Goal: Task Accomplishment & Management: Use online tool/utility

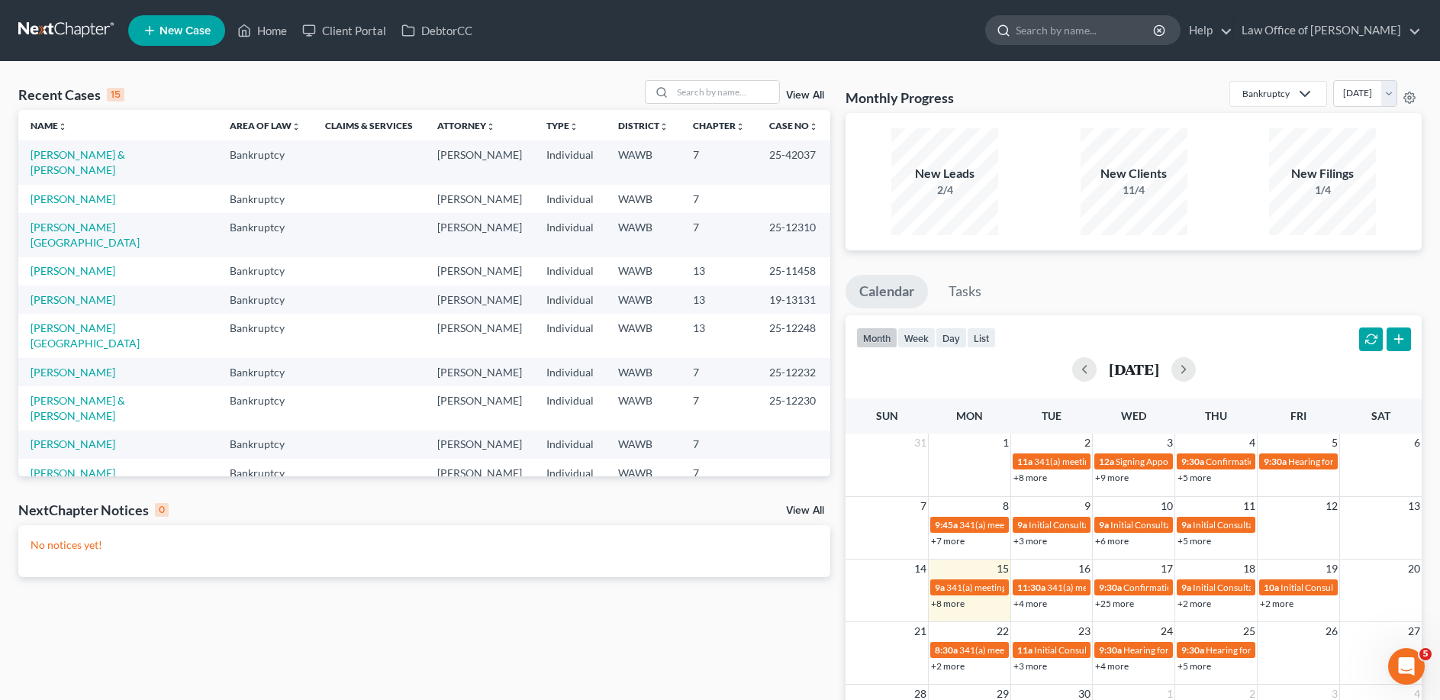
click at [1061, 29] on input "search" at bounding box center [1085, 30] width 140 height 28
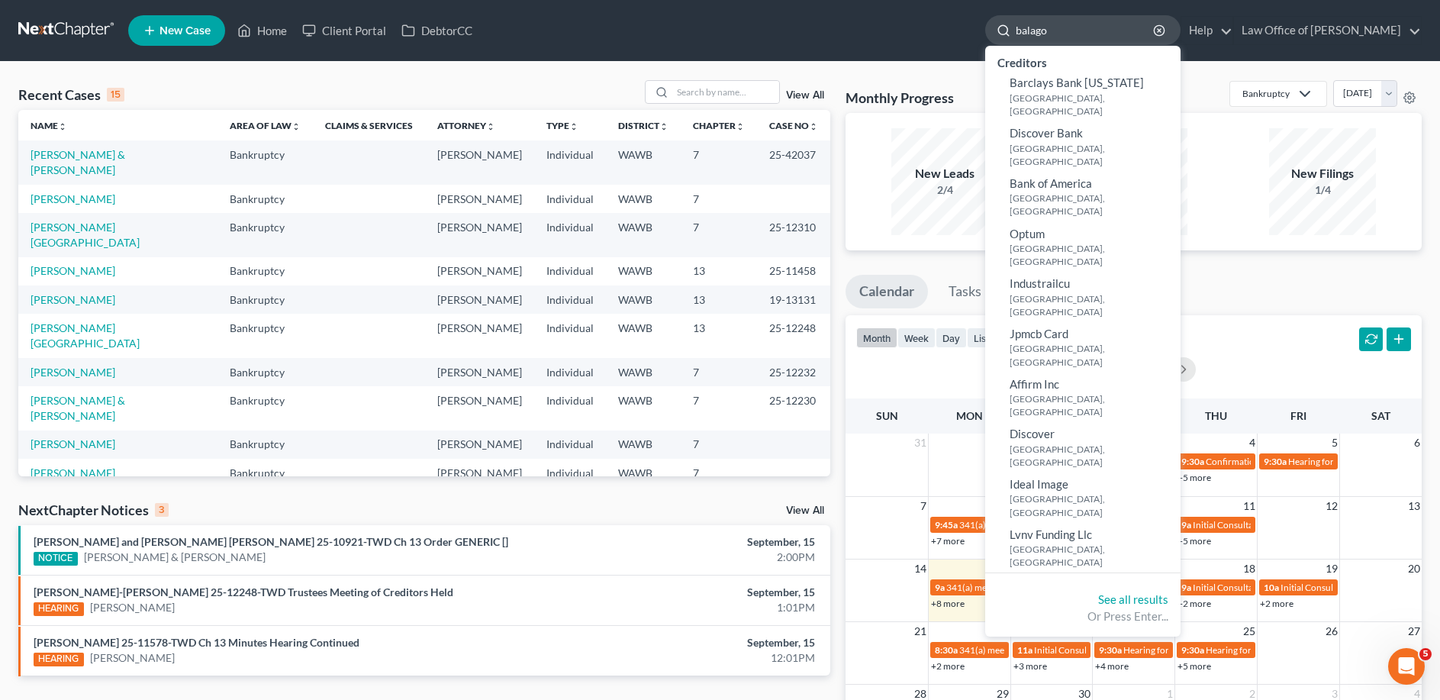
type input "balagon"
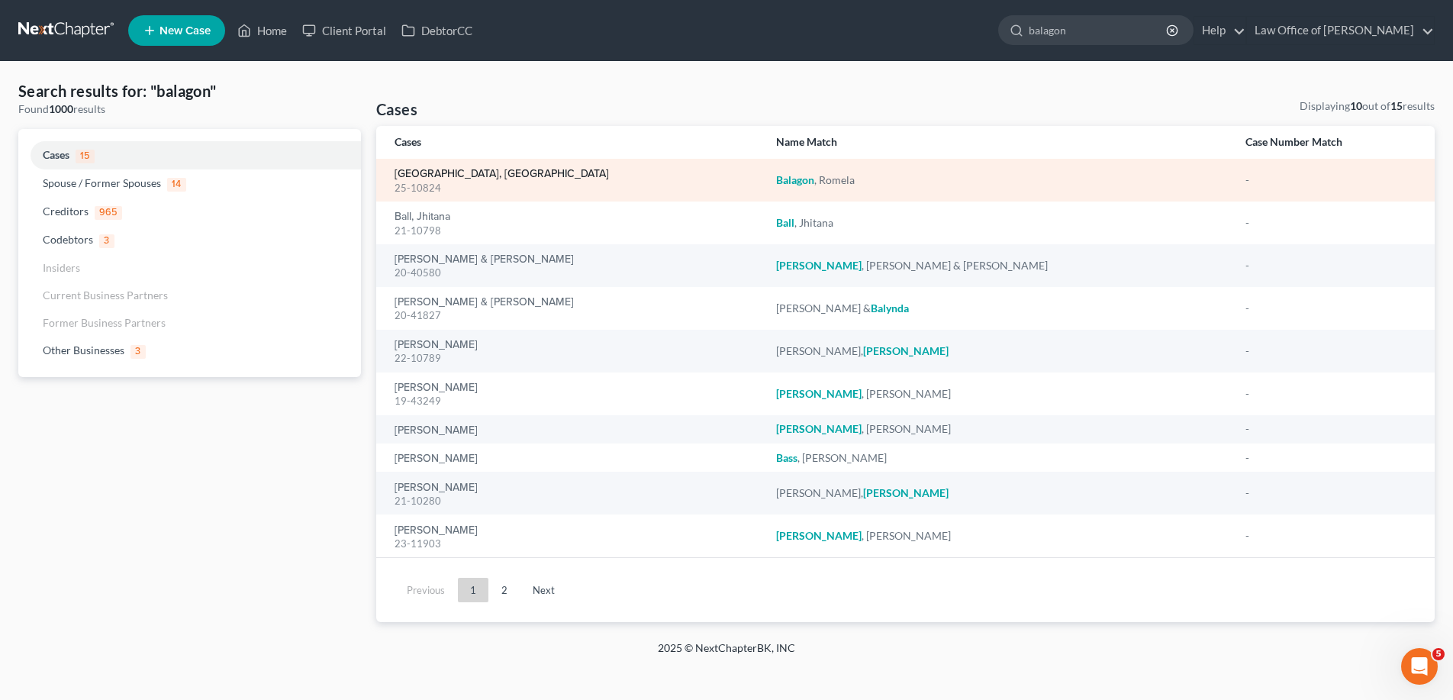
click at [465, 172] on link "[GEOGRAPHIC_DATA], [GEOGRAPHIC_DATA]" at bounding box center [501, 174] width 214 height 11
select select "6"
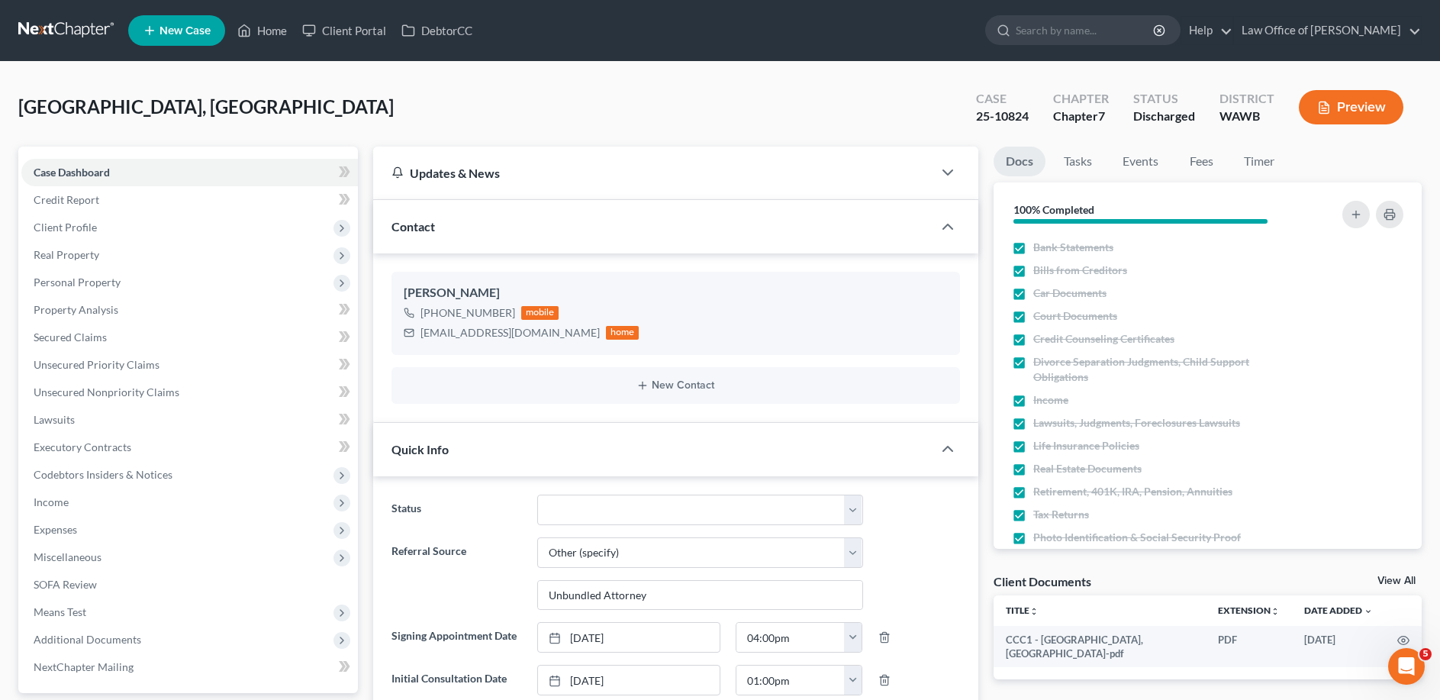
scroll to position [233, 0]
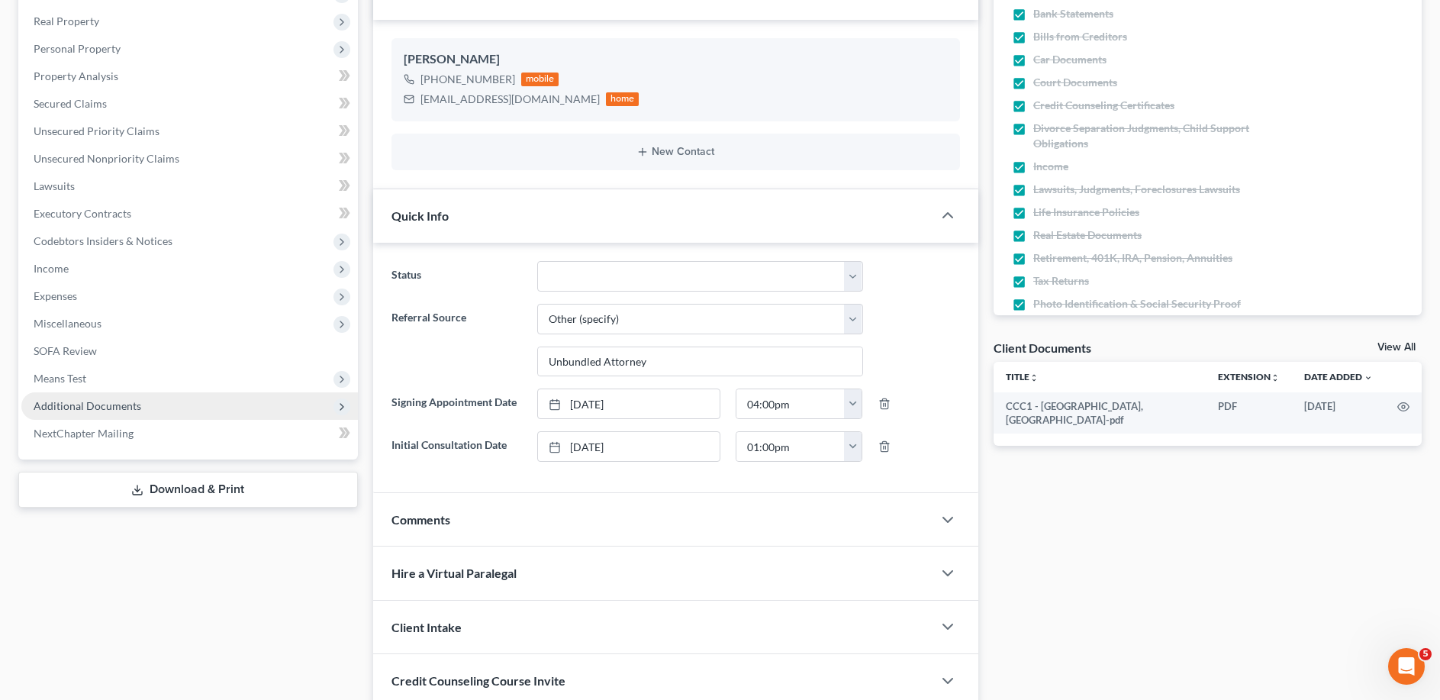
click at [124, 407] on span "Additional Documents" at bounding box center [88, 405] width 108 height 13
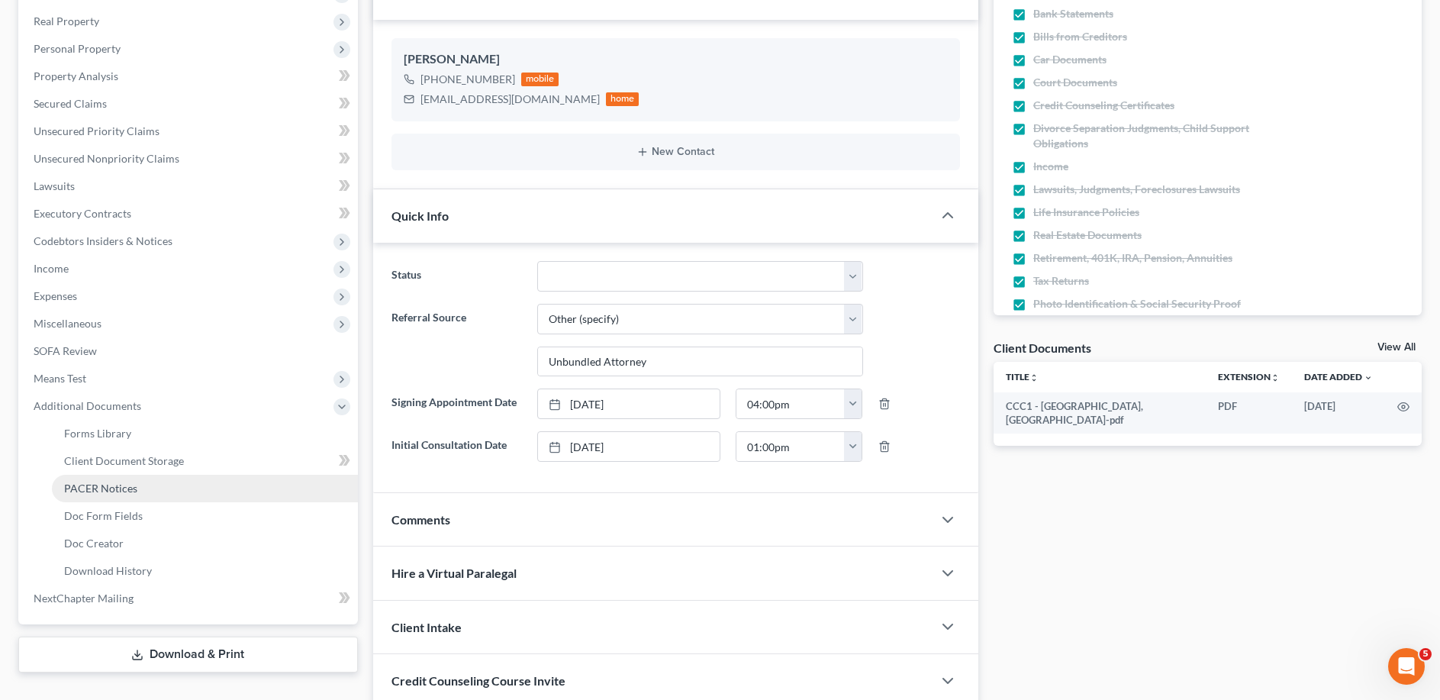
click at [114, 491] on span "PACER Notices" at bounding box center [100, 487] width 73 height 13
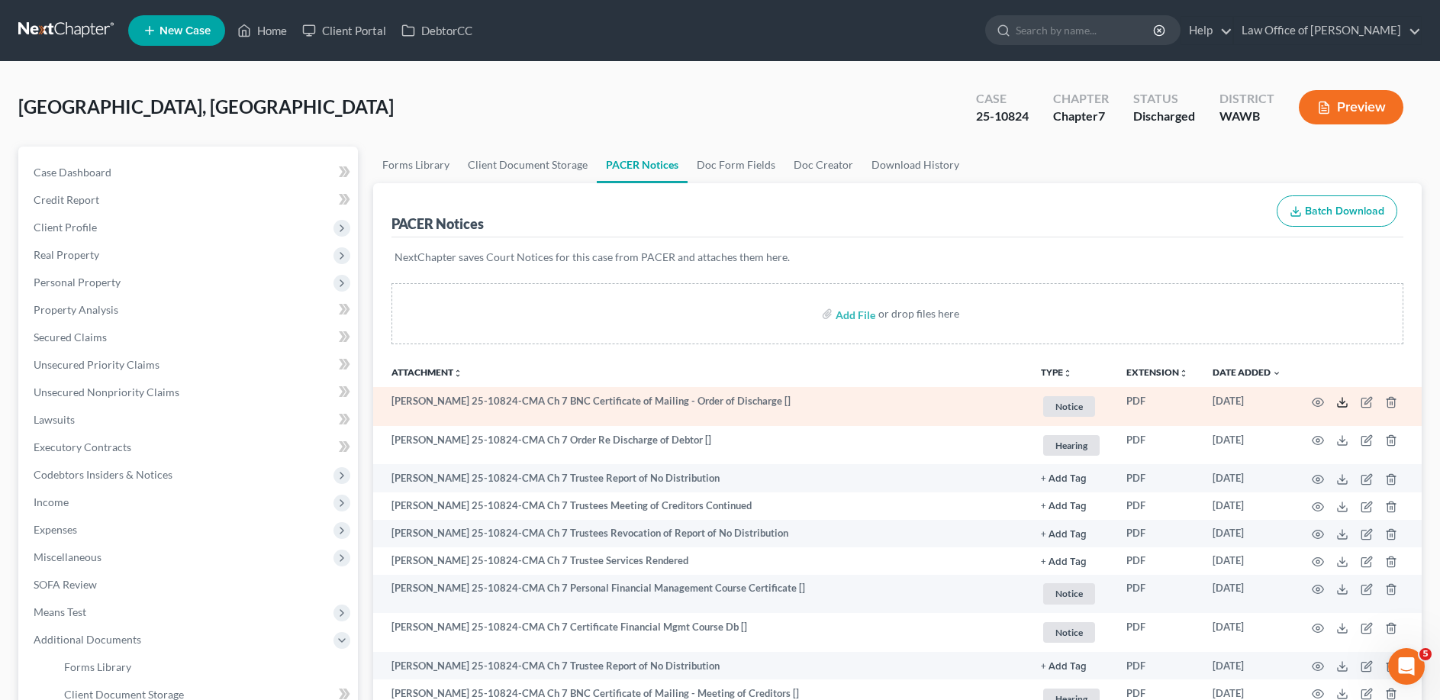
click at [1345, 399] on icon at bounding box center [1342, 402] width 12 height 12
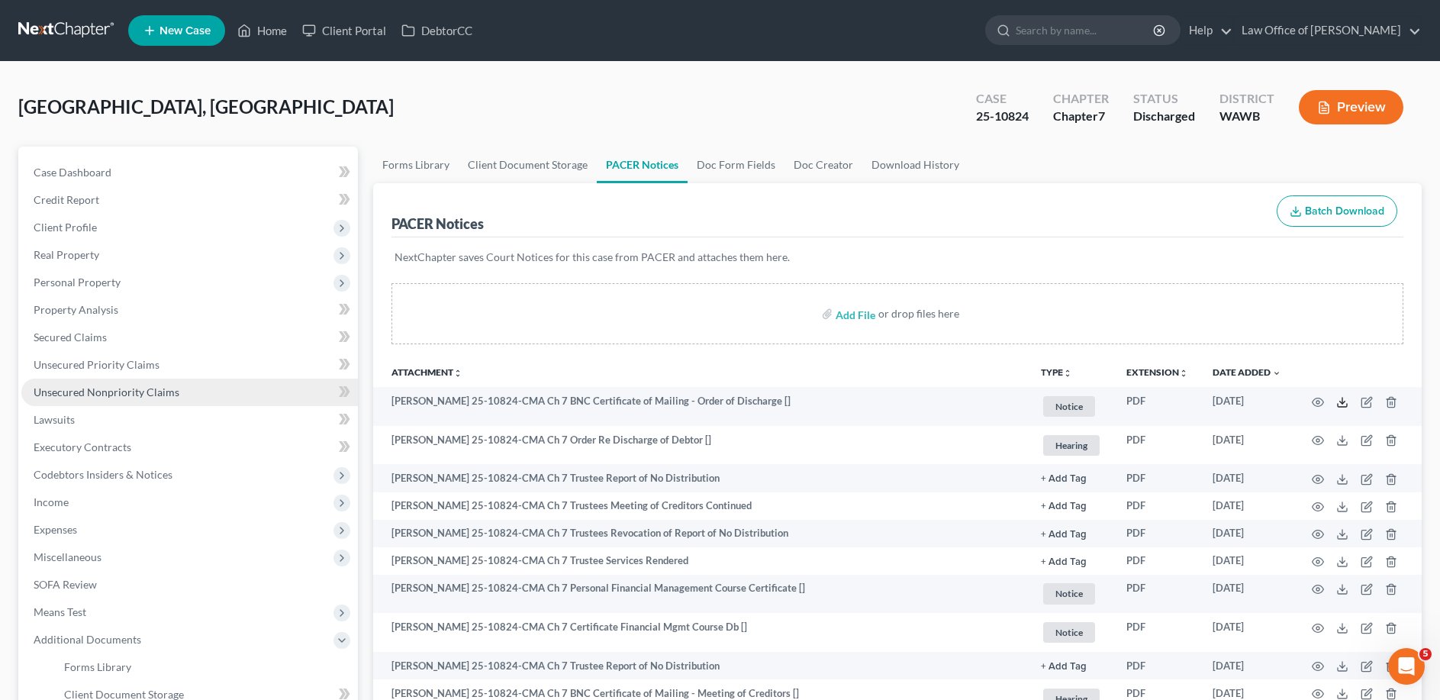
scroll to position [156, 0]
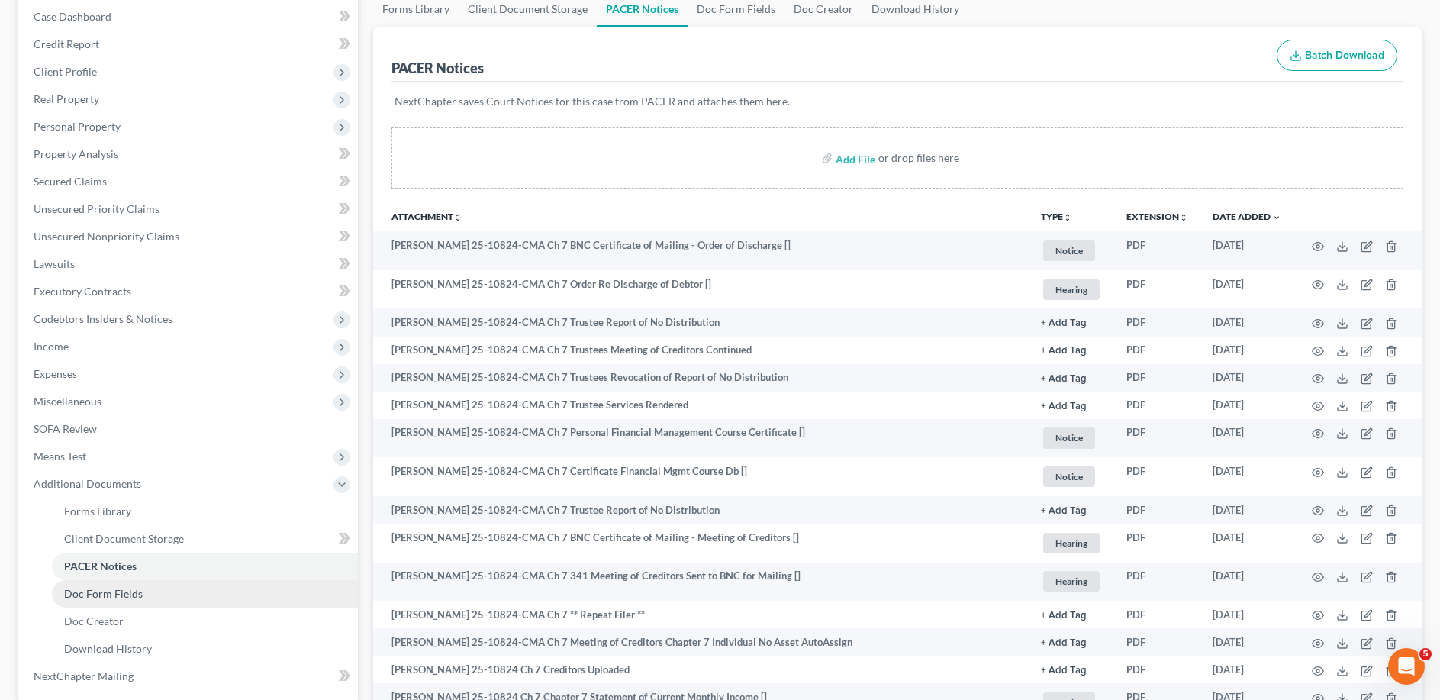
click at [92, 593] on span "Doc Form Fields" at bounding box center [103, 593] width 79 height 13
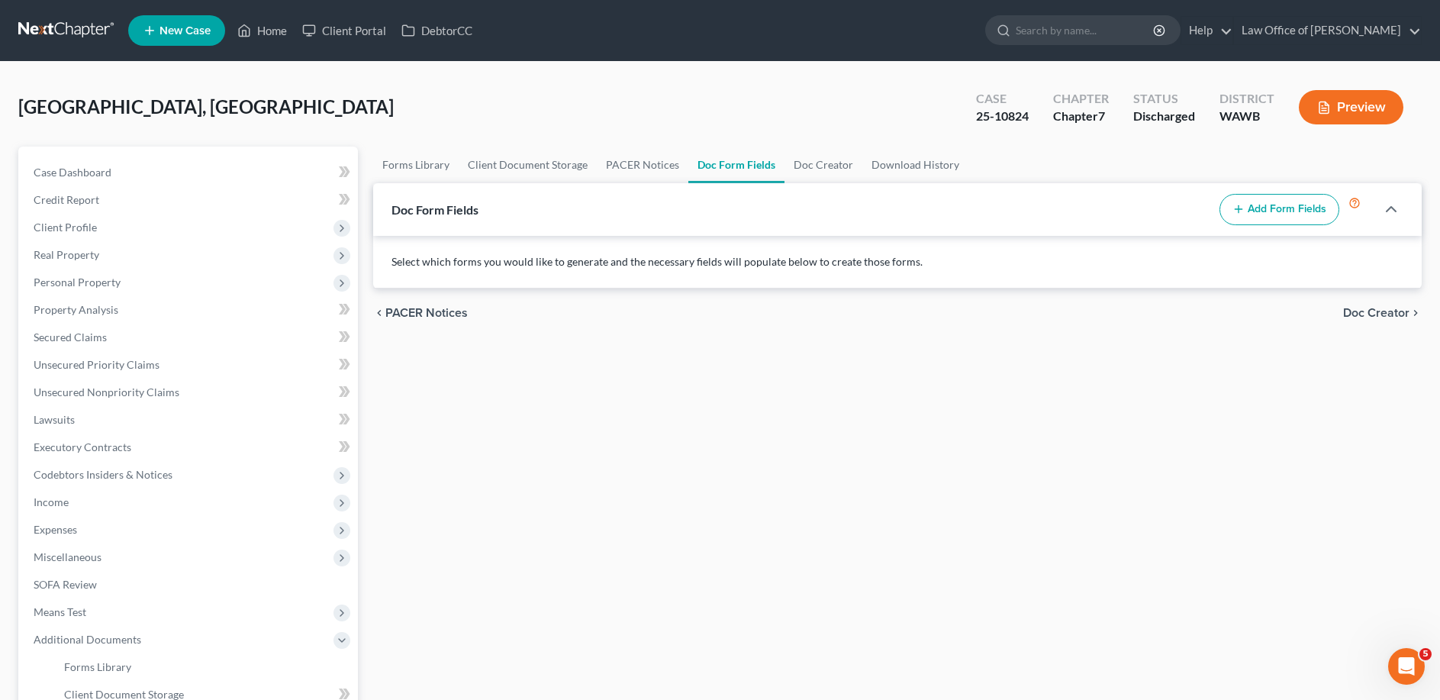
click at [1263, 217] on button "Add Form Fields" at bounding box center [1279, 210] width 120 height 32
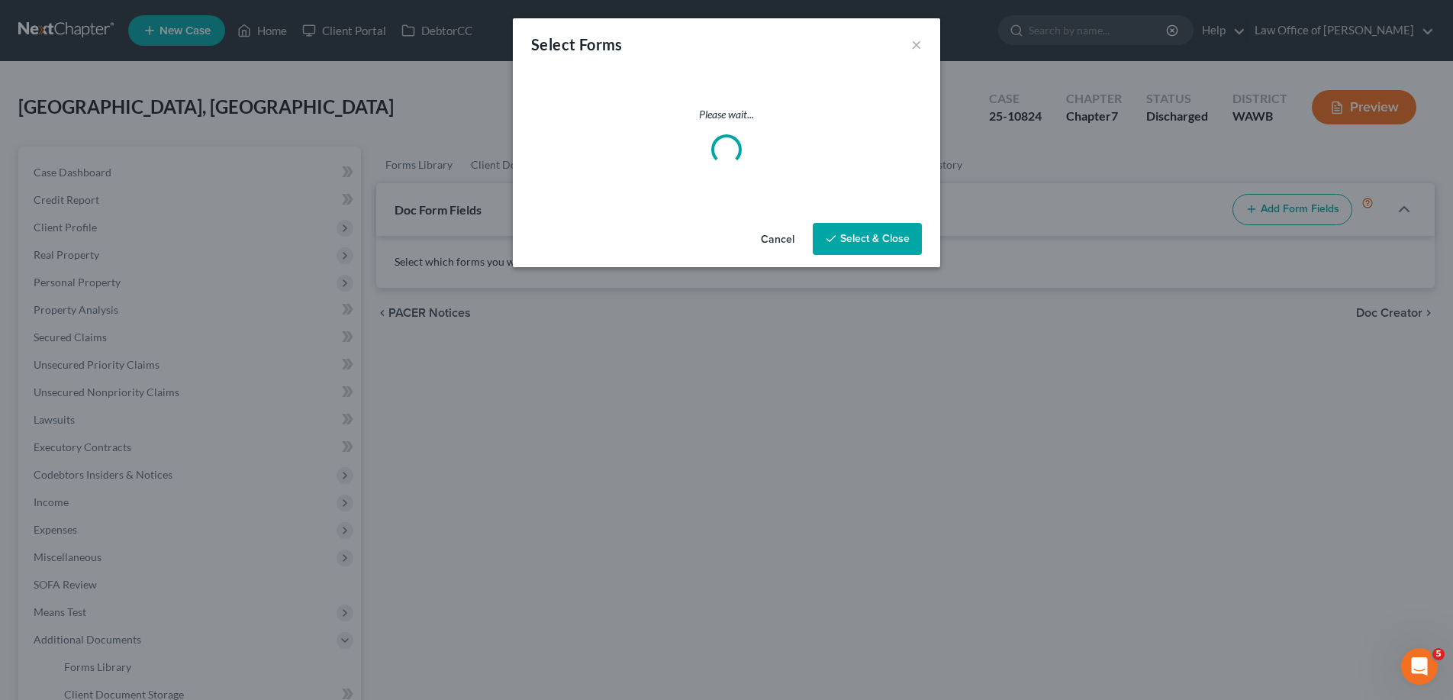
select select
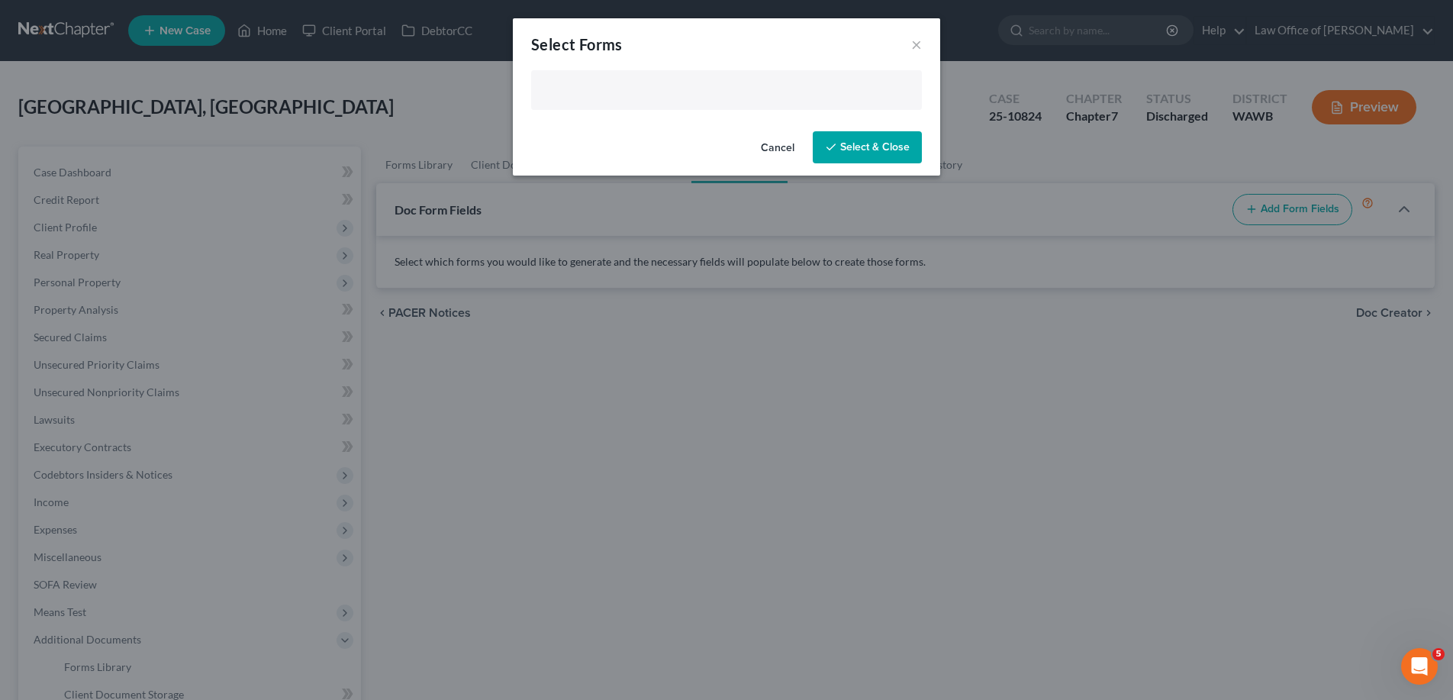
click at [649, 93] on input "text" at bounding box center [724, 91] width 369 height 23
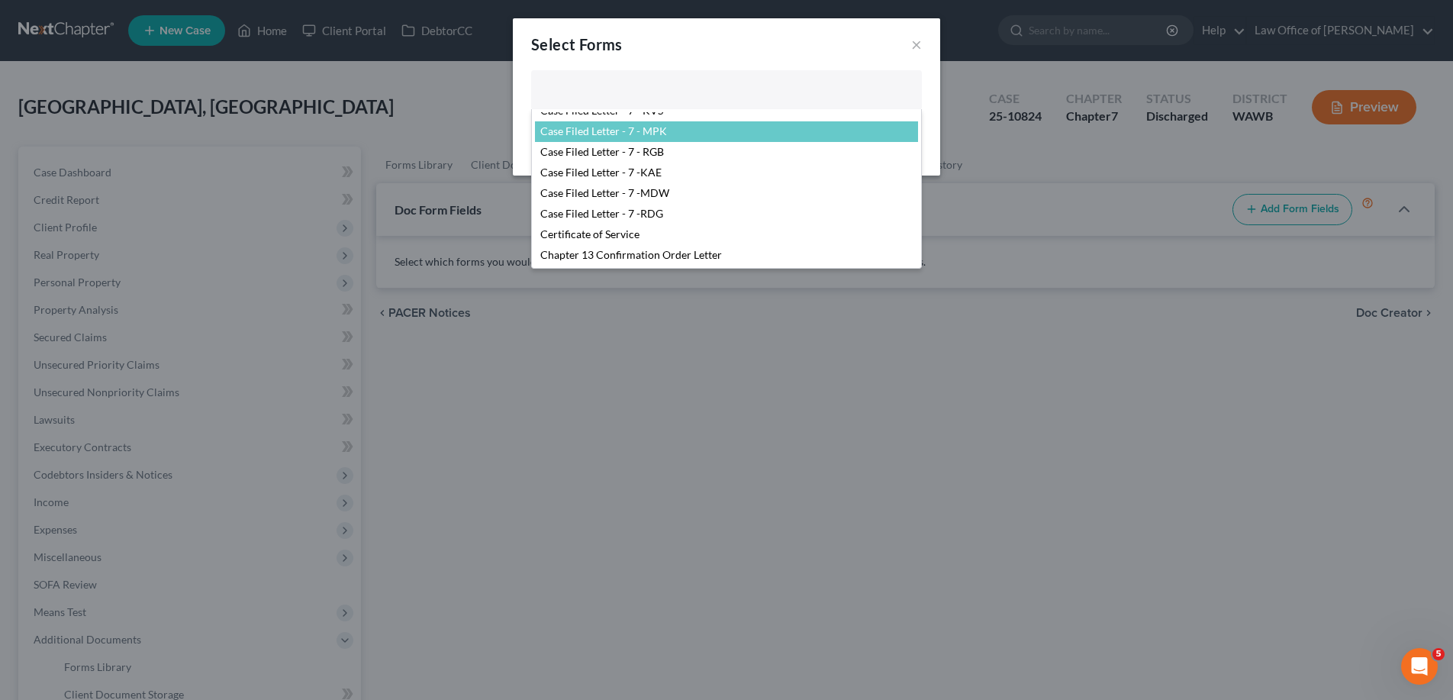
scroll to position [311, 0]
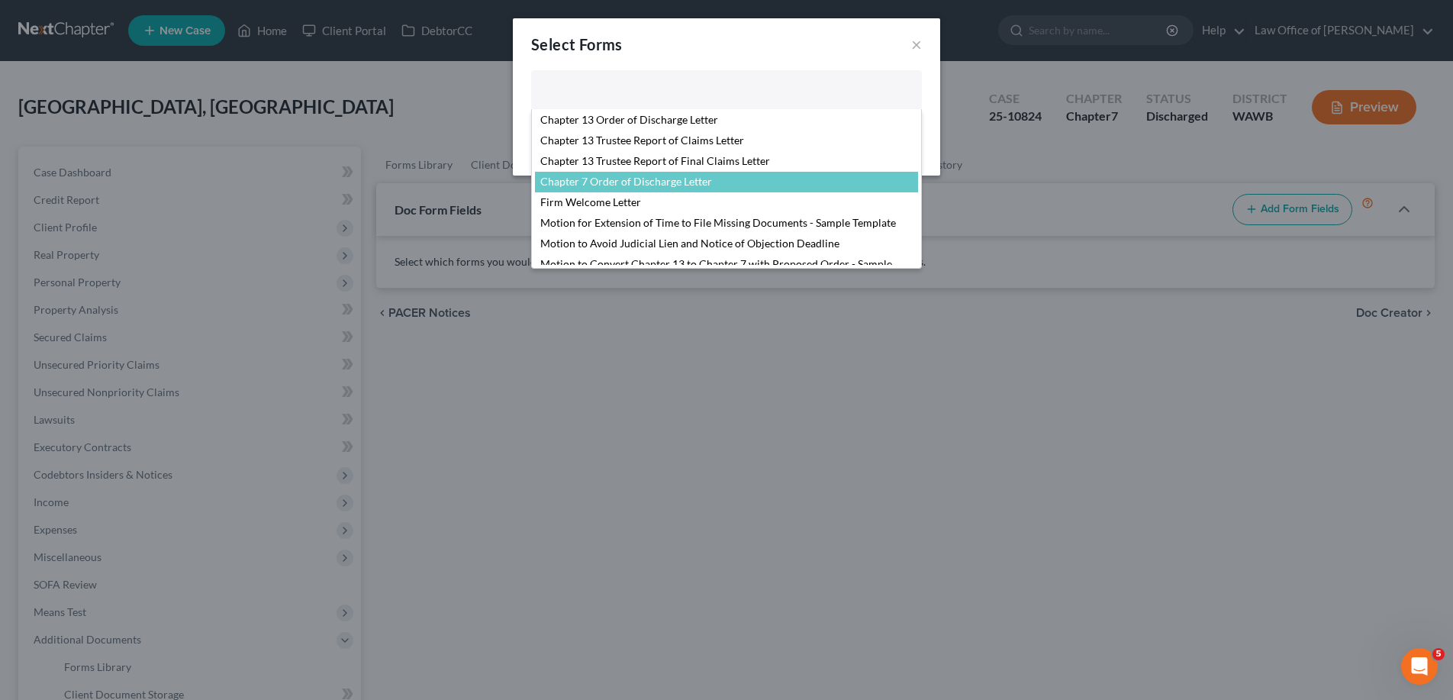
select select "103730"
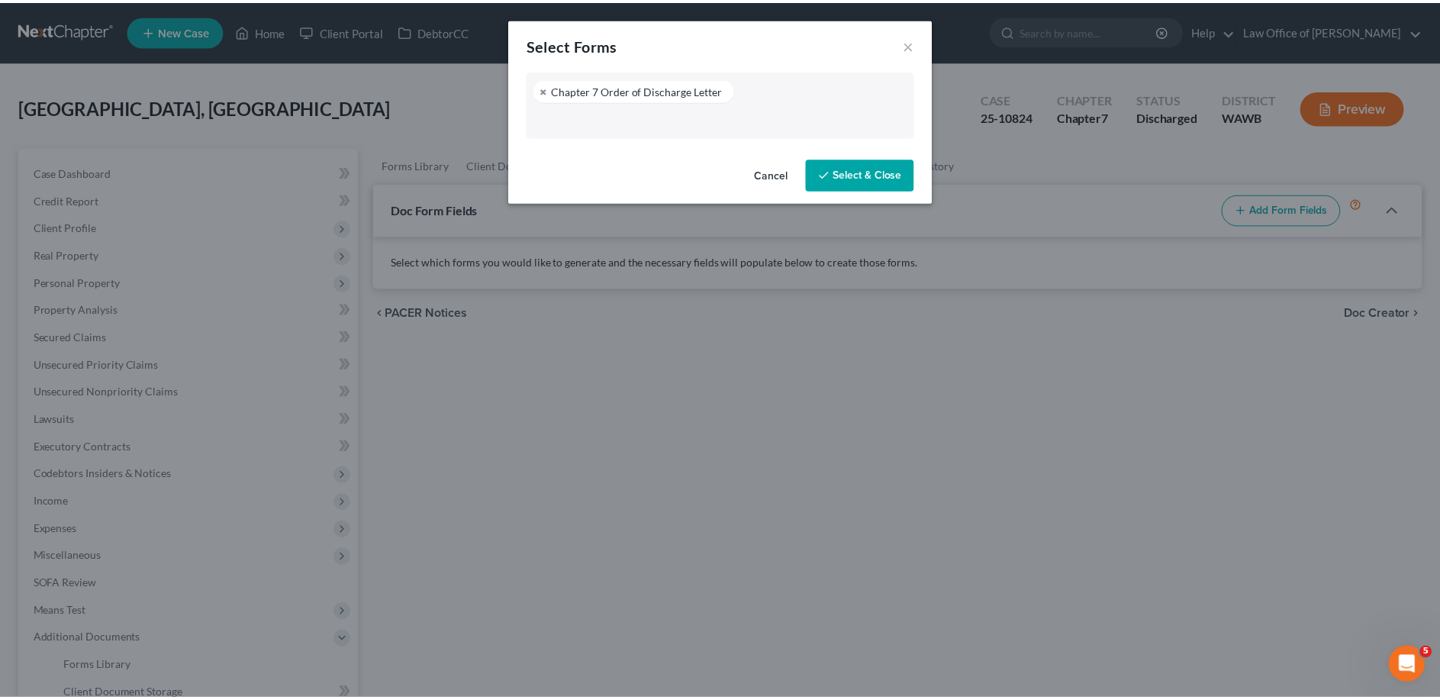
scroll to position [288, 0]
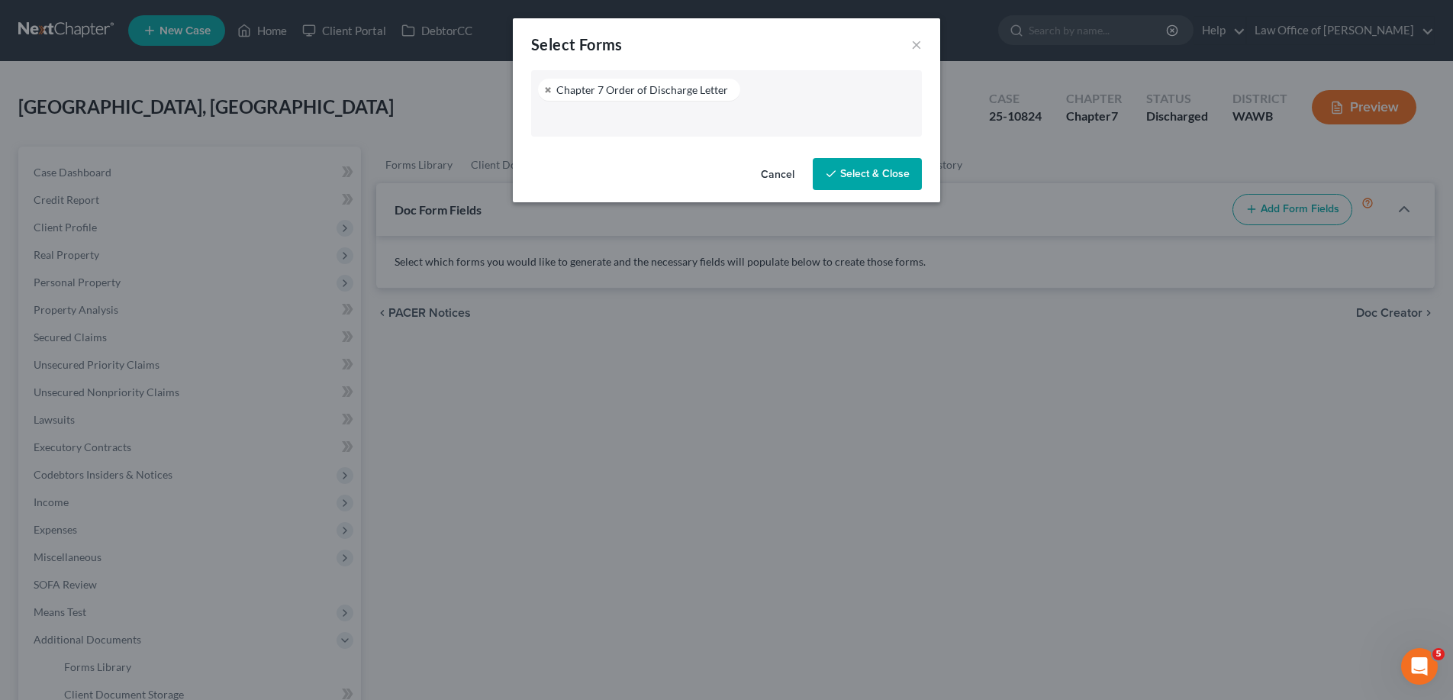
click at [841, 170] on button "Select & Close" at bounding box center [866, 174] width 109 height 32
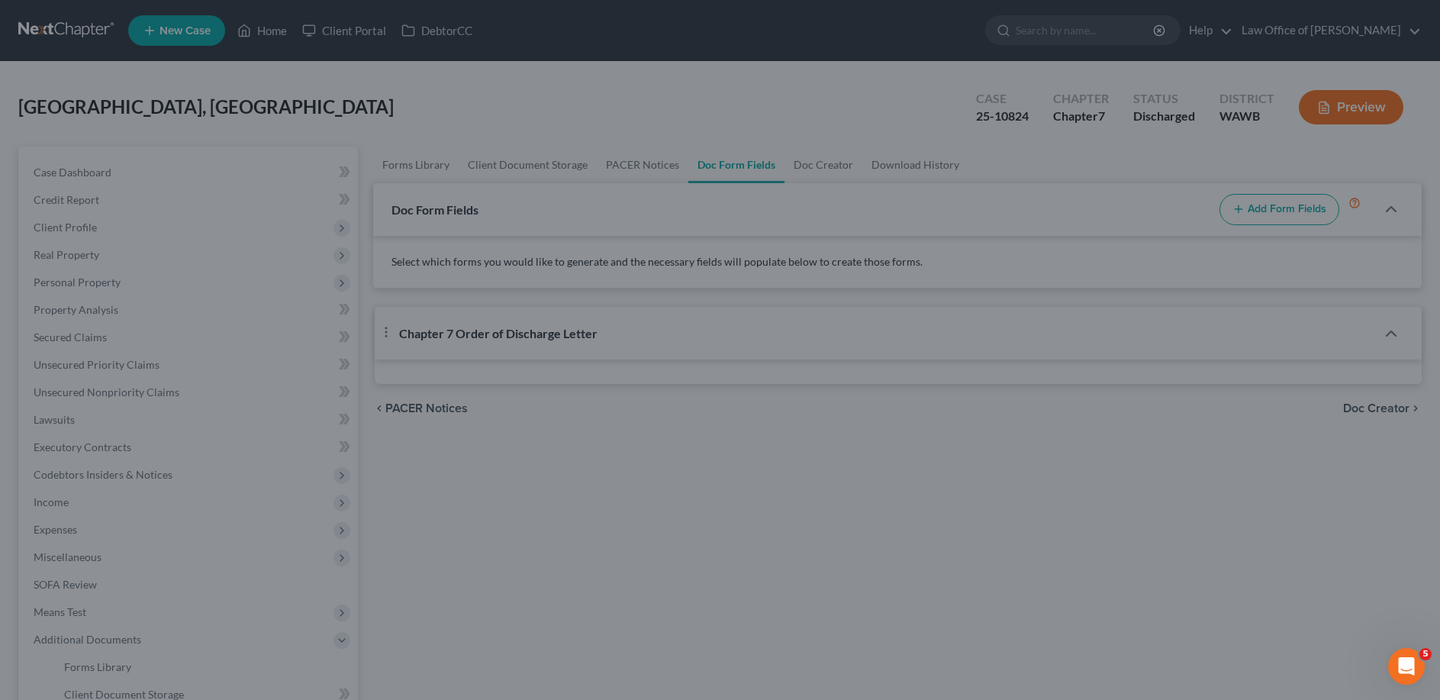
select select "3"
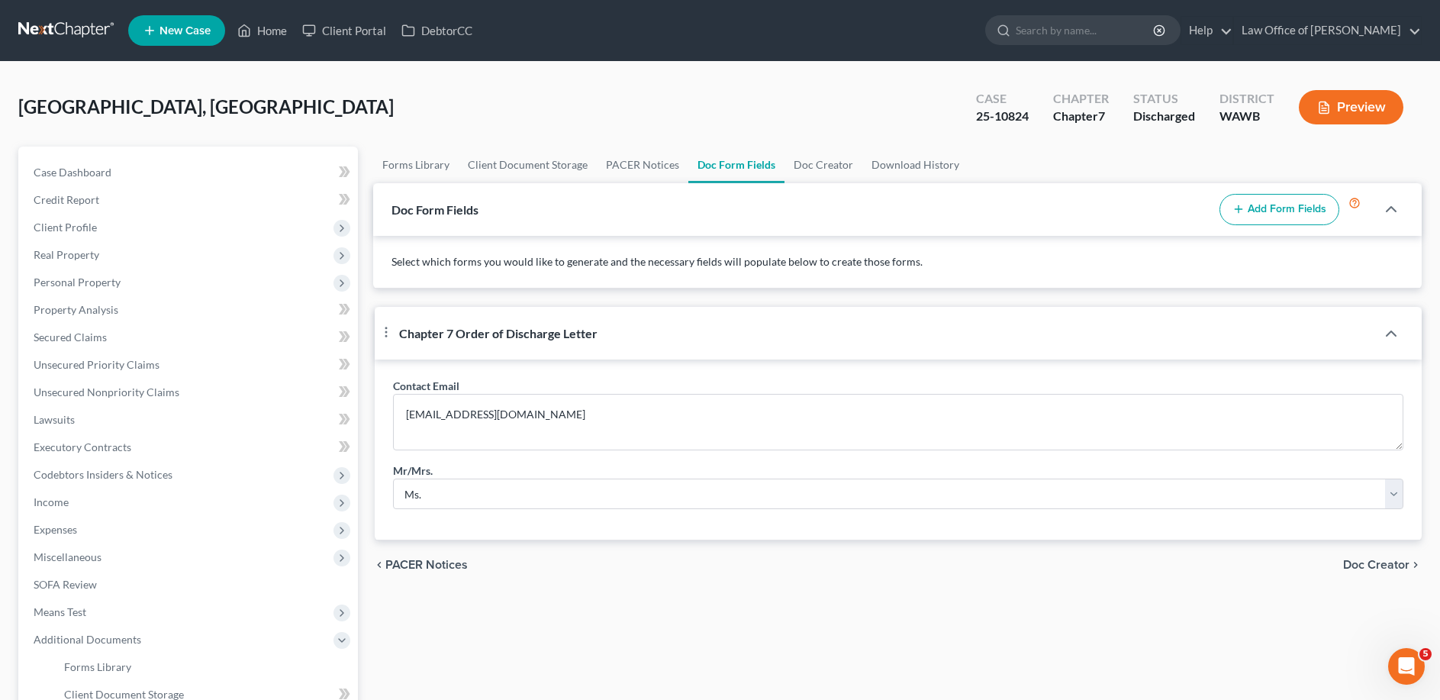
click at [1354, 571] on span "Doc Creator" at bounding box center [1376, 564] width 66 height 12
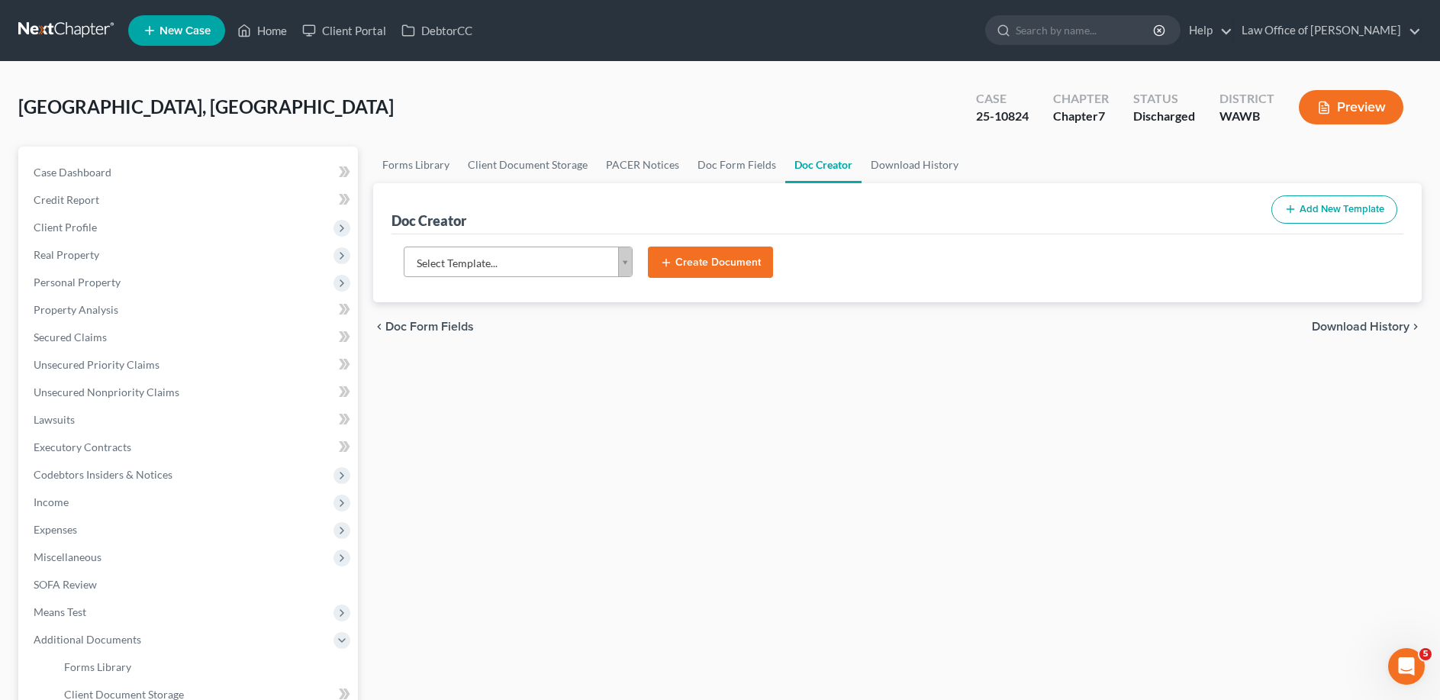
click at [522, 258] on body "Home New Case Client Portal DebtorCC Law Office of [PERSON_NAME] [EMAIL_ADDRESS…" at bounding box center [720, 482] width 1440 height 964
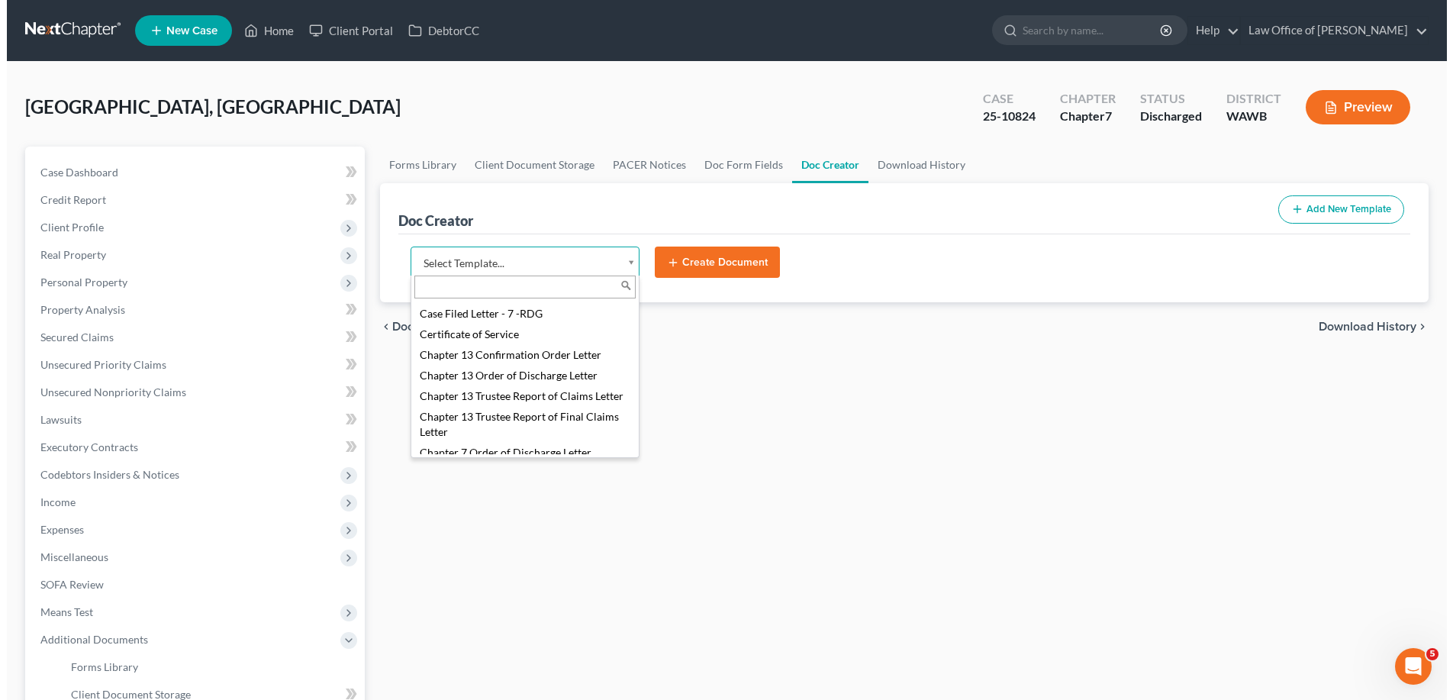
scroll to position [389, 0]
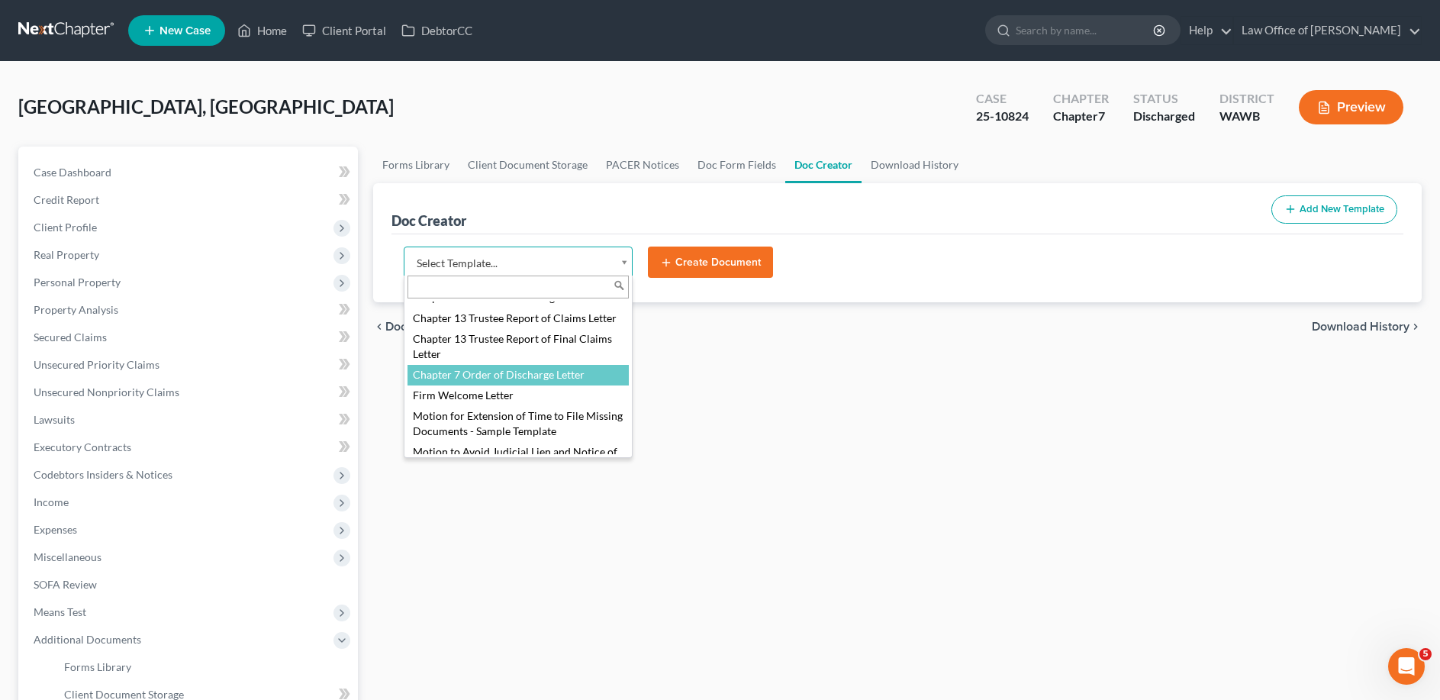
select select "103730"
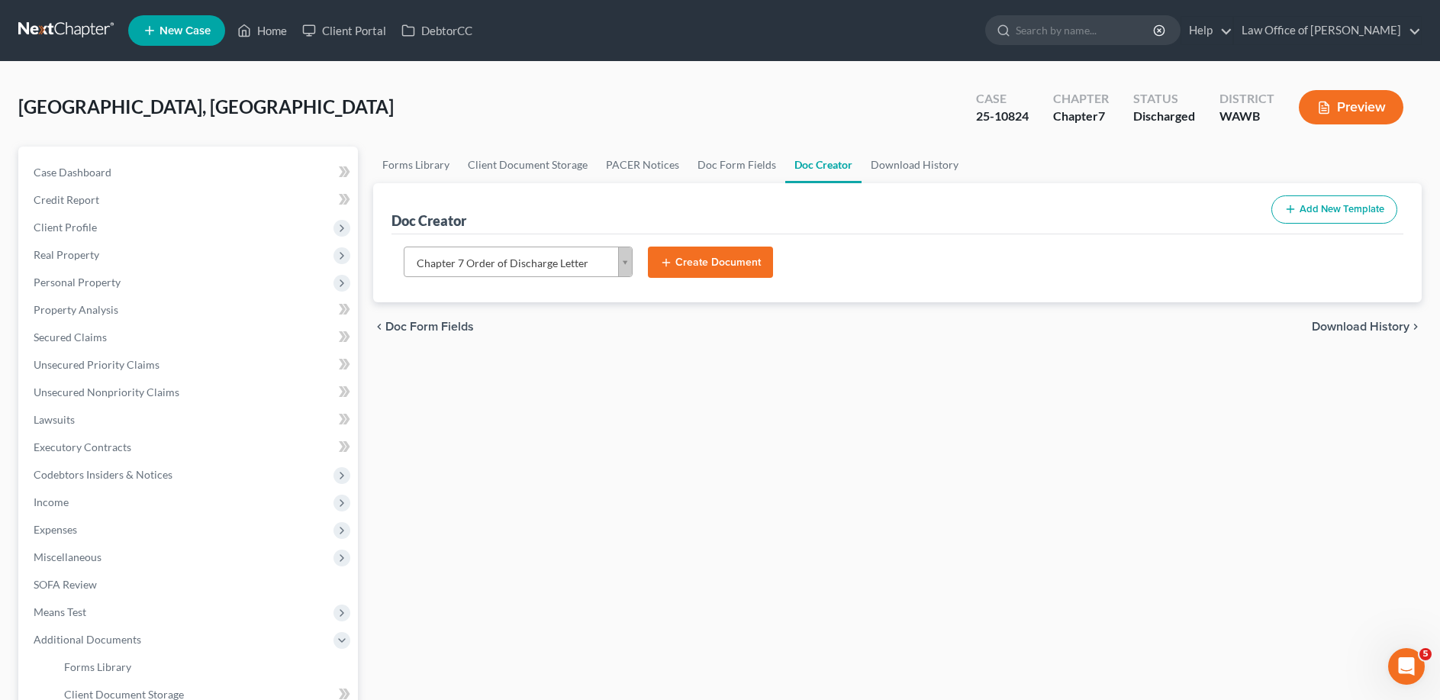
click at [695, 268] on button "Create Document" at bounding box center [710, 262] width 125 height 32
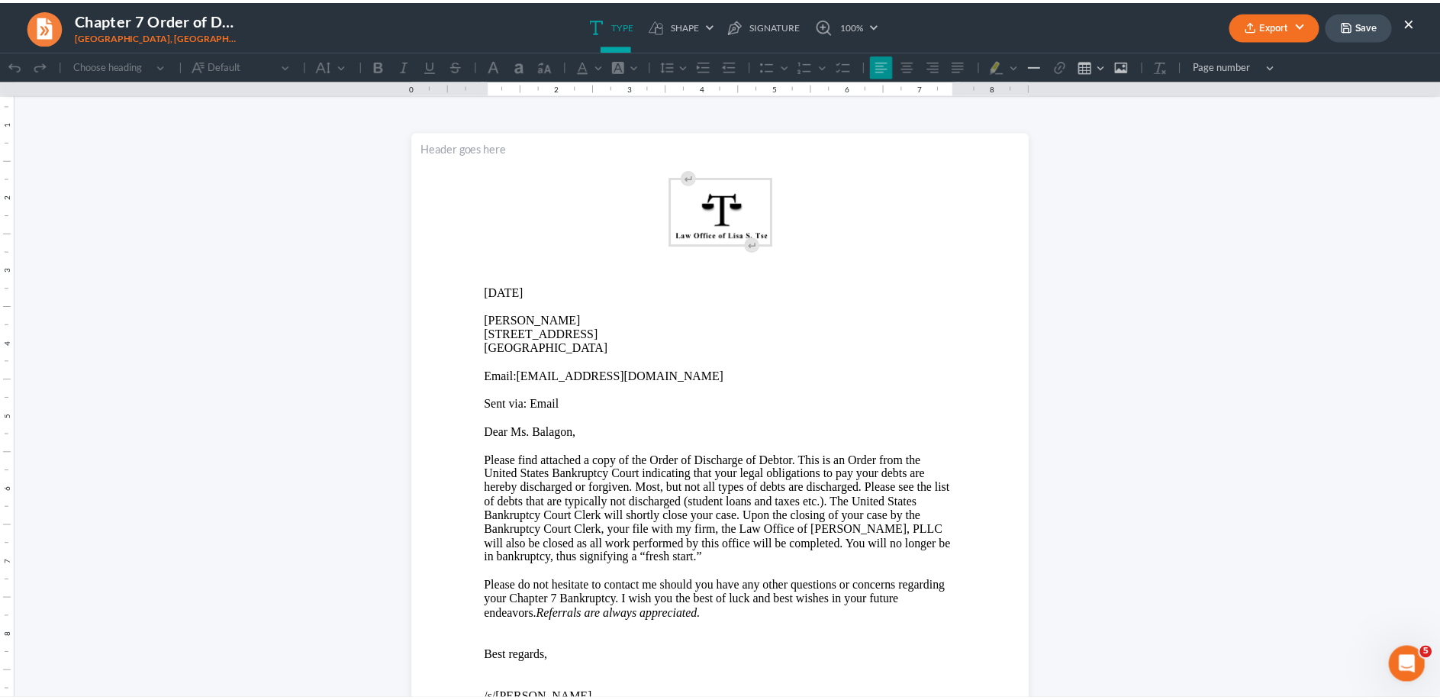
scroll to position [0, 0]
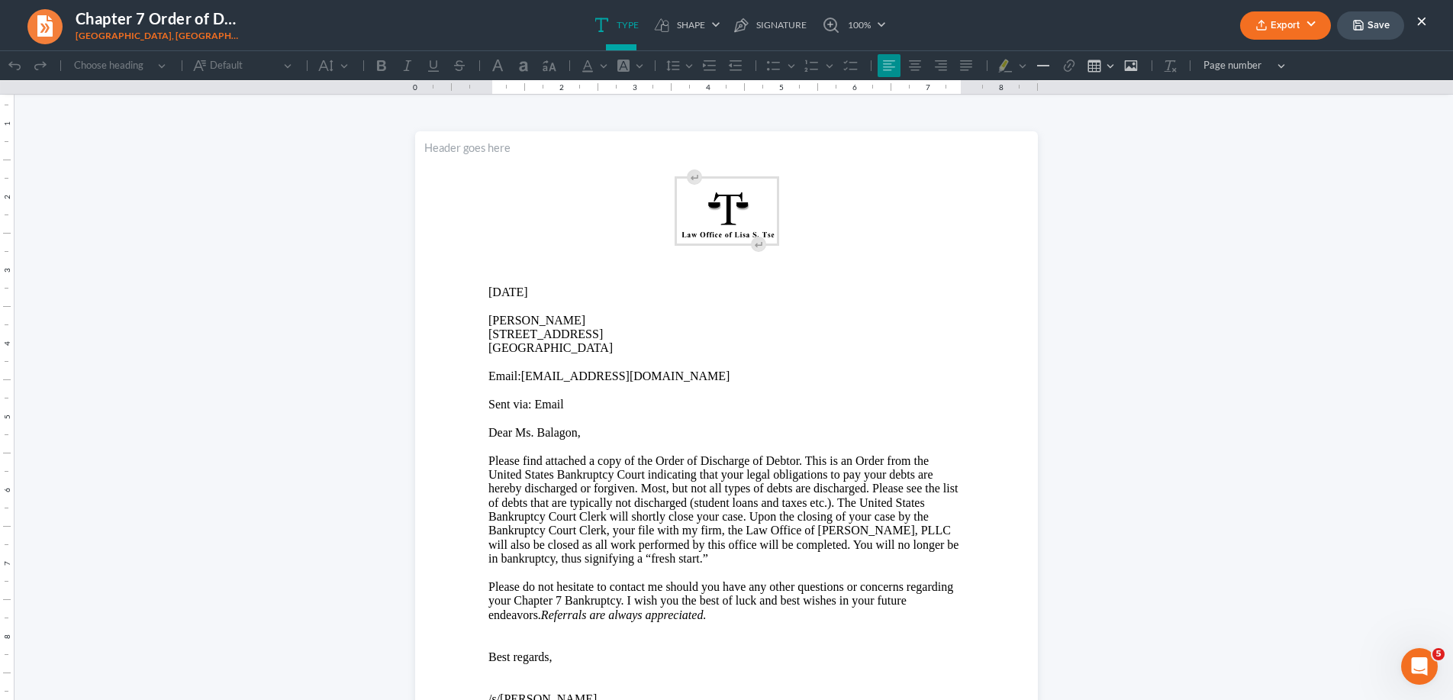
click at [1285, 31] on button "Export" at bounding box center [1285, 25] width 91 height 28
click at [1272, 88] on link "Word" at bounding box center [1283, 86] width 118 height 26
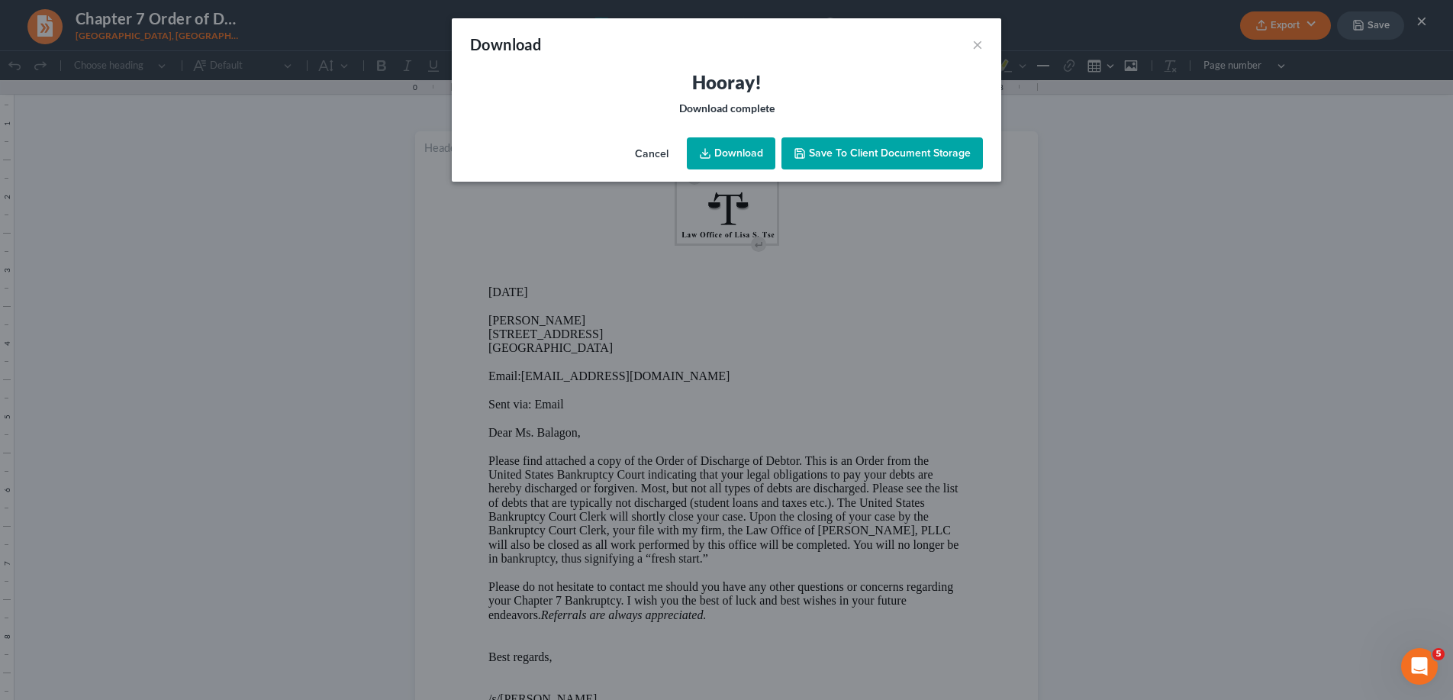
click at [740, 153] on link "Download" at bounding box center [731, 153] width 88 height 32
click at [980, 46] on button "×" at bounding box center [977, 44] width 11 height 18
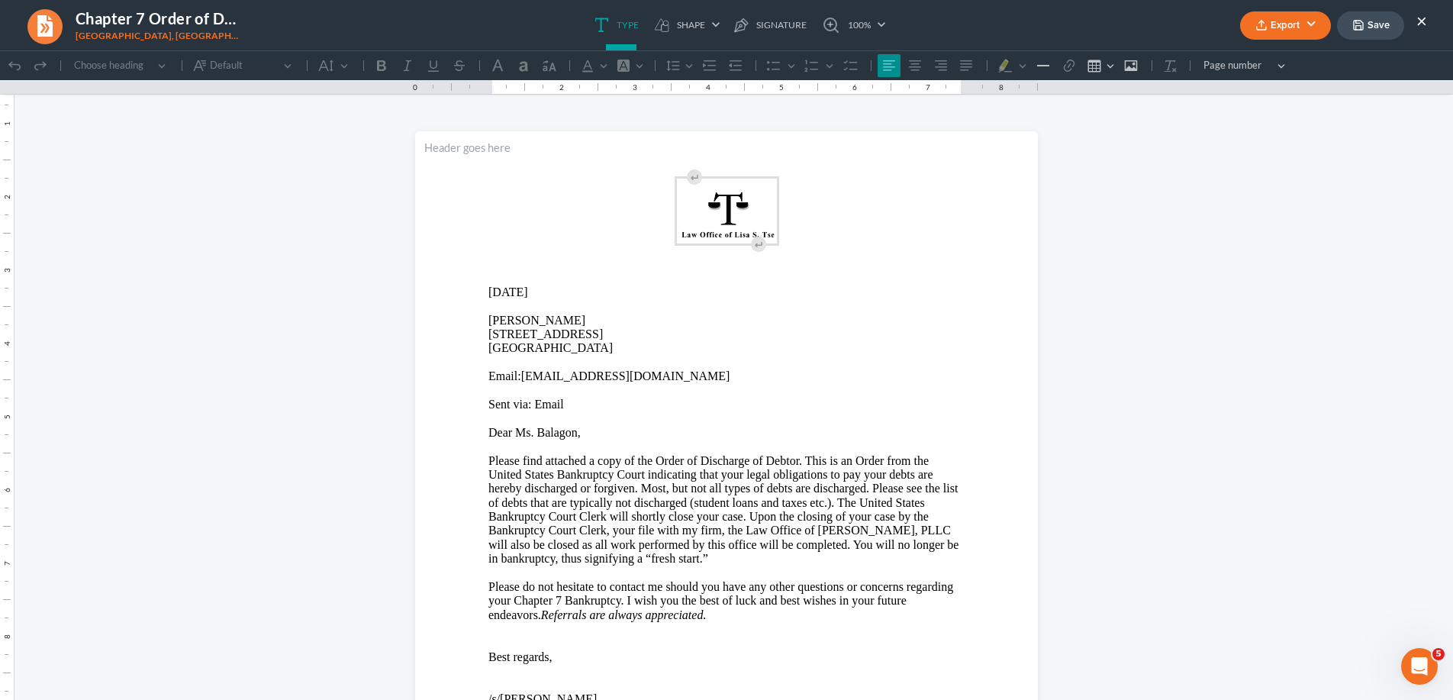
click at [1421, 13] on button "×" at bounding box center [1421, 20] width 11 height 18
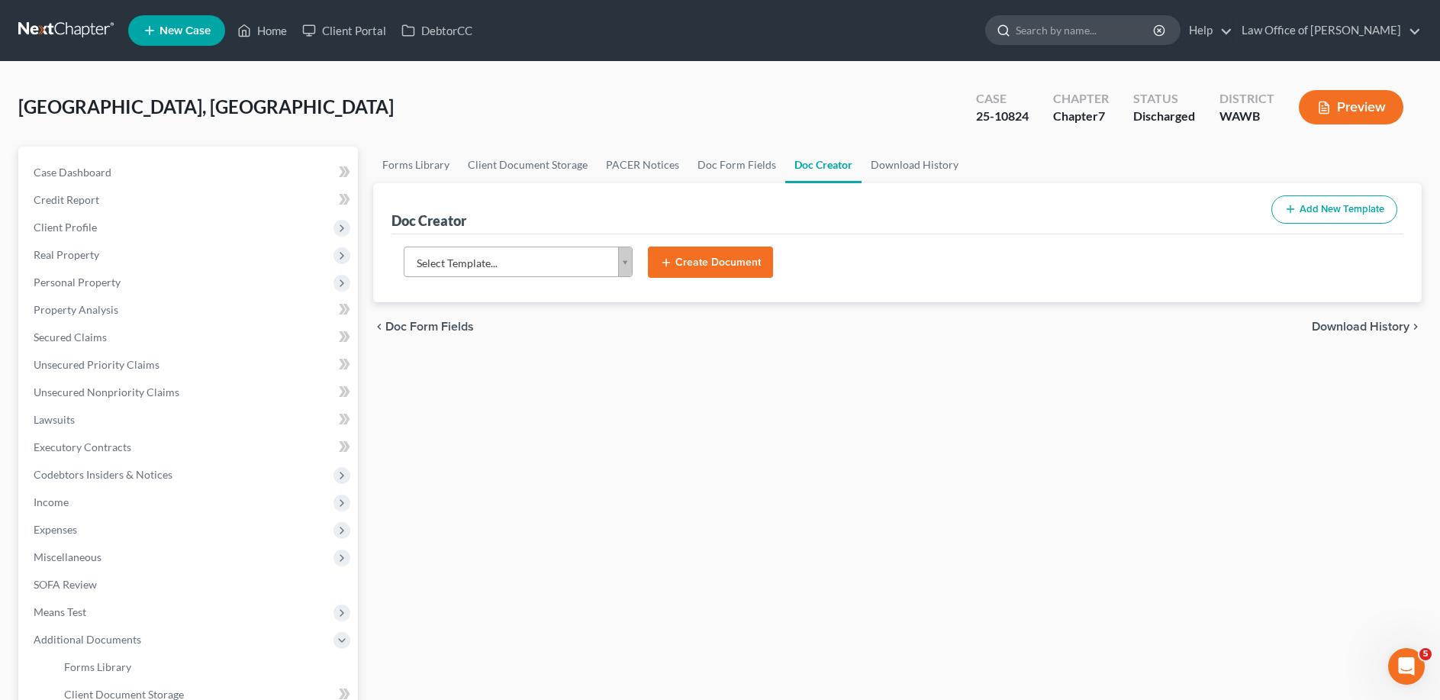
click at [1059, 26] on input "search" at bounding box center [1085, 30] width 140 height 28
type input "[PERSON_NAME]"
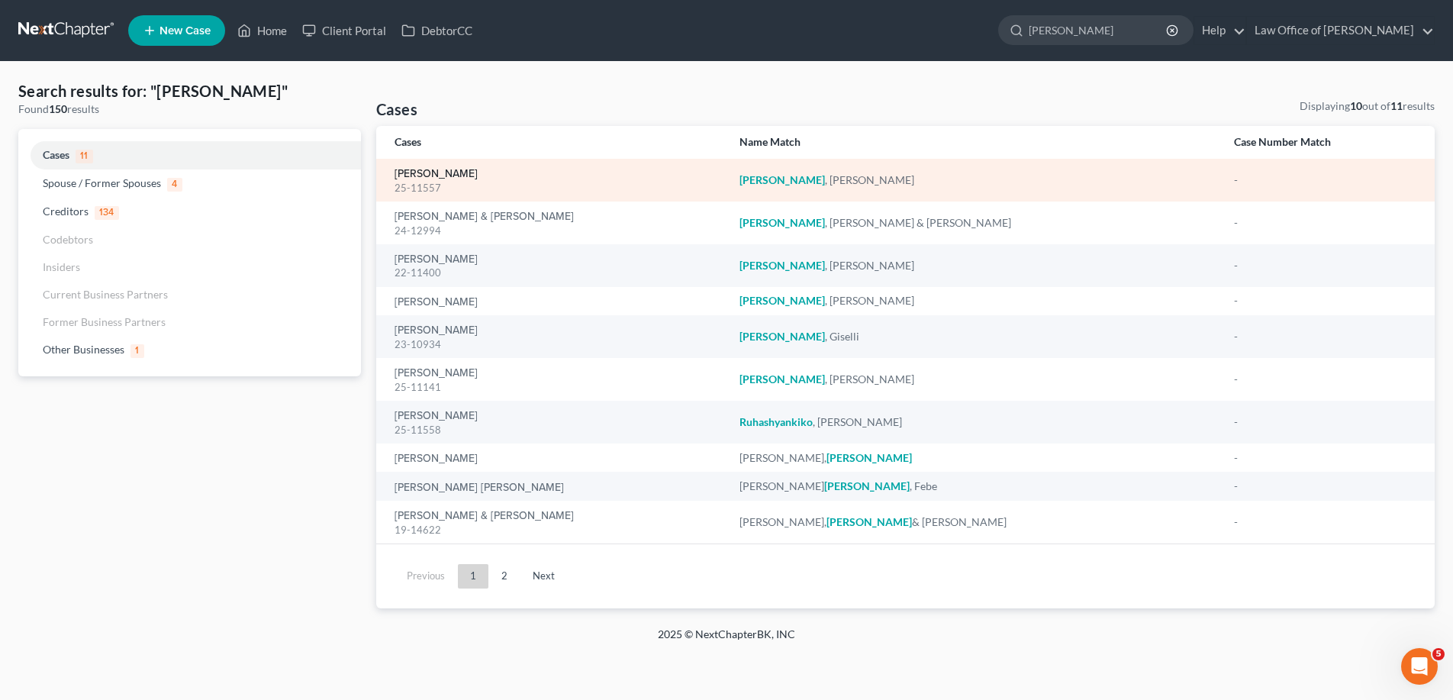
click at [428, 172] on link "[PERSON_NAME]" at bounding box center [435, 174] width 83 height 11
select select "6"
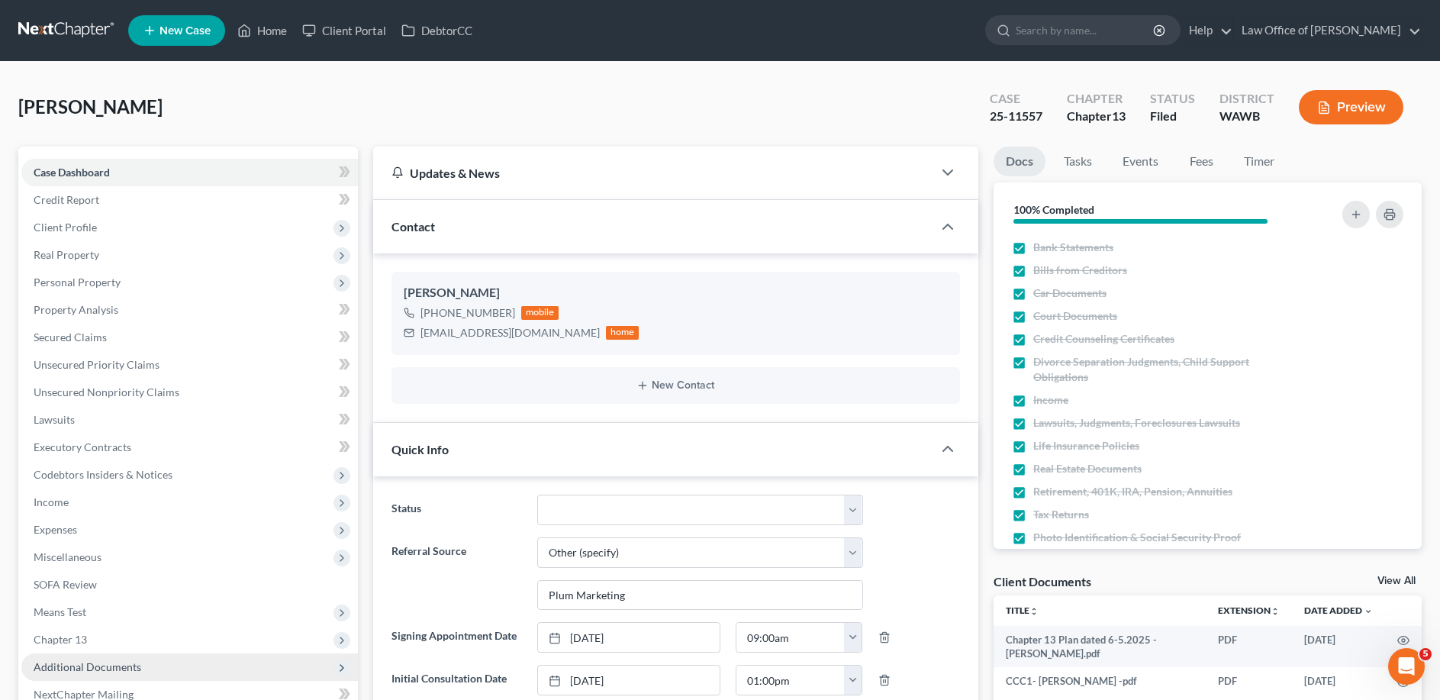
click at [101, 670] on span "Additional Documents" at bounding box center [88, 666] width 108 height 13
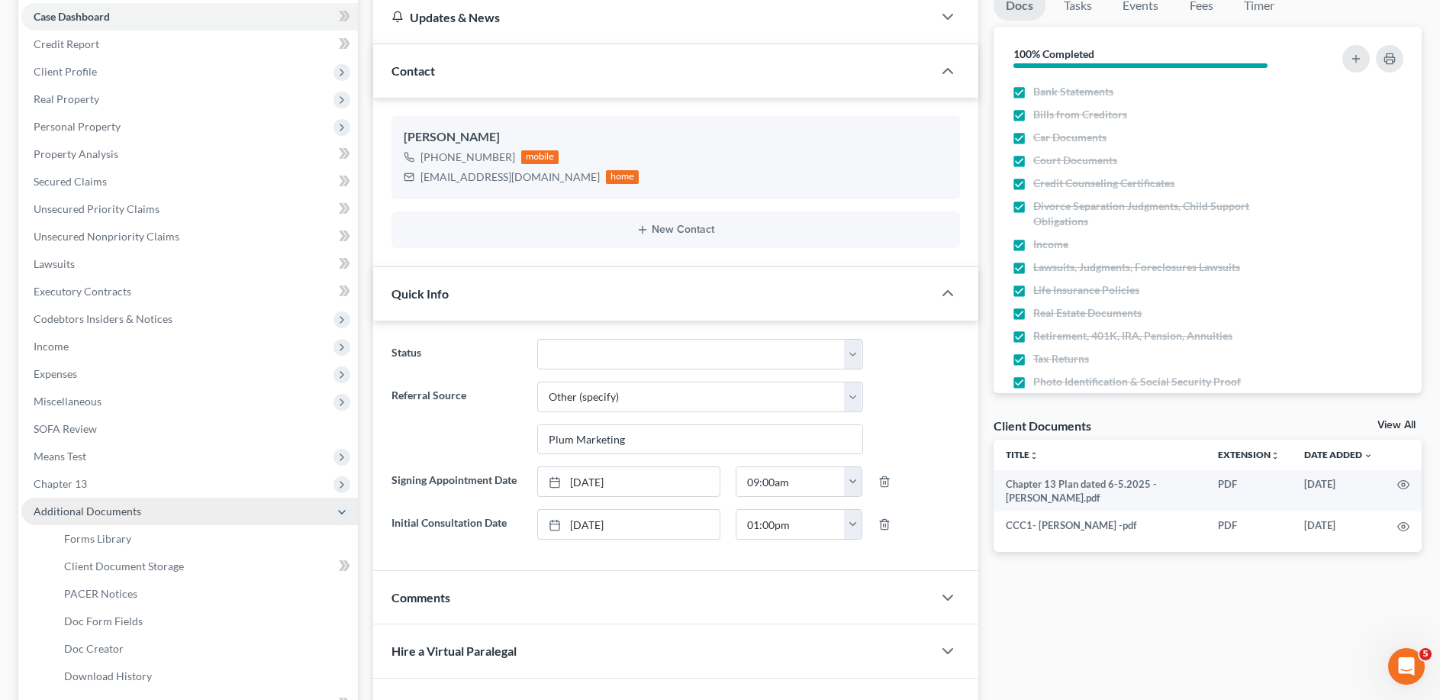
scroll to position [233, 0]
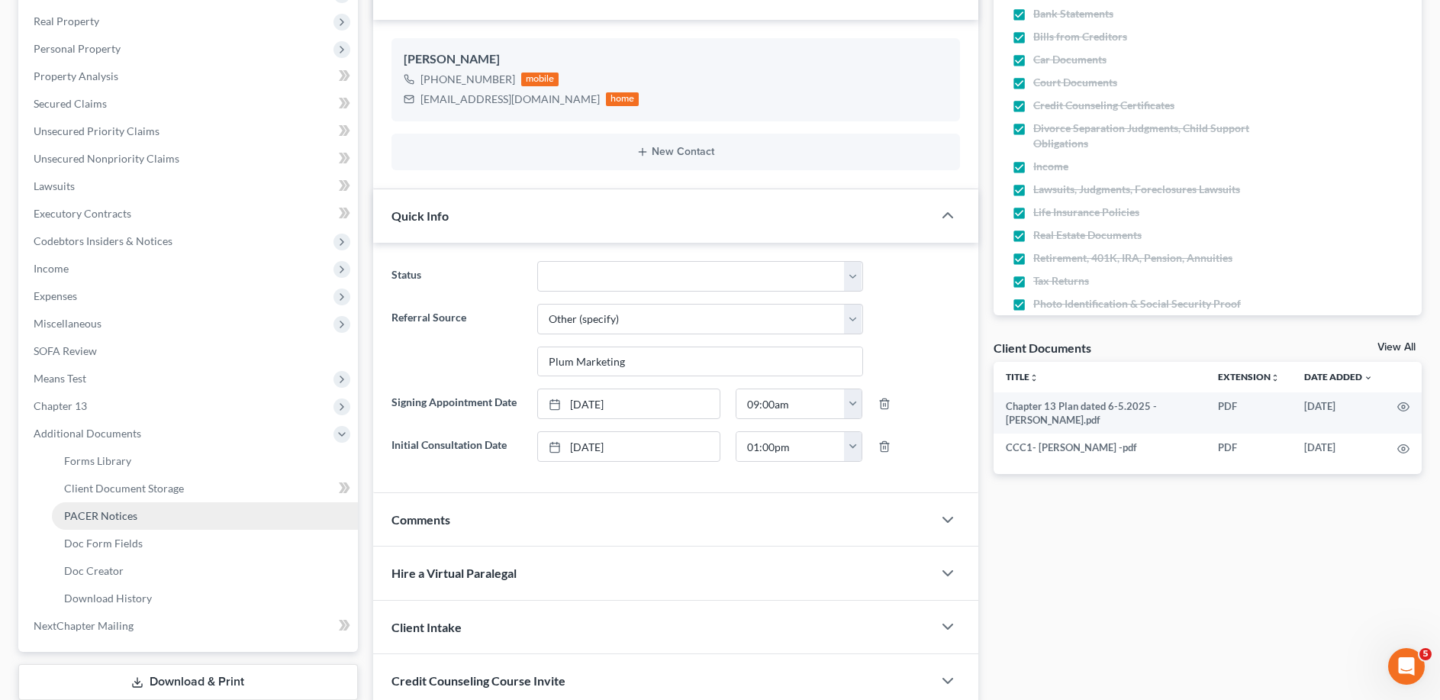
click at [152, 513] on link "PACER Notices" at bounding box center [205, 515] width 306 height 27
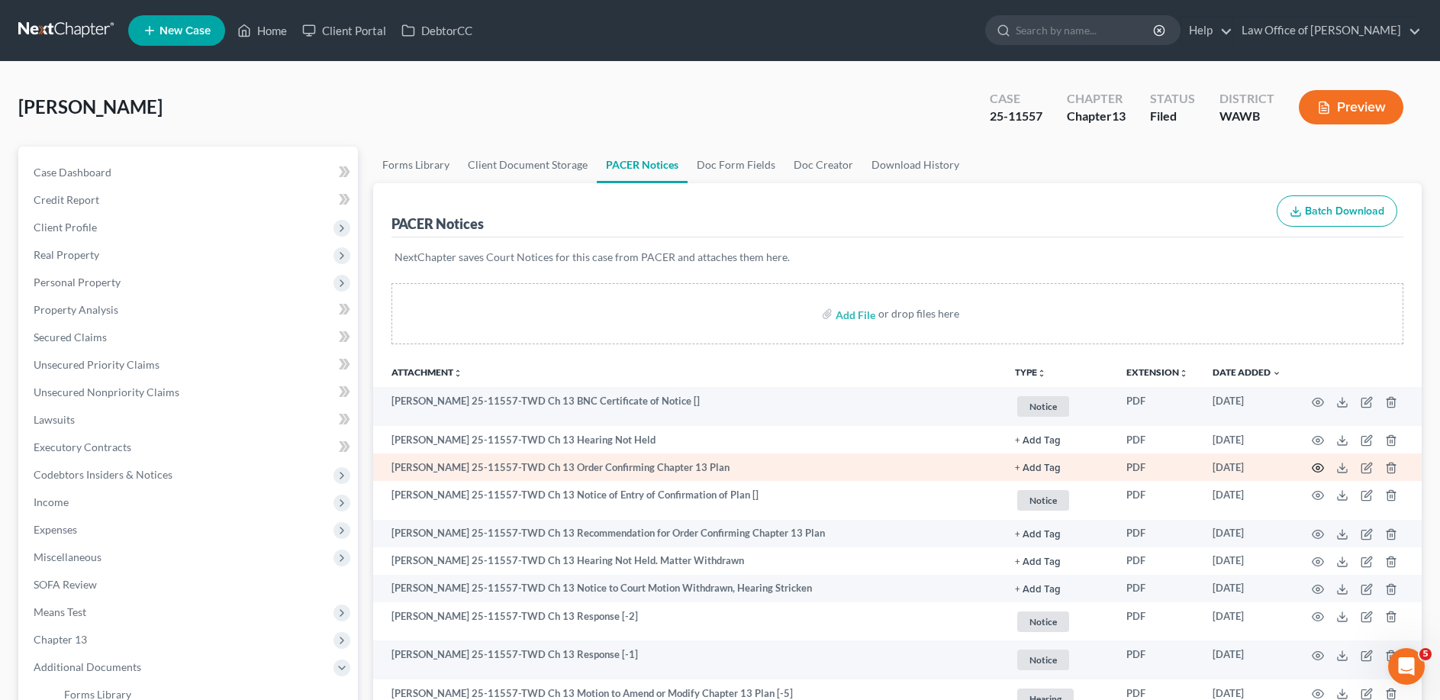
click at [1311, 471] on icon "button" at bounding box center [1317, 468] width 12 height 12
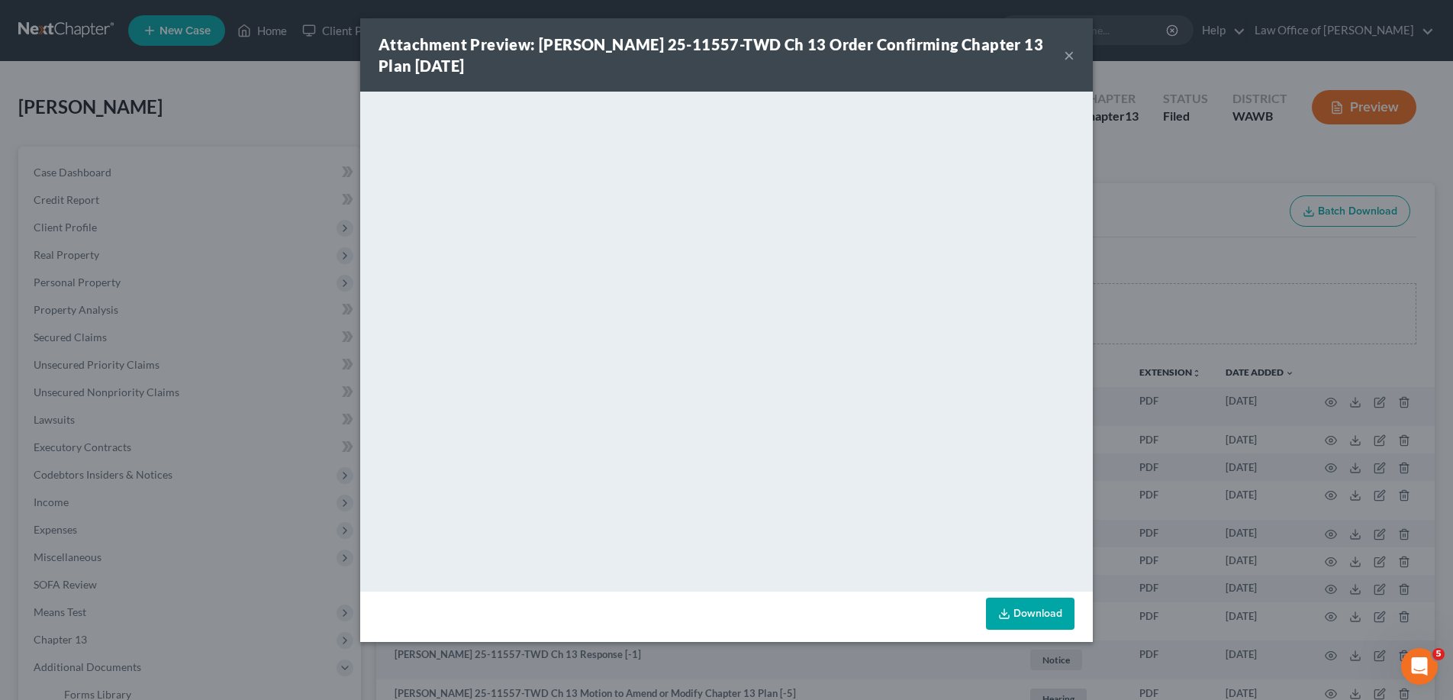
click at [1074, 56] on div "Attachment Preview: [PERSON_NAME] 25-11557-TWD Ch 13 Order Confirming Chapter 1…" at bounding box center [726, 54] width 732 height 73
click at [1067, 59] on button "×" at bounding box center [1068, 55] width 11 height 18
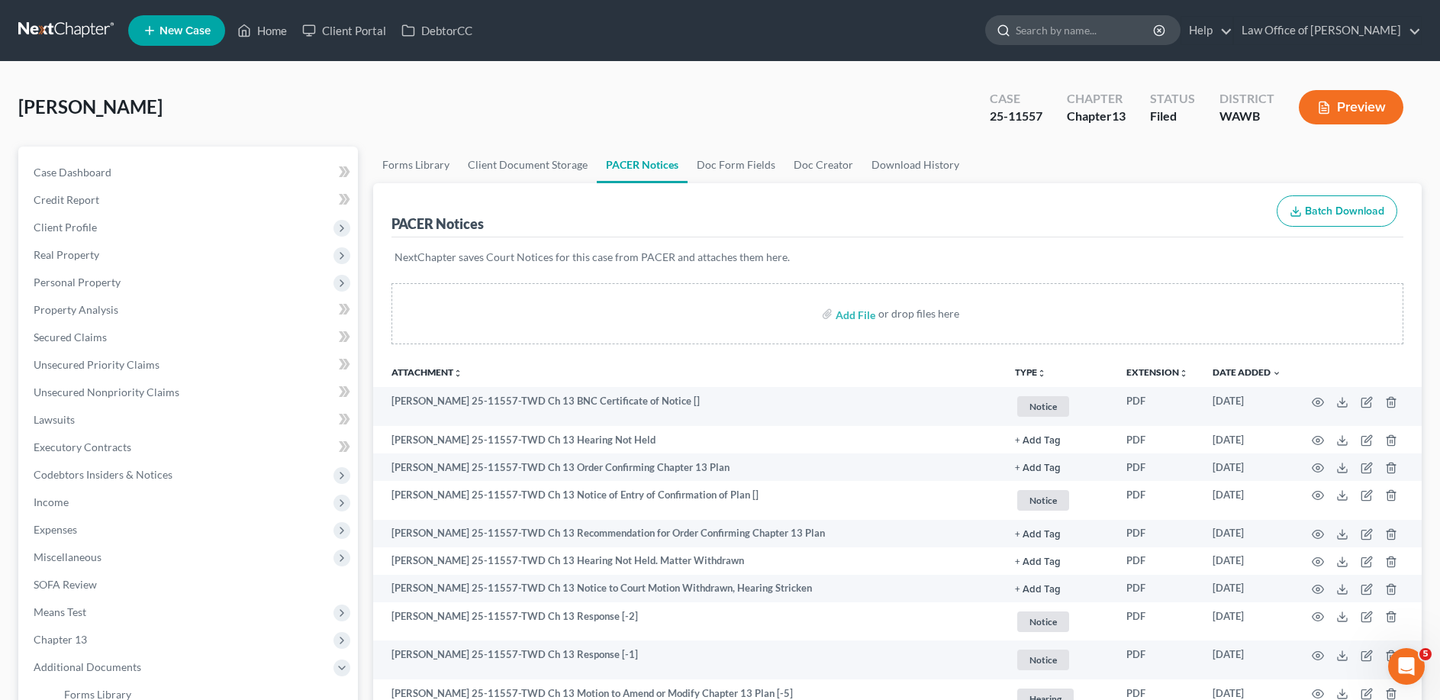
click at [1066, 31] on input "search" at bounding box center [1085, 30] width 140 height 28
type input "[PERSON_NAME]"
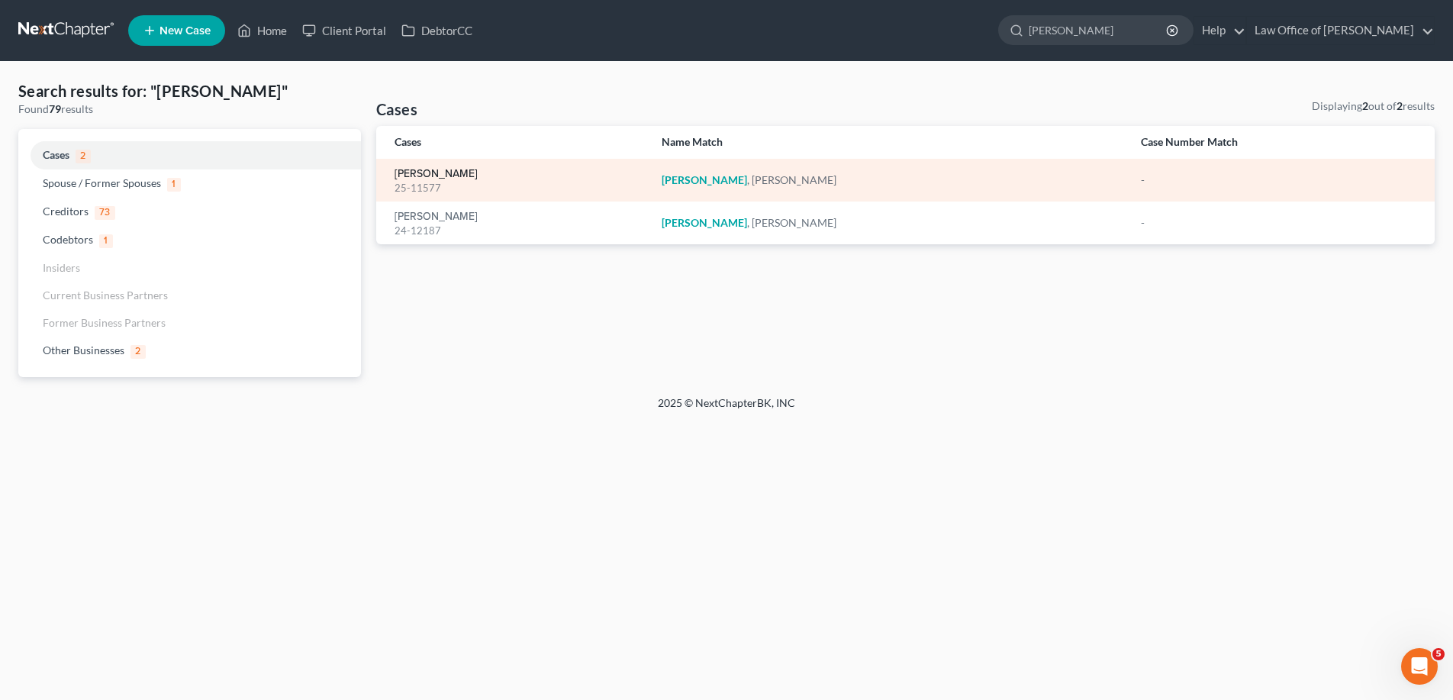
click at [428, 173] on link "[PERSON_NAME]" at bounding box center [435, 174] width 83 height 11
select select "6"
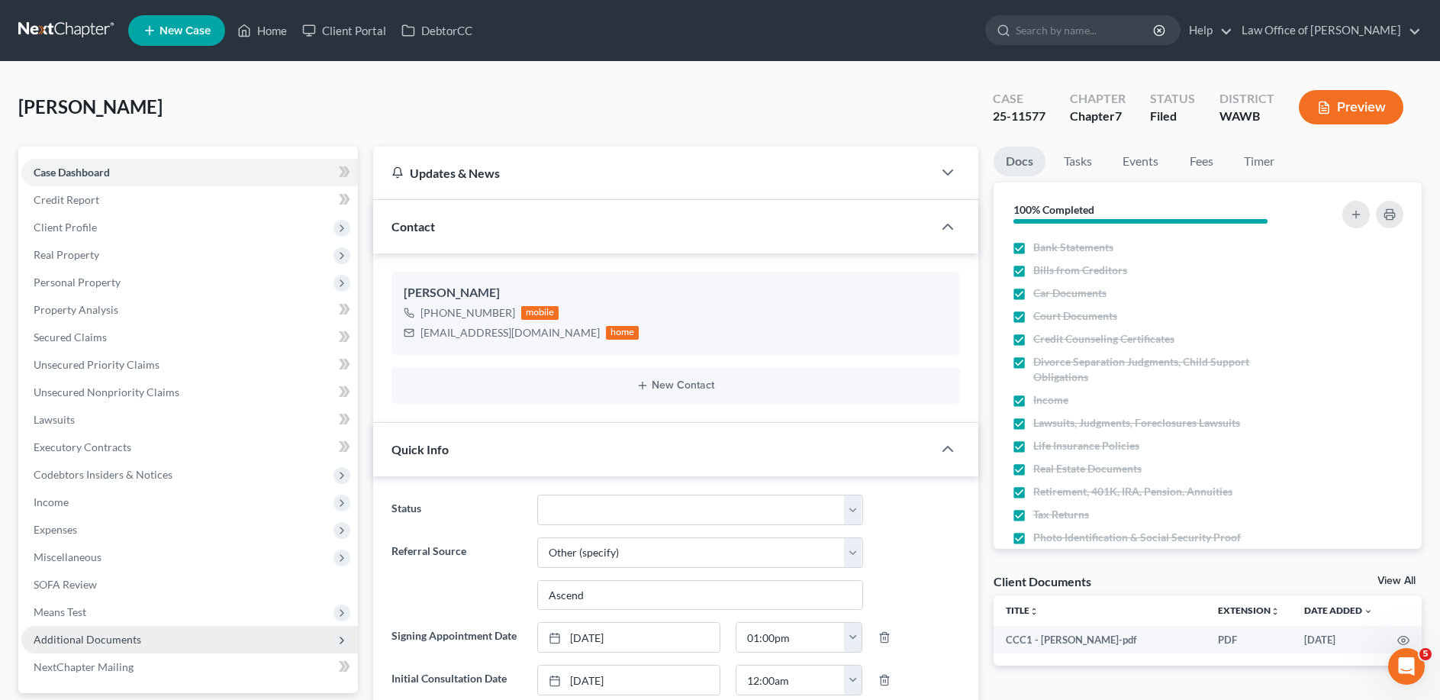
click at [115, 634] on span "Additional Documents" at bounding box center [88, 638] width 108 height 13
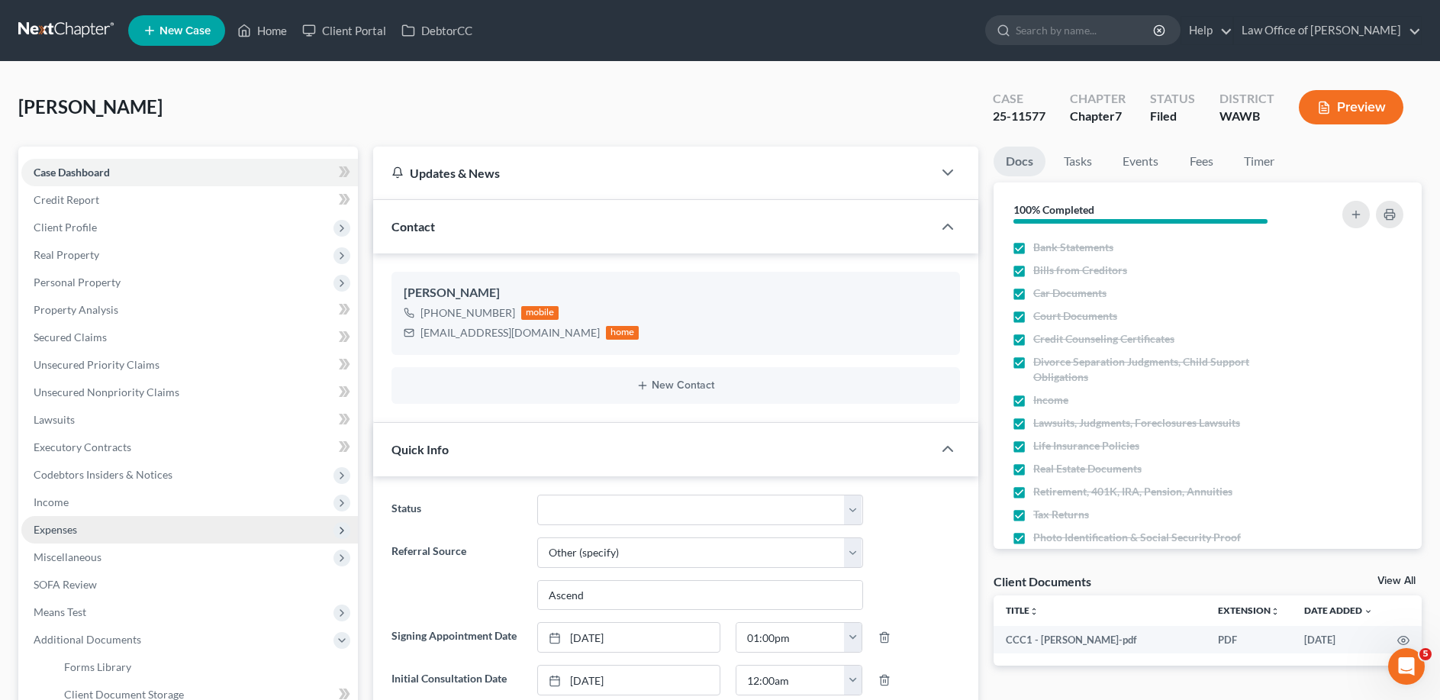
scroll to position [78, 0]
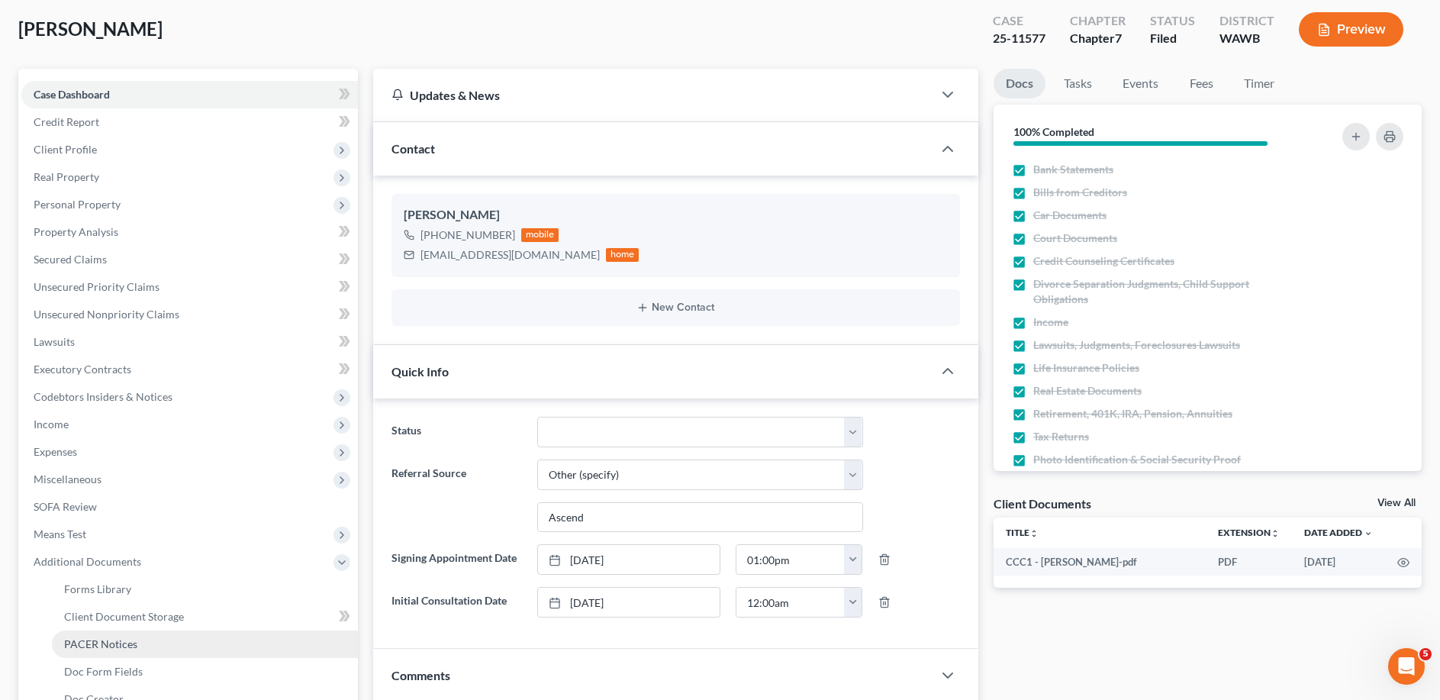
click at [134, 646] on span "PACER Notices" at bounding box center [100, 643] width 73 height 13
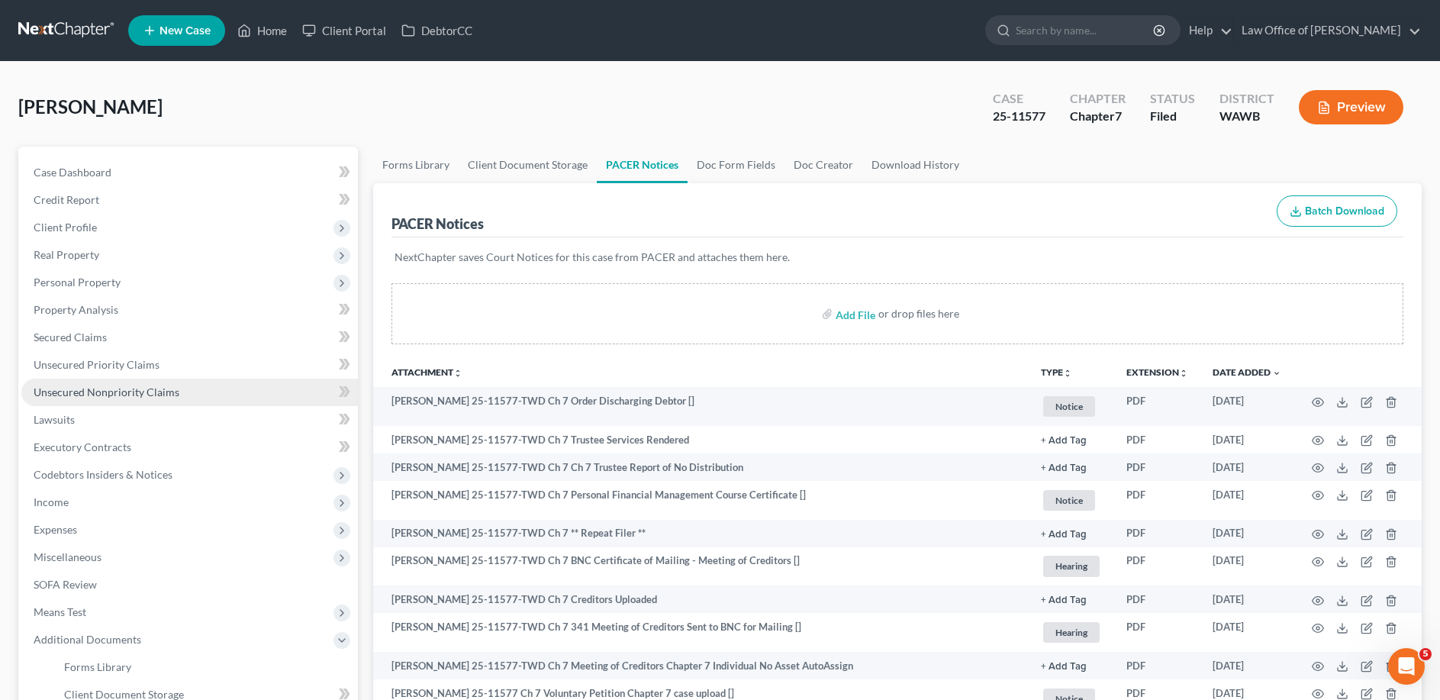
scroll to position [78, 0]
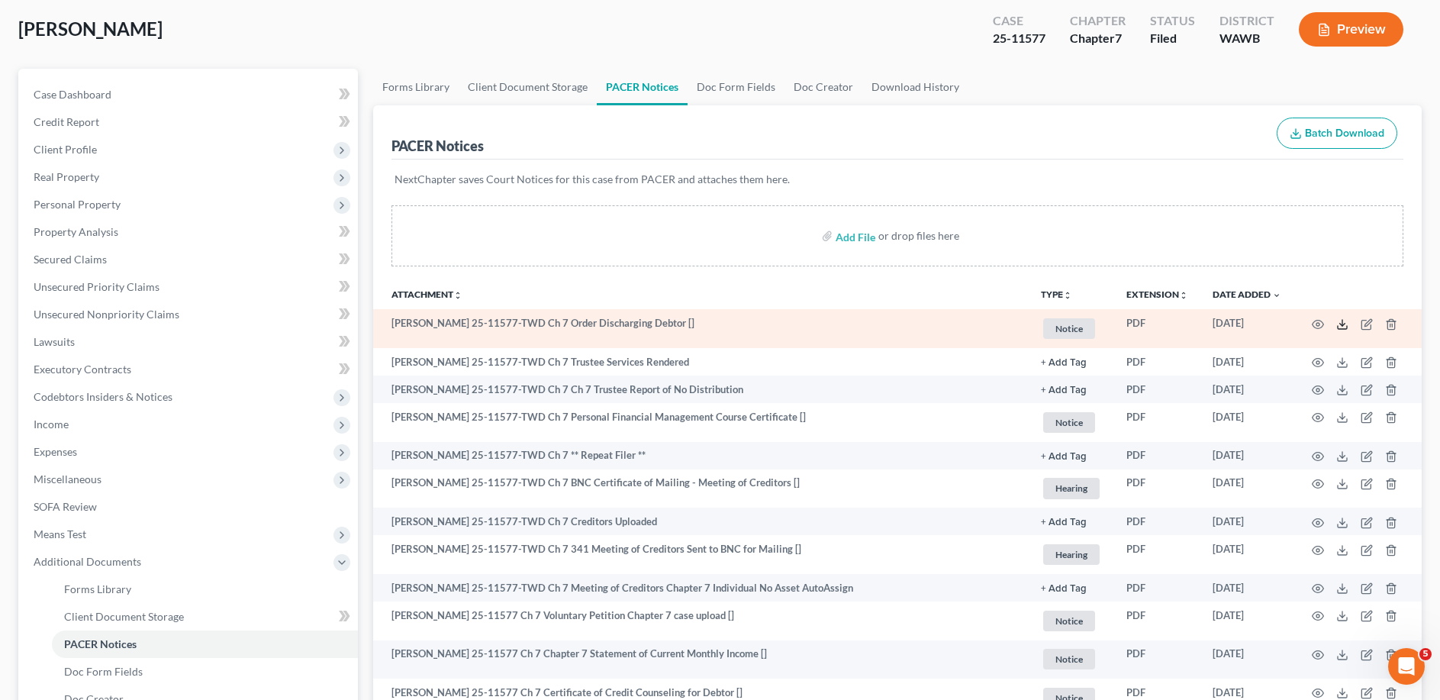
click at [1339, 322] on icon at bounding box center [1342, 324] width 12 height 12
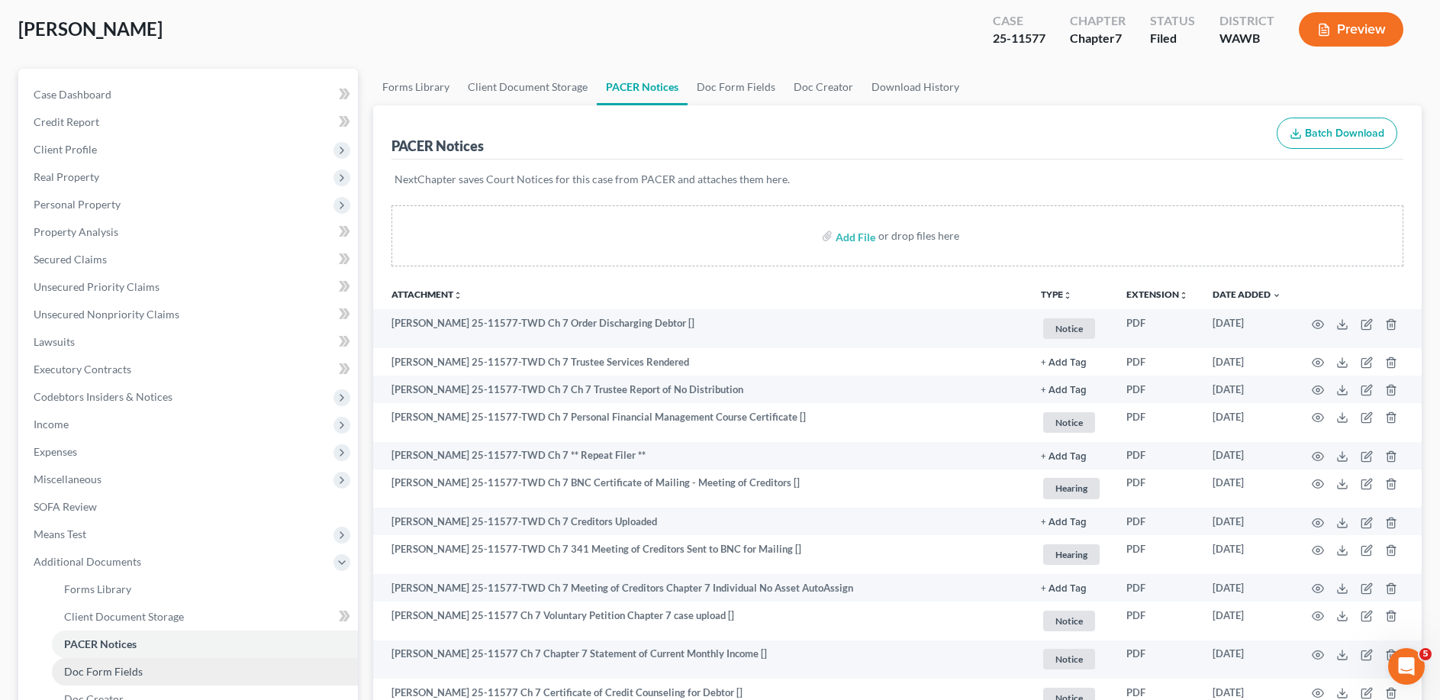
click at [116, 665] on span "Doc Form Fields" at bounding box center [103, 670] width 79 height 13
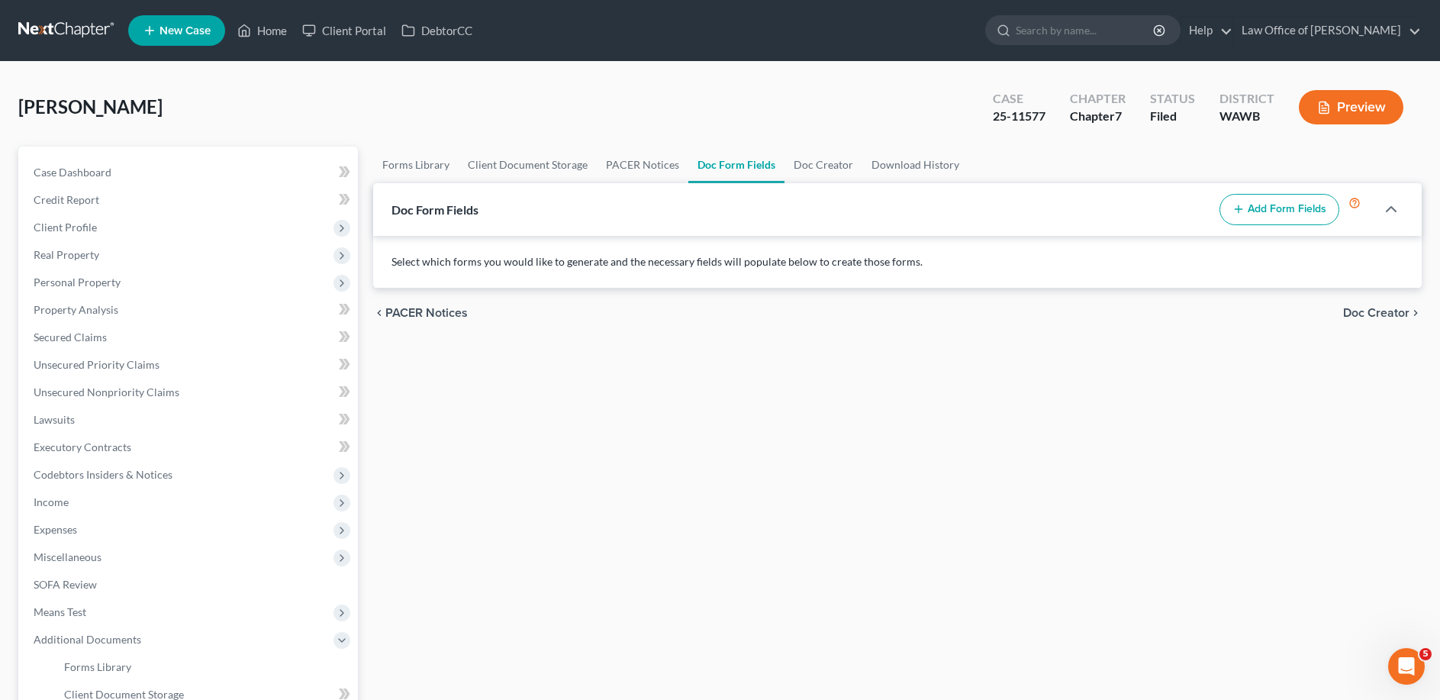
click at [1302, 208] on button "Add Form Fields" at bounding box center [1279, 210] width 120 height 32
select select
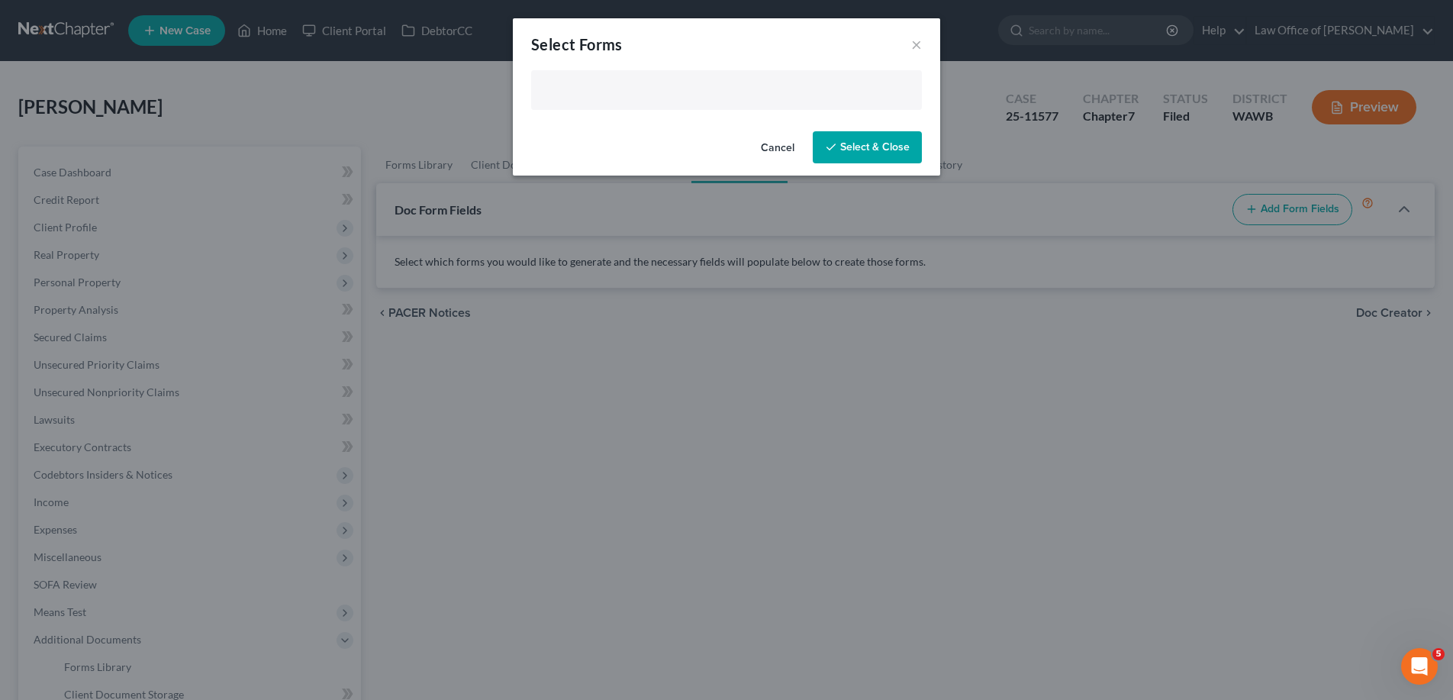
click at [636, 88] on input "text" at bounding box center [724, 91] width 369 height 23
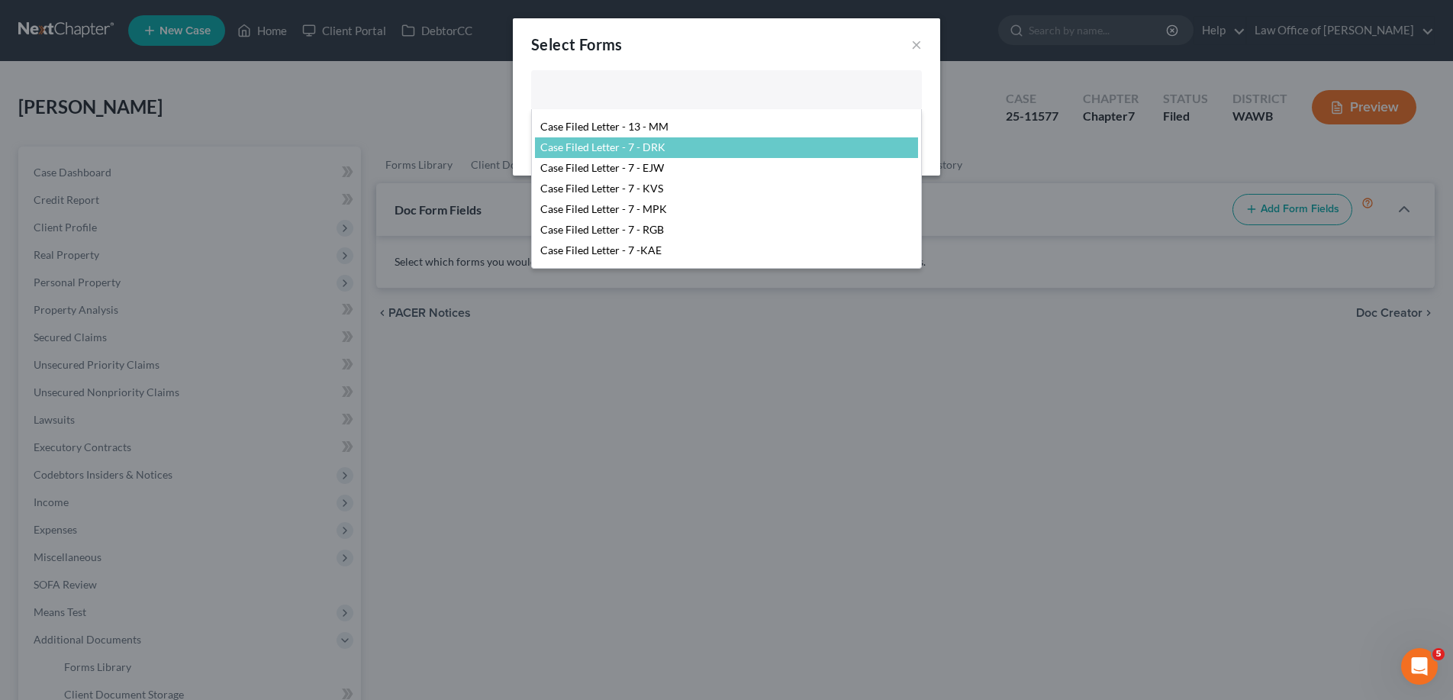
scroll to position [233, 0]
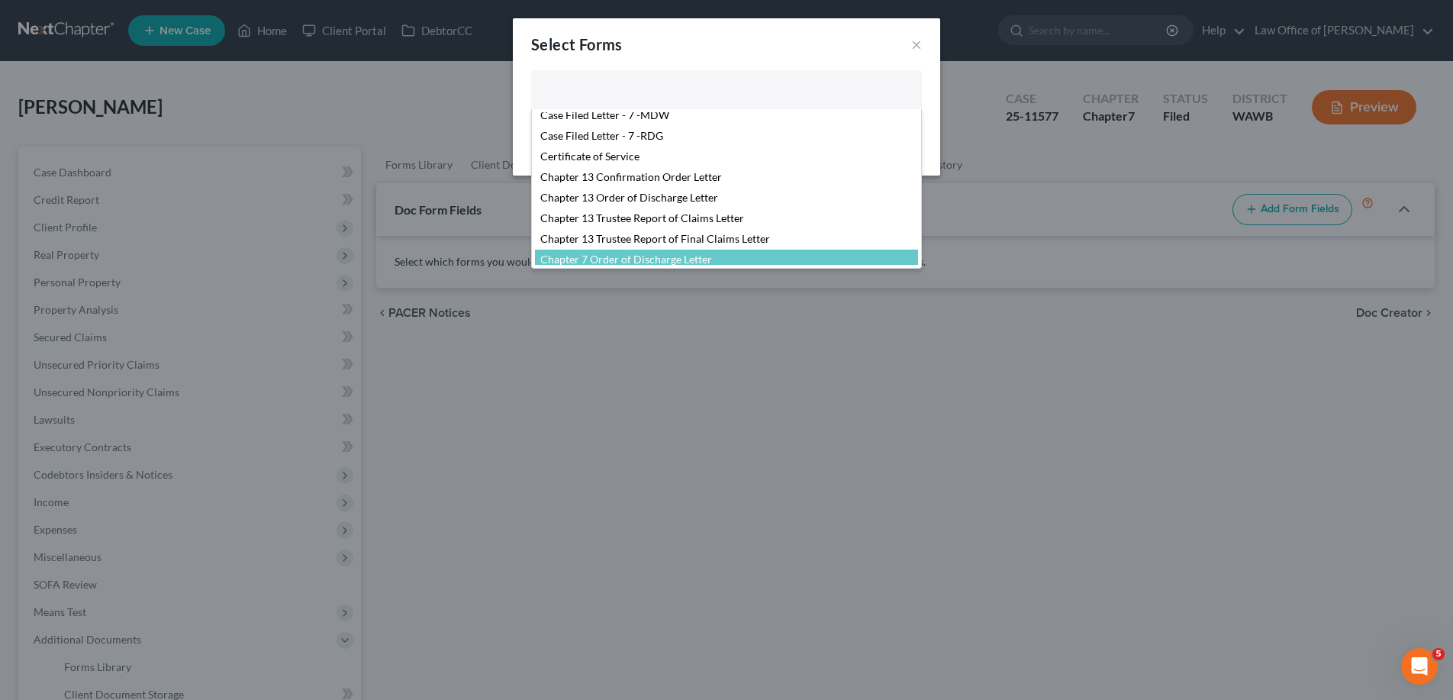
select select "103730"
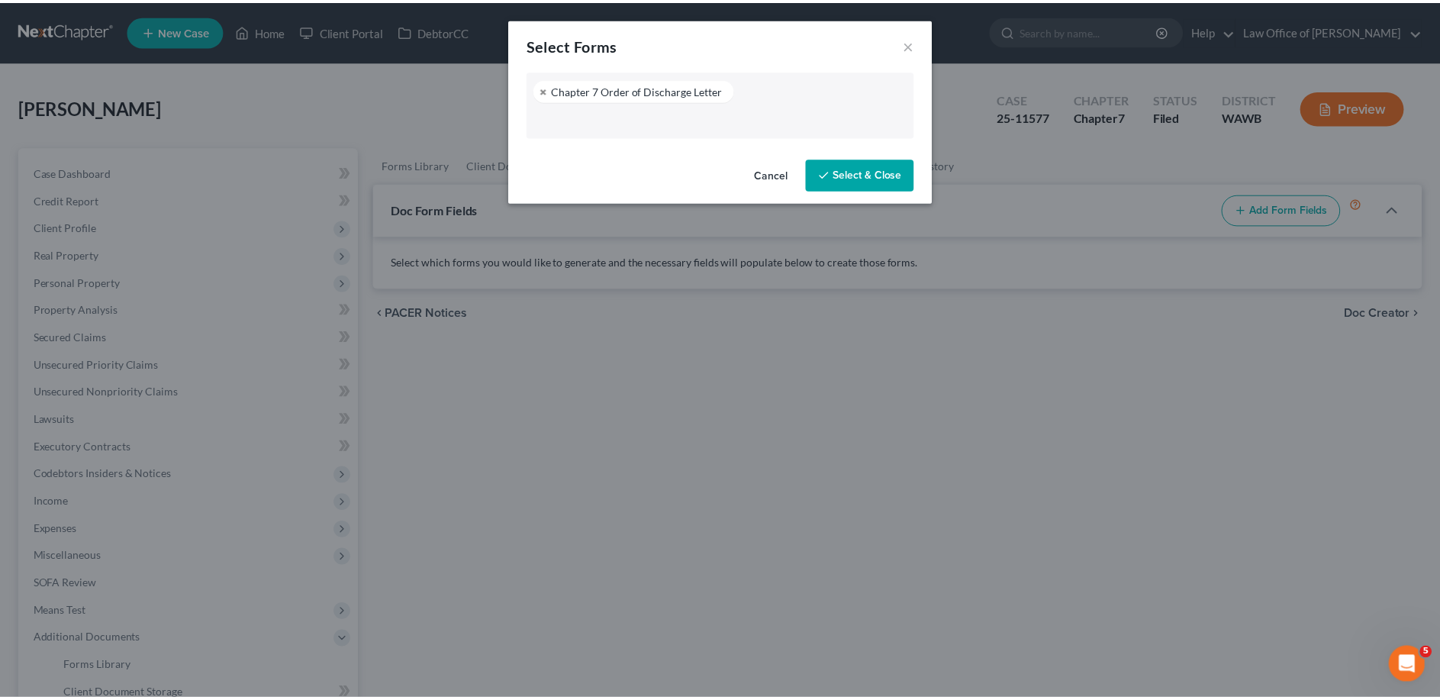
scroll to position [288, 0]
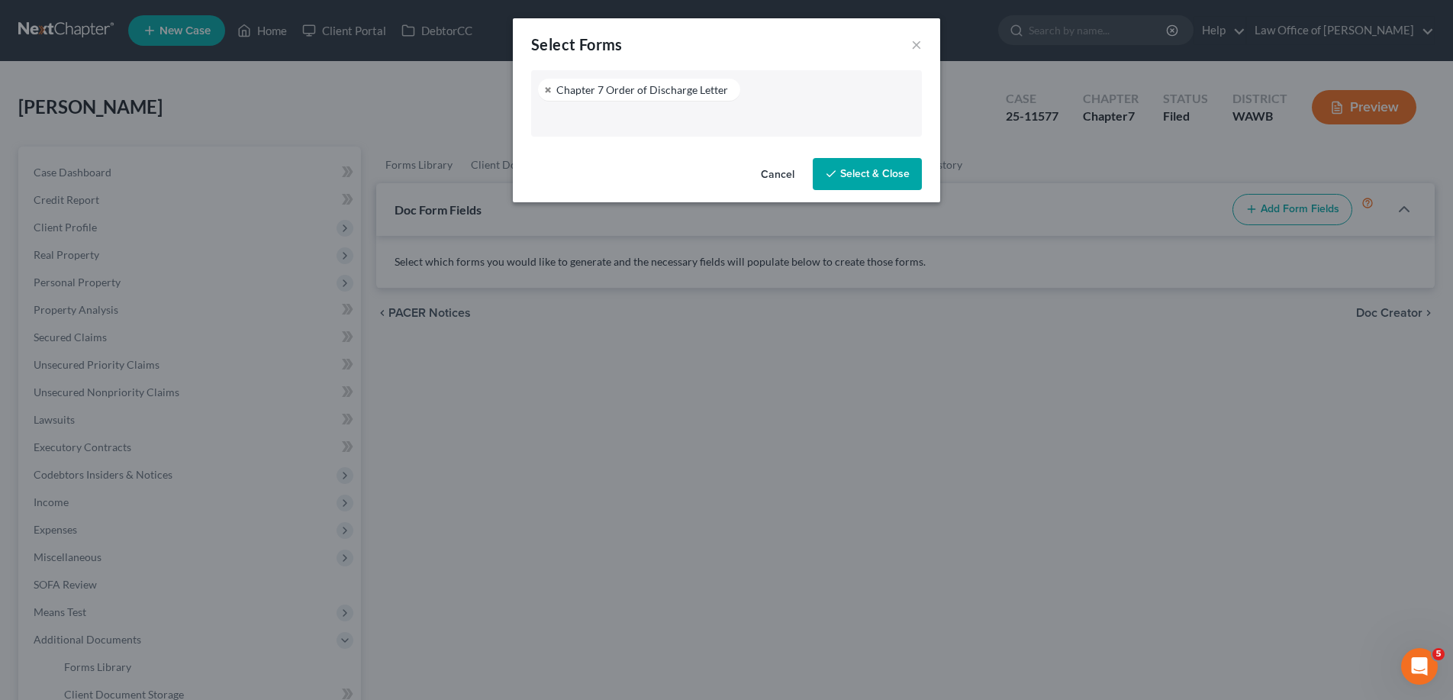
click at [843, 175] on button "Select & Close" at bounding box center [866, 174] width 109 height 32
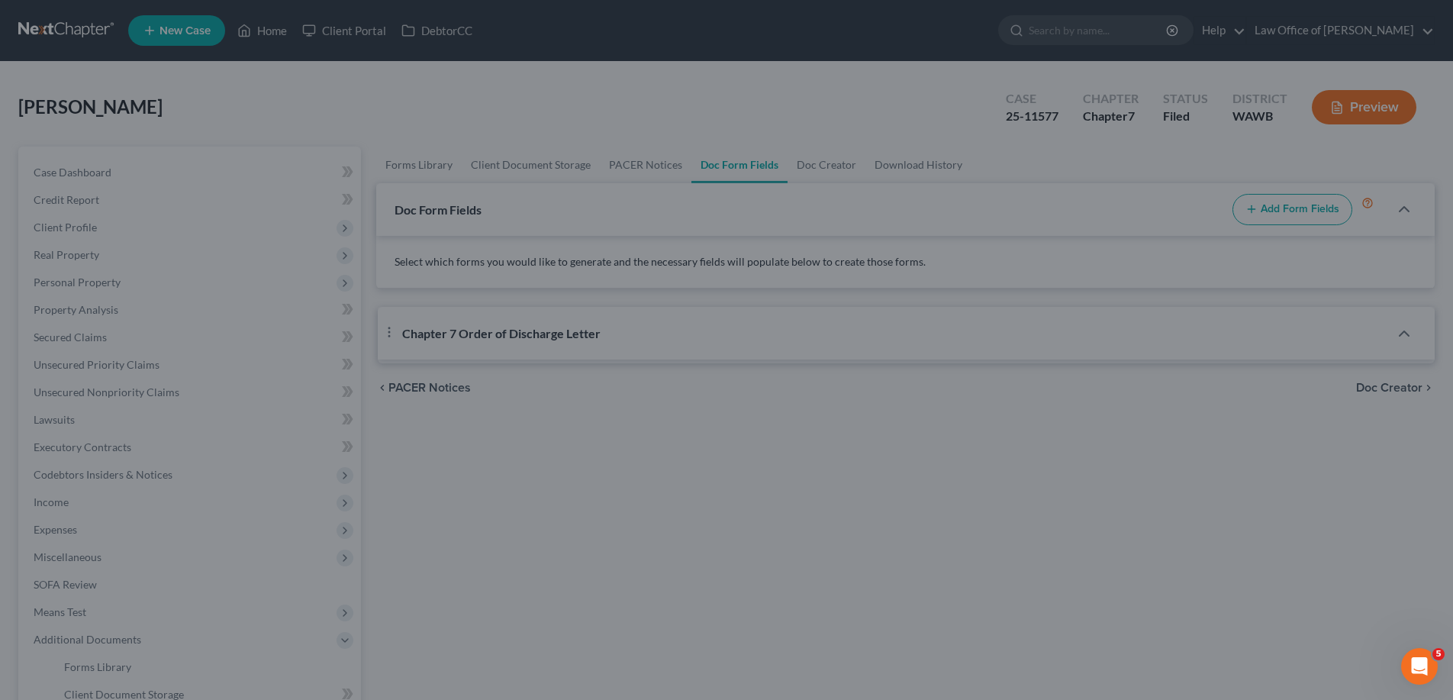
select select "3"
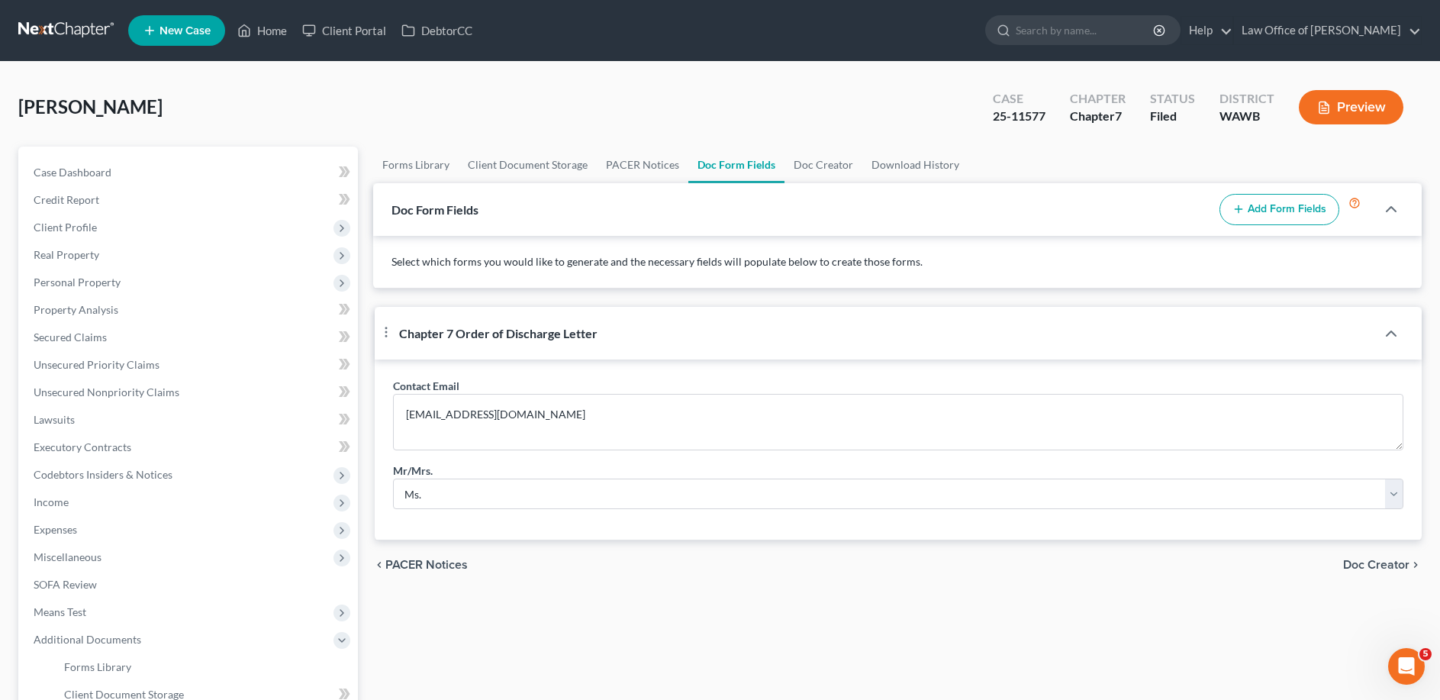
click at [1394, 571] on span "Doc Creator" at bounding box center [1376, 564] width 66 height 12
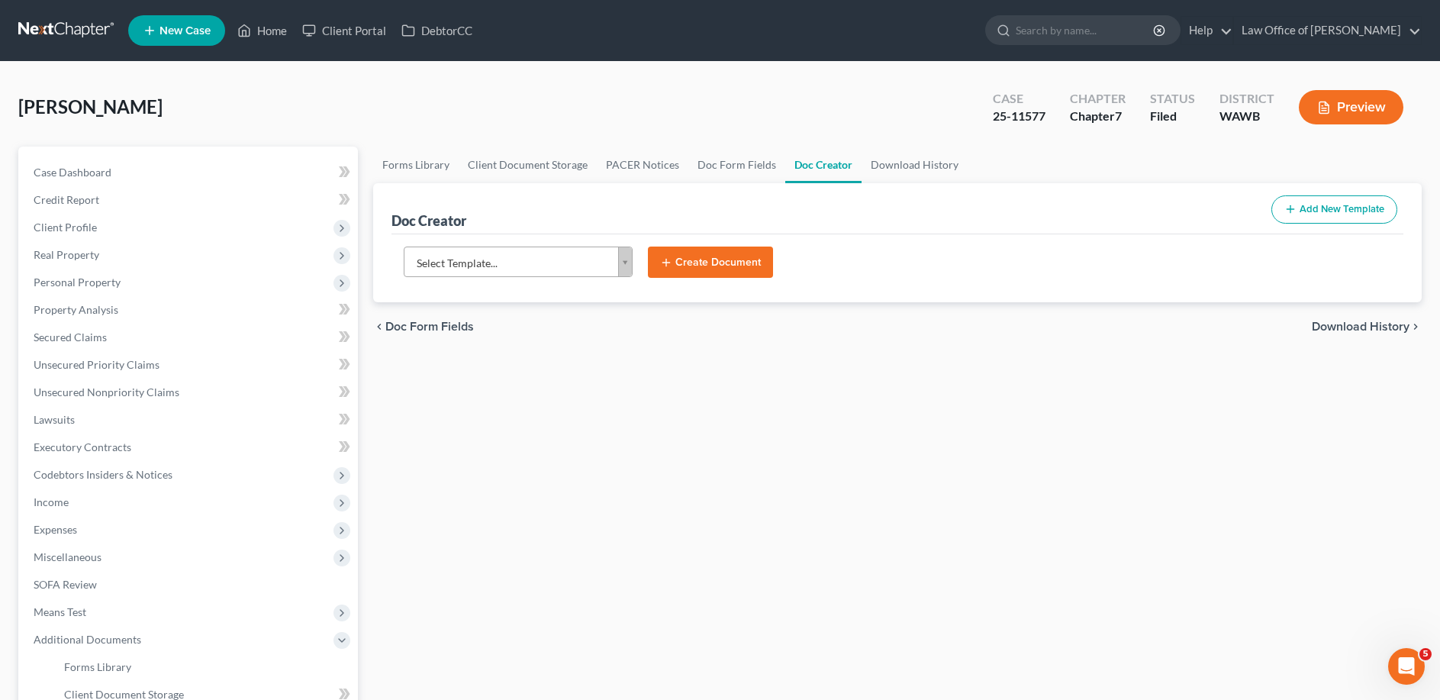
click at [523, 259] on body "Home New Case Client Portal DebtorCC Law Office of [PERSON_NAME] [EMAIL_ADDRESS…" at bounding box center [720, 482] width 1440 height 964
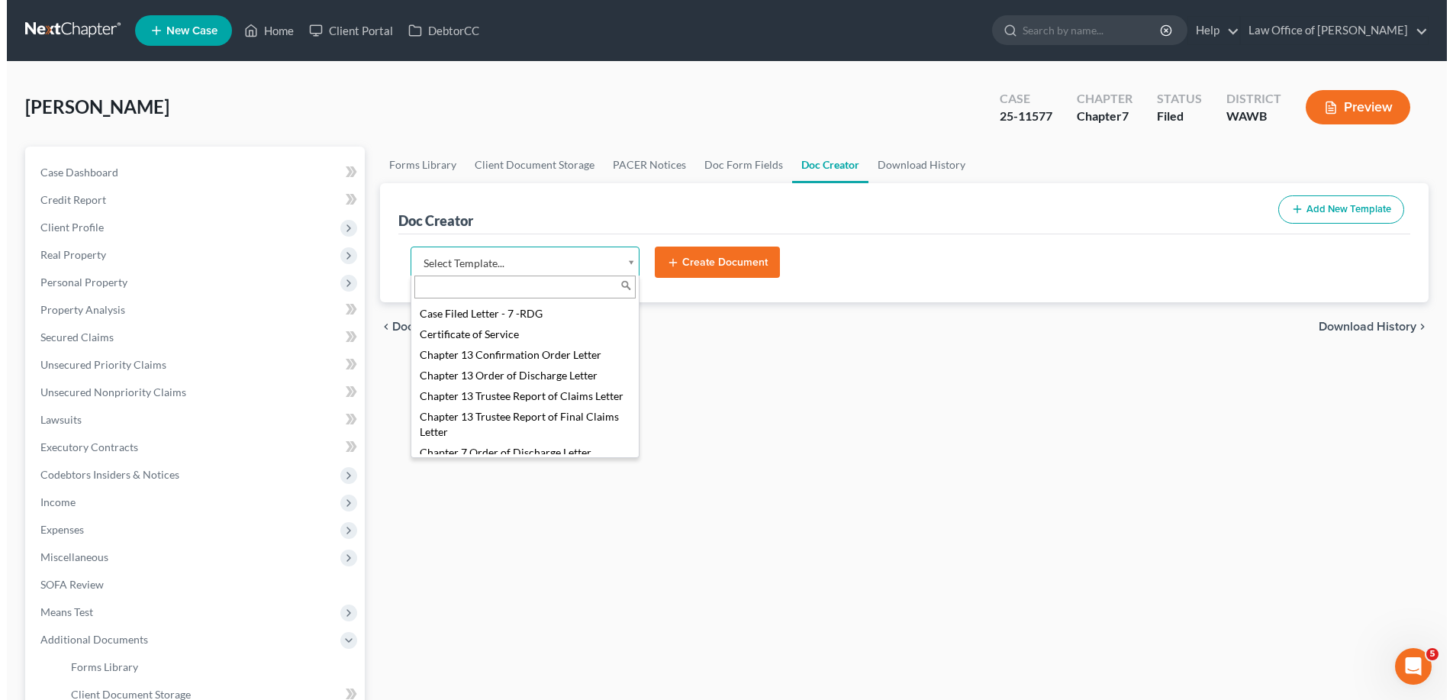
scroll to position [389, 0]
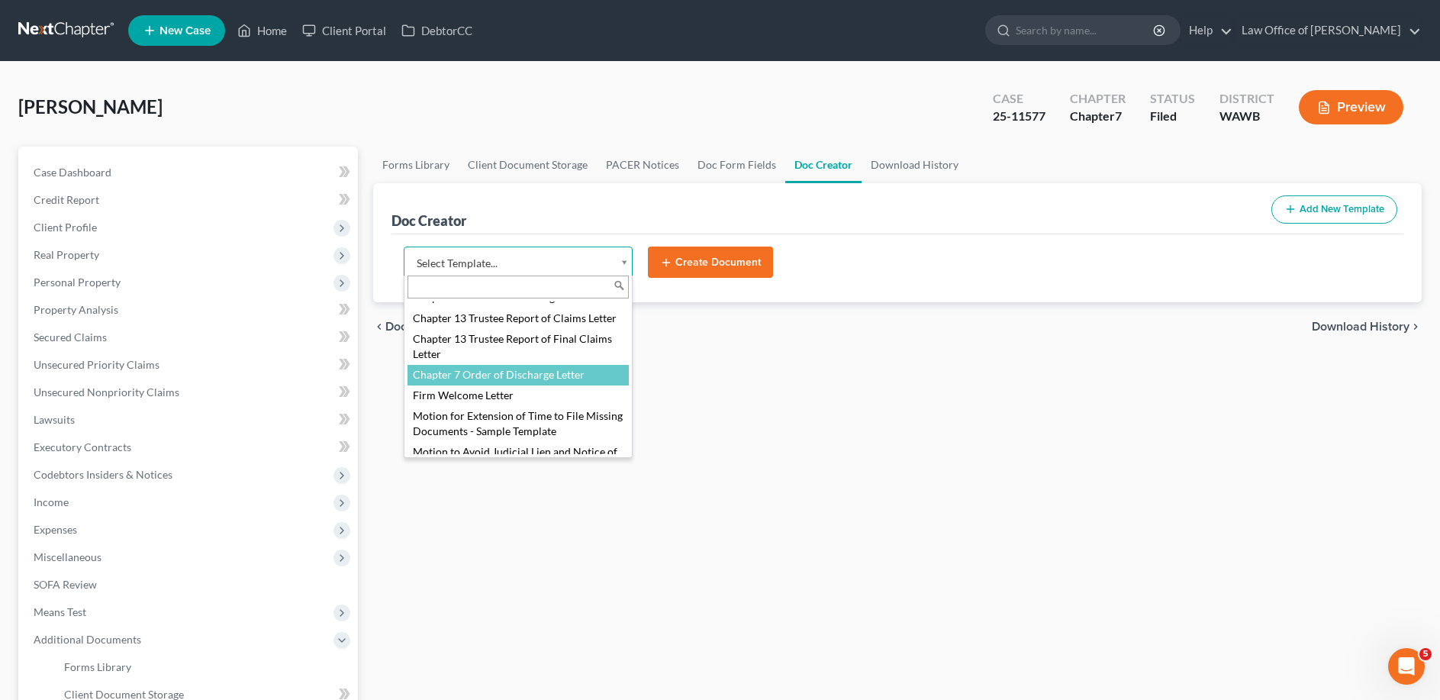
select select "103730"
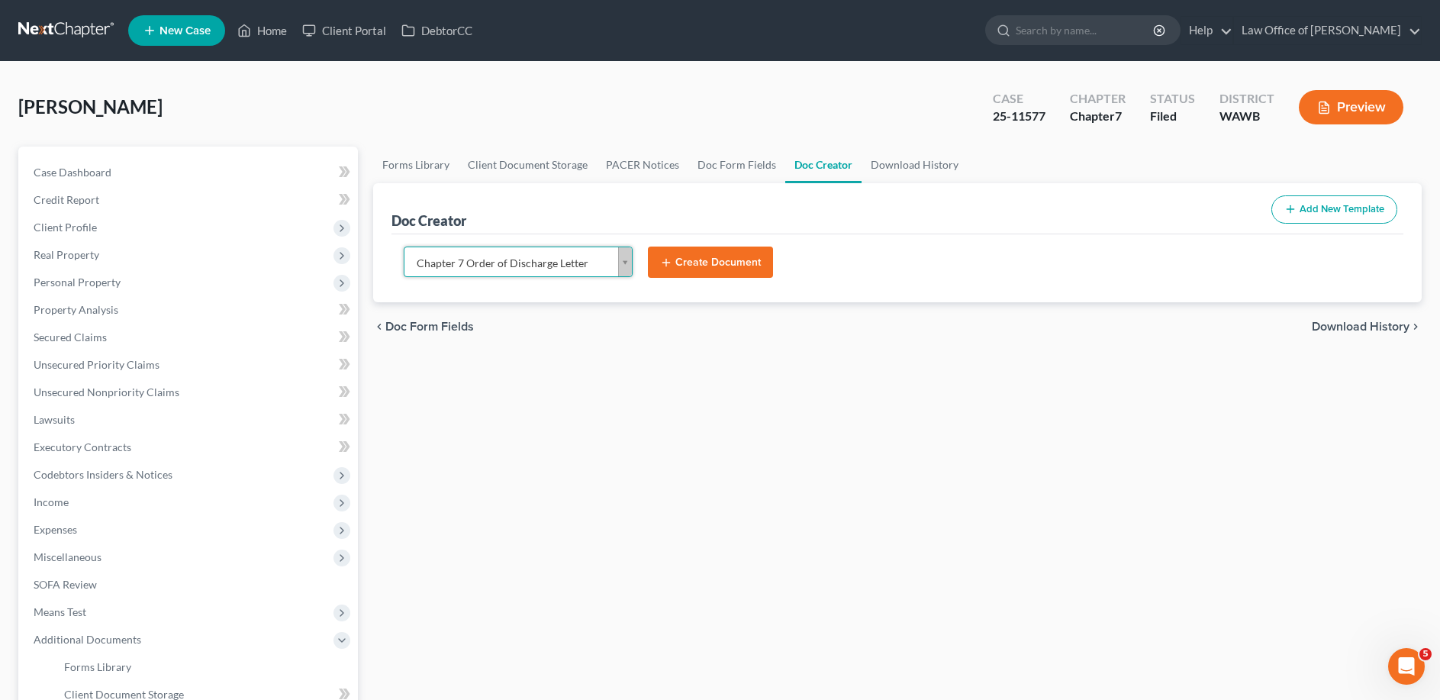
click at [729, 257] on button "Create Document" at bounding box center [710, 262] width 125 height 32
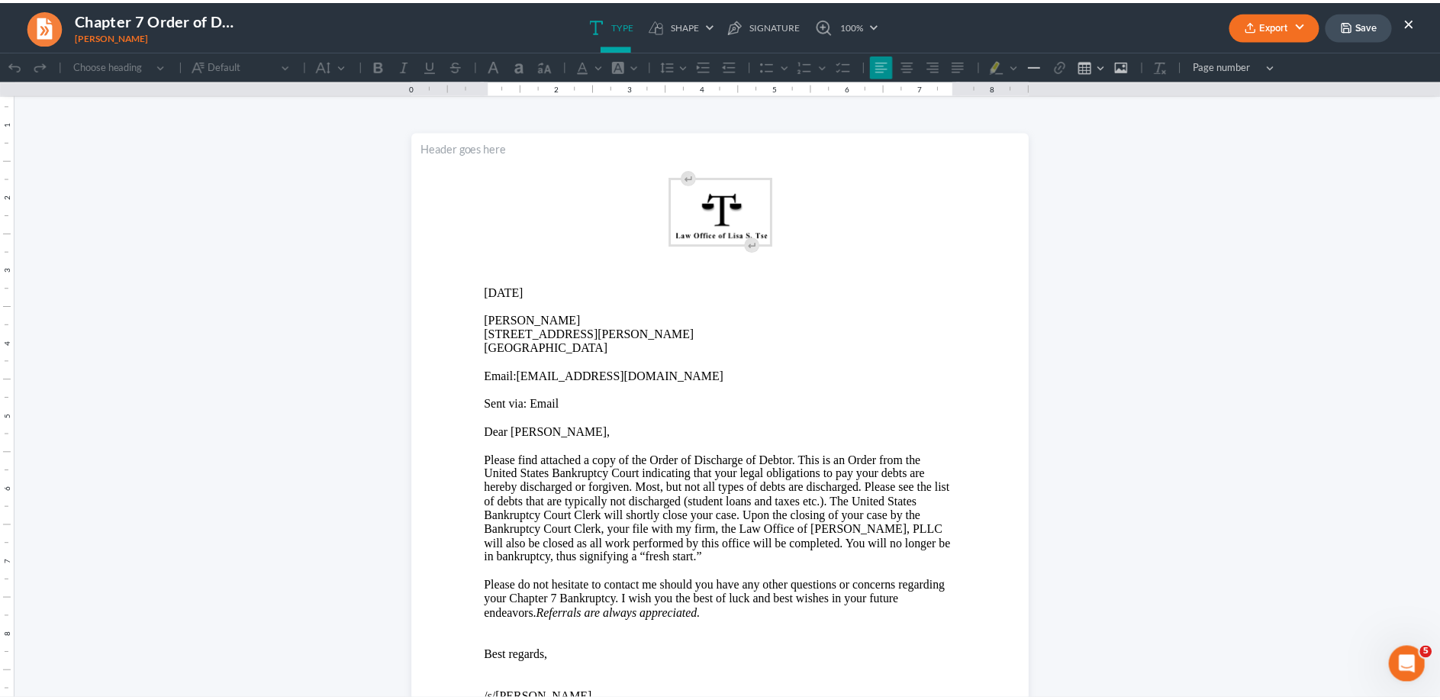
scroll to position [0, 0]
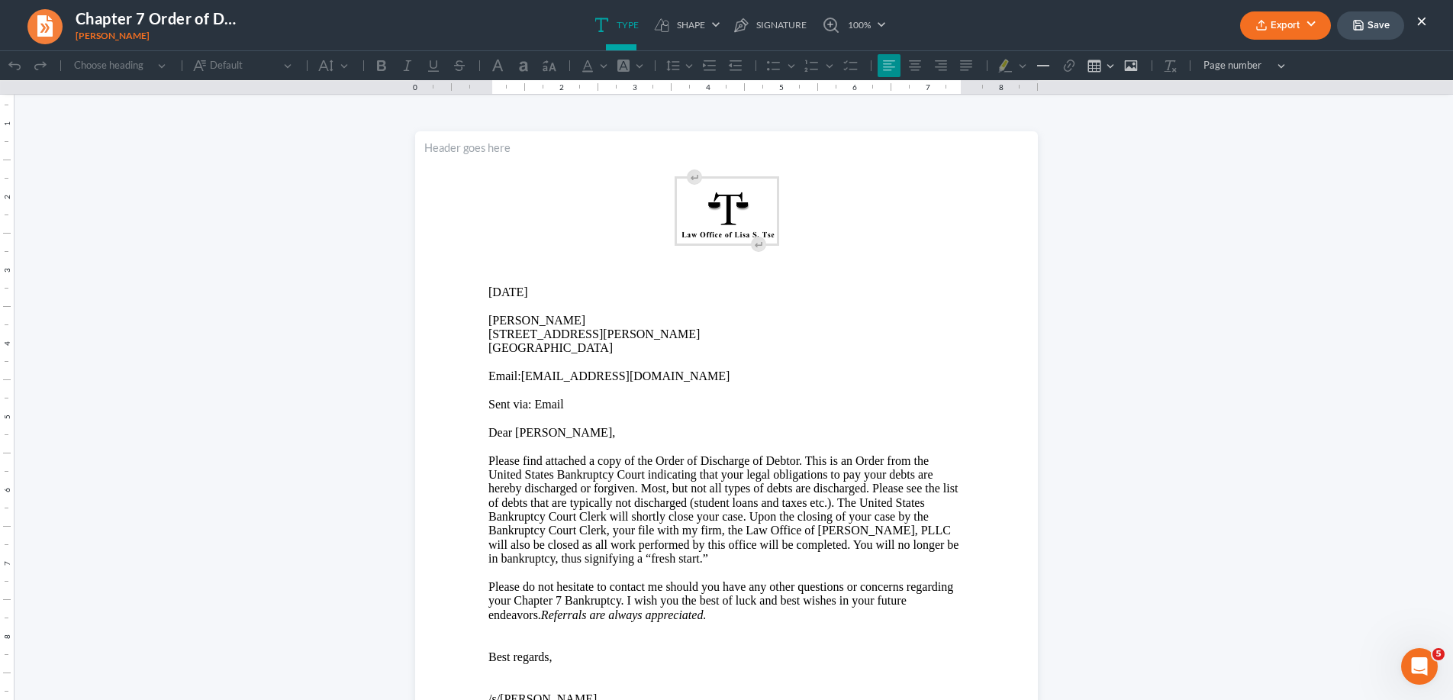
click at [1279, 21] on button "Export" at bounding box center [1285, 25] width 91 height 28
click at [1266, 86] on link "Word" at bounding box center [1283, 86] width 118 height 26
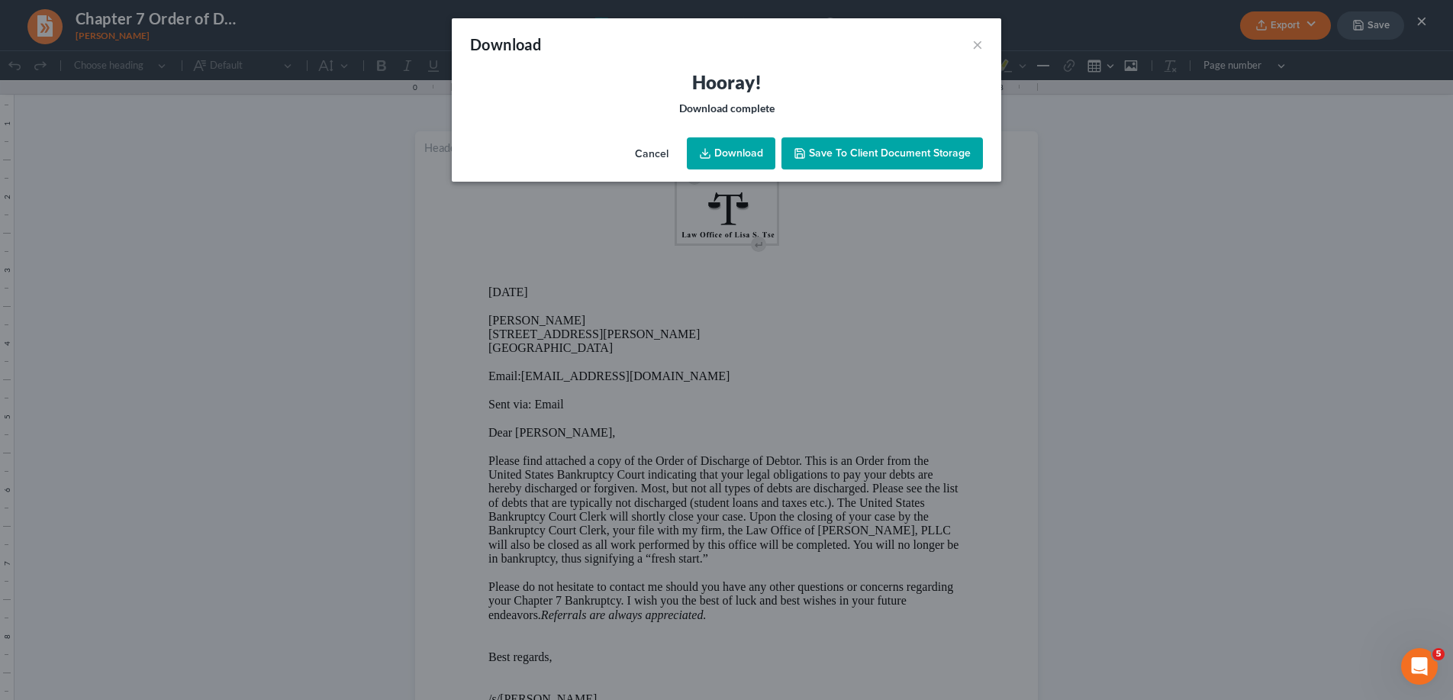
click at [742, 154] on link "Download" at bounding box center [731, 153] width 88 height 32
click at [976, 42] on button "×" at bounding box center [977, 44] width 11 height 18
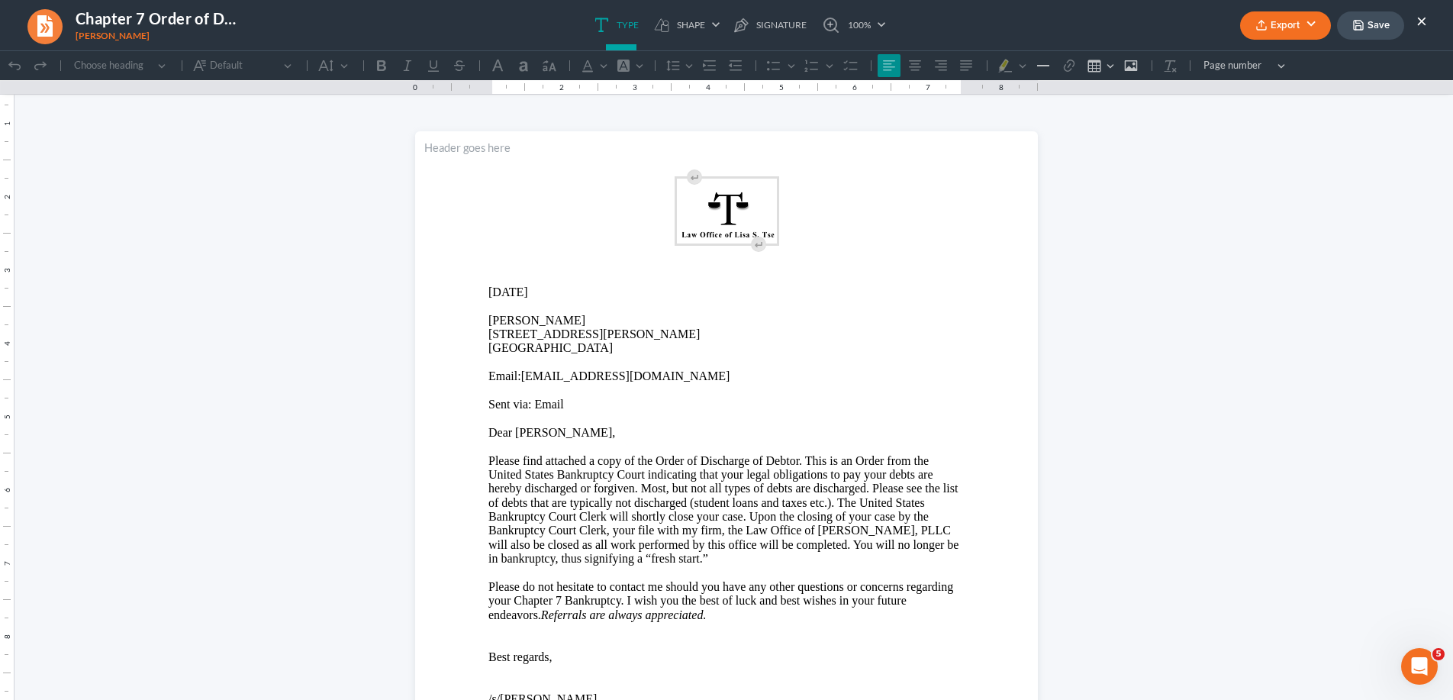
click at [1421, 21] on button "×" at bounding box center [1421, 20] width 11 height 18
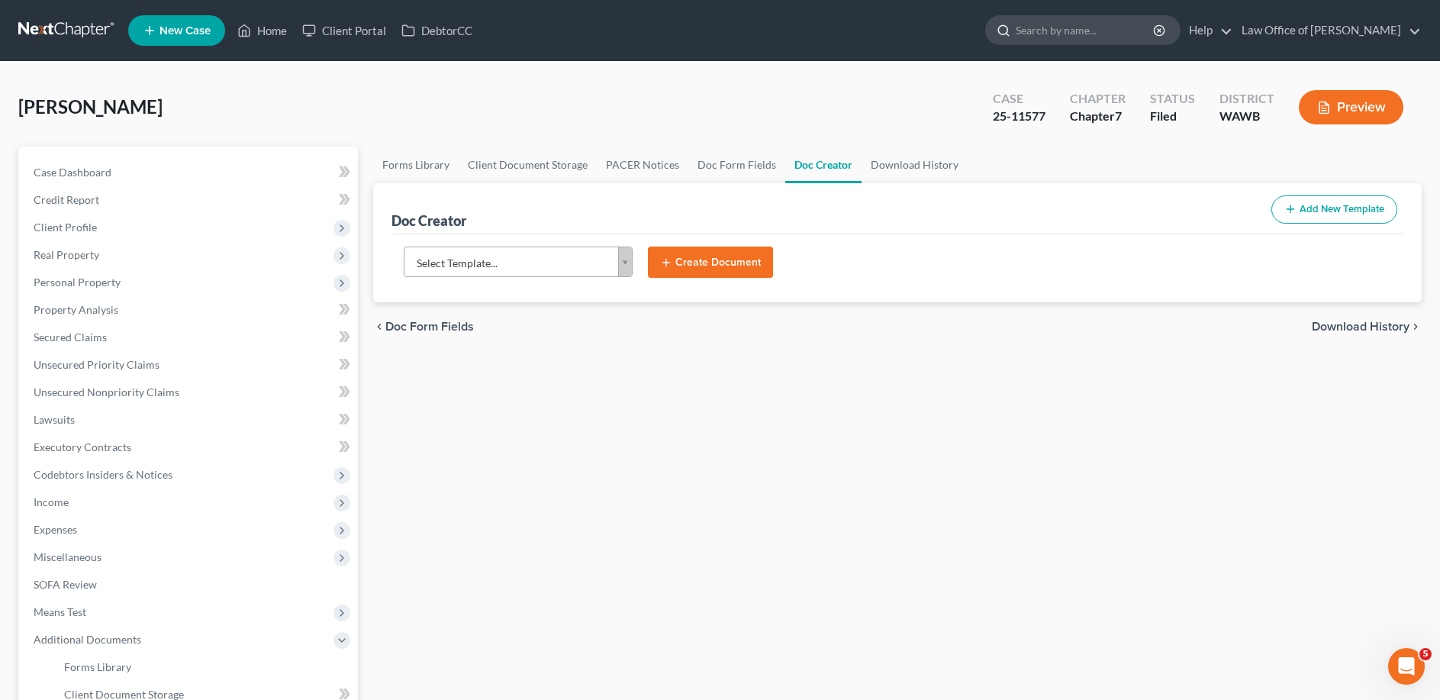
click at [1080, 31] on input "search" at bounding box center [1085, 30] width 140 height 28
type input "[PERSON_NAME]"
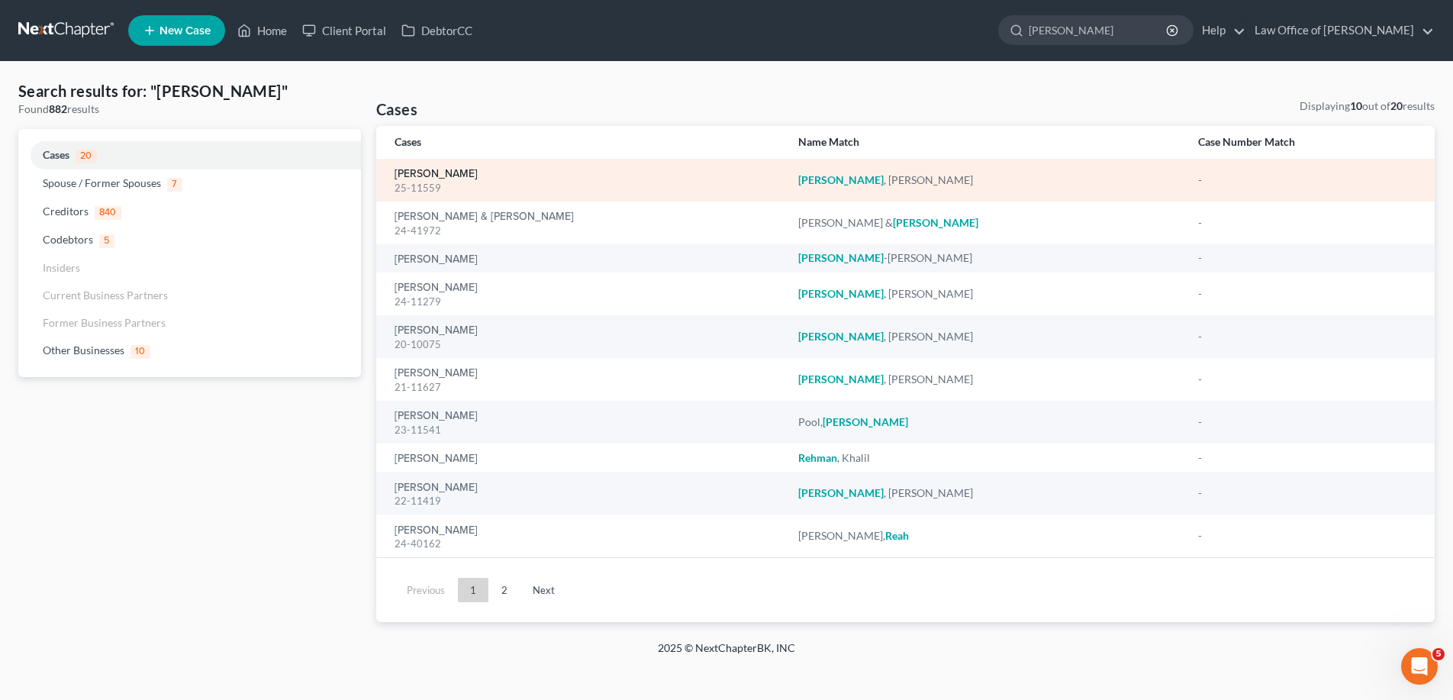
click at [449, 172] on link "[PERSON_NAME]" at bounding box center [435, 174] width 83 height 11
select select "0"
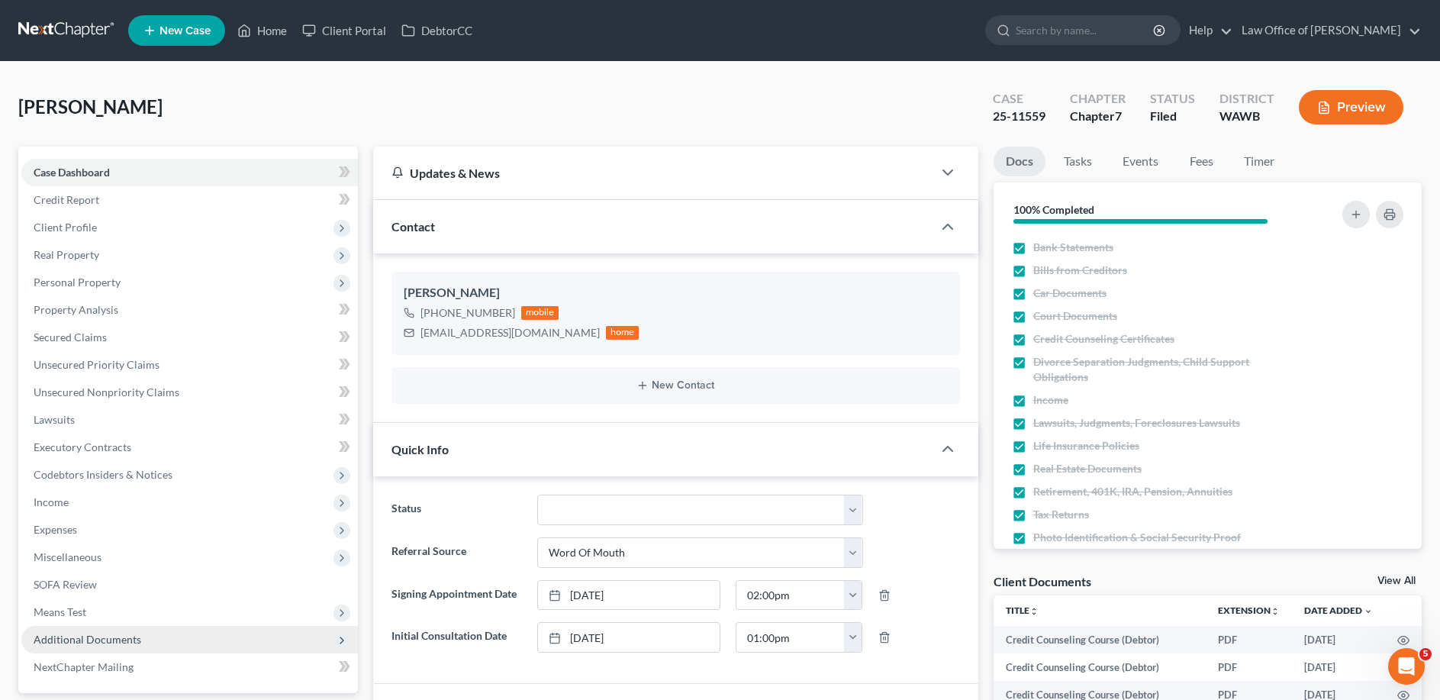
click at [76, 635] on span "Additional Documents" at bounding box center [88, 638] width 108 height 13
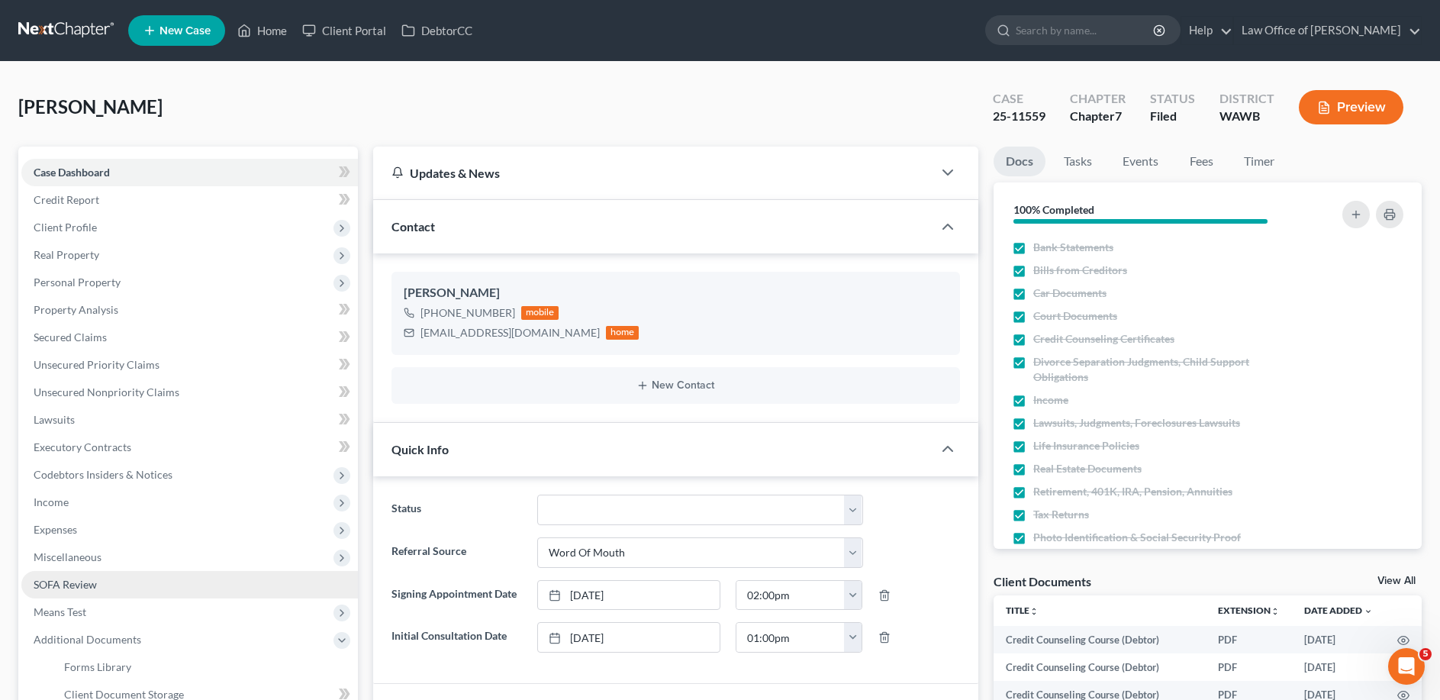
scroll to position [78, 0]
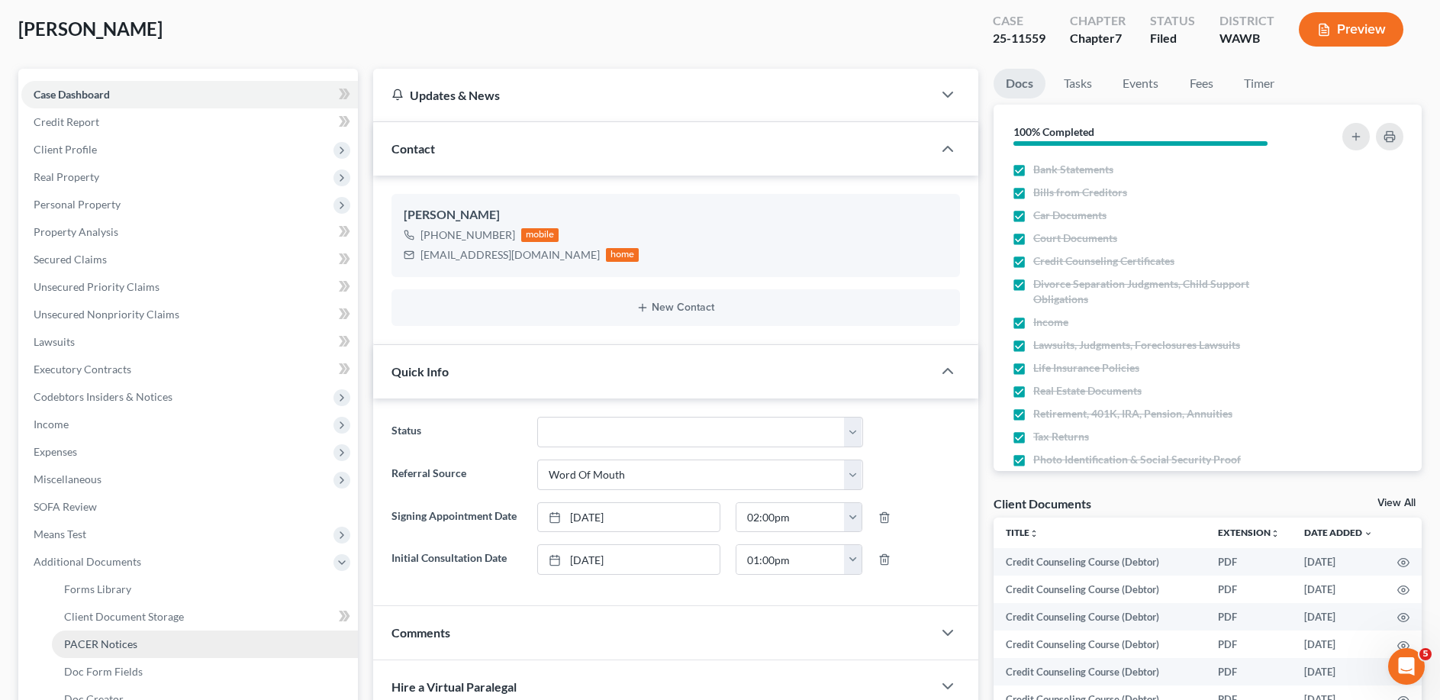
click at [111, 642] on span "PACER Notices" at bounding box center [100, 643] width 73 height 13
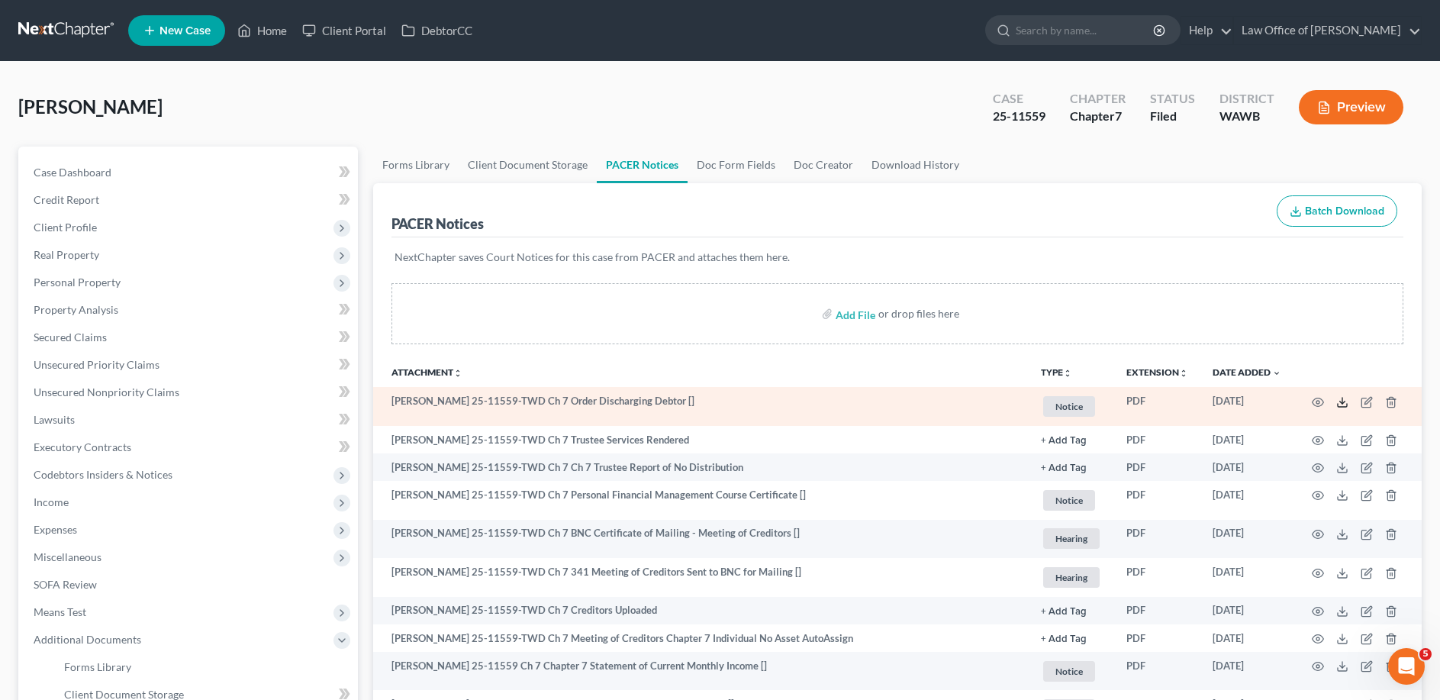
click at [1337, 401] on icon at bounding box center [1342, 402] width 12 height 12
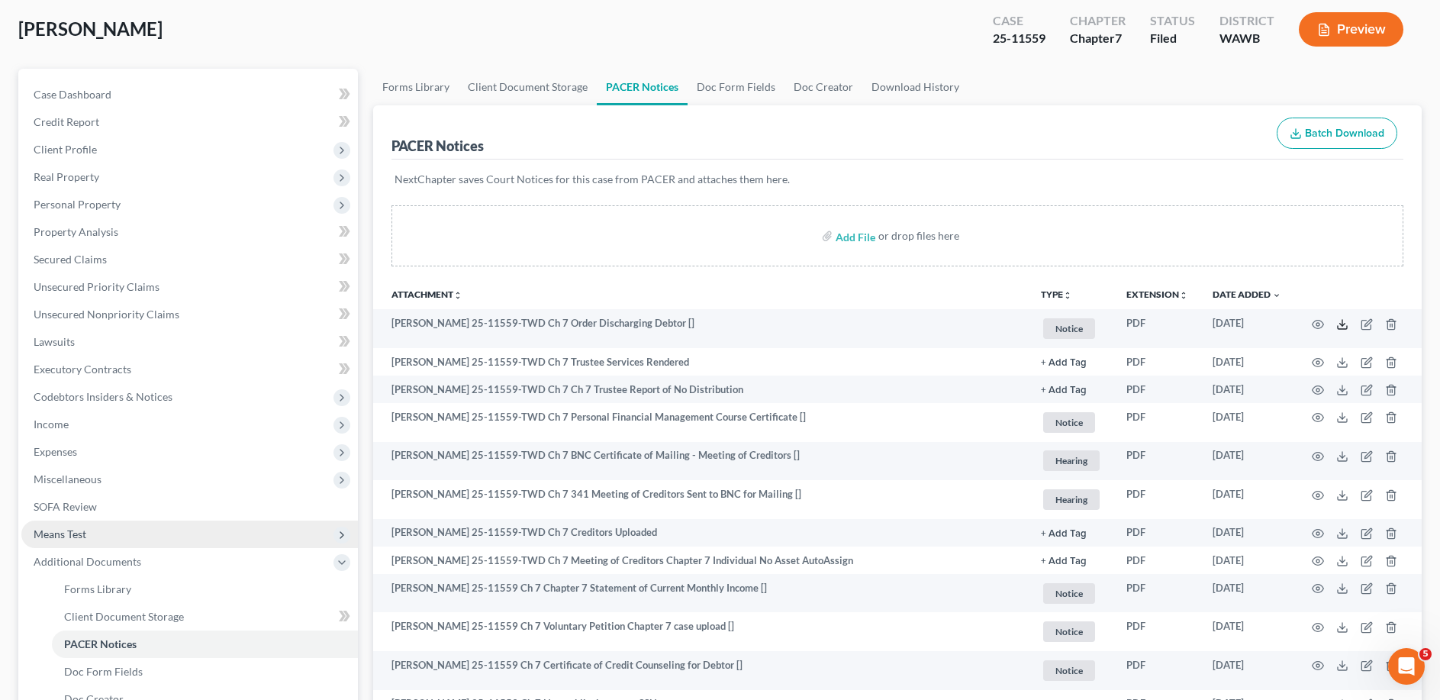
scroll to position [233, 0]
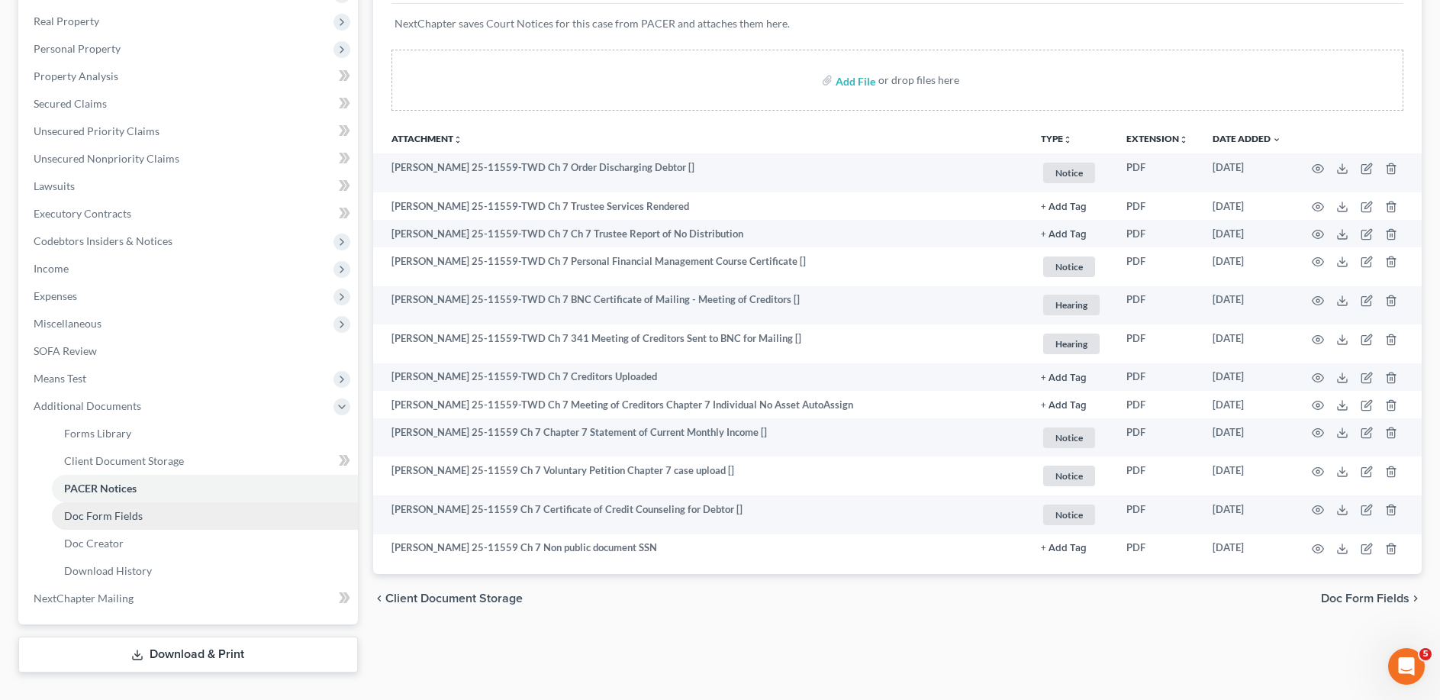
click at [102, 512] on span "Doc Form Fields" at bounding box center [103, 515] width 79 height 13
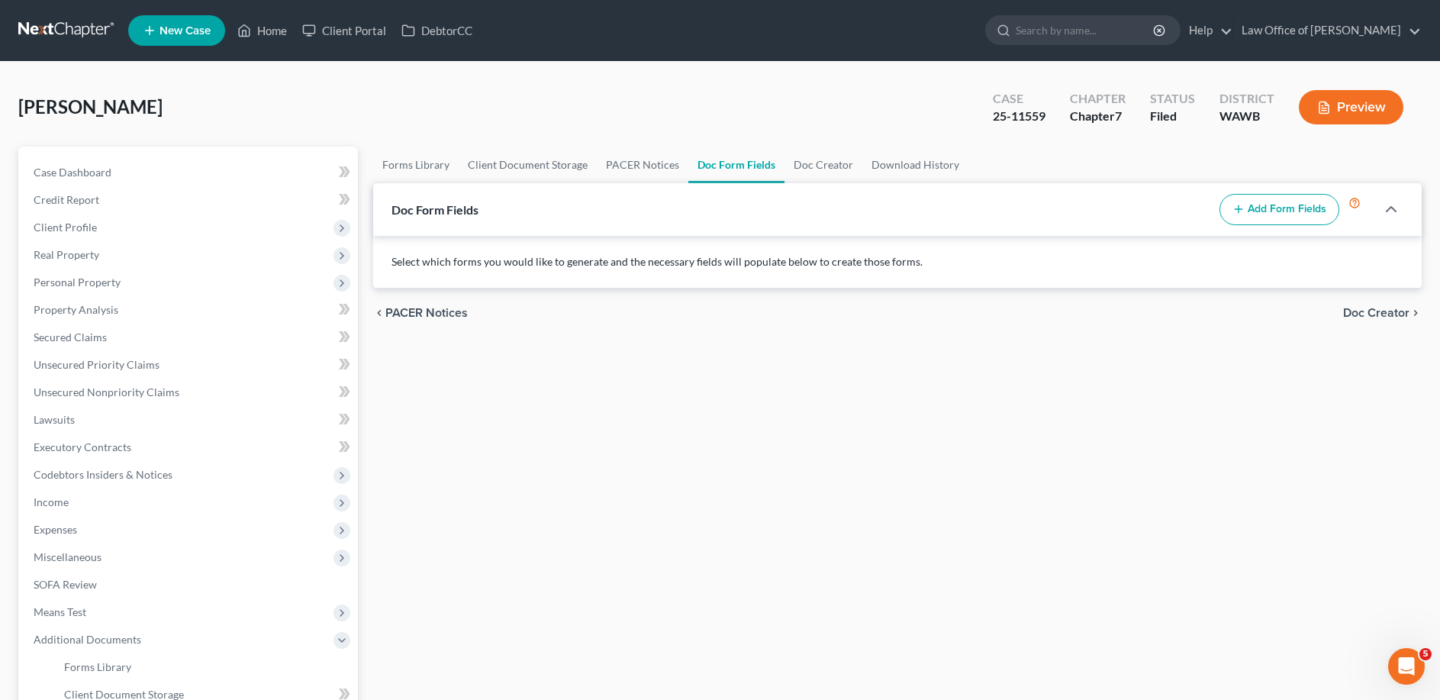
click at [1278, 211] on button "Add Form Fields" at bounding box center [1279, 210] width 120 height 32
select select
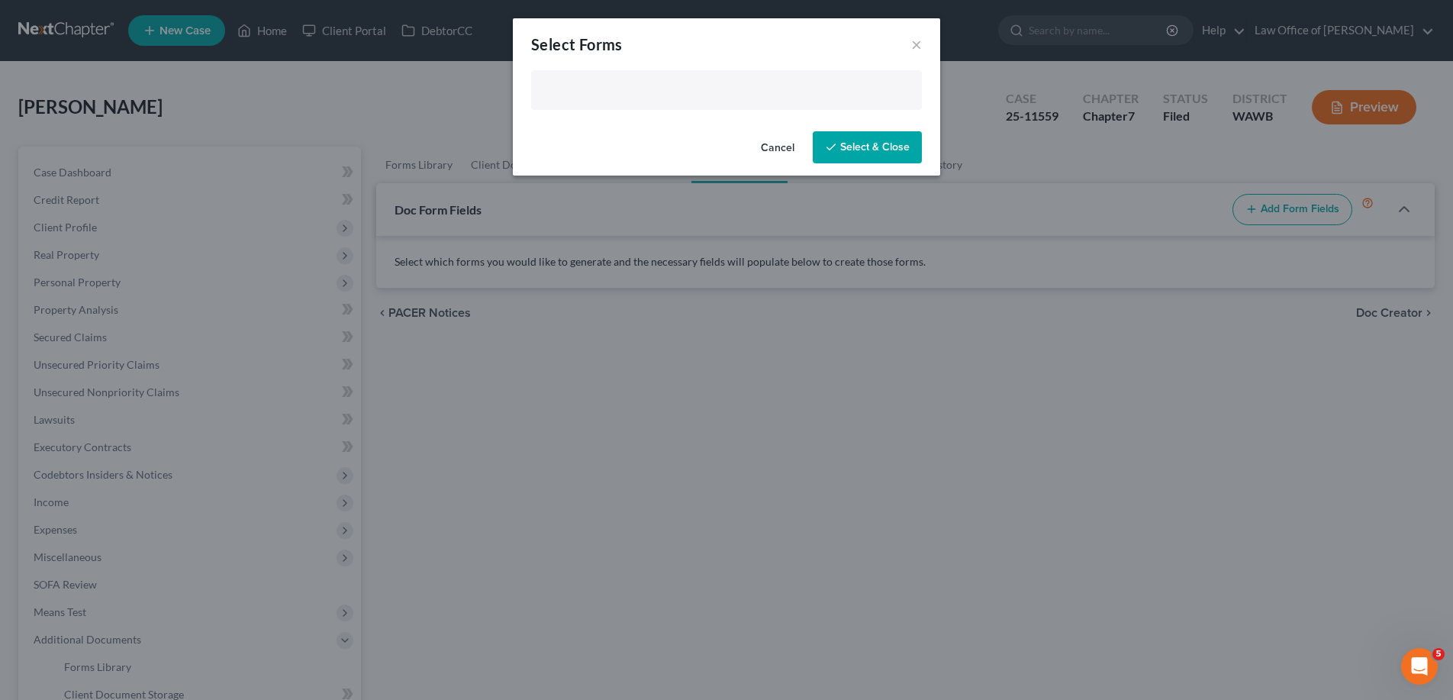
click at [573, 89] on input "text" at bounding box center [724, 91] width 369 height 23
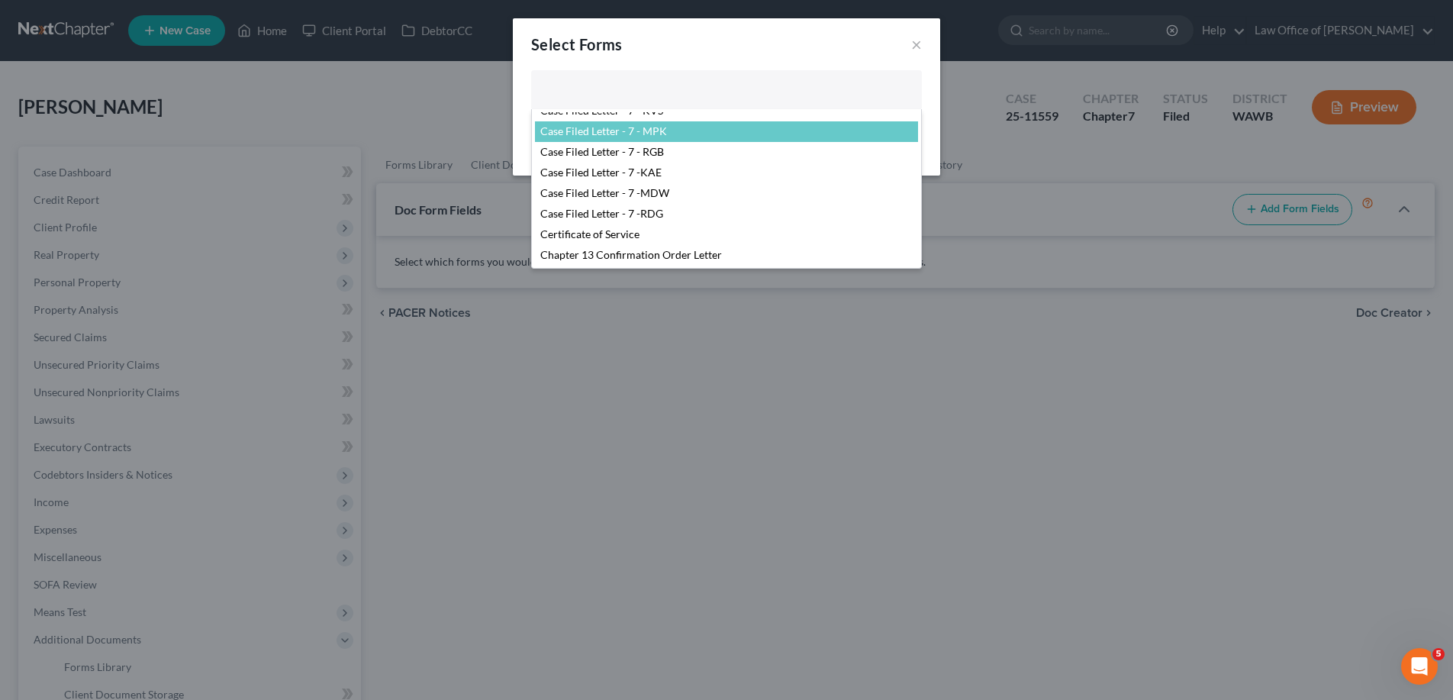
scroll to position [233, 0]
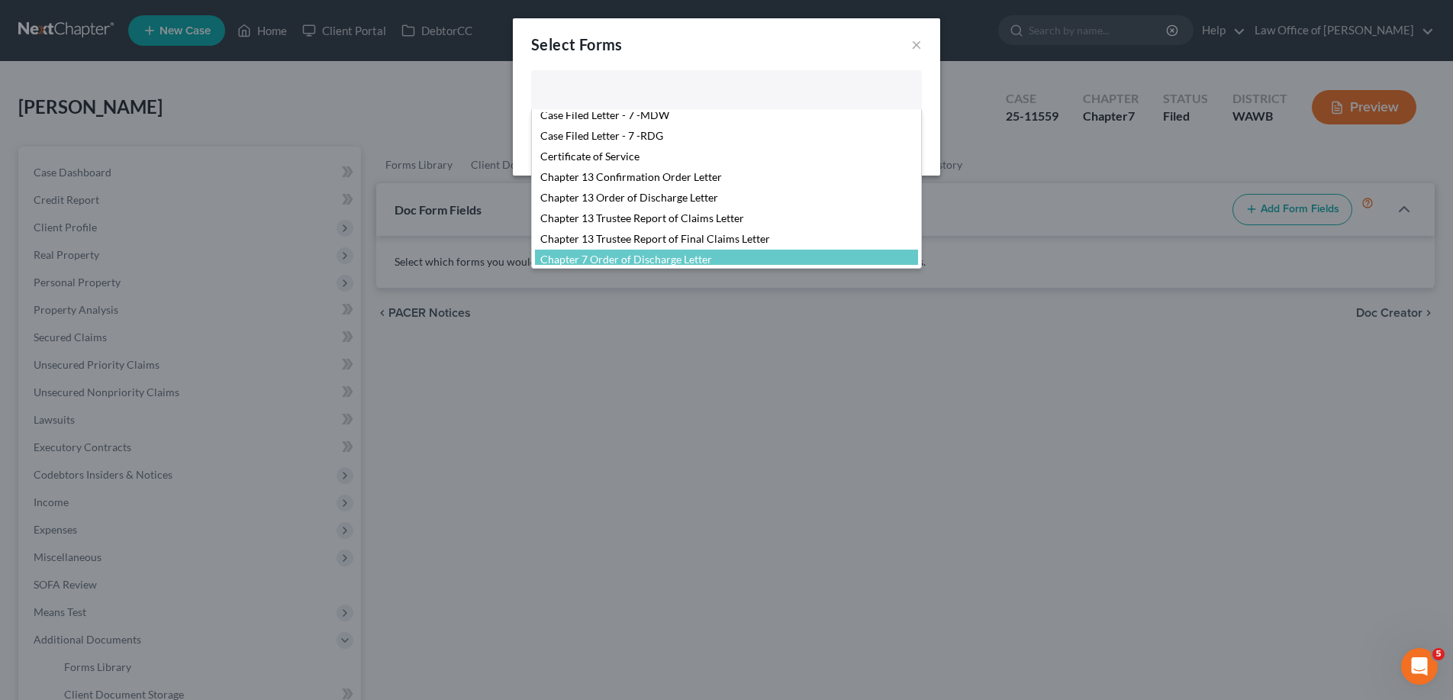
select select "103730"
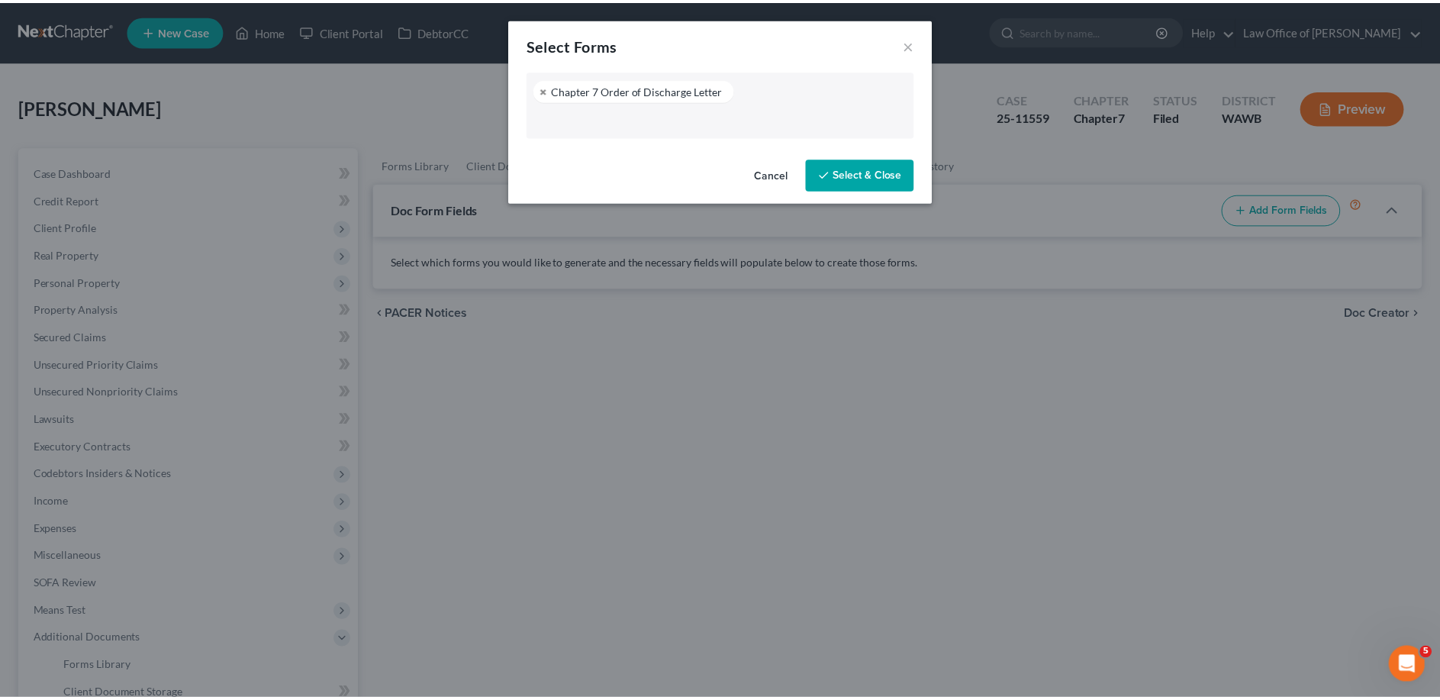
scroll to position [288, 0]
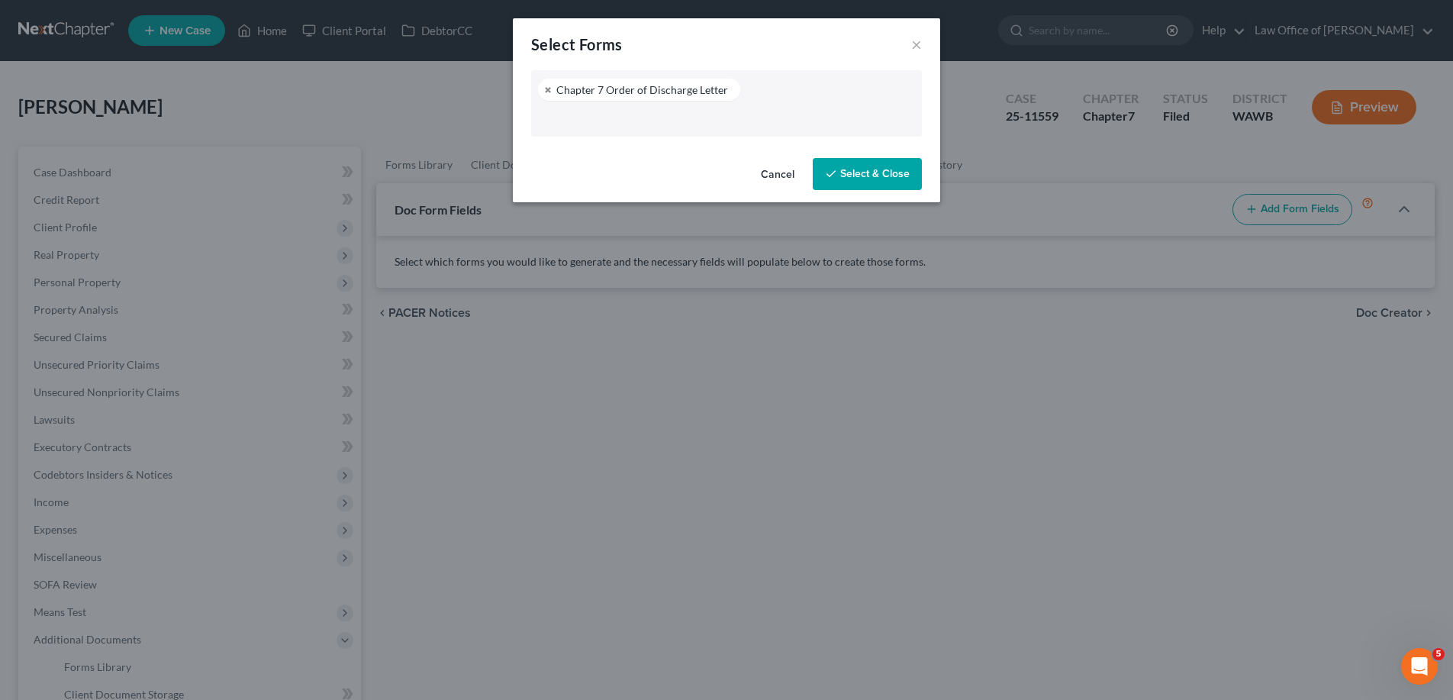
click at [882, 172] on button "Select & Close" at bounding box center [866, 174] width 109 height 32
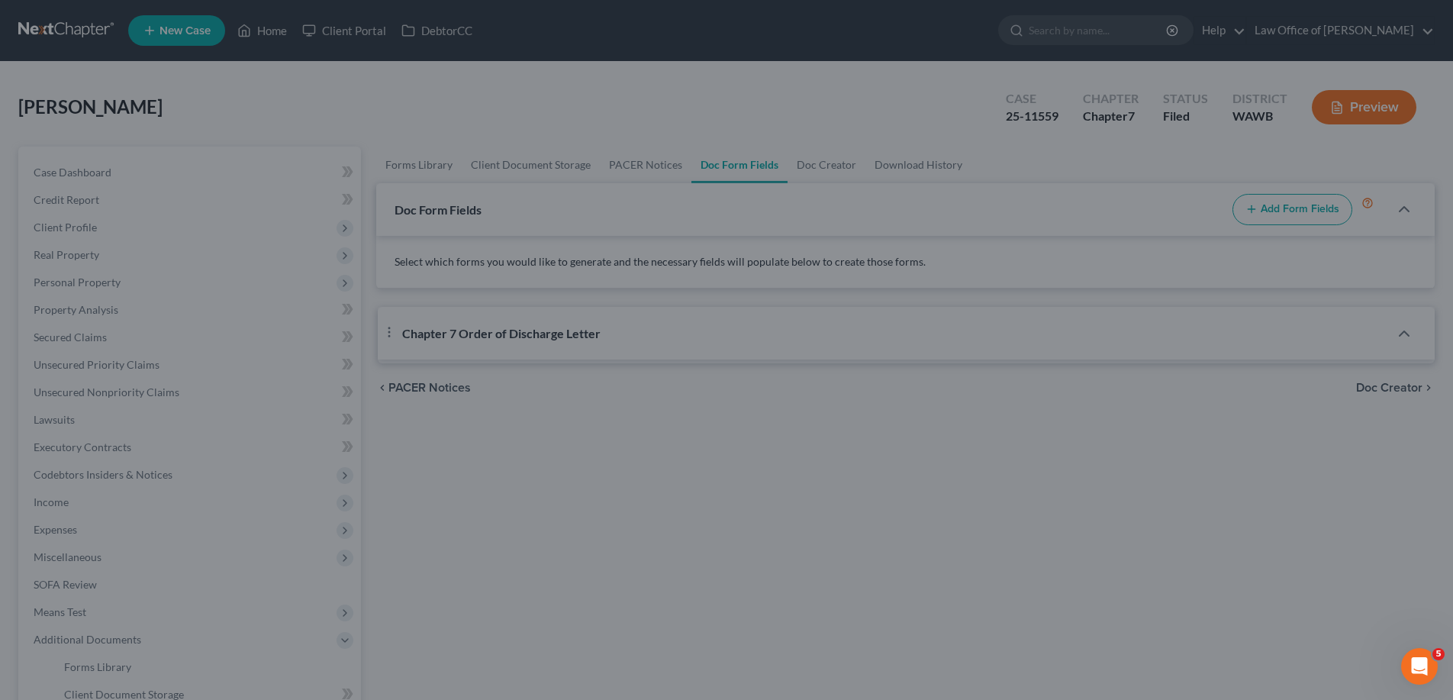
select select "3"
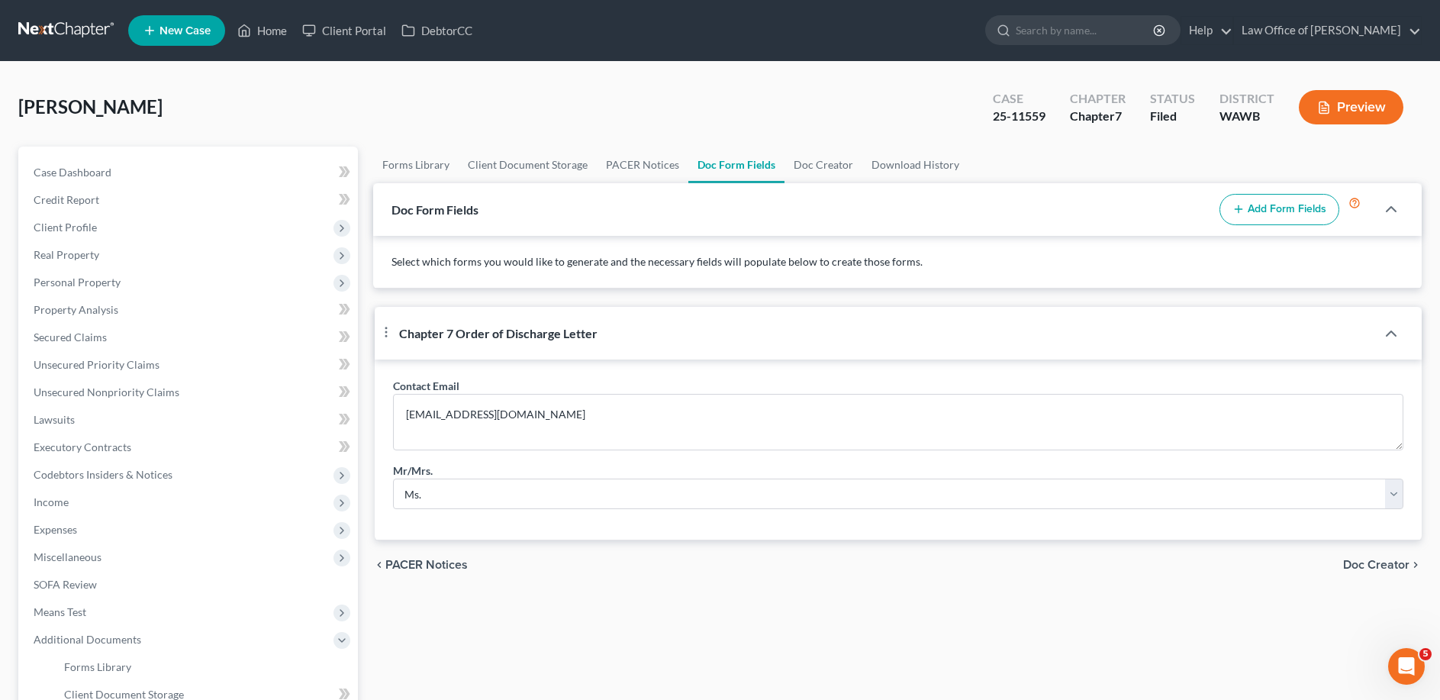
click at [1396, 571] on span "Doc Creator" at bounding box center [1376, 564] width 66 height 12
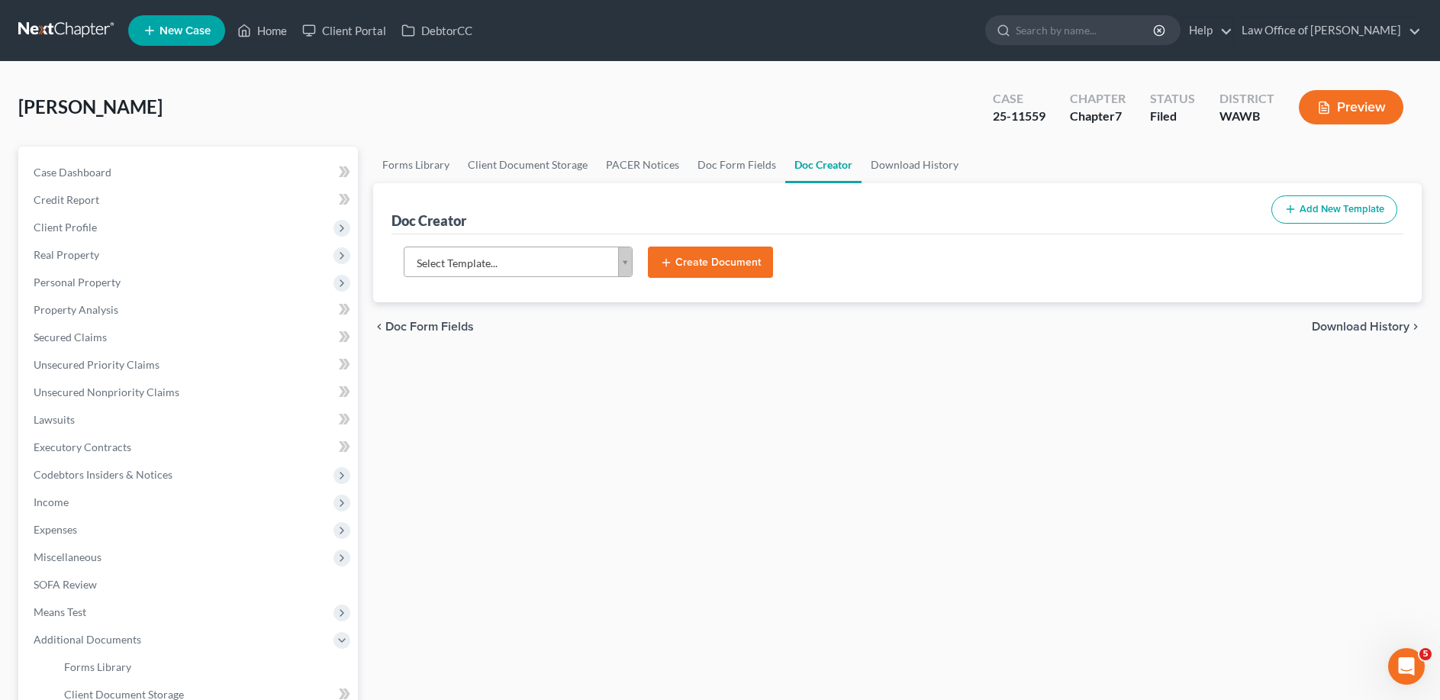
click at [470, 265] on body "Home New Case Client Portal DebtorCC Law Office of [PERSON_NAME] [EMAIL_ADDRESS…" at bounding box center [720, 482] width 1440 height 964
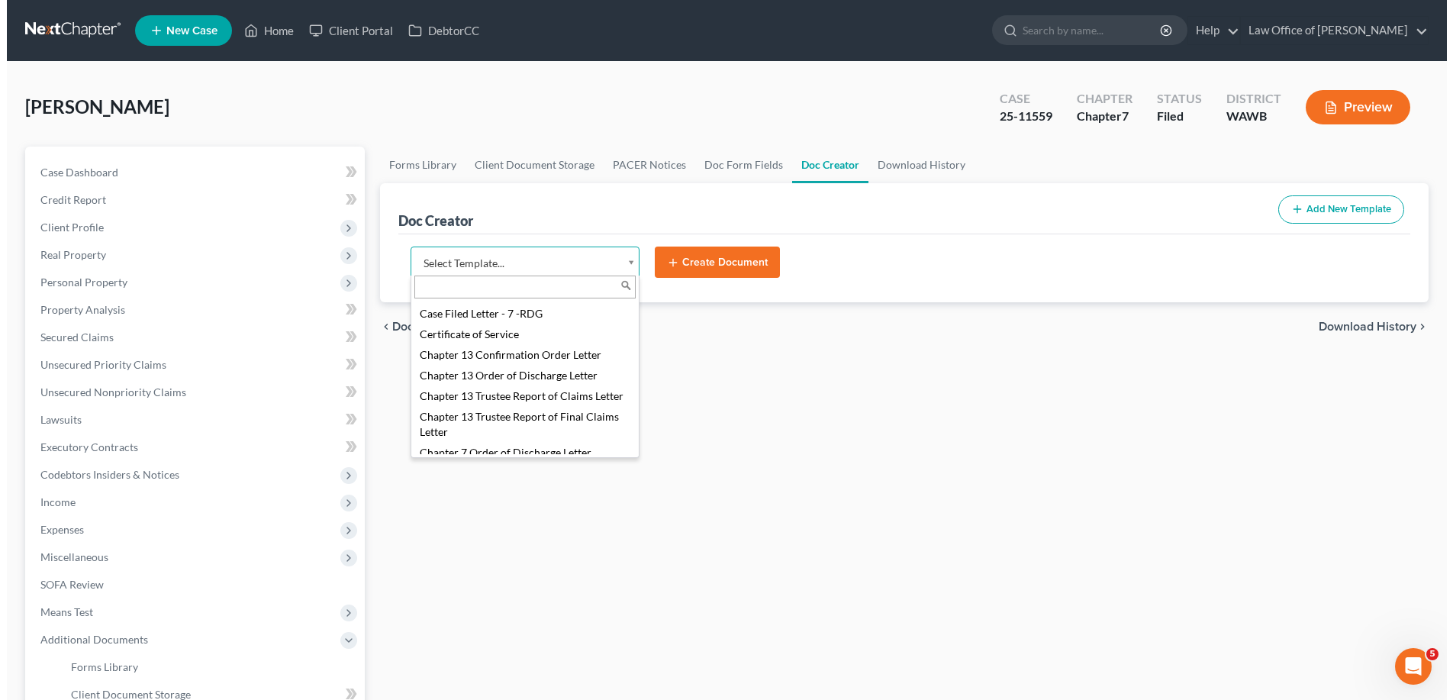
scroll to position [389, 0]
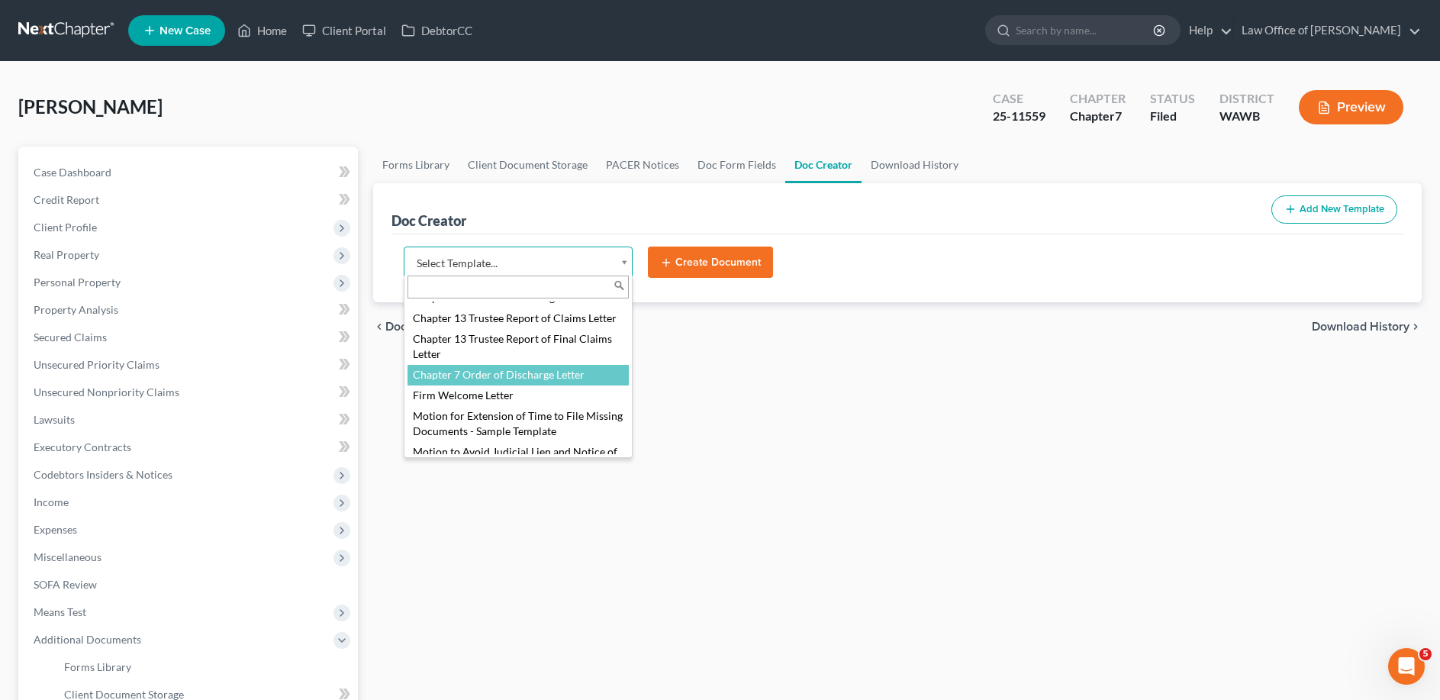
select select "103730"
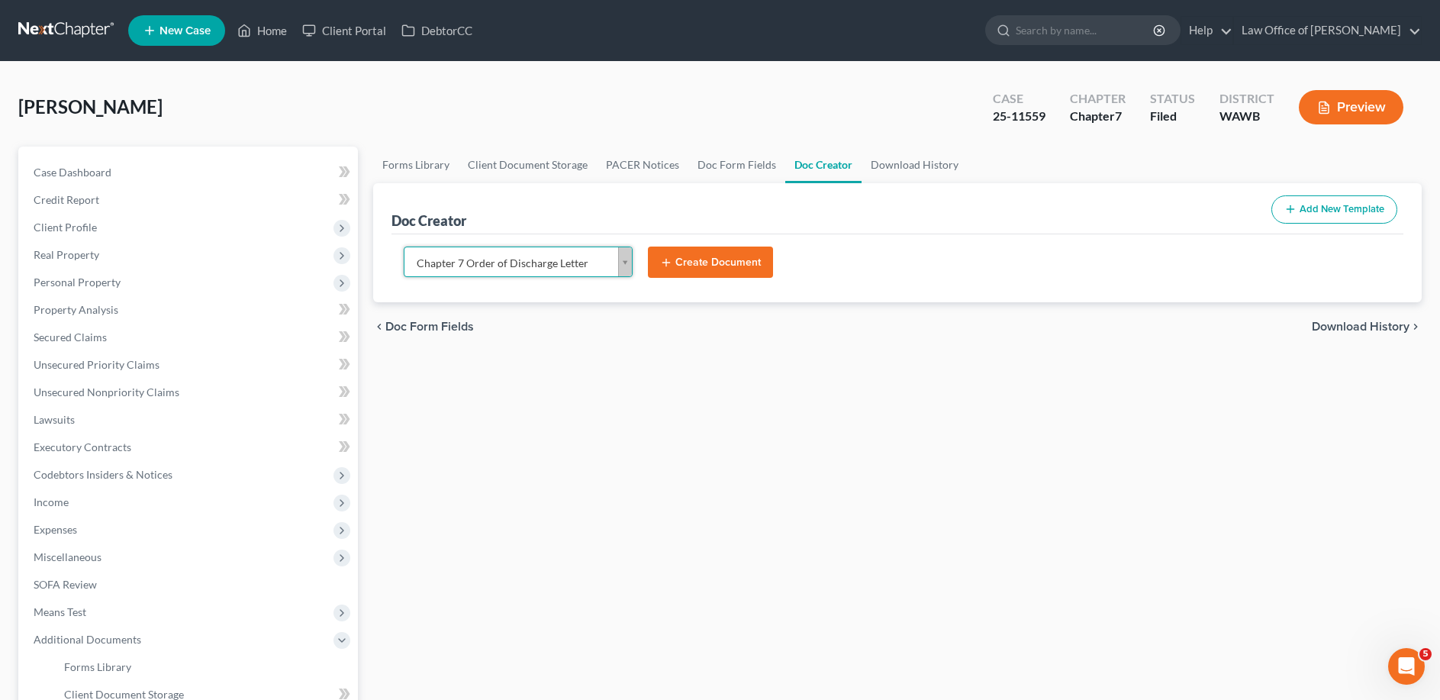
click at [703, 256] on button "Create Document" at bounding box center [710, 262] width 125 height 32
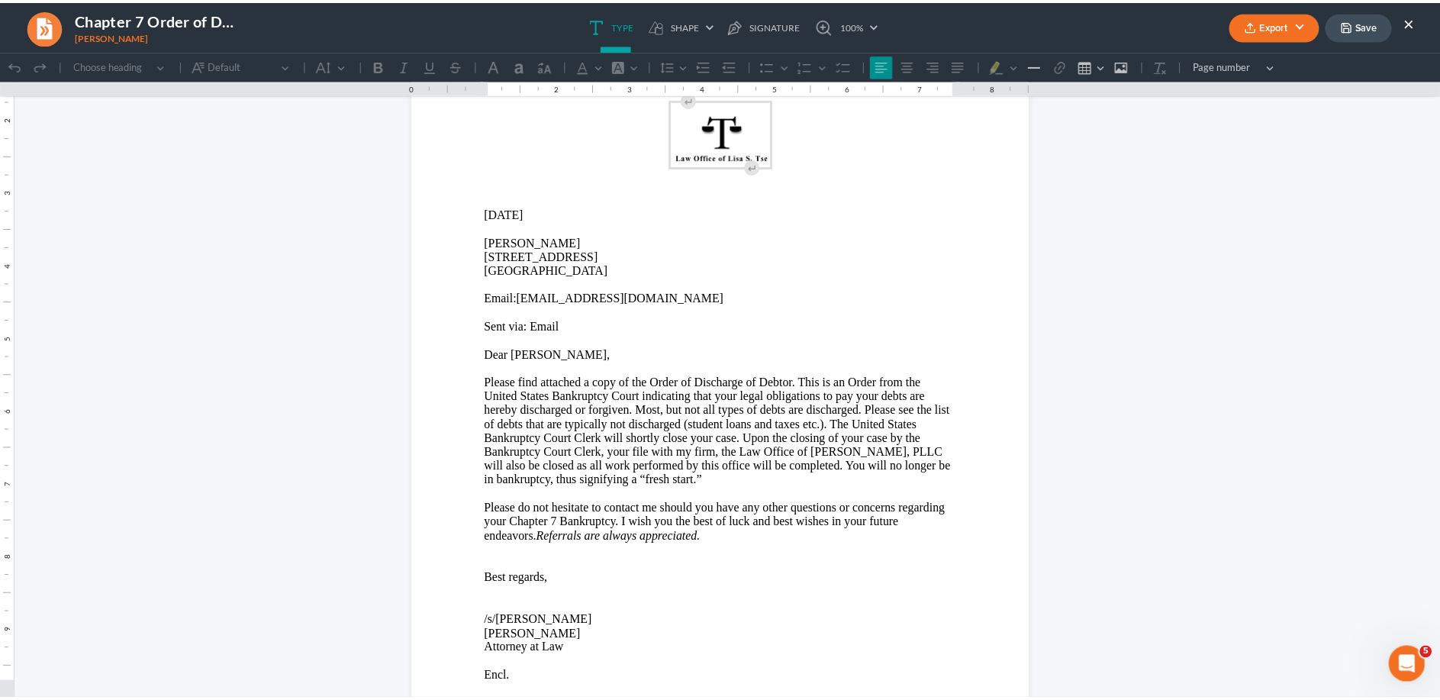
scroll to position [156, 0]
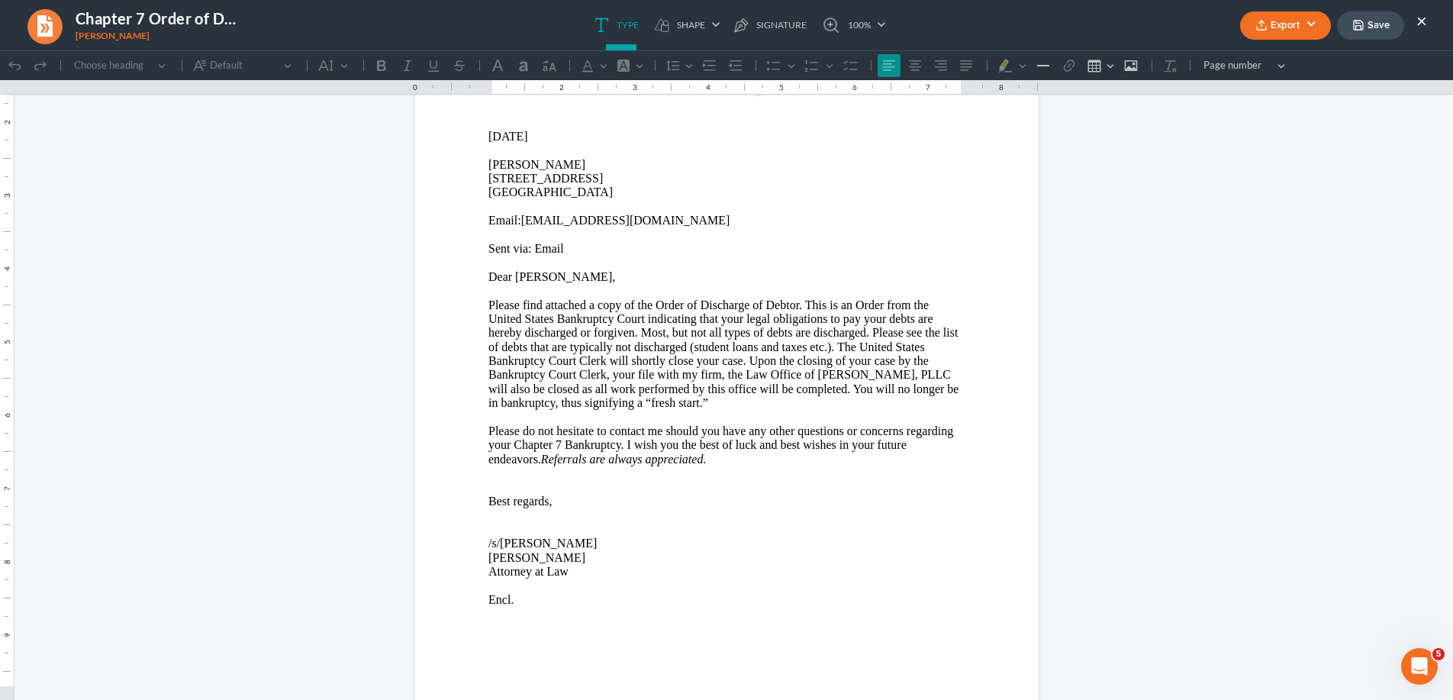
click at [1275, 26] on button "Export" at bounding box center [1285, 25] width 91 height 28
click at [1263, 83] on link "Word" at bounding box center [1283, 86] width 118 height 26
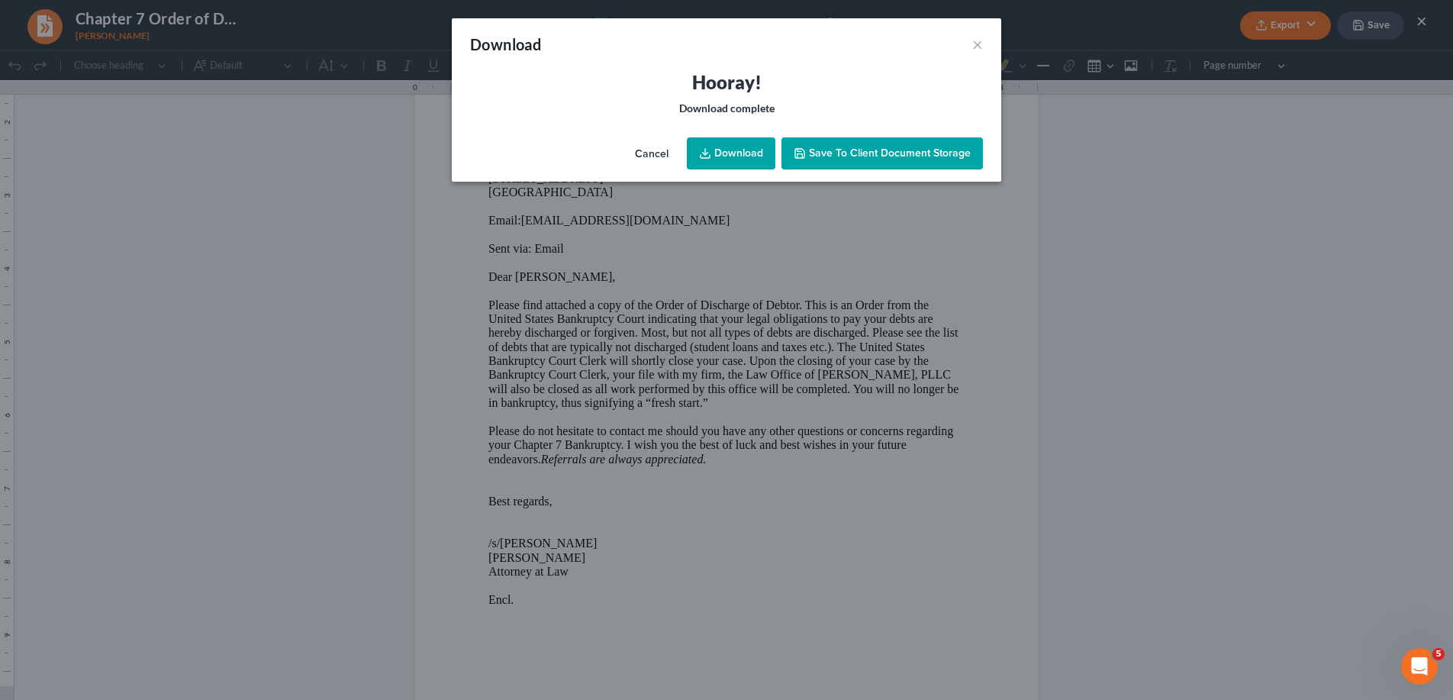
click at [751, 142] on link "Download" at bounding box center [731, 153] width 88 height 32
click at [655, 152] on button "Cancel" at bounding box center [652, 154] width 58 height 31
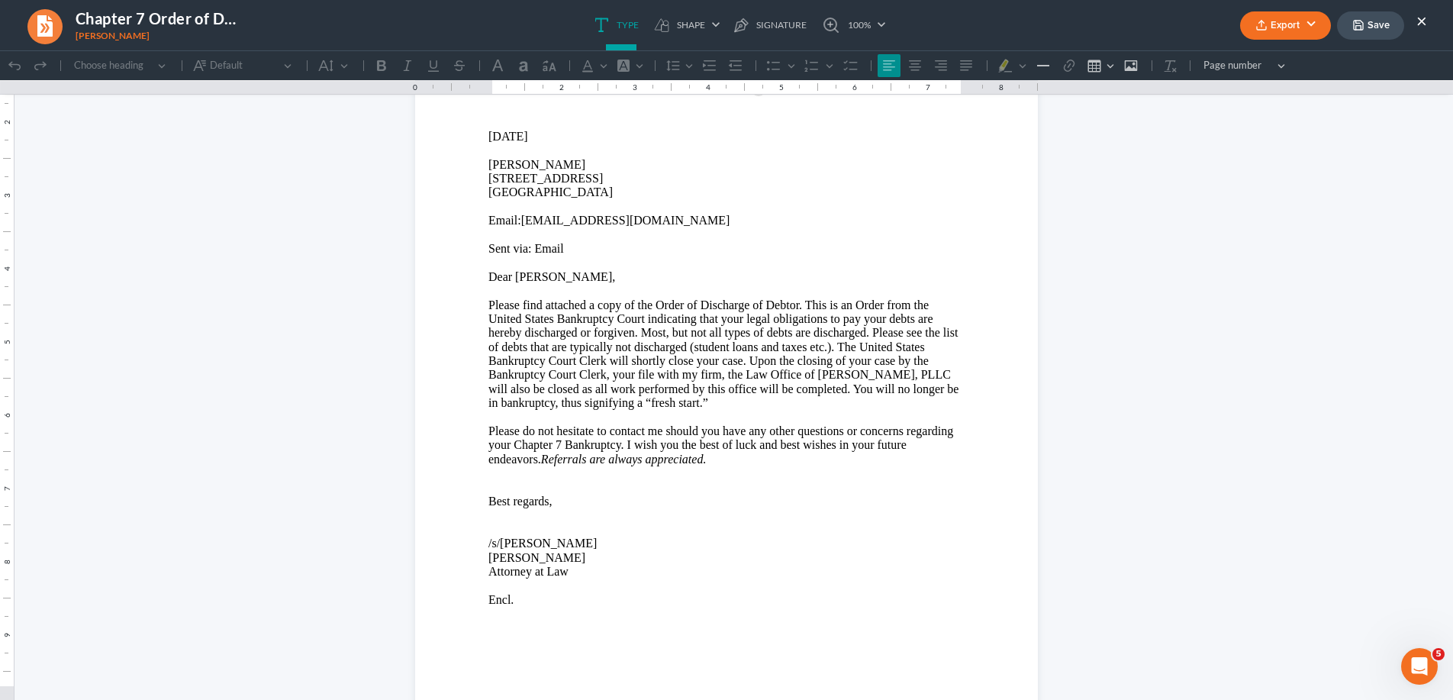
click at [1290, 24] on button "Export" at bounding box center [1285, 25] width 91 height 28
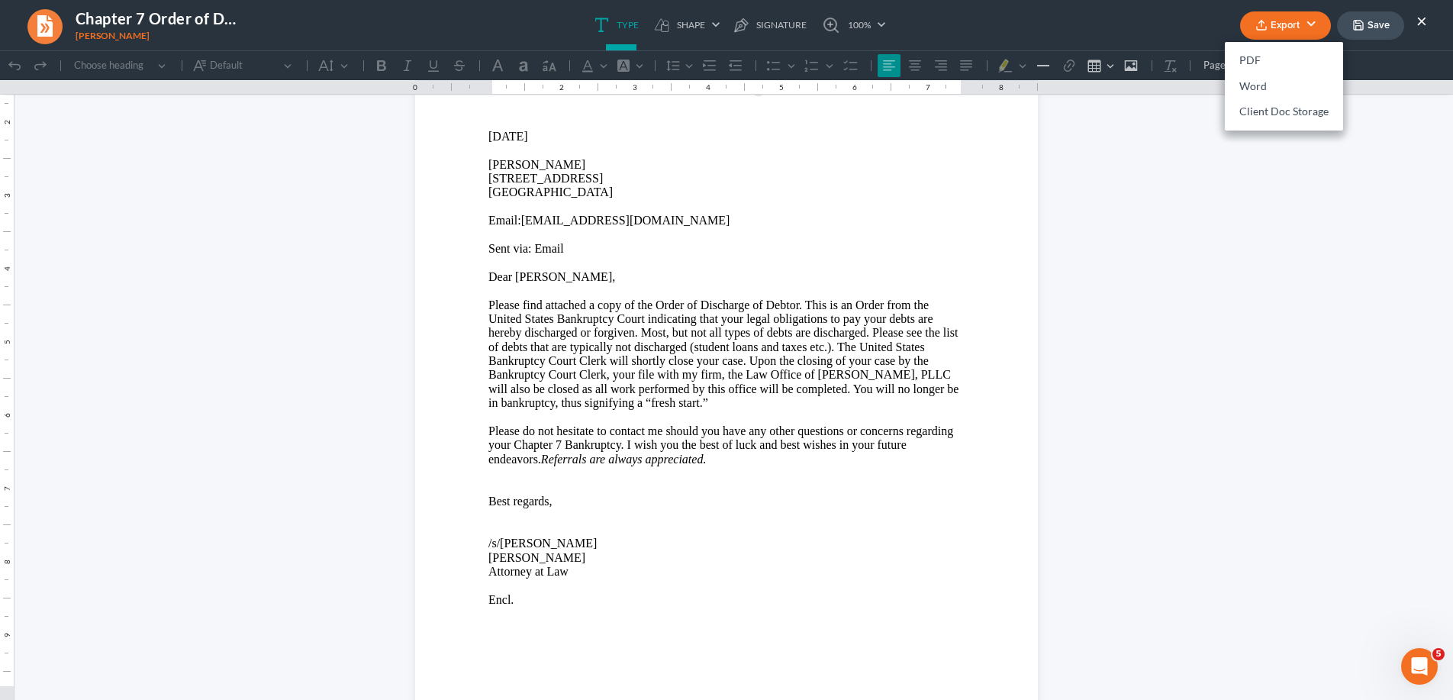
click at [1257, 282] on html "0.50 9.75 0 1 1 2 2 3 3 4 4 5 5 6 6 7 7 8 8 9 9 10 10 11 11 Undo (Ctrl+Z) Undo …" at bounding box center [726, 356] width 1453 height 923
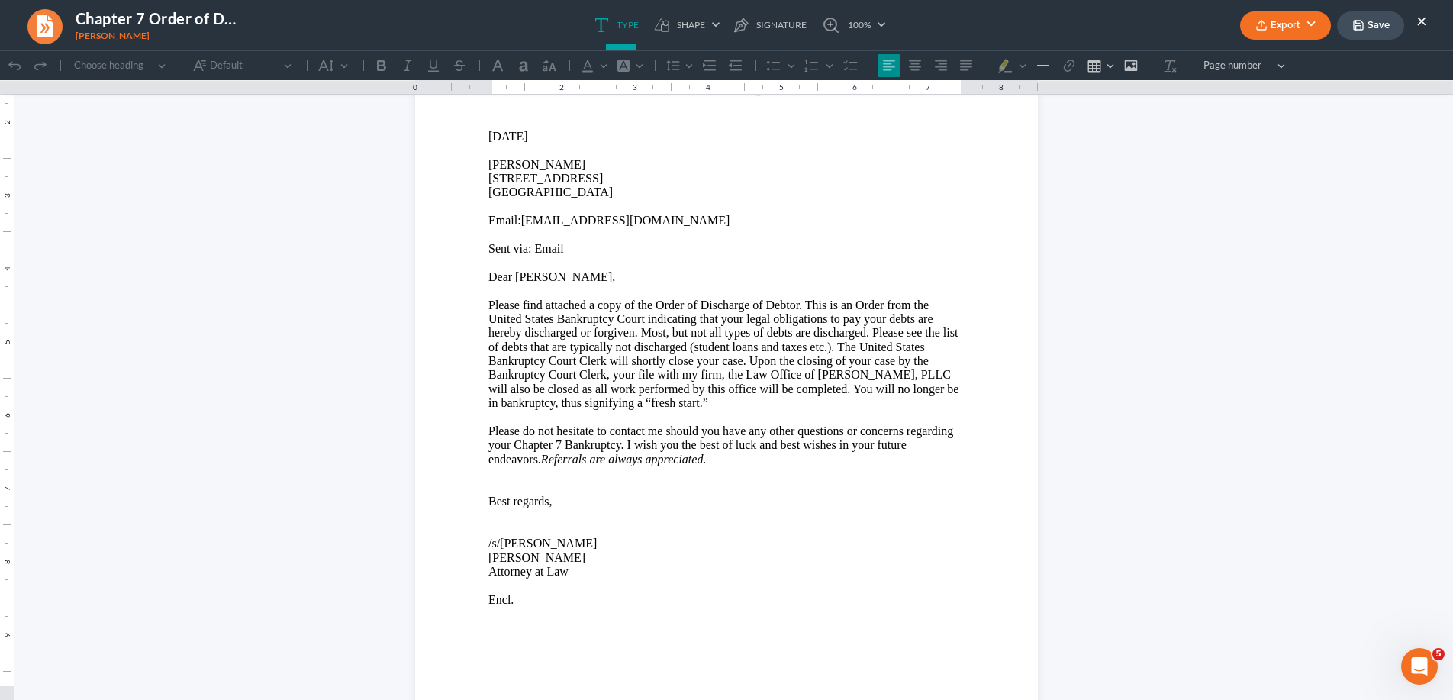
click at [1420, 17] on button "×" at bounding box center [1421, 20] width 11 height 18
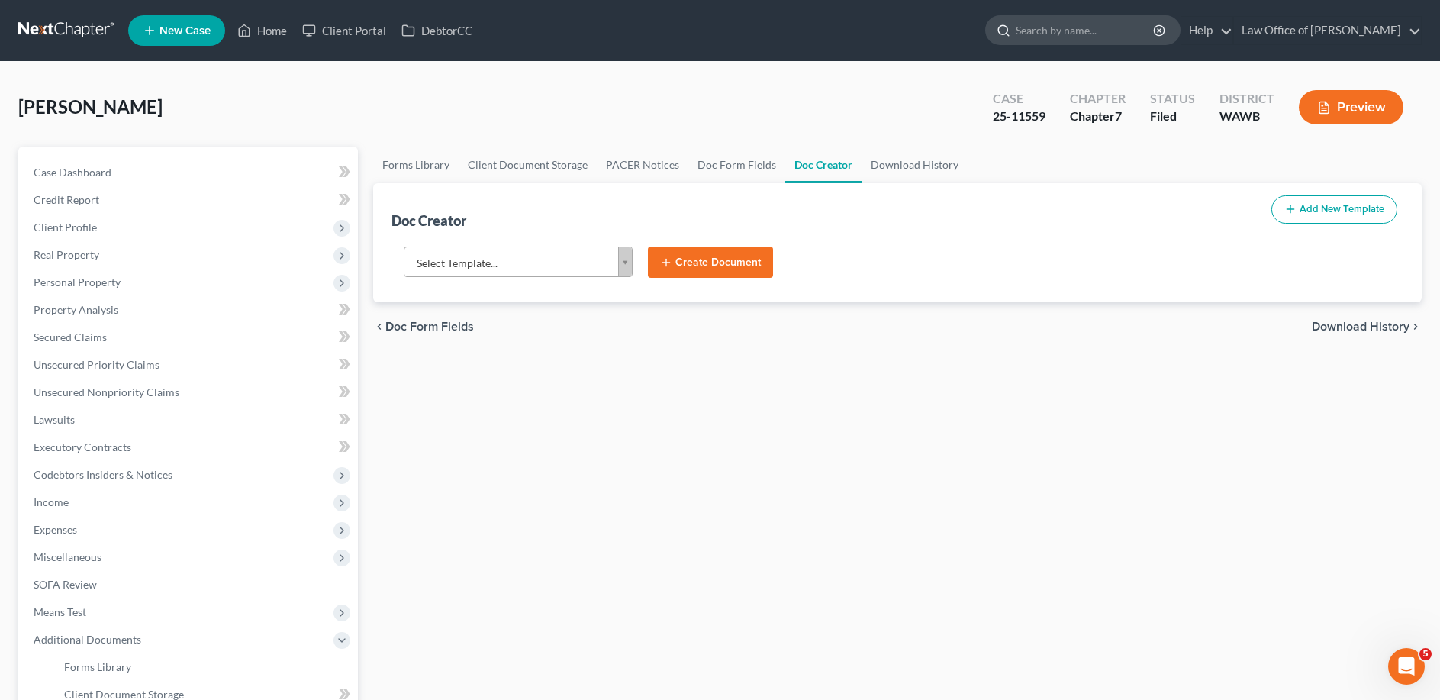
click at [1079, 31] on input "search" at bounding box center [1085, 30] width 140 height 28
type input "Ruhashyankiko"
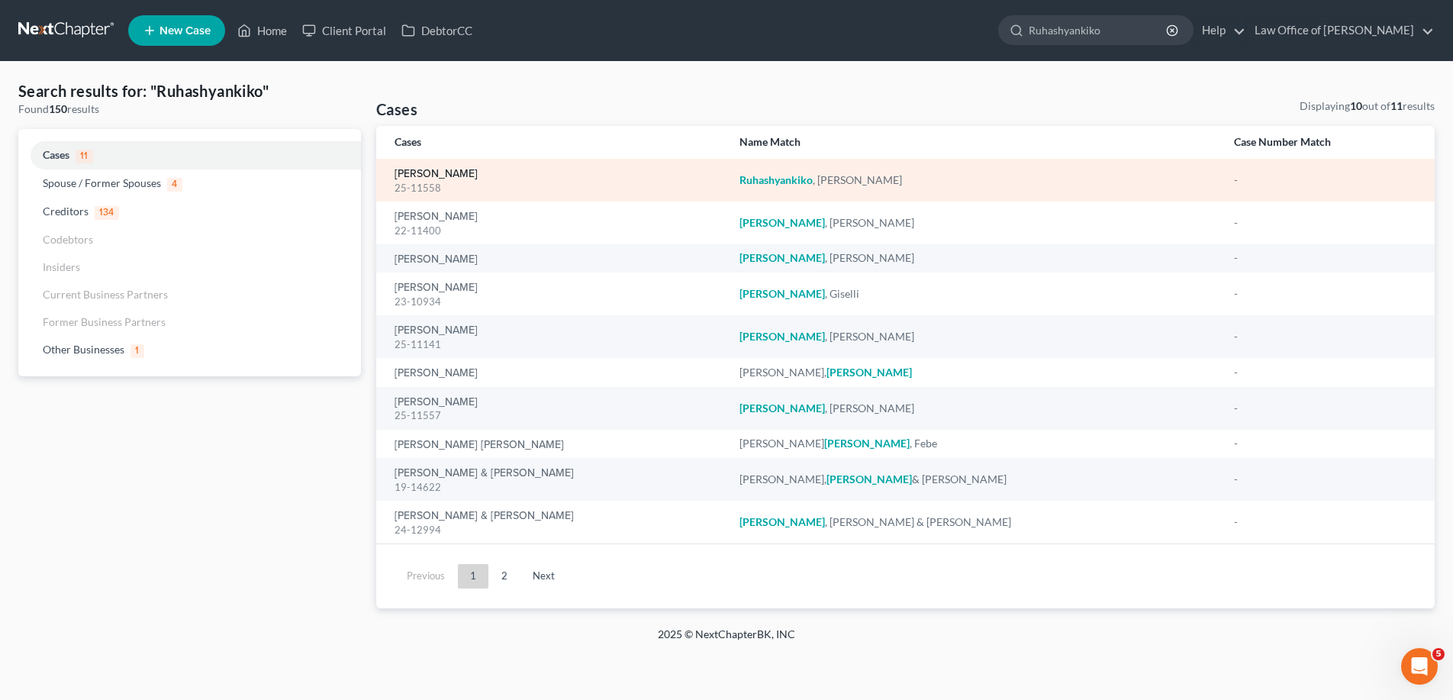
click at [471, 175] on link "[PERSON_NAME]" at bounding box center [435, 174] width 83 height 11
select select "6"
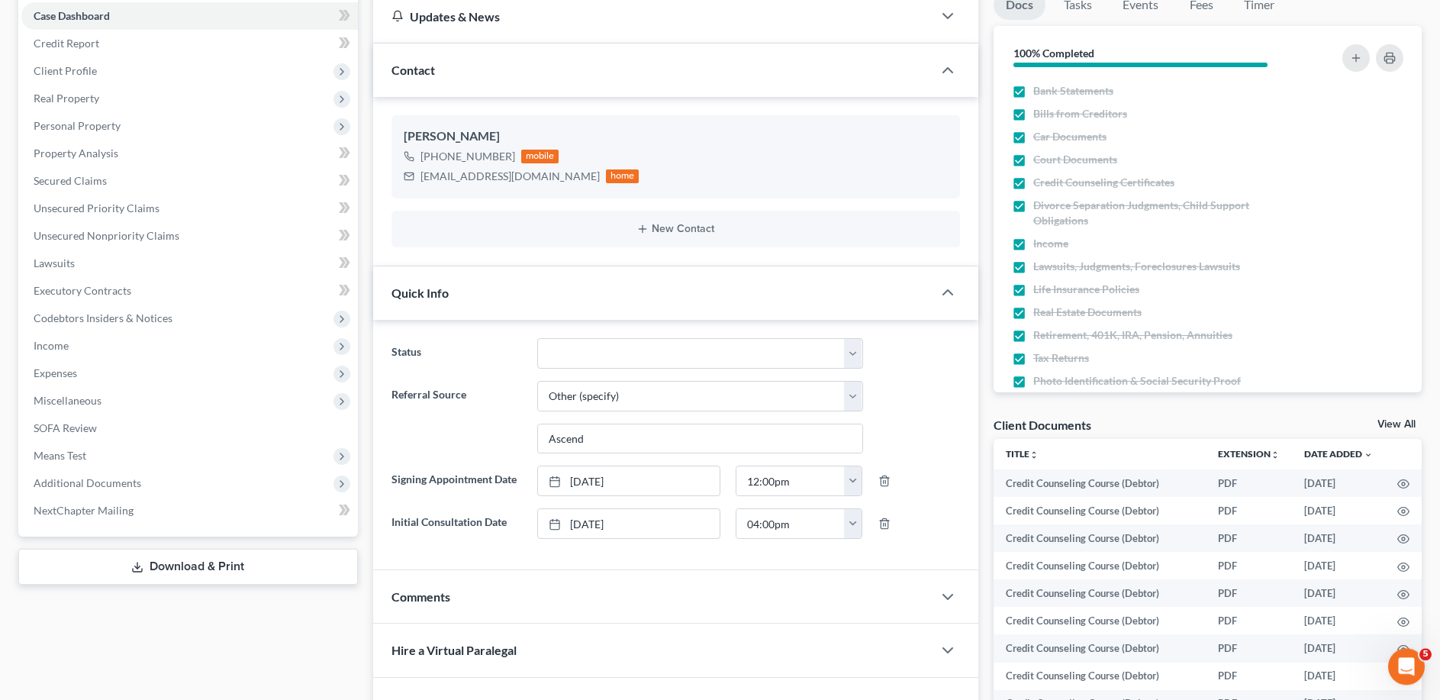
scroll to position [159, 0]
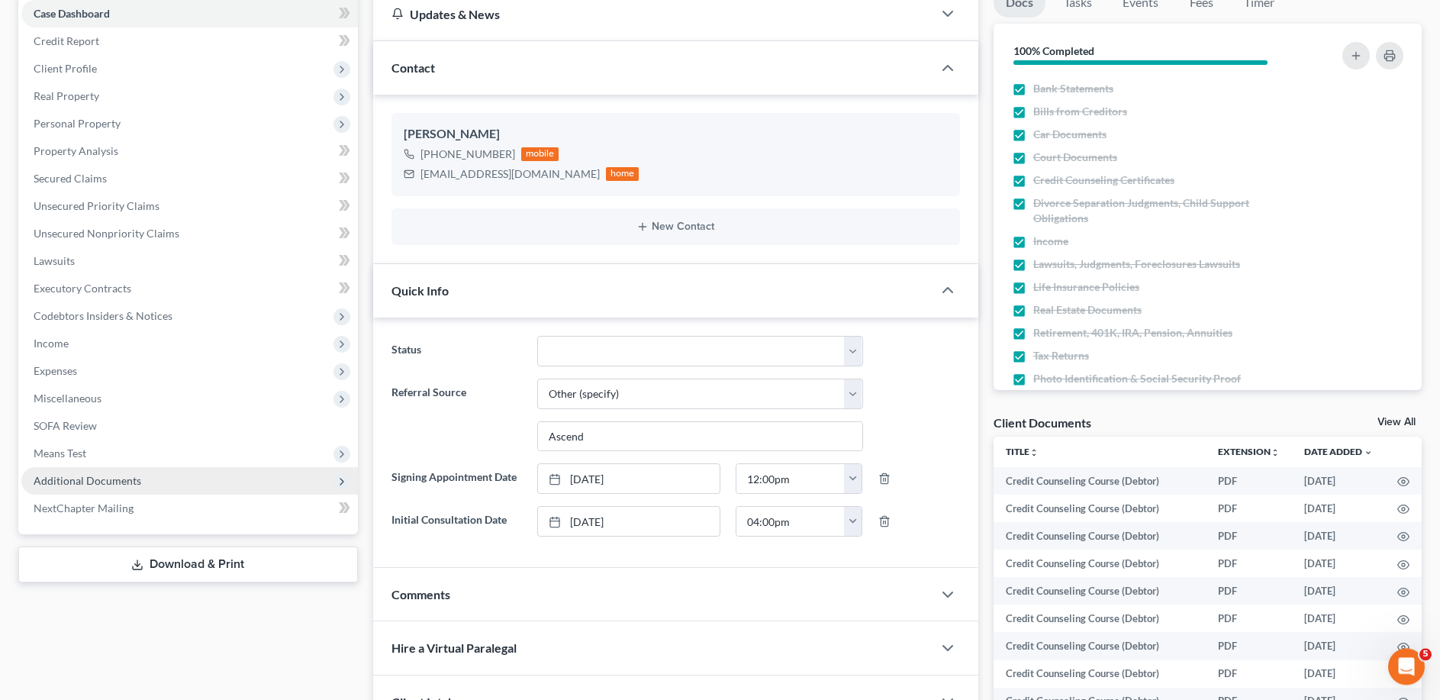
click at [104, 475] on span "Additional Documents" at bounding box center [88, 480] width 108 height 13
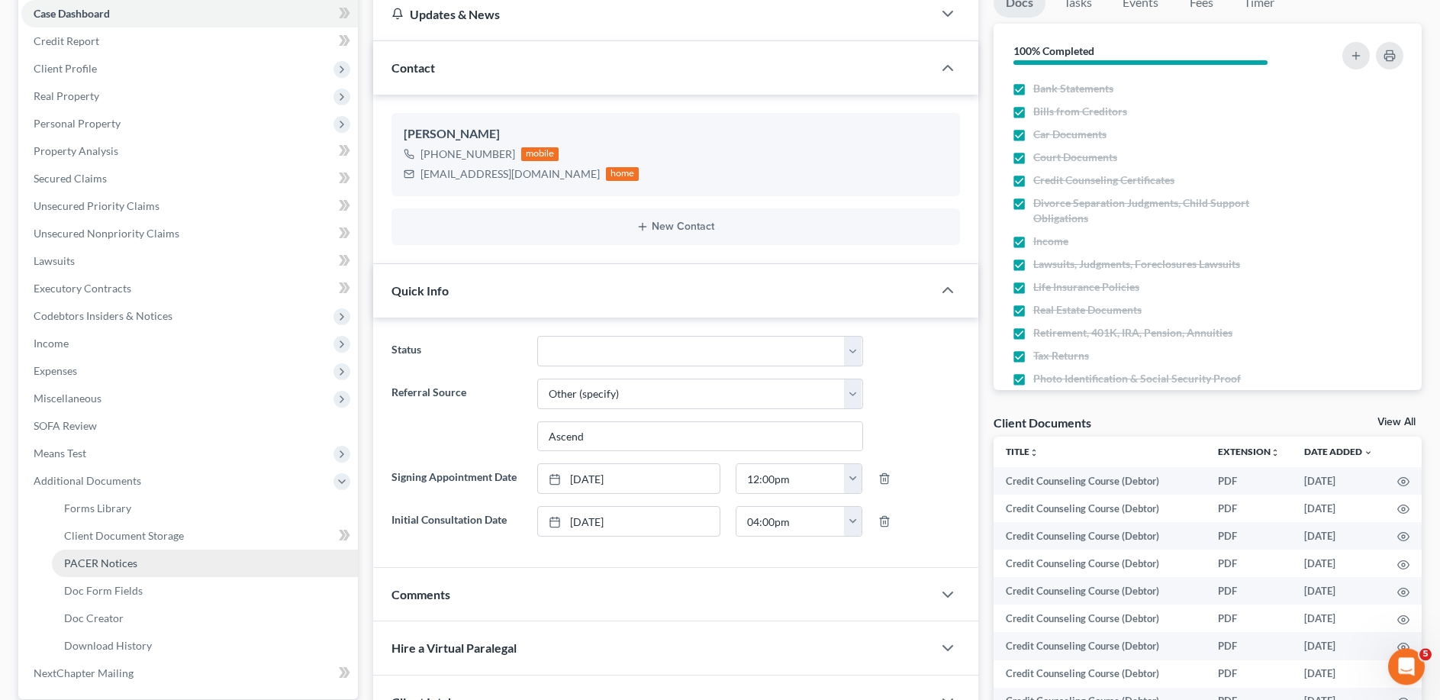
click at [90, 555] on link "PACER Notices" at bounding box center [205, 562] width 306 height 27
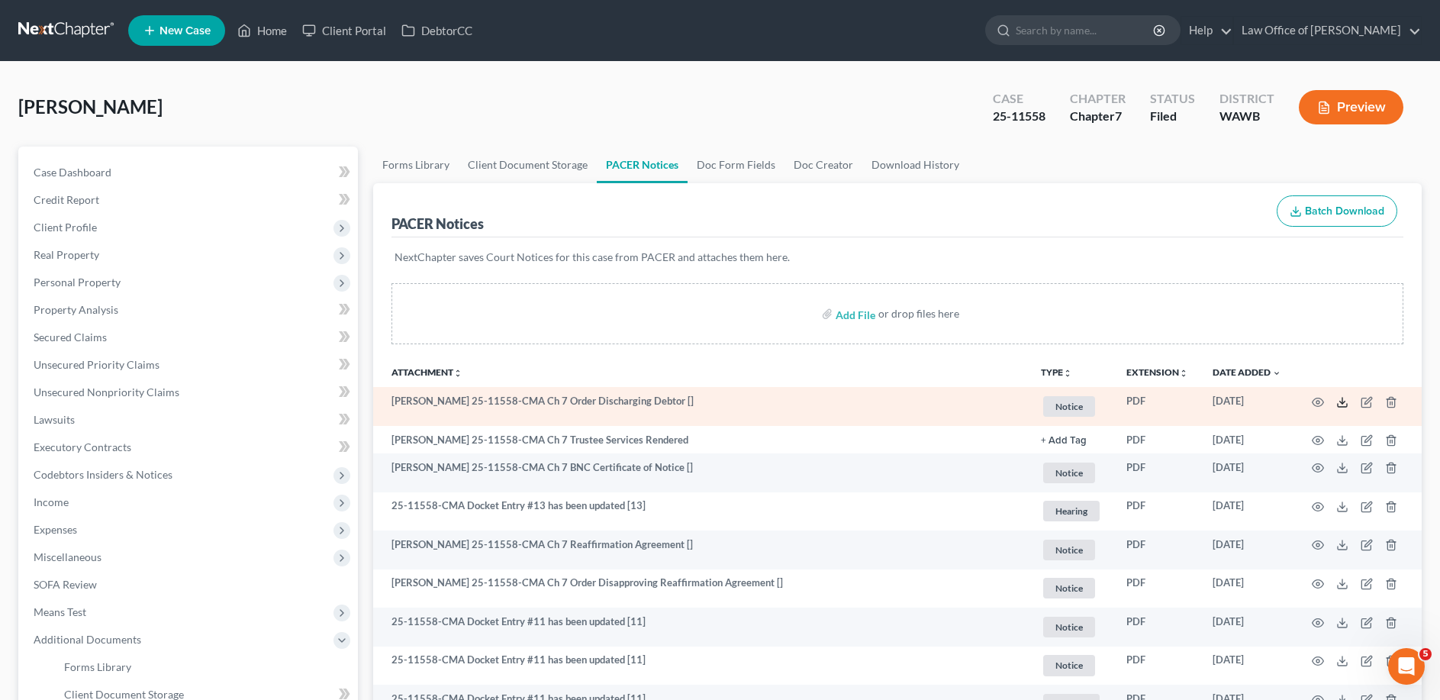
click at [1340, 401] on icon at bounding box center [1342, 402] width 12 height 12
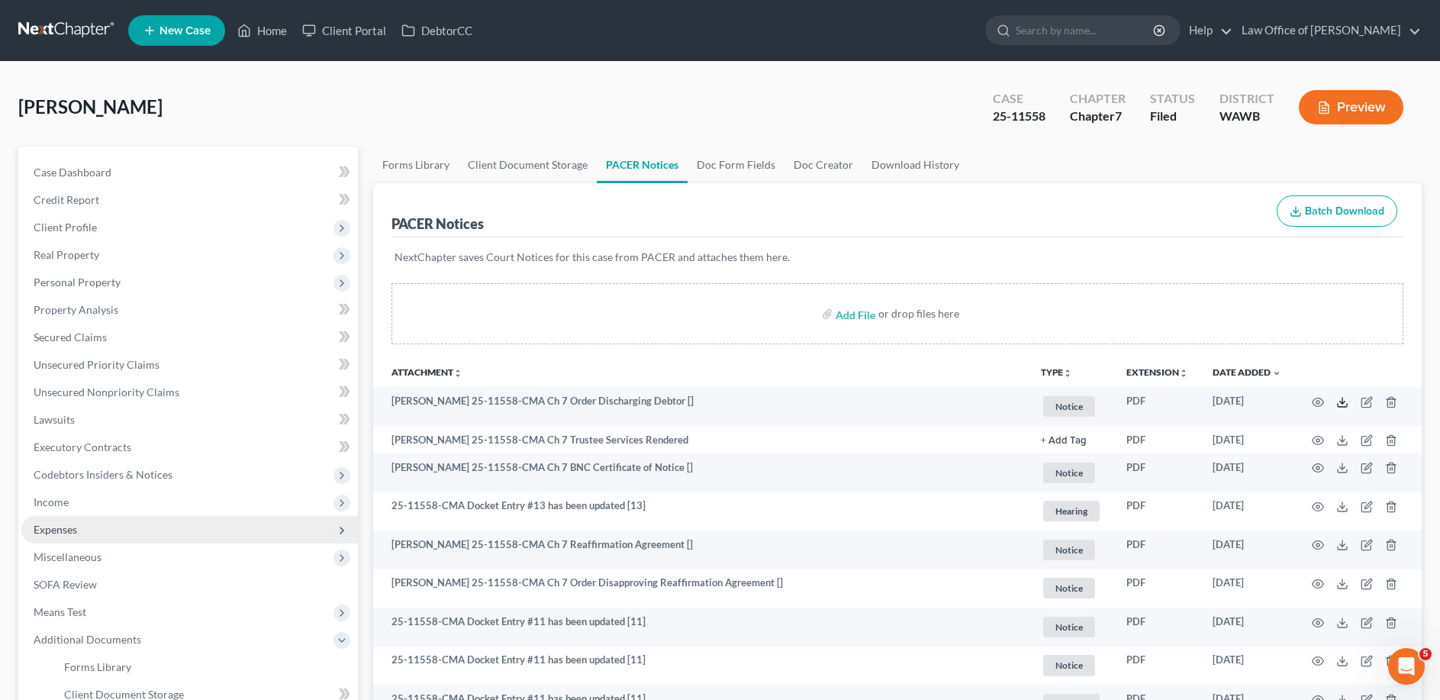
scroll to position [156, 0]
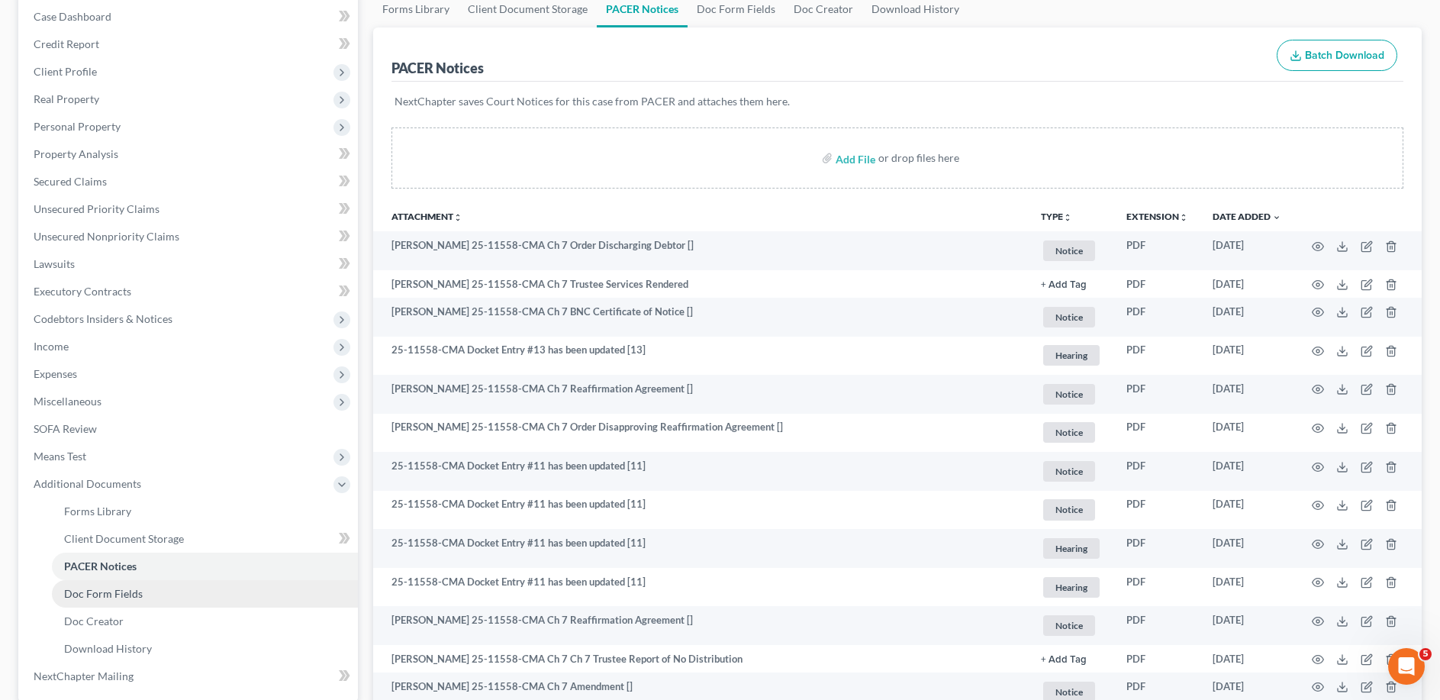
click at [151, 600] on link "Doc Form Fields" at bounding box center [205, 593] width 306 height 27
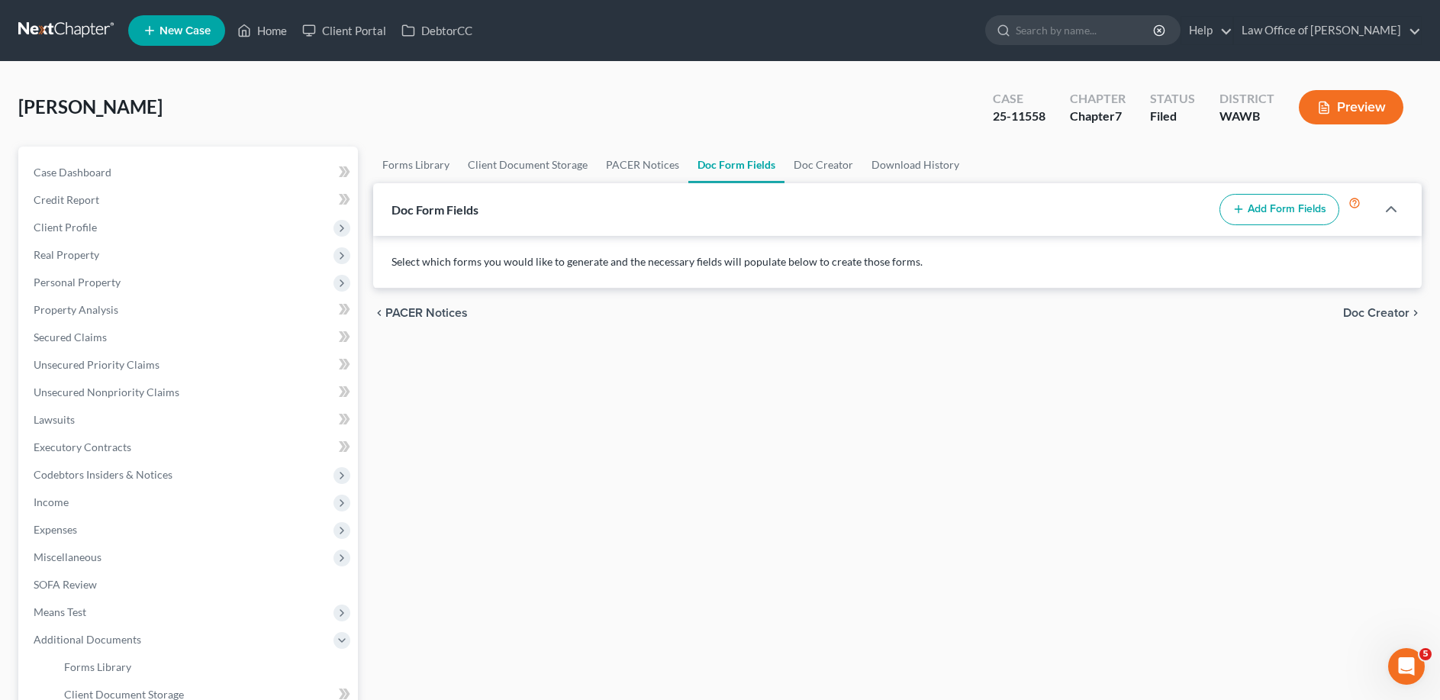
click at [1276, 217] on button "Add Form Fields" at bounding box center [1279, 210] width 120 height 32
select select
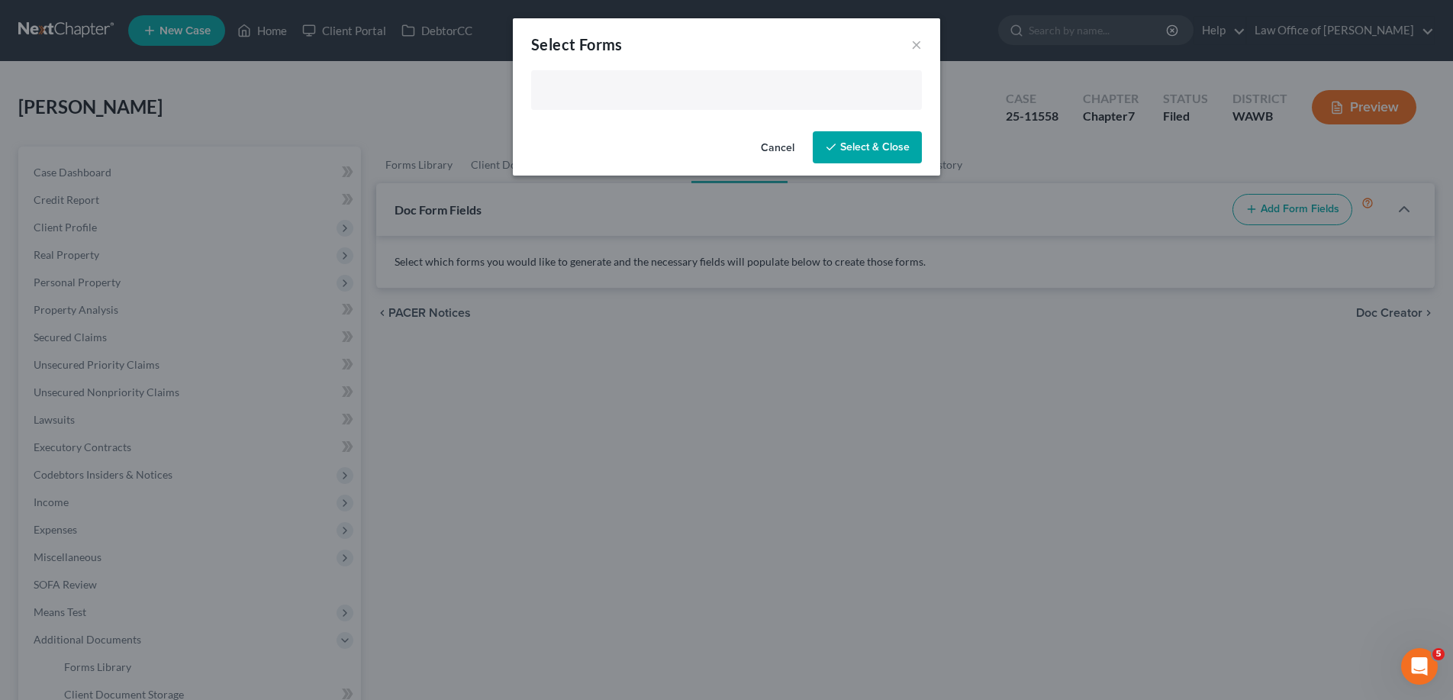
click at [671, 95] on input "text" at bounding box center [724, 91] width 369 height 23
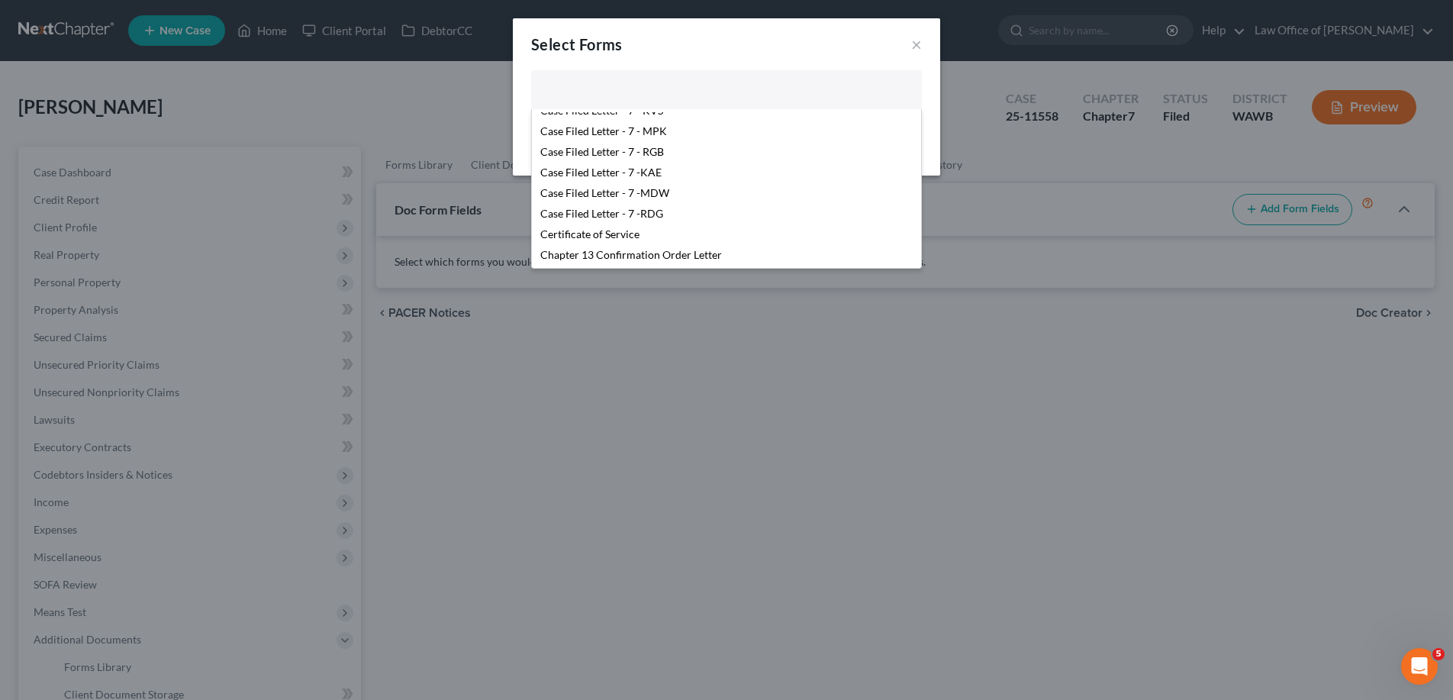
scroll to position [233, 0]
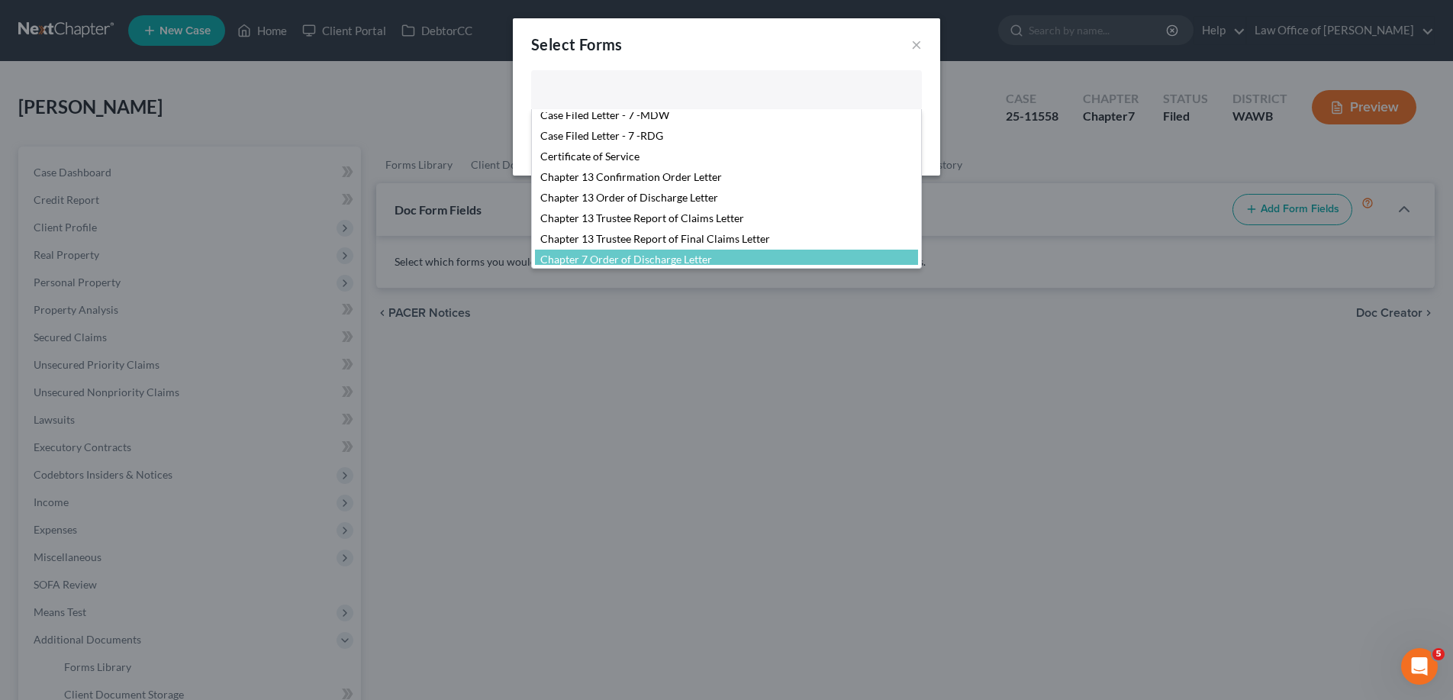
select select "103730"
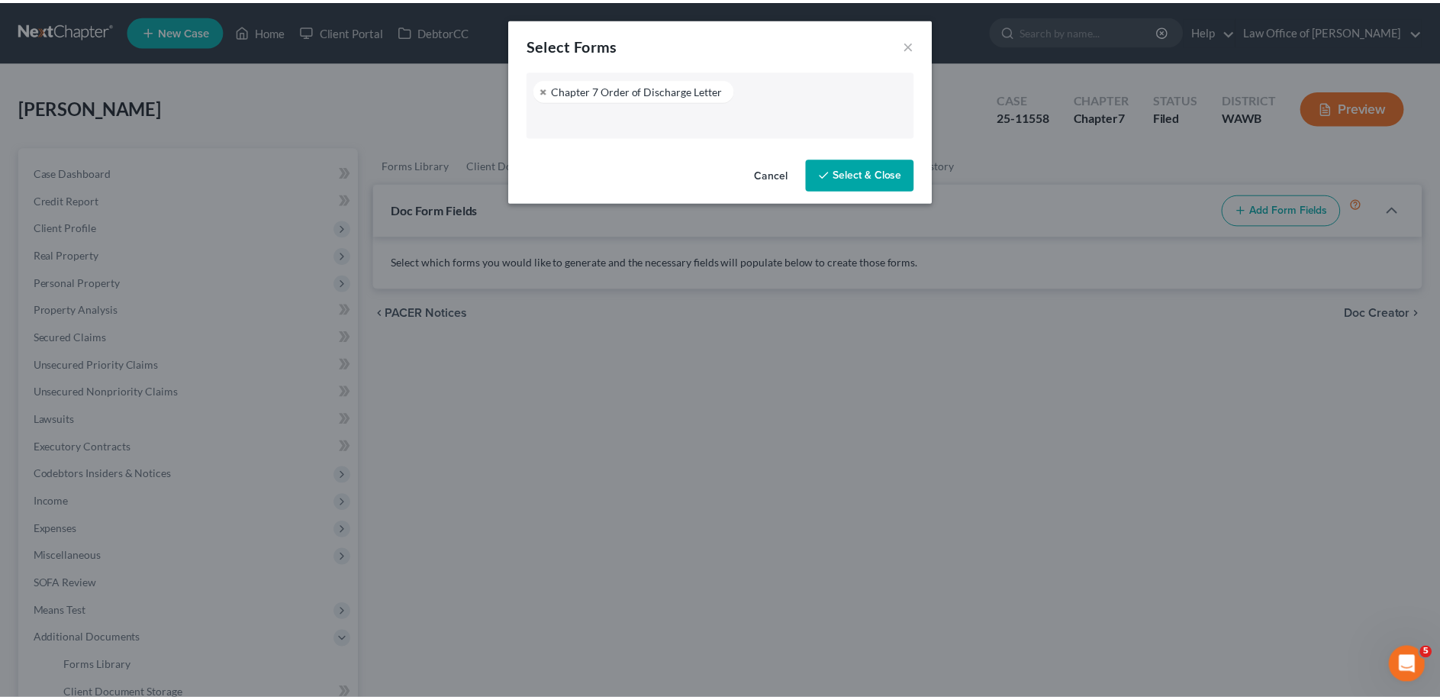
scroll to position [288, 0]
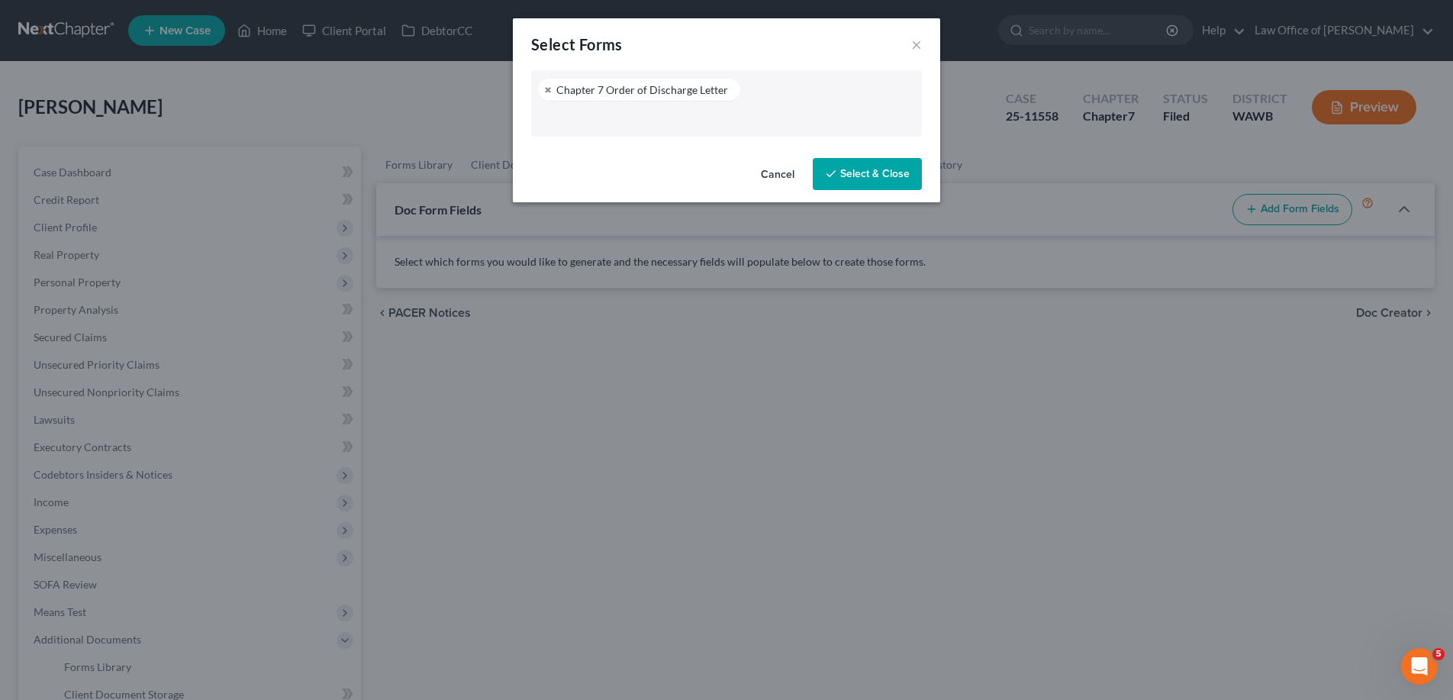
click at [867, 168] on button "Select & Close" at bounding box center [866, 174] width 109 height 32
select select "0"
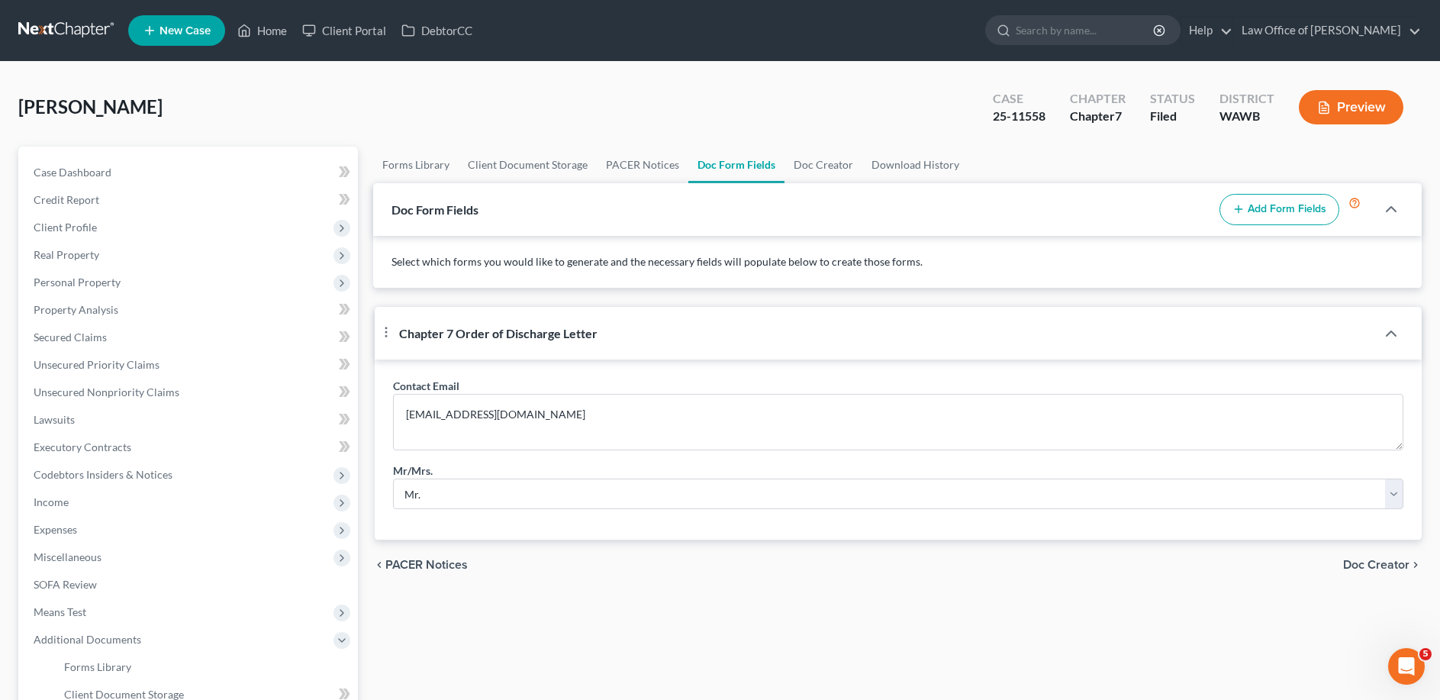
click at [1373, 571] on span "Doc Creator" at bounding box center [1376, 564] width 66 height 12
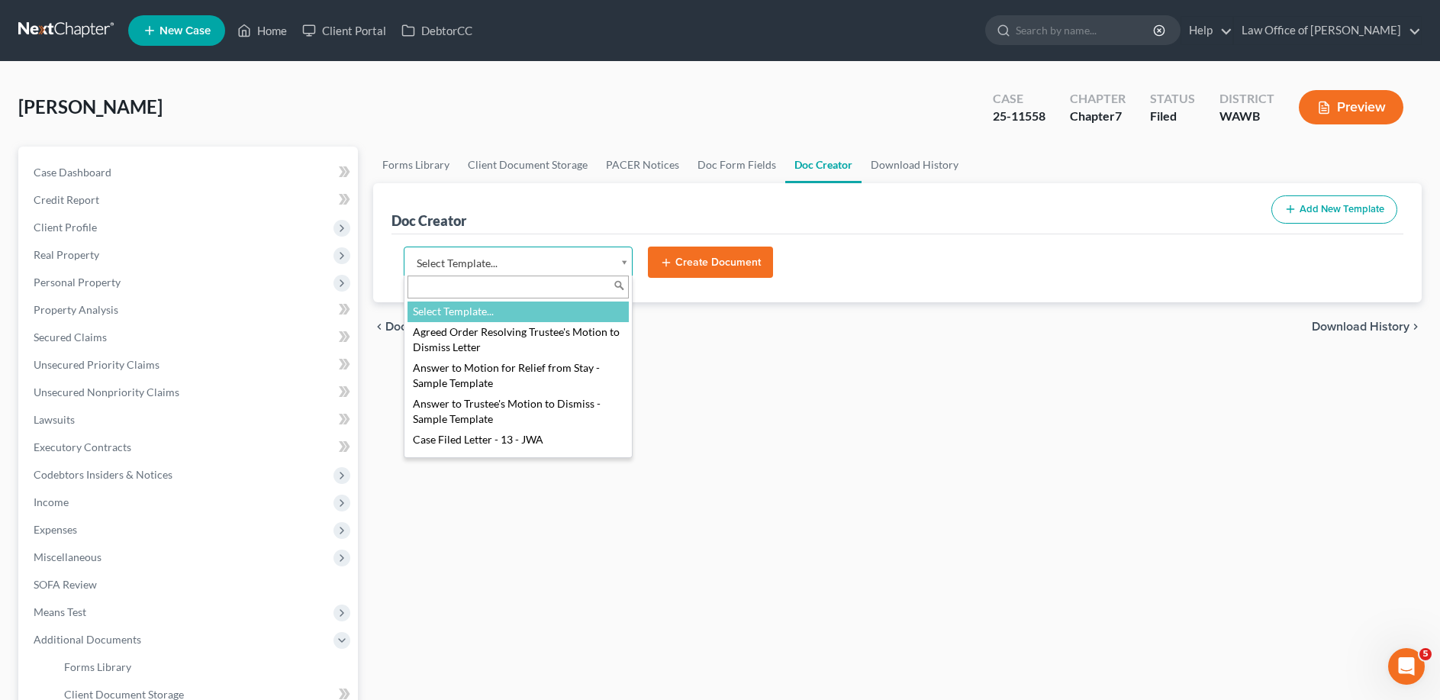
click at [567, 259] on body "Home New Case Client Portal DebtorCC Law Office of [PERSON_NAME] [EMAIL_ADDRESS…" at bounding box center [720, 482] width 1440 height 964
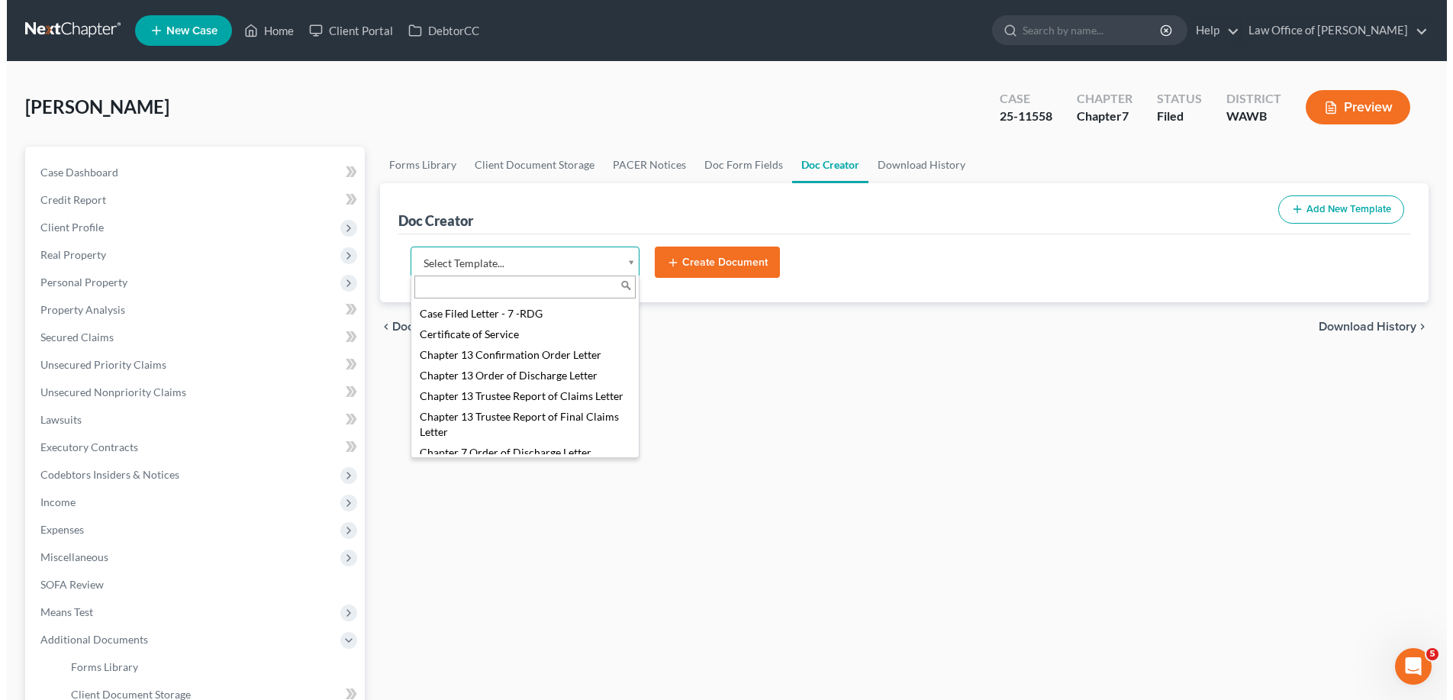
scroll to position [389, 0]
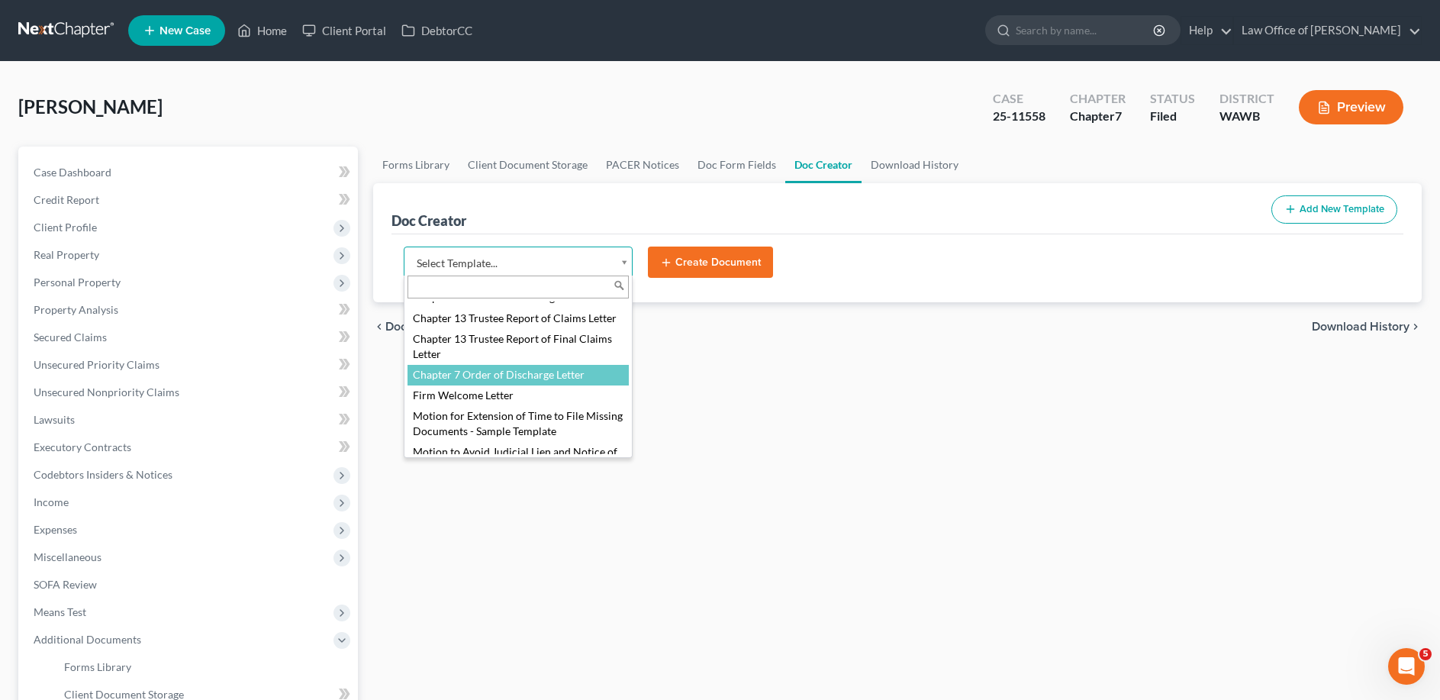
select select "103730"
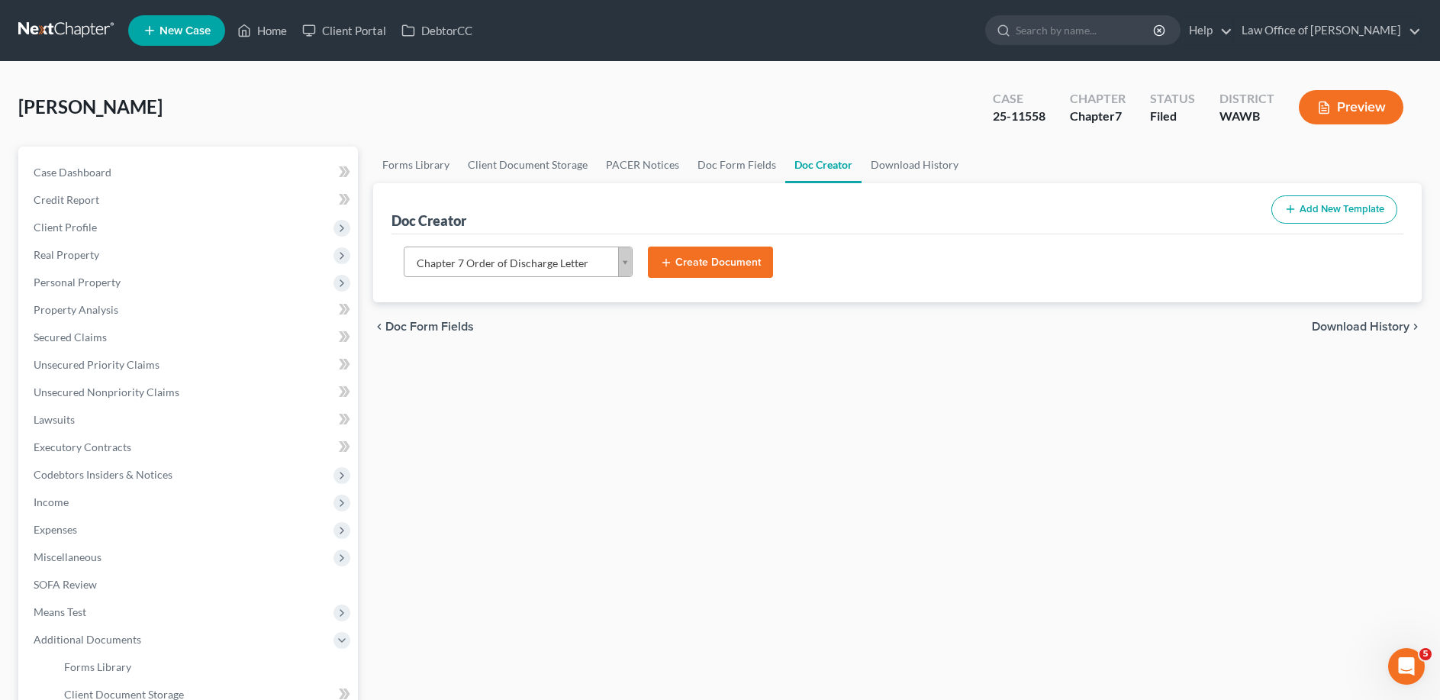
click at [704, 259] on button "Create Document" at bounding box center [710, 262] width 125 height 32
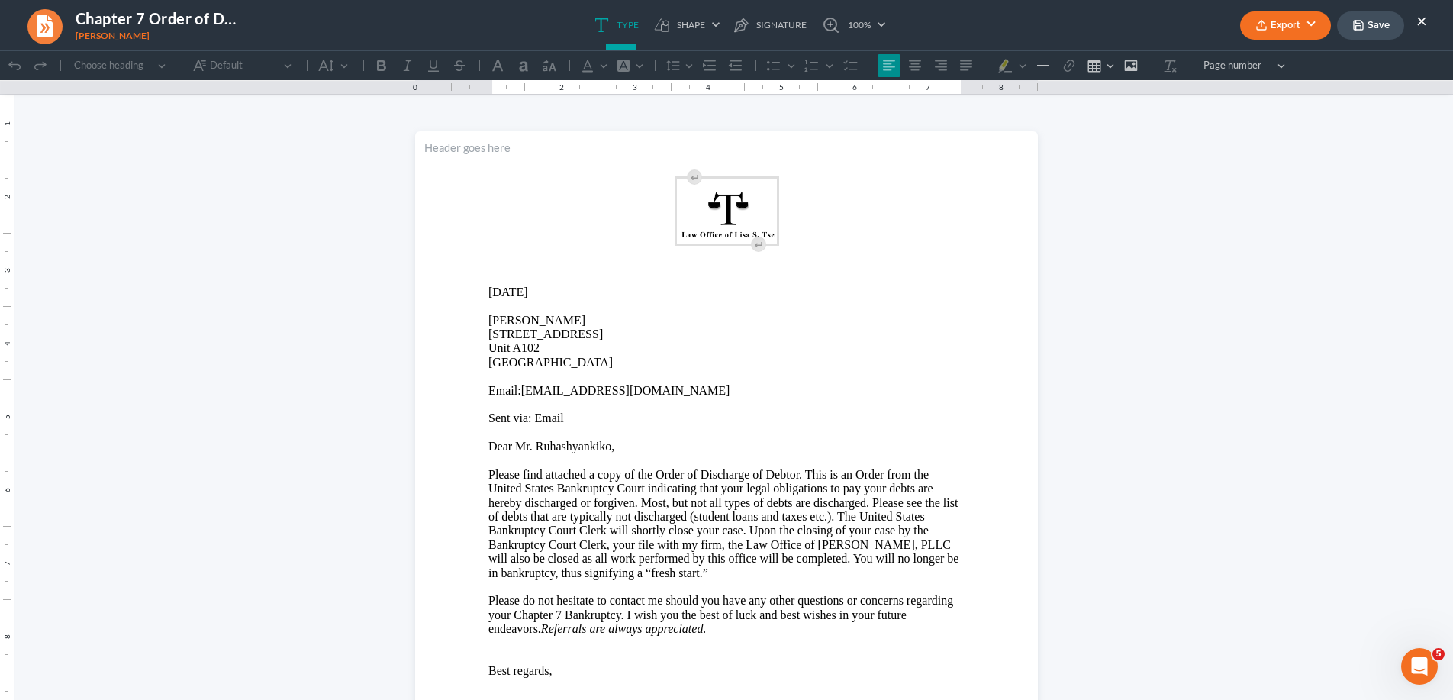
scroll to position [0, 0]
click at [602, 336] on p "[STREET_ADDRESS]" at bounding box center [726, 348] width 476 height 42
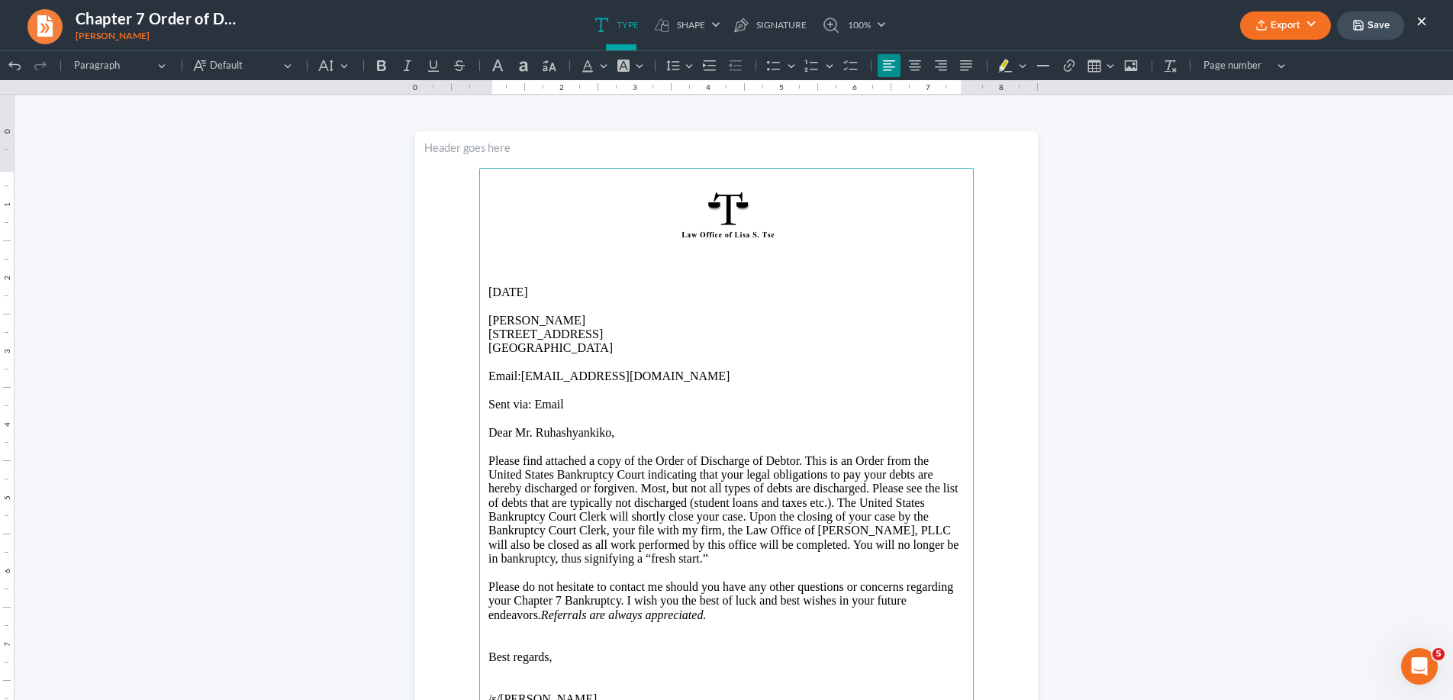
scroll to position [156, 0]
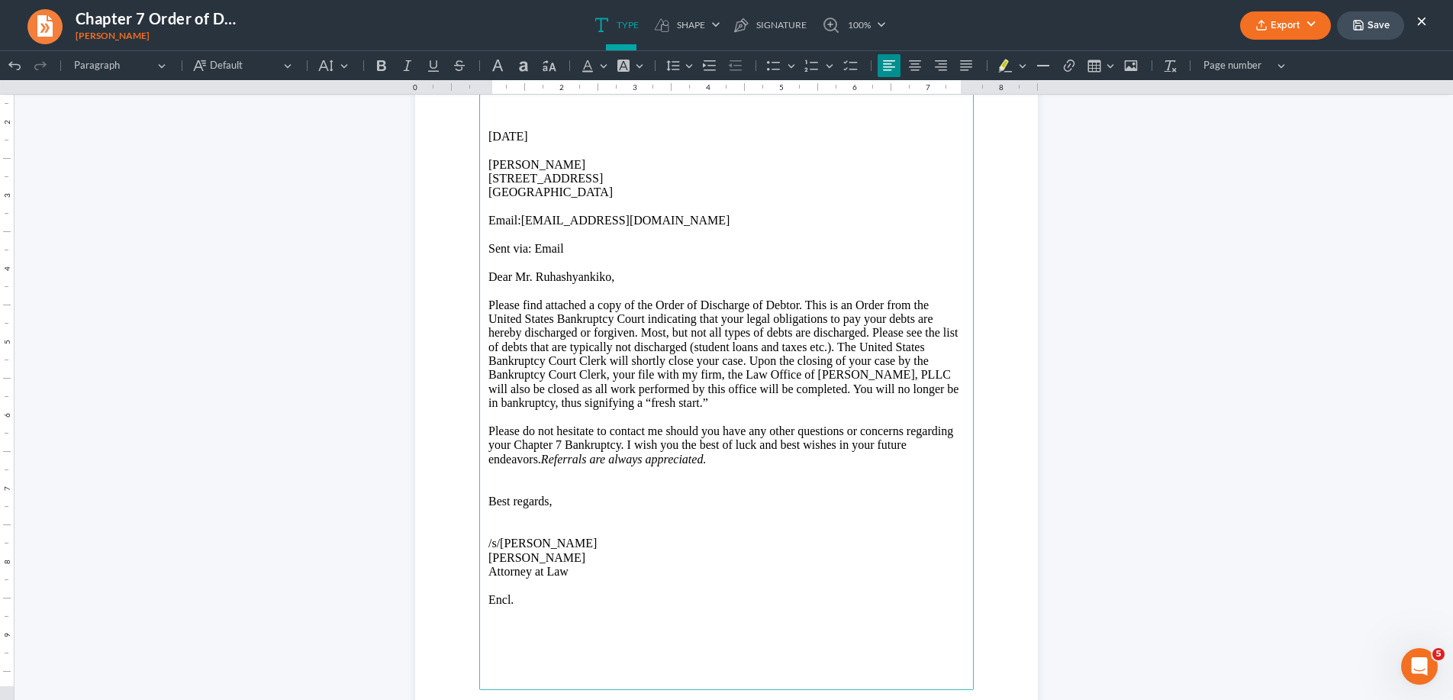
click at [1297, 20] on button "Export" at bounding box center [1285, 25] width 91 height 28
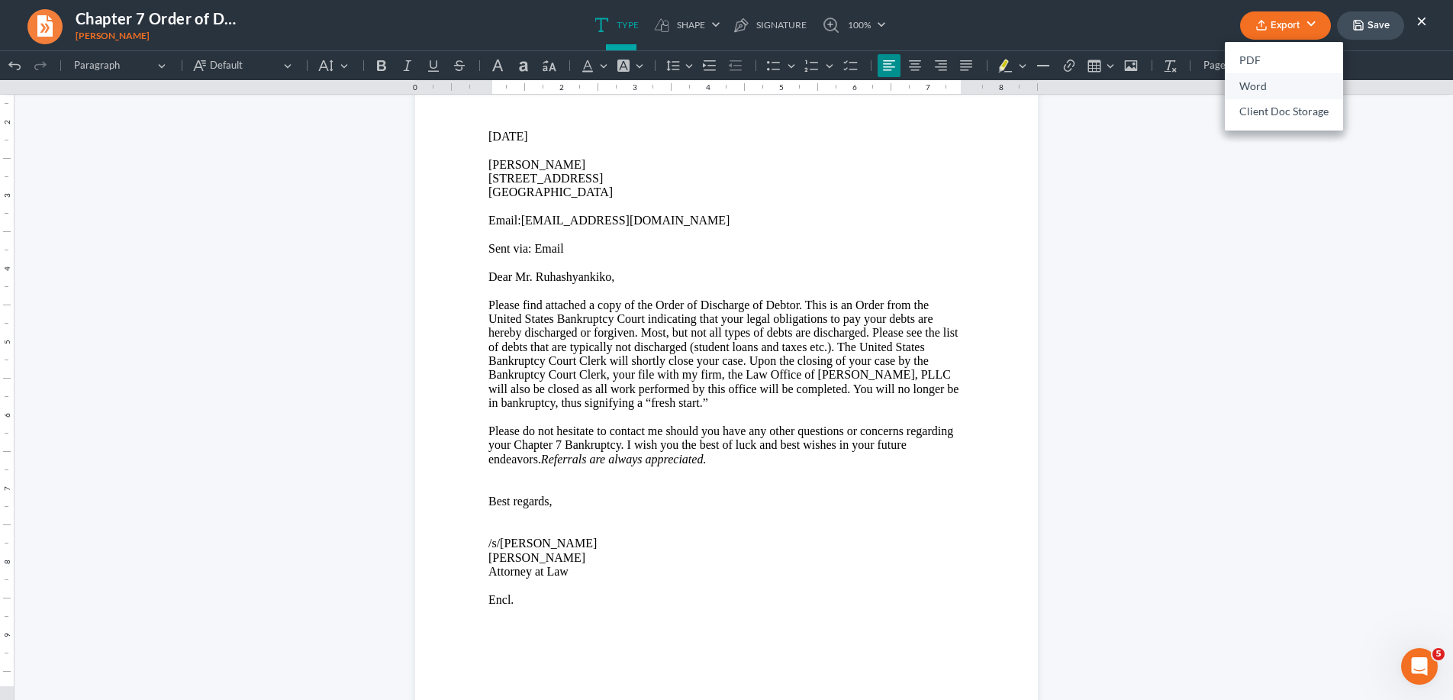
click at [1270, 85] on link "Word" at bounding box center [1283, 86] width 118 height 26
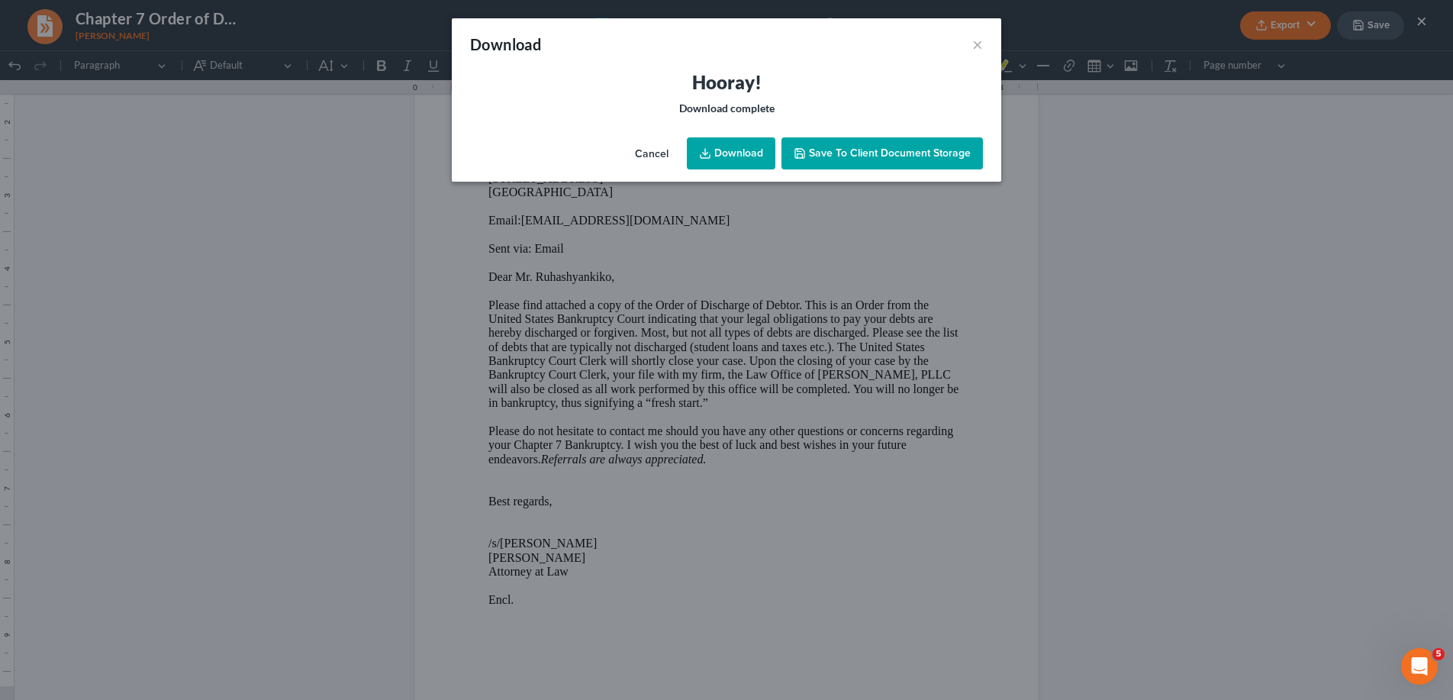
click at [736, 150] on link "Download" at bounding box center [731, 153] width 88 height 32
click at [977, 47] on button "×" at bounding box center [977, 44] width 11 height 18
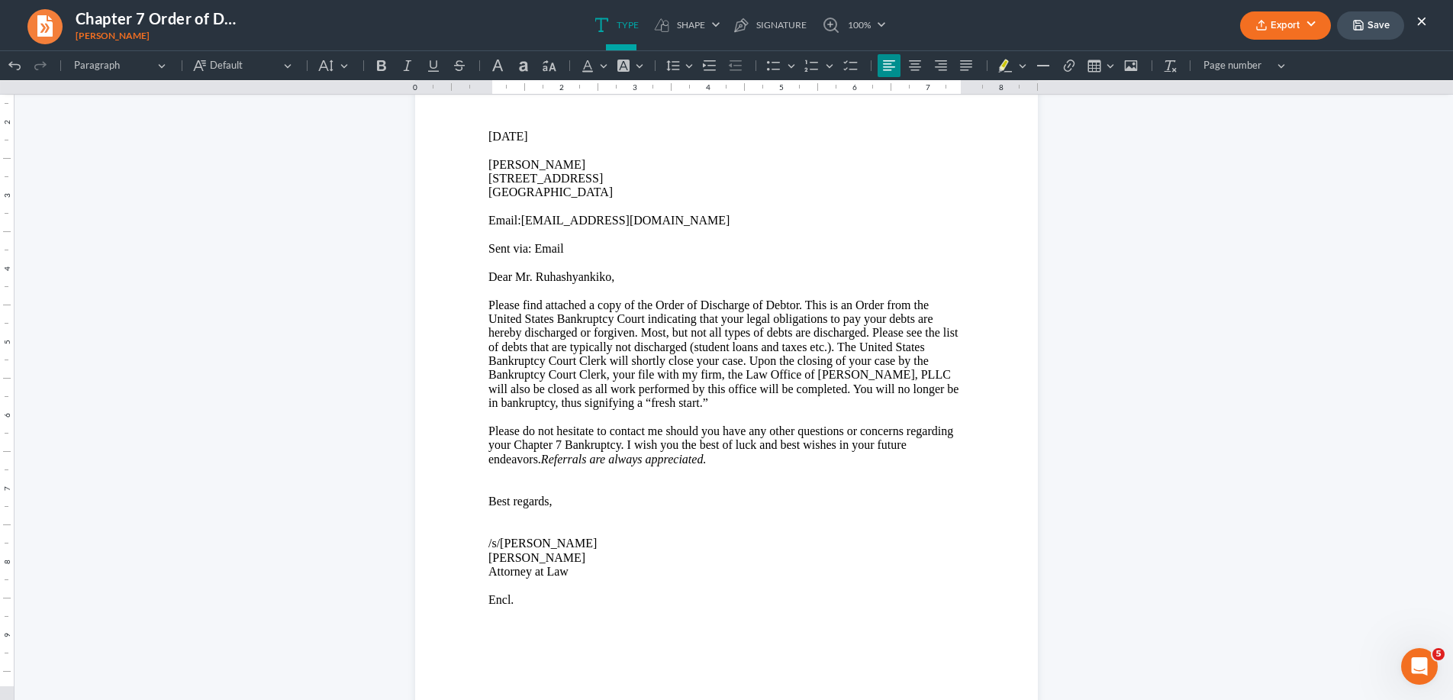
click at [1419, 21] on button "×" at bounding box center [1421, 20] width 11 height 18
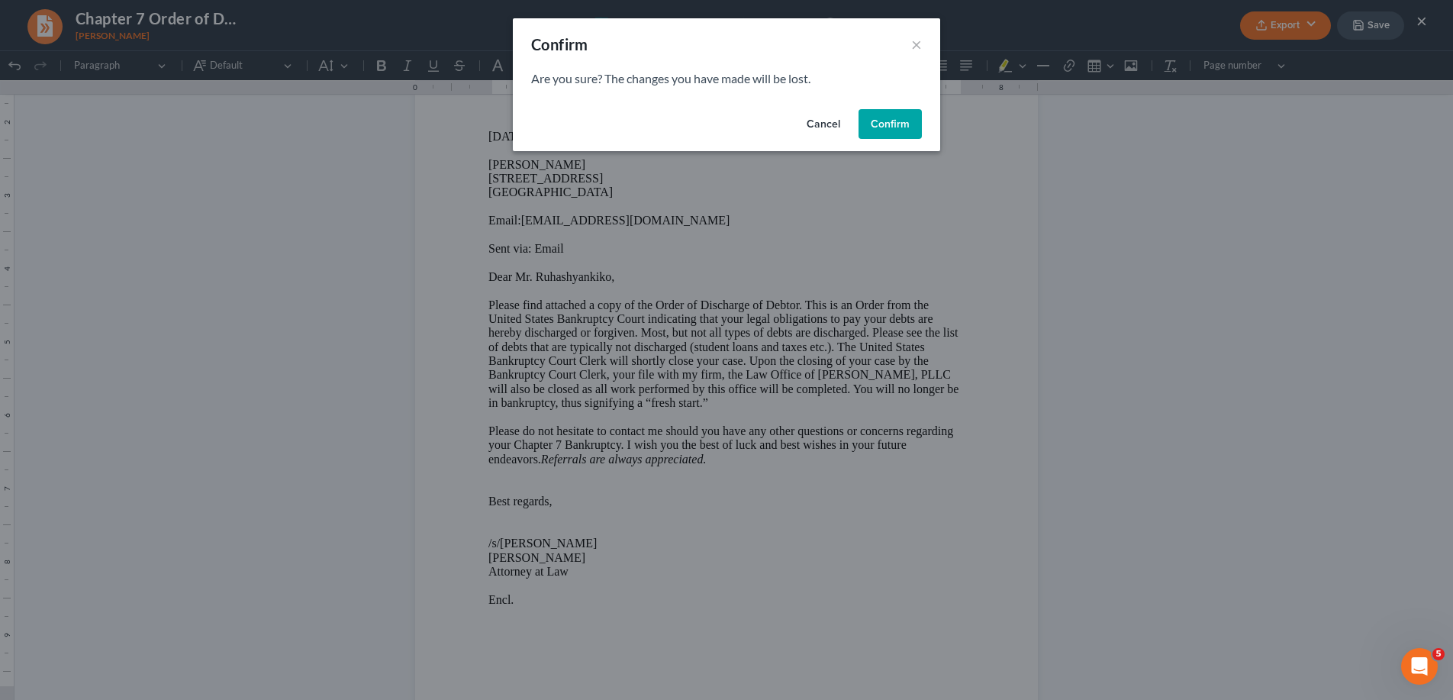
click at [884, 121] on button "Confirm" at bounding box center [889, 124] width 63 height 31
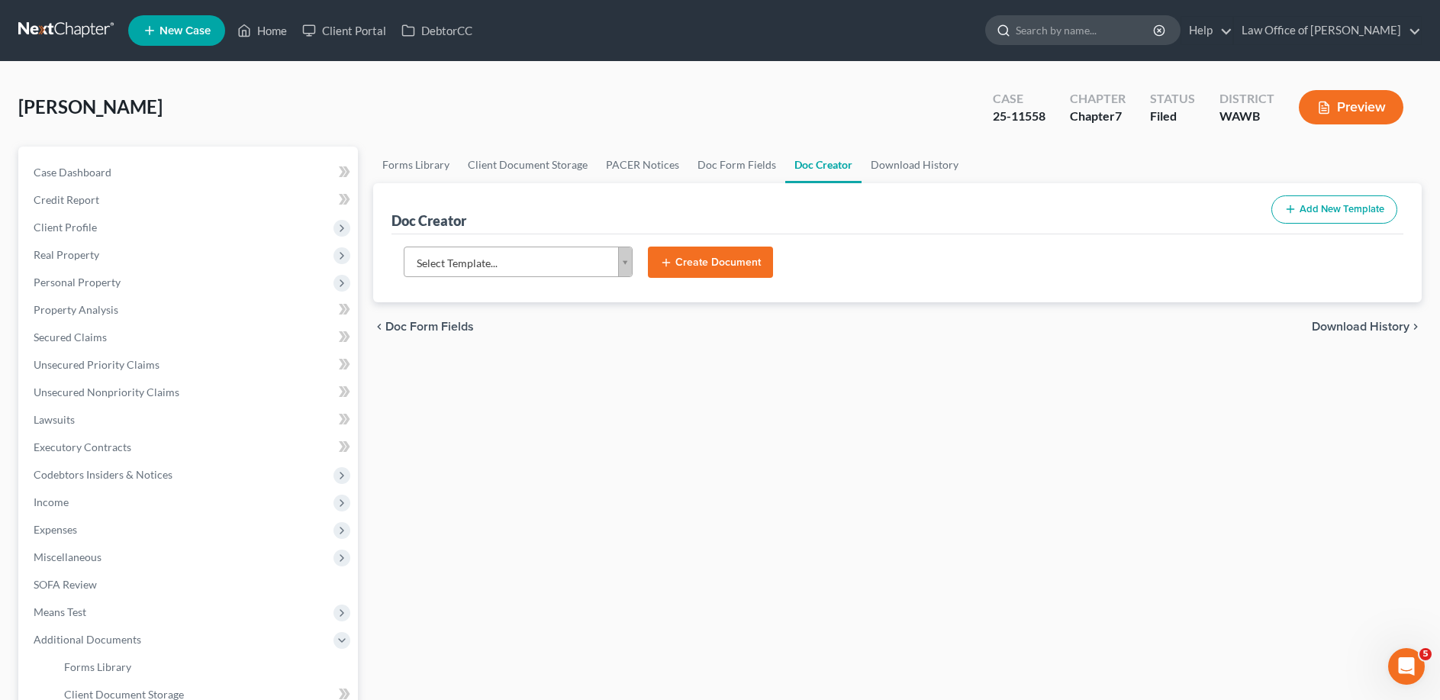
click at [1110, 31] on input "search" at bounding box center [1085, 30] width 140 height 28
type input "[PERSON_NAME]"
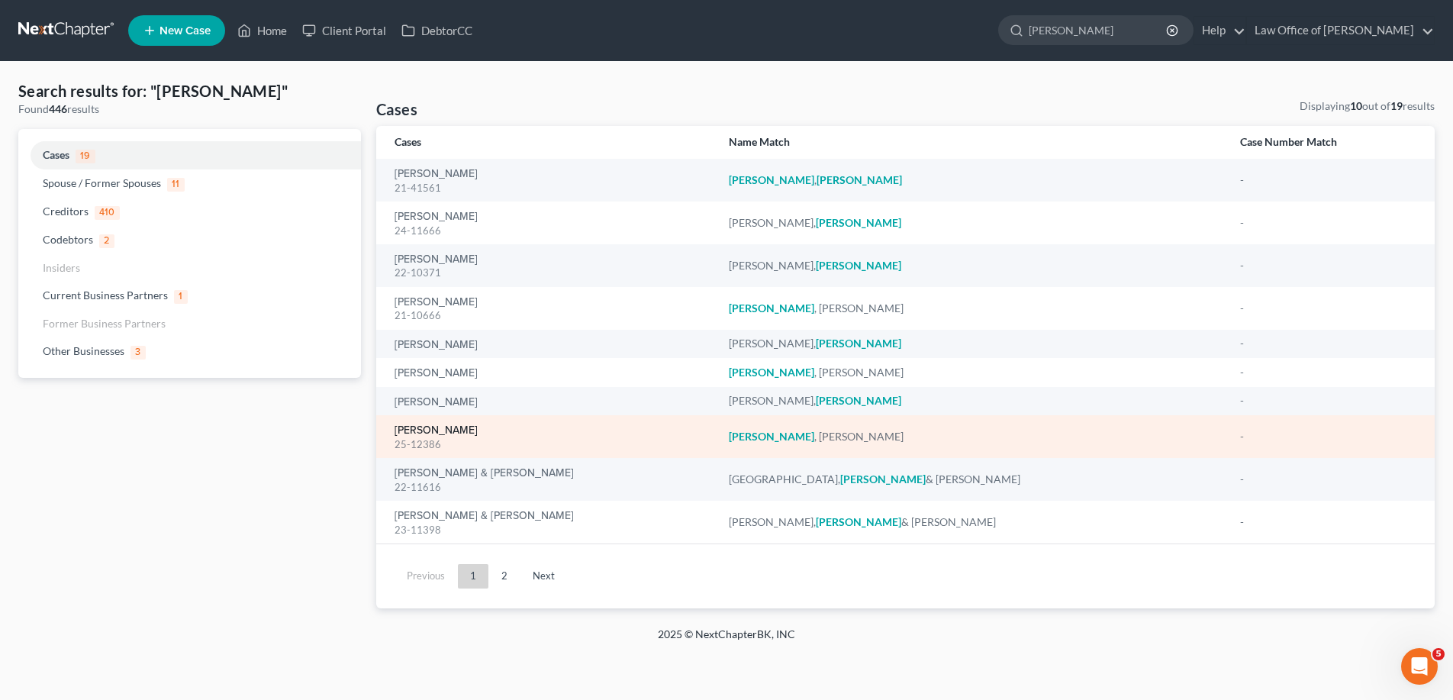
click at [429, 429] on link "[PERSON_NAME]" at bounding box center [435, 430] width 83 height 11
select select "6"
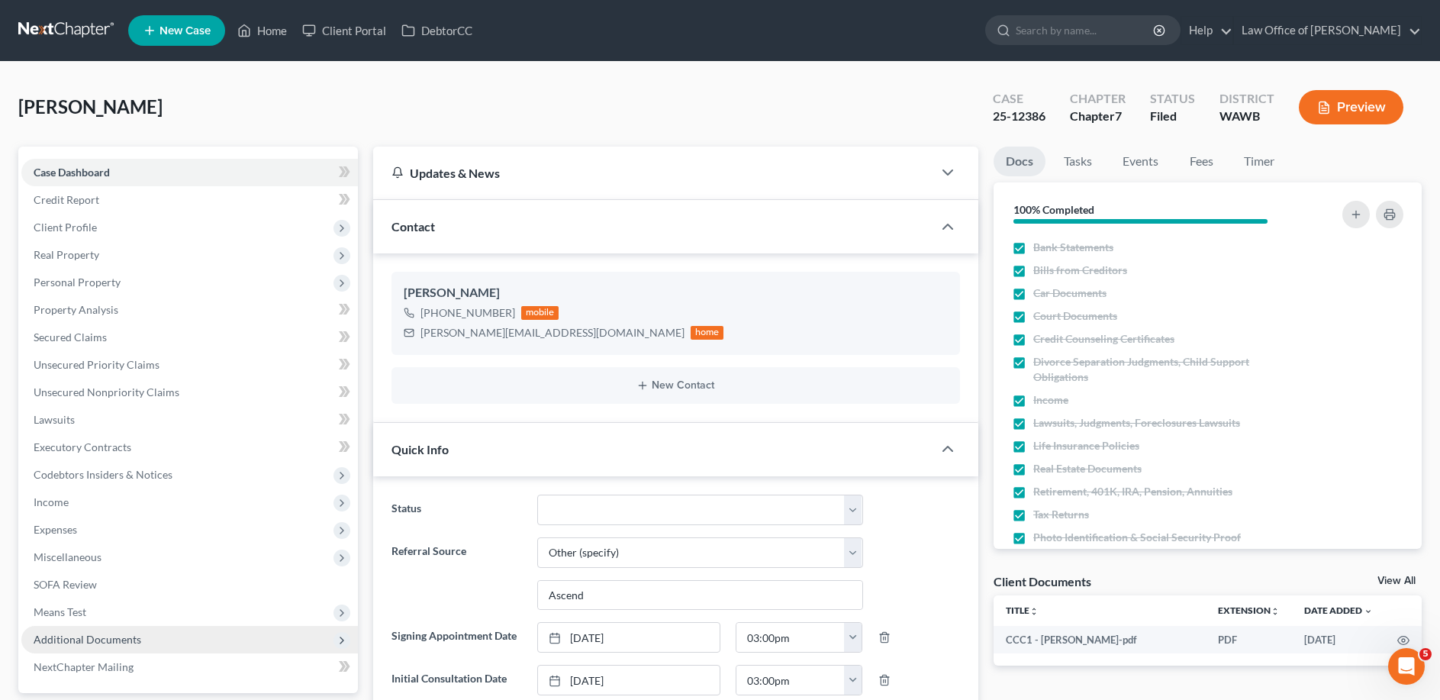
click at [97, 636] on span "Additional Documents" at bounding box center [88, 638] width 108 height 13
click at [1351, 102] on button "Preview" at bounding box center [1350, 107] width 105 height 34
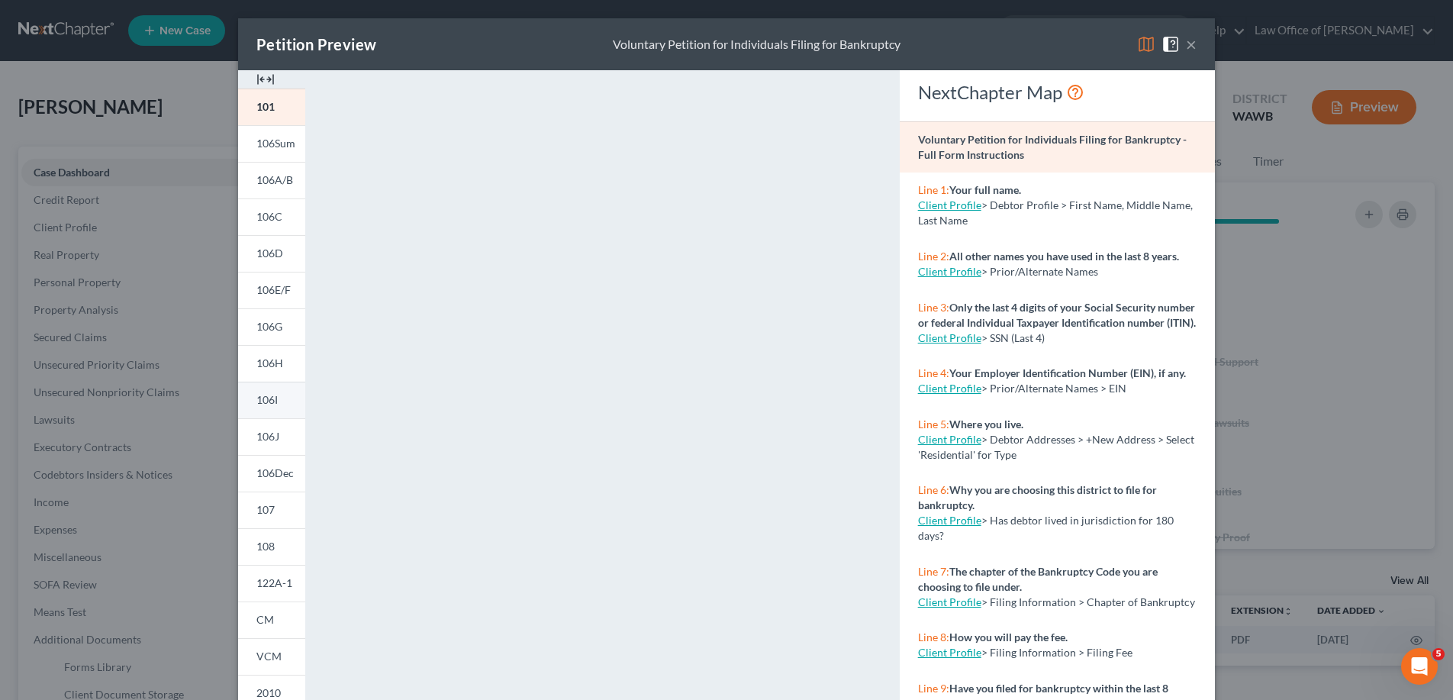
click at [266, 400] on span "106I" at bounding box center [266, 399] width 21 height 13
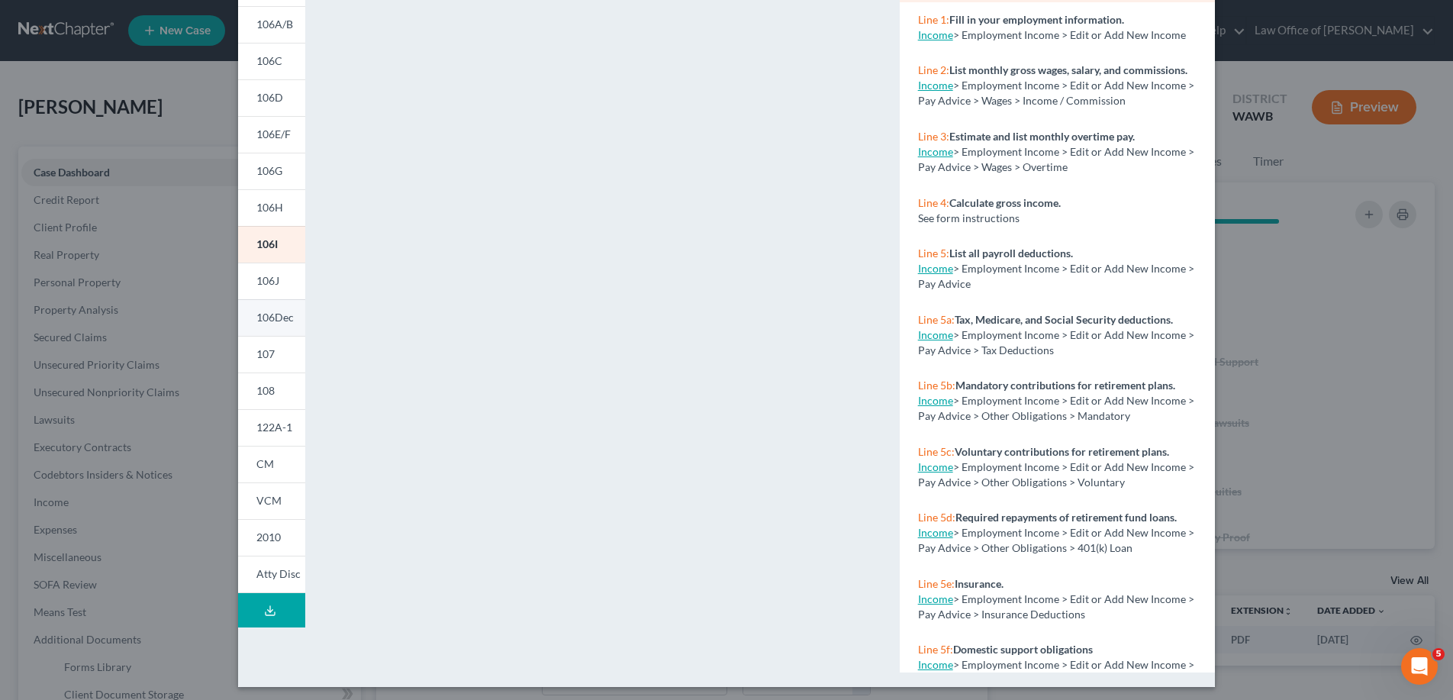
scroll to position [161, 0]
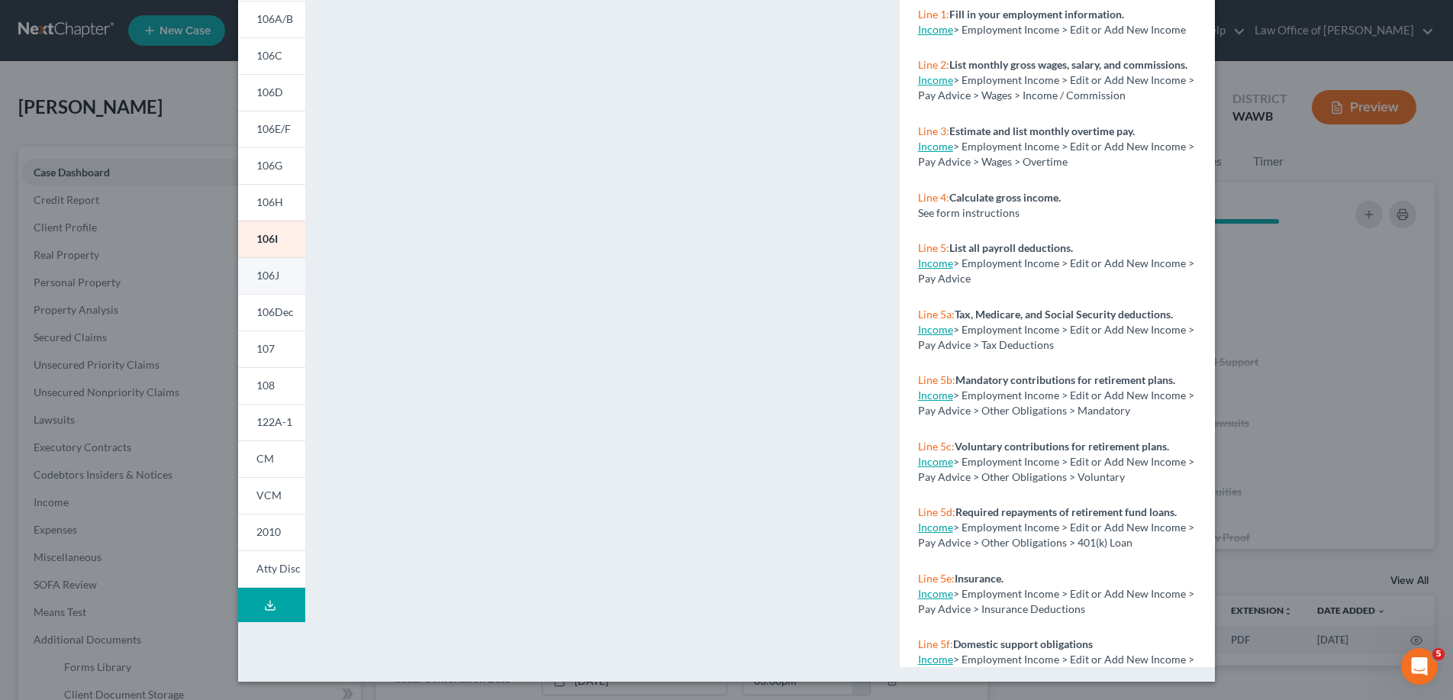
click at [261, 270] on span "106J" at bounding box center [267, 275] width 23 height 13
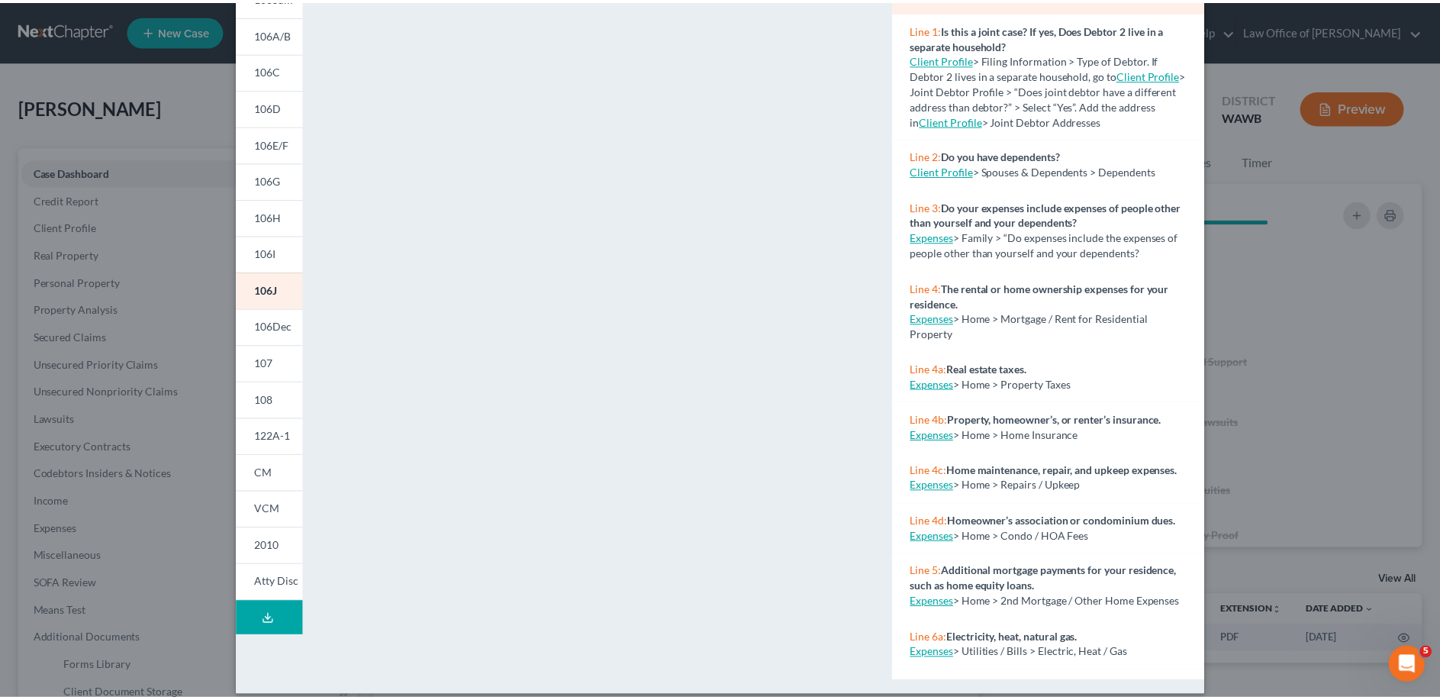
scroll to position [0, 0]
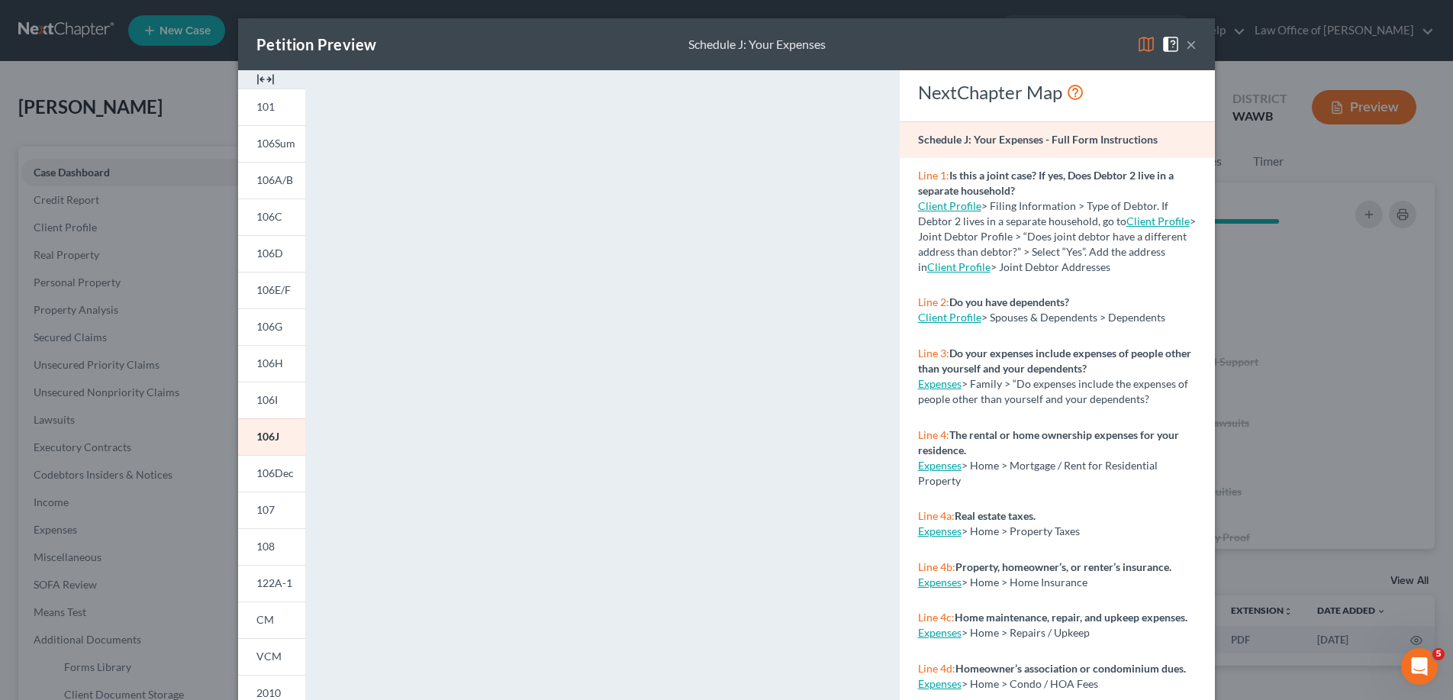
click at [1186, 44] on button "×" at bounding box center [1191, 44] width 11 height 18
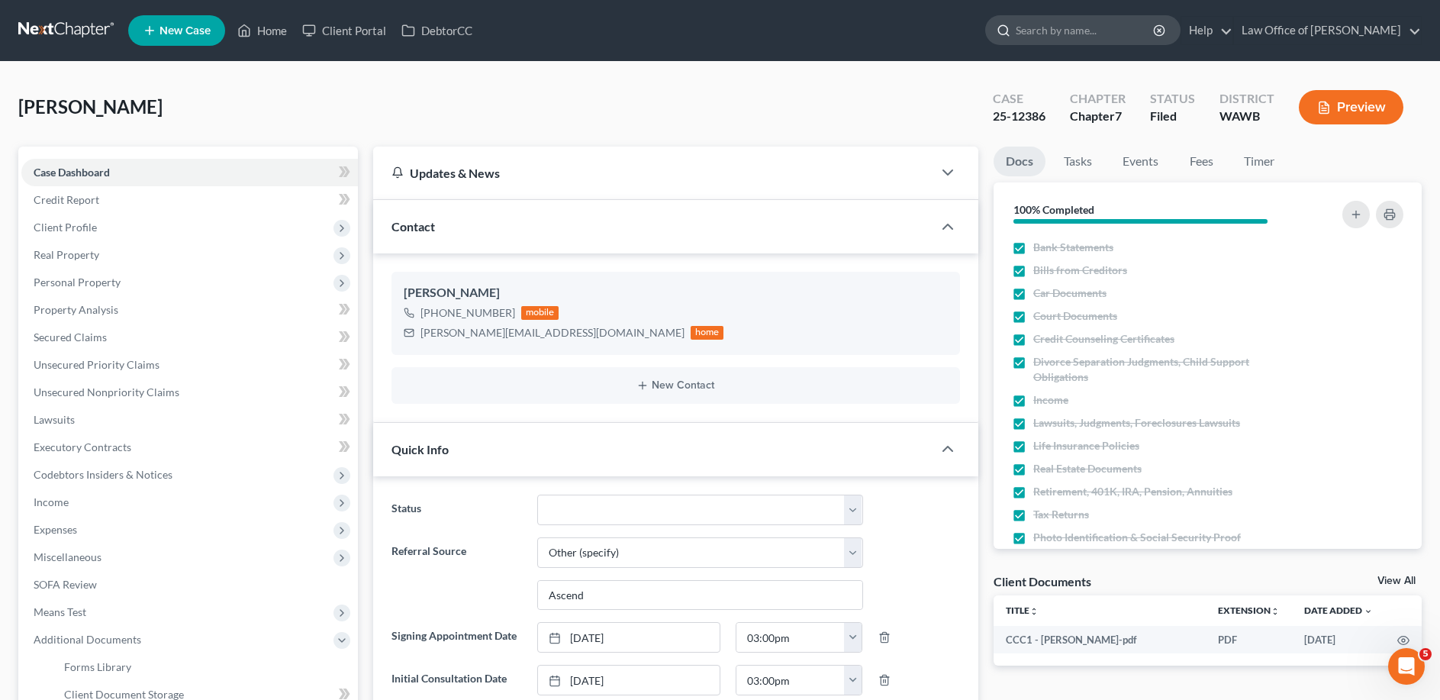
click at [1062, 31] on input "search" at bounding box center [1085, 30] width 140 height 28
type input "[PERSON_NAME]"
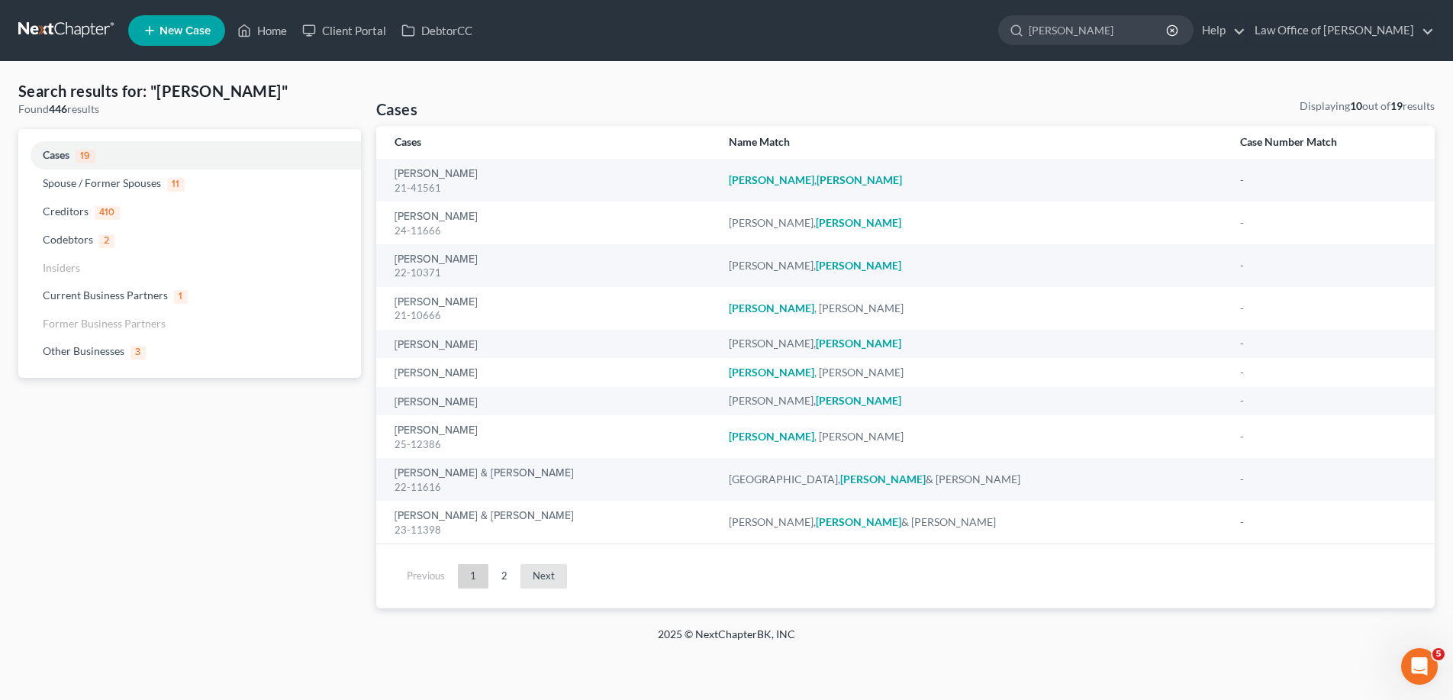
click at [537, 570] on link "Next" at bounding box center [543, 576] width 47 height 24
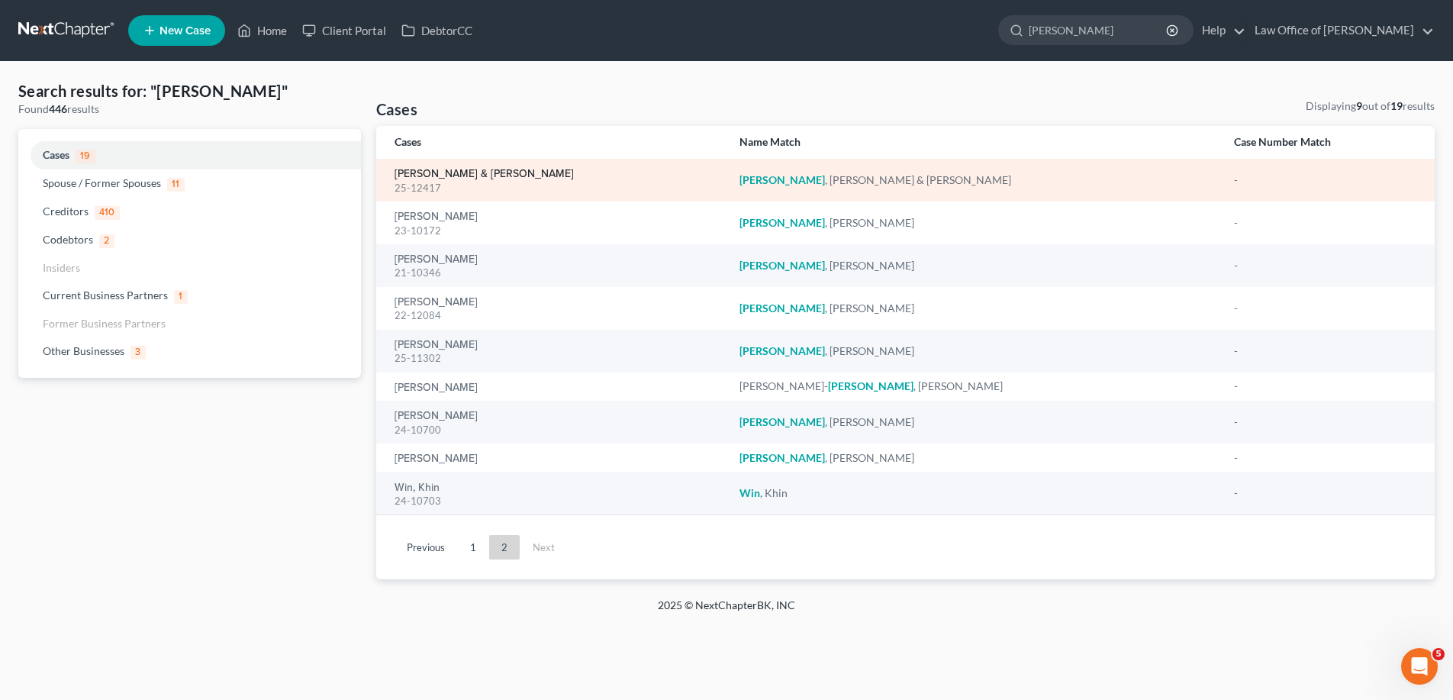
click at [475, 172] on link "[PERSON_NAME] & [PERSON_NAME]" at bounding box center [483, 174] width 179 height 11
select select "6"
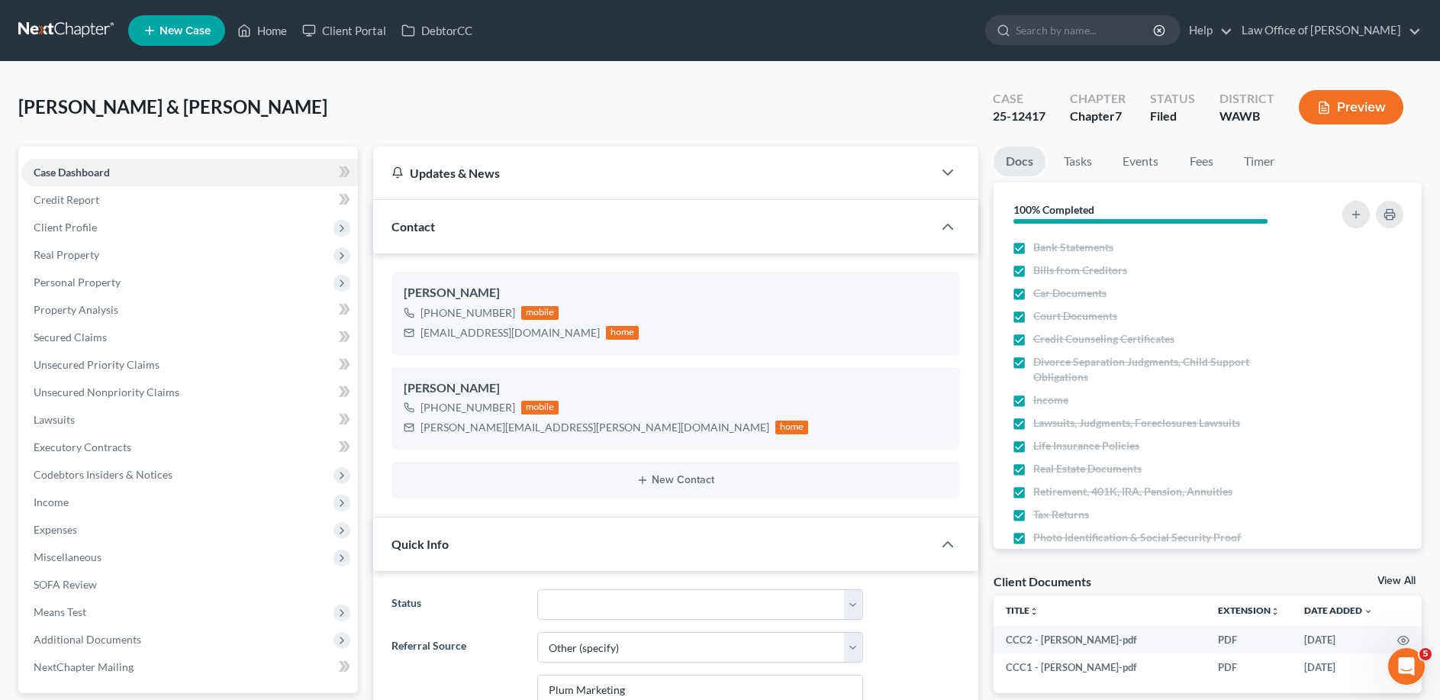
click at [1370, 104] on button "Preview" at bounding box center [1350, 107] width 105 height 34
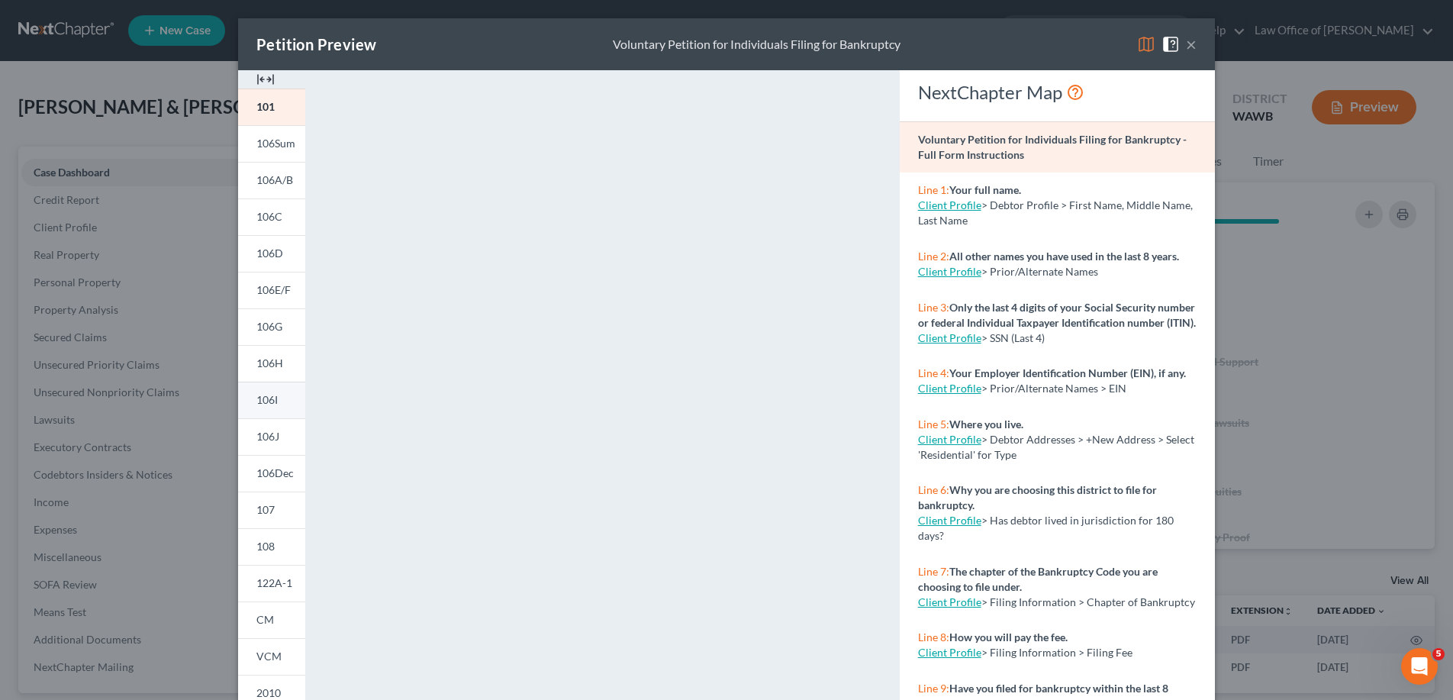
click at [266, 403] on span "106I" at bounding box center [266, 399] width 21 height 13
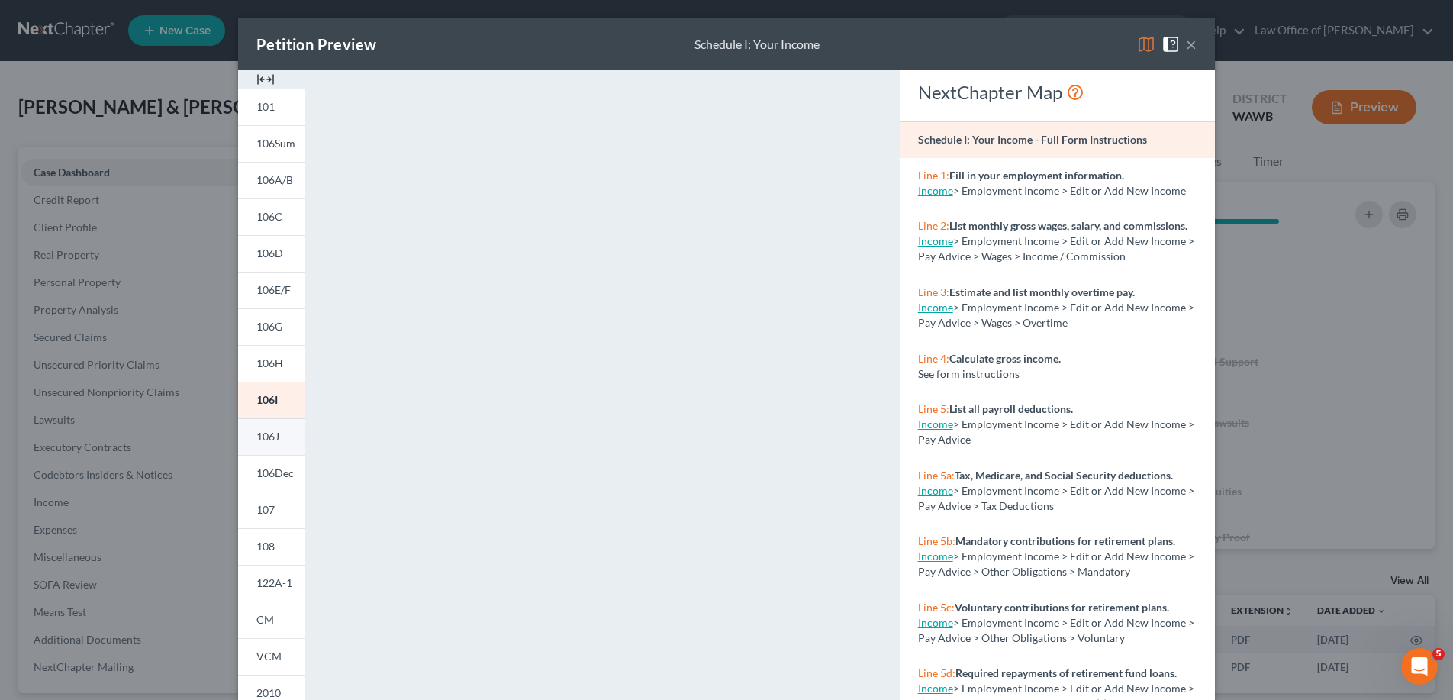
click at [256, 433] on span "106J" at bounding box center [267, 436] width 23 height 13
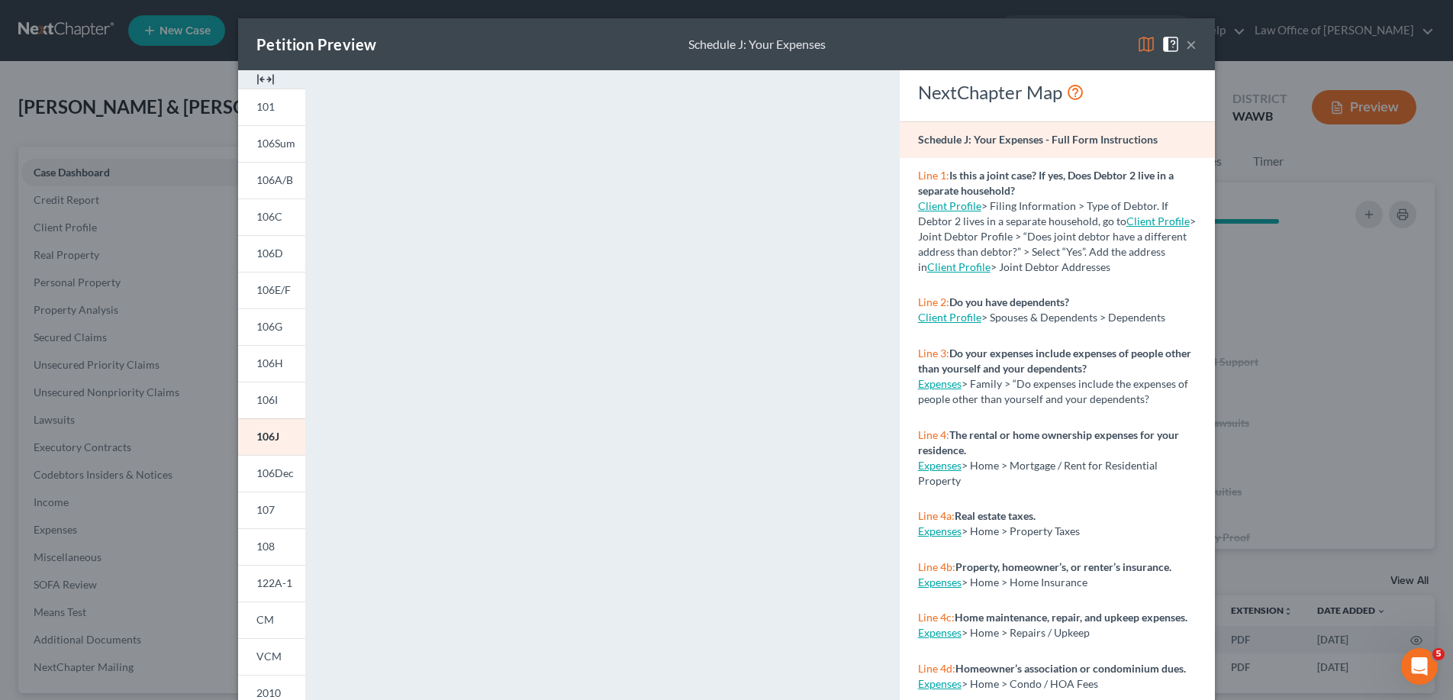
click at [1186, 40] on button "×" at bounding box center [1191, 44] width 11 height 18
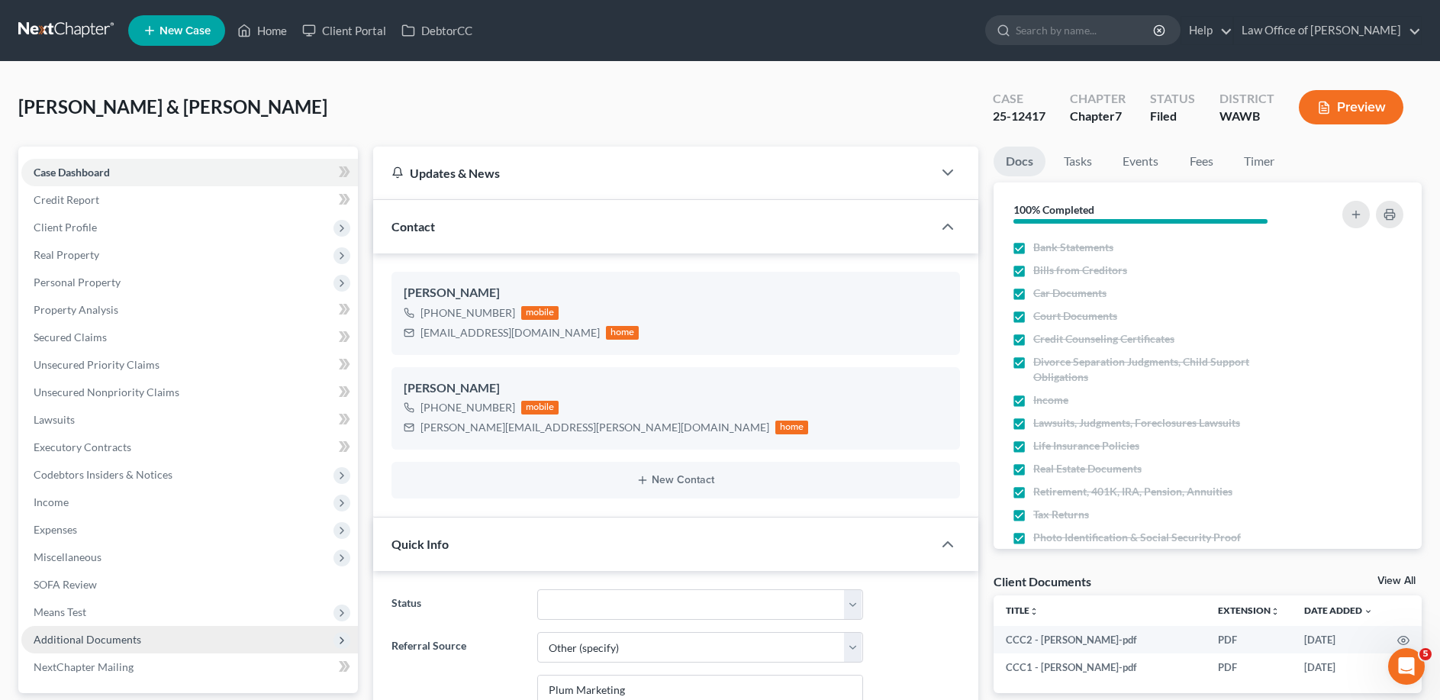
click at [101, 639] on span "Additional Documents" at bounding box center [88, 638] width 108 height 13
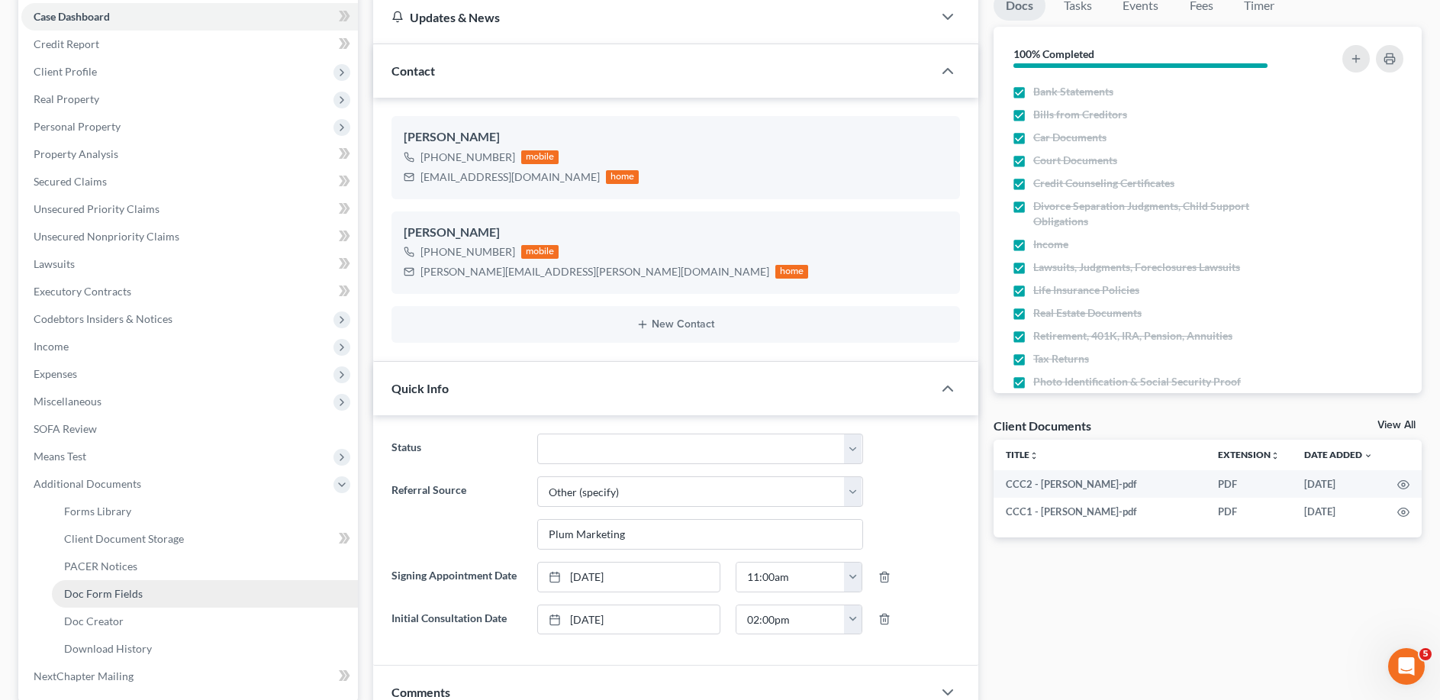
click at [88, 597] on span "Doc Form Fields" at bounding box center [103, 593] width 79 height 13
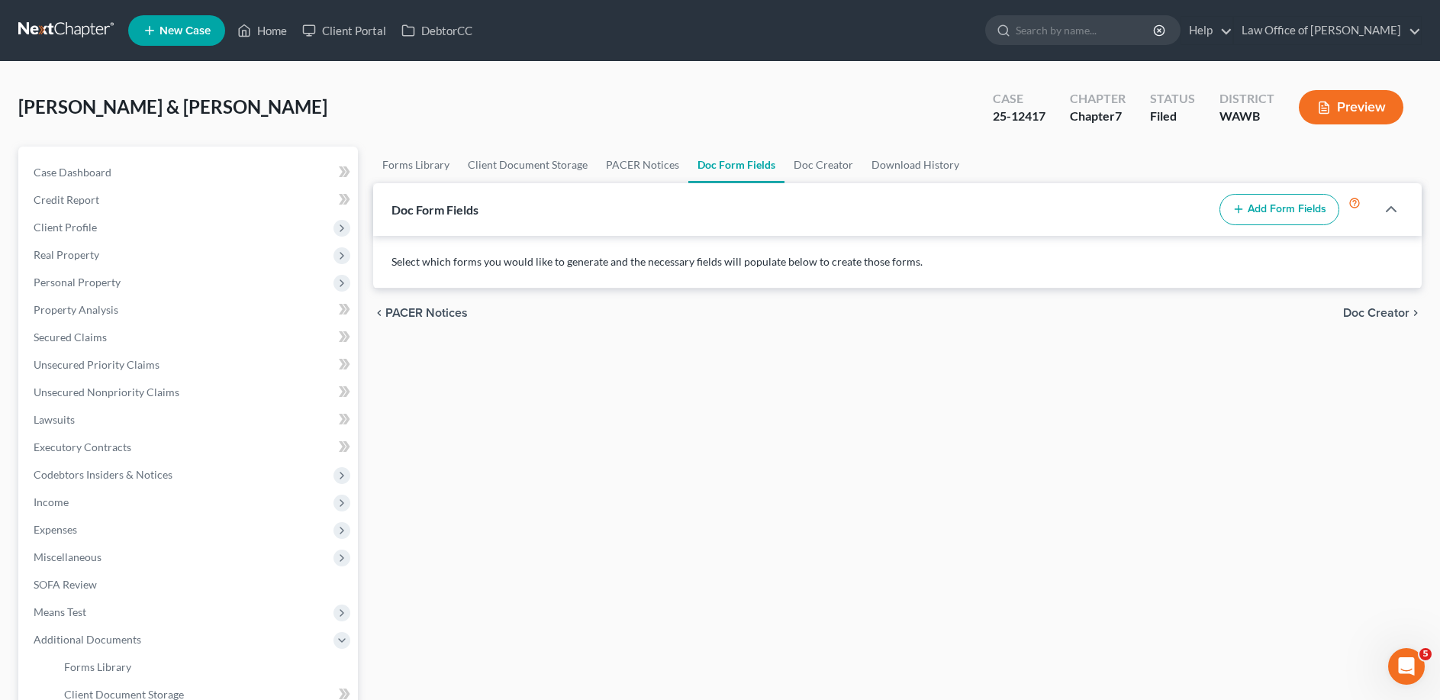
click at [1276, 211] on button "Add Form Fields" at bounding box center [1279, 210] width 120 height 32
select select
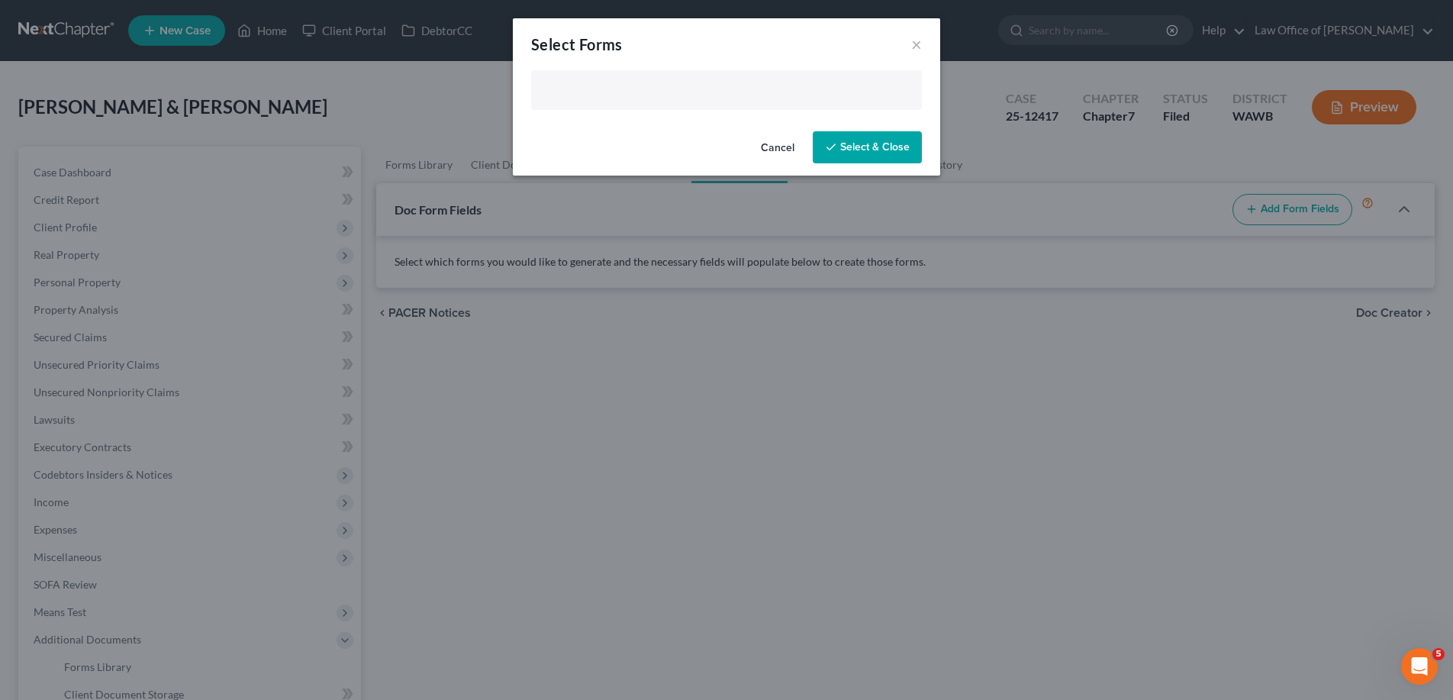
click at [616, 96] on input "text" at bounding box center [724, 91] width 369 height 23
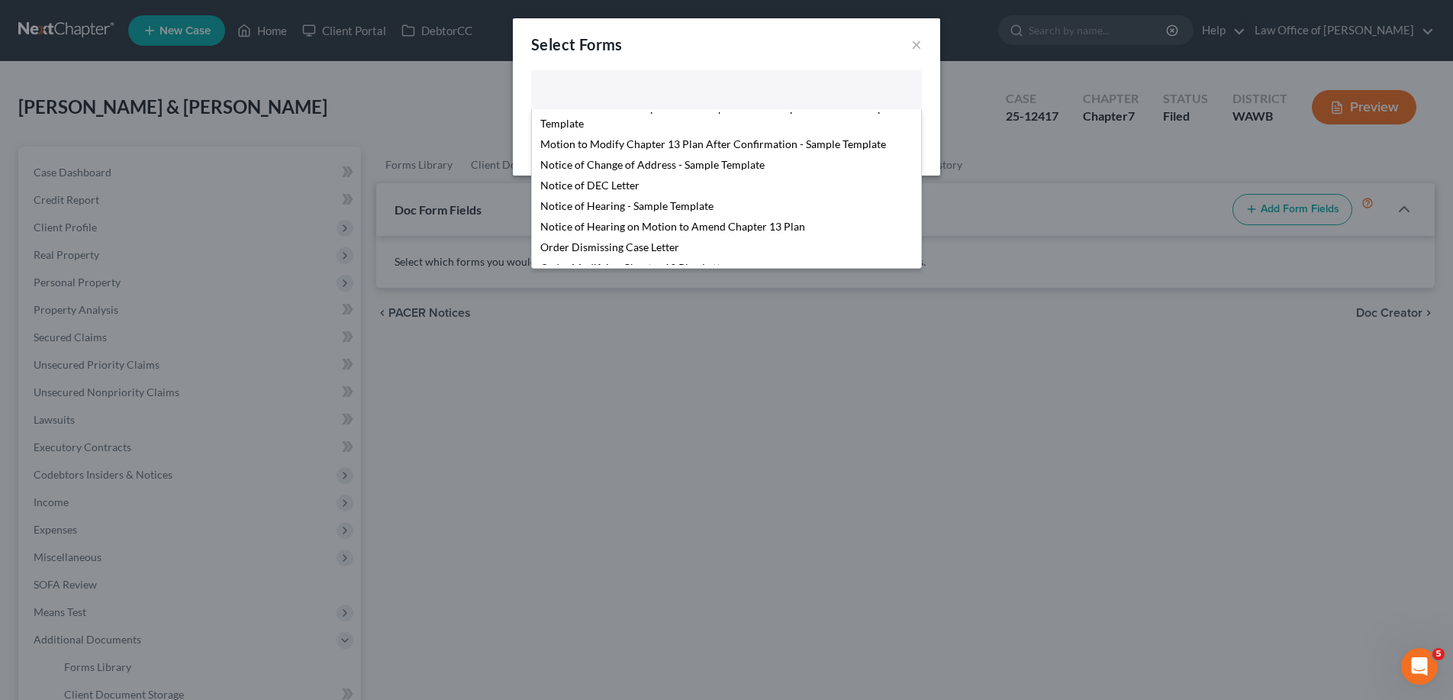
scroll to position [522, 0]
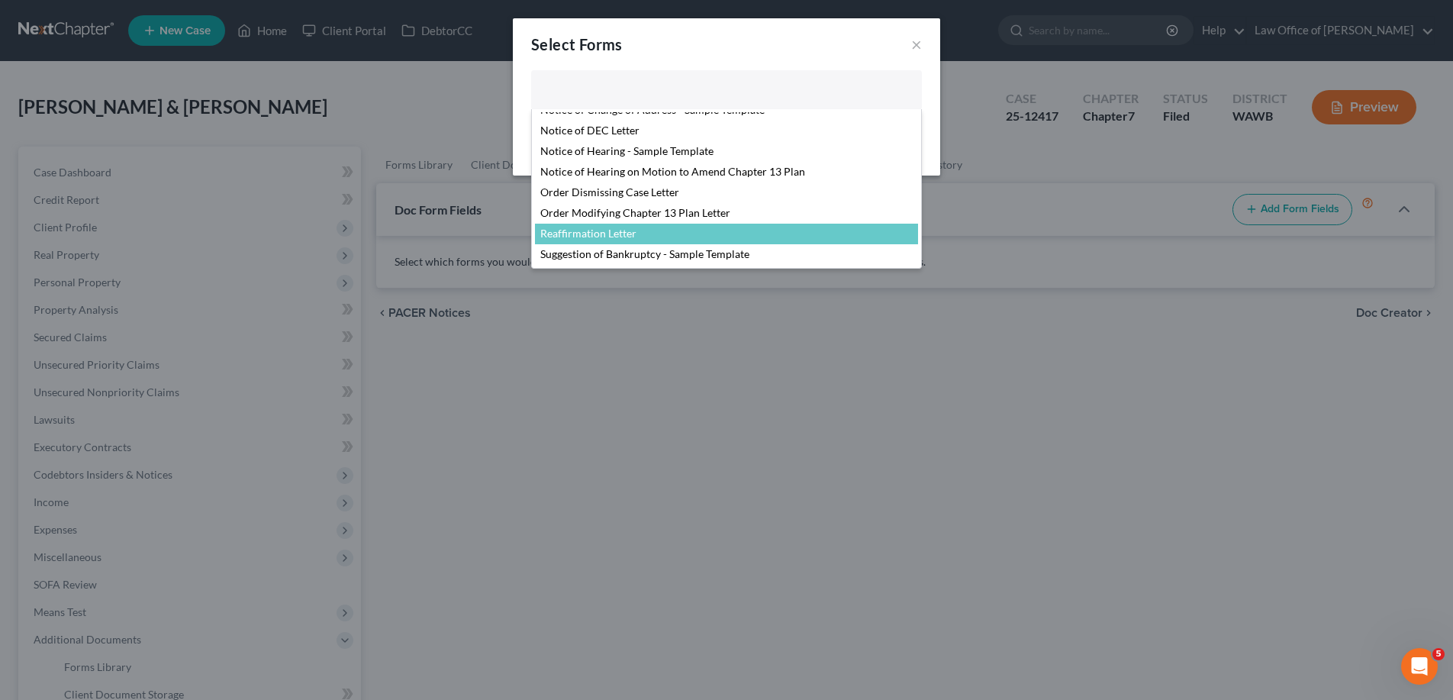
select select "104794"
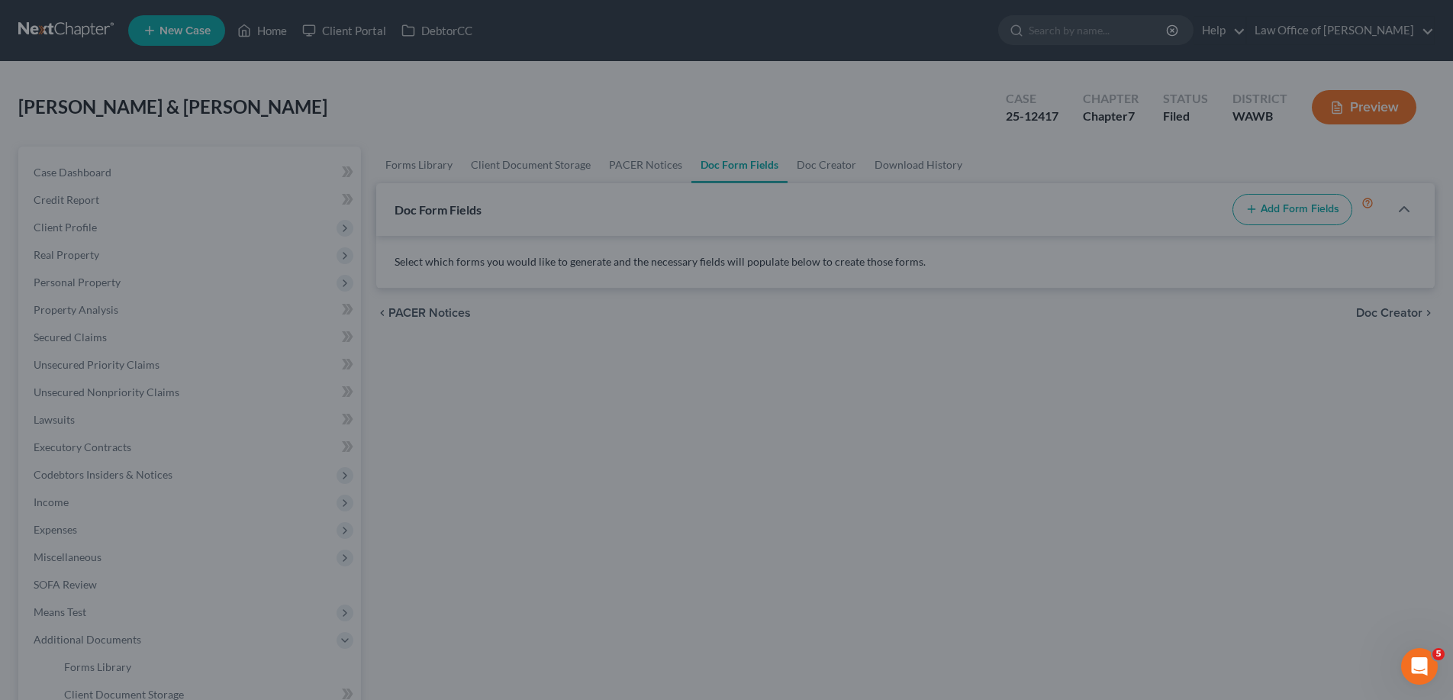
click at [615, 237] on div "Select Forms × Reaffirmation Letter Agreed Order Resolving Trustee's Motion to …" at bounding box center [726, 350] width 1453 height 700
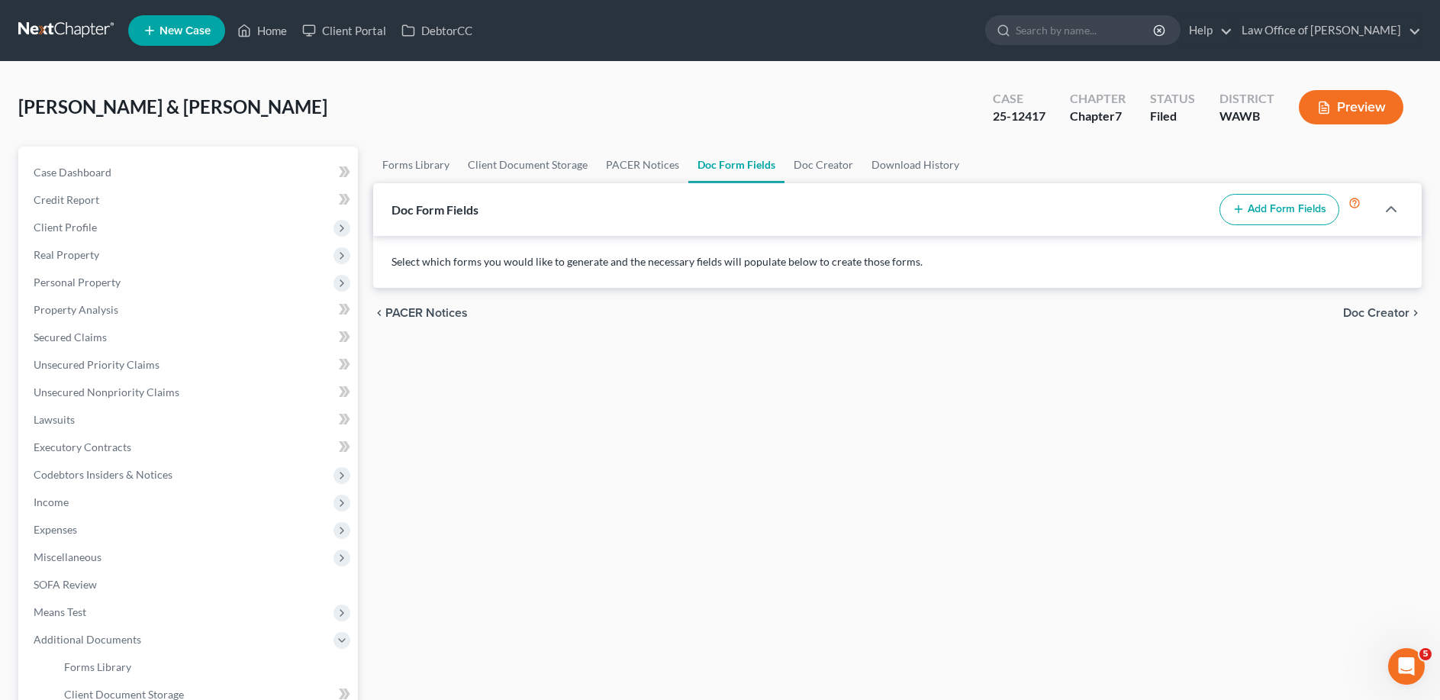
click at [1274, 209] on button "Add Form Fields" at bounding box center [1279, 210] width 120 height 32
select select
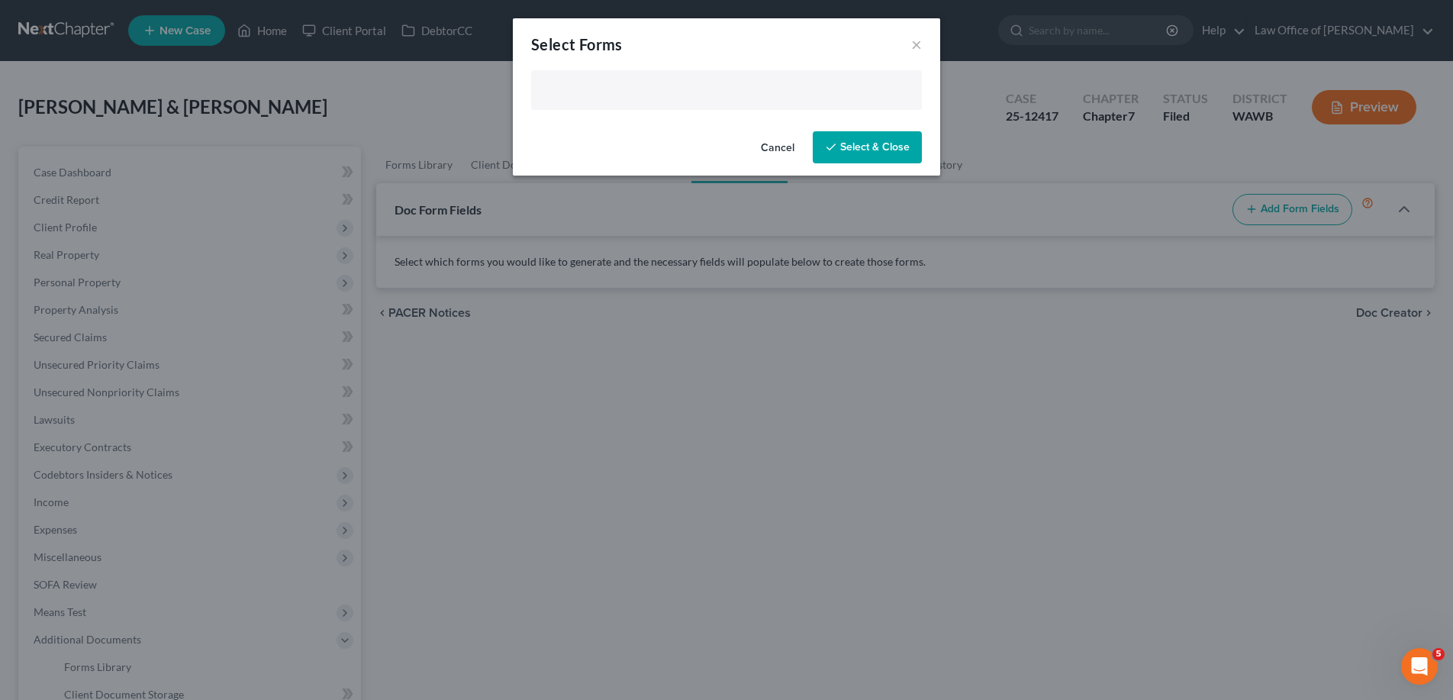
click at [549, 86] on input "text" at bounding box center [724, 91] width 369 height 23
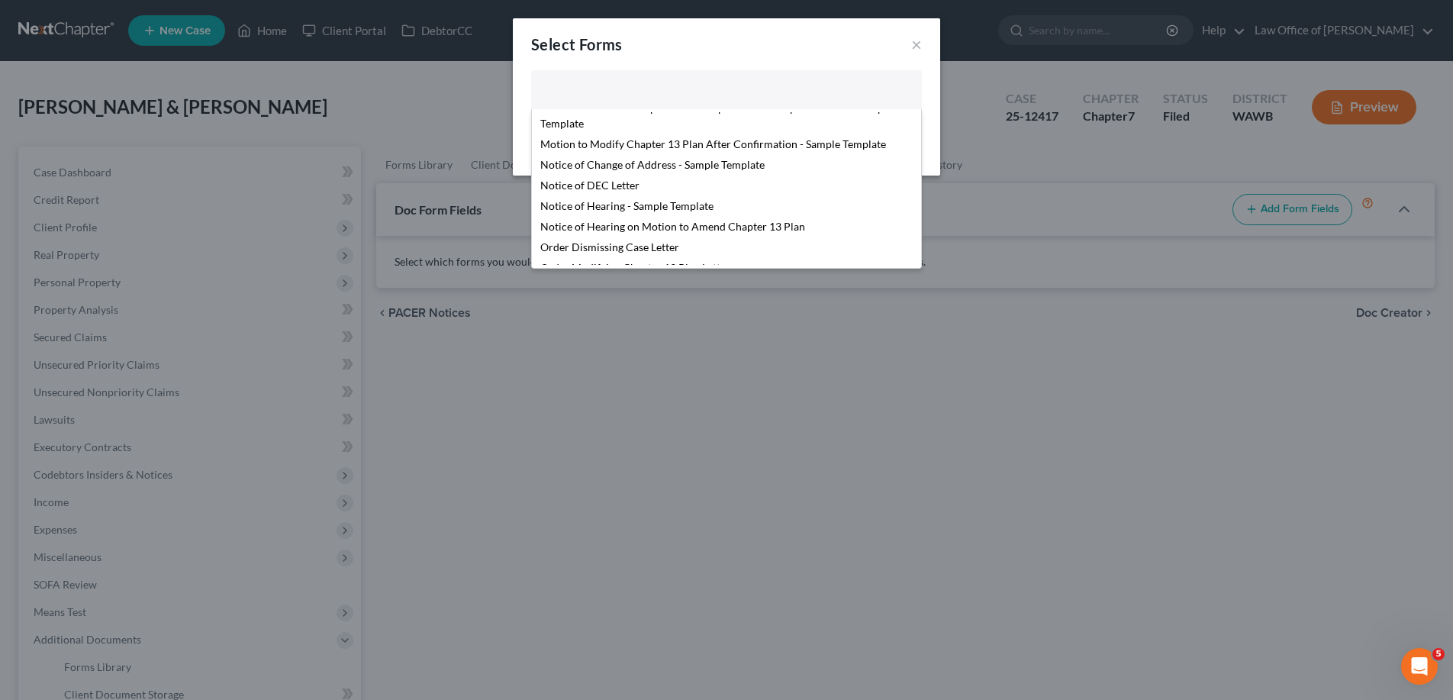
scroll to position [522, 0]
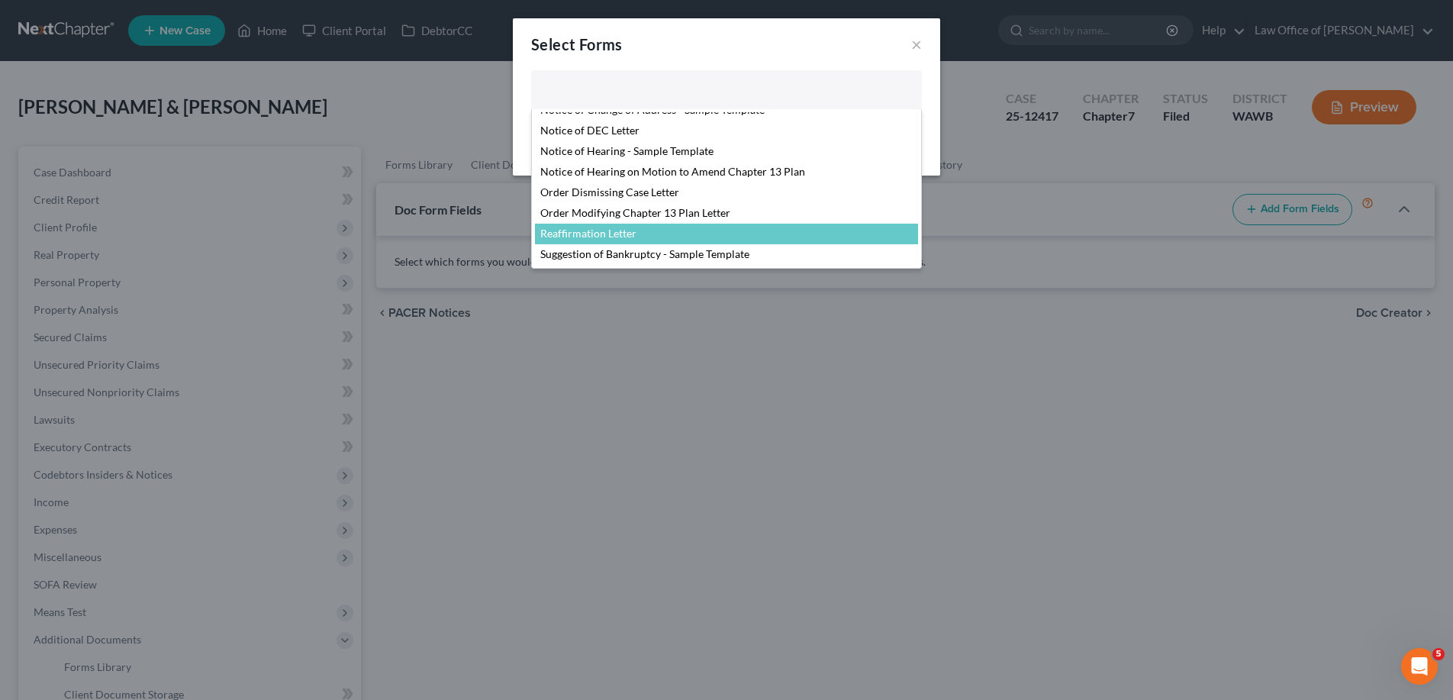
select select "104794"
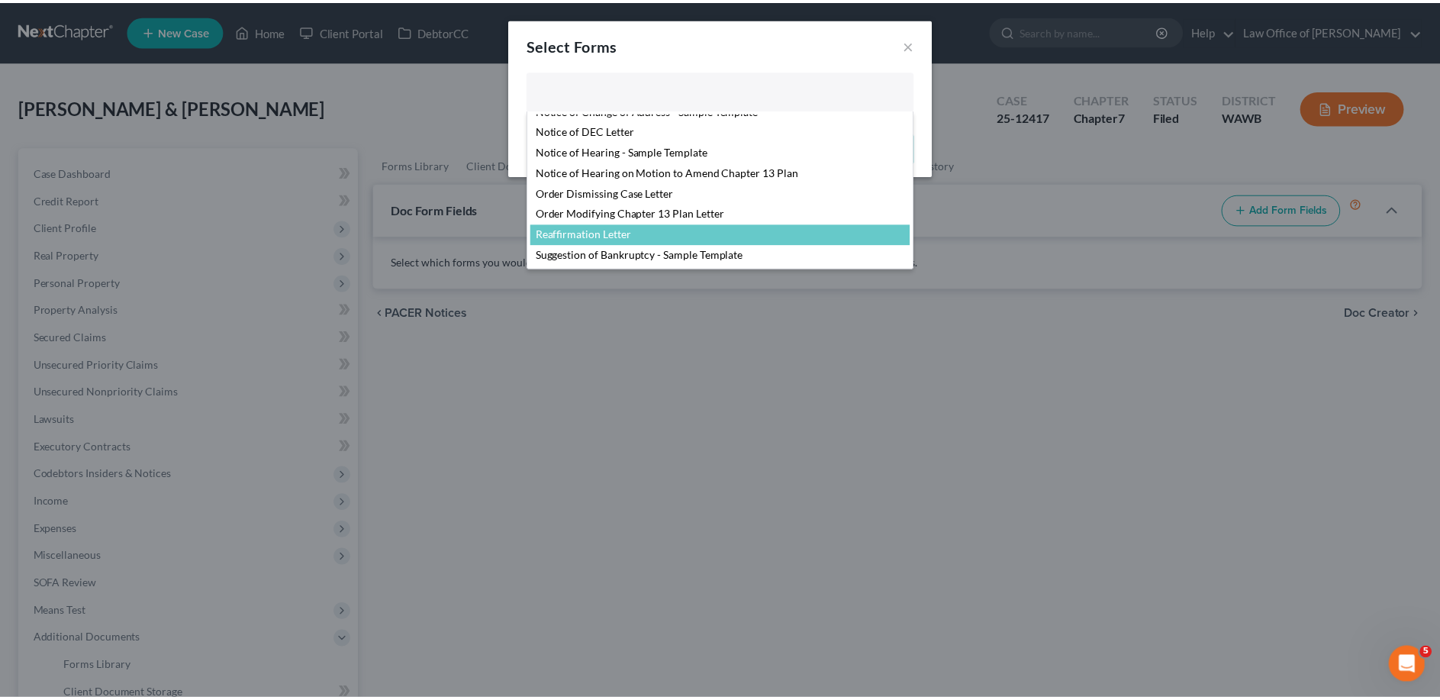
scroll to position [481, 0]
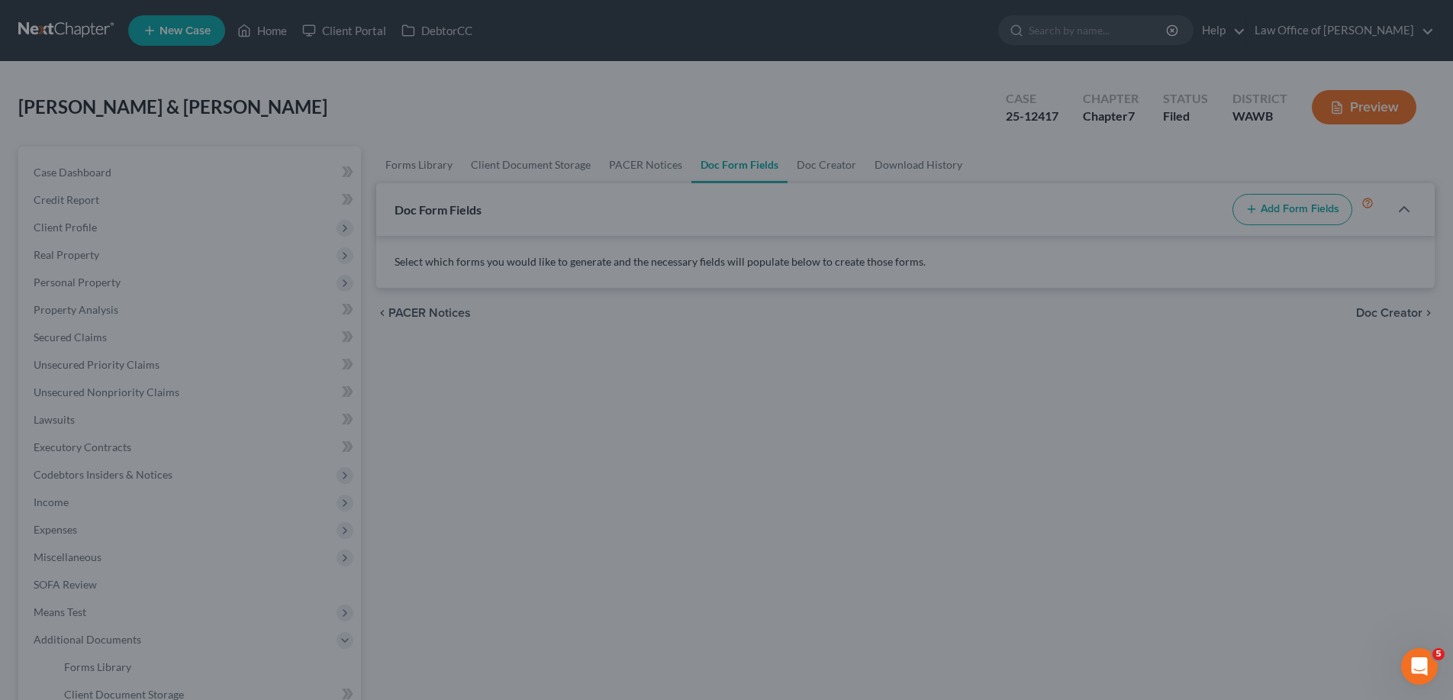
click at [618, 230] on div "Select Forms × Reaffirmation Letter Agreed Order Resolving Trustee's Motion to …" at bounding box center [726, 350] width 1453 height 700
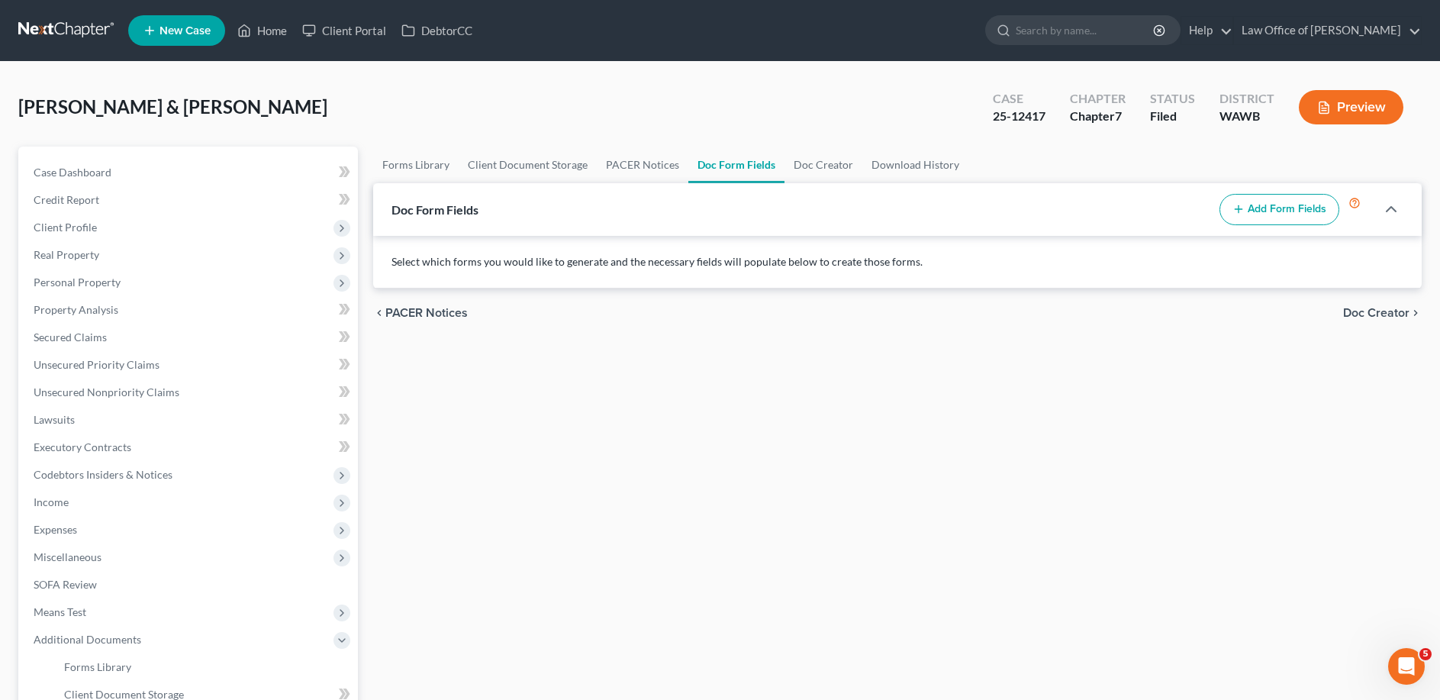
click at [1362, 310] on span "Doc Creator" at bounding box center [1376, 313] width 66 height 12
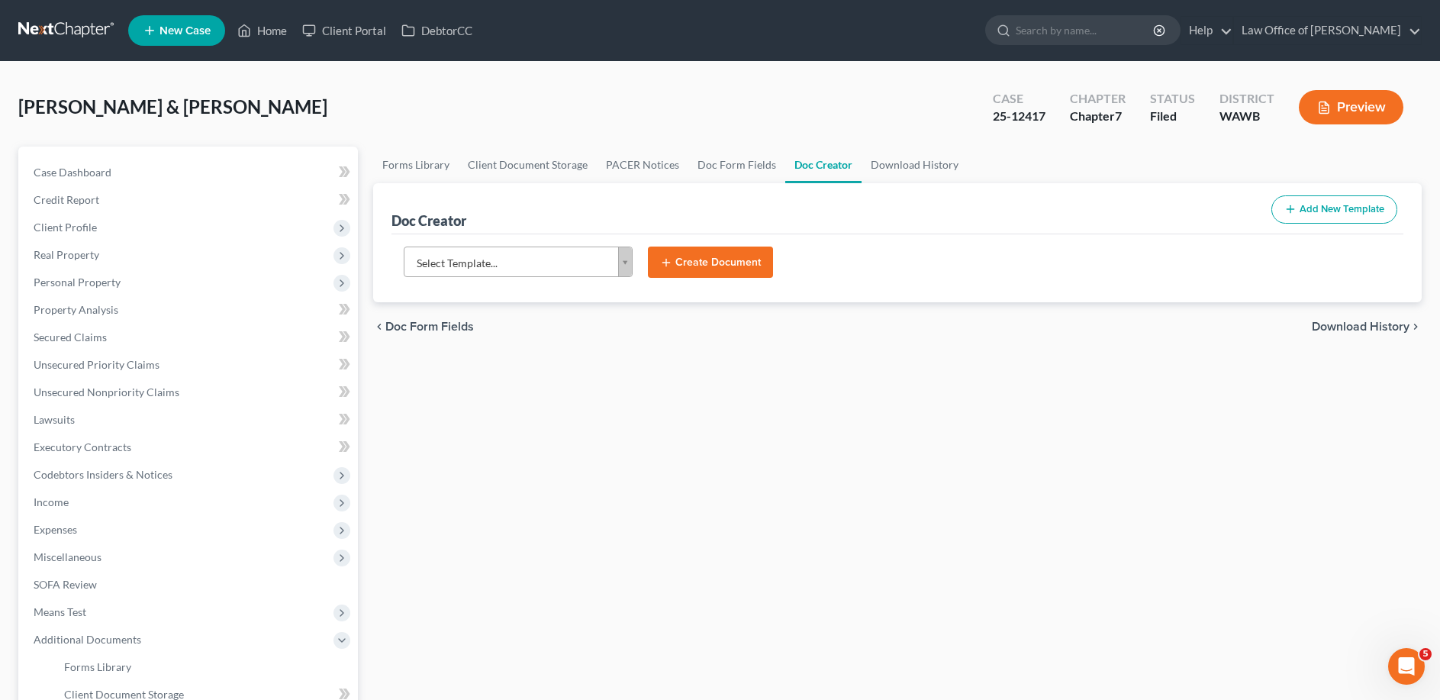
click at [472, 258] on body "Home New Case Client Portal DebtorCC Law Office of [PERSON_NAME] [EMAIL_ADDRESS…" at bounding box center [720, 482] width 1440 height 964
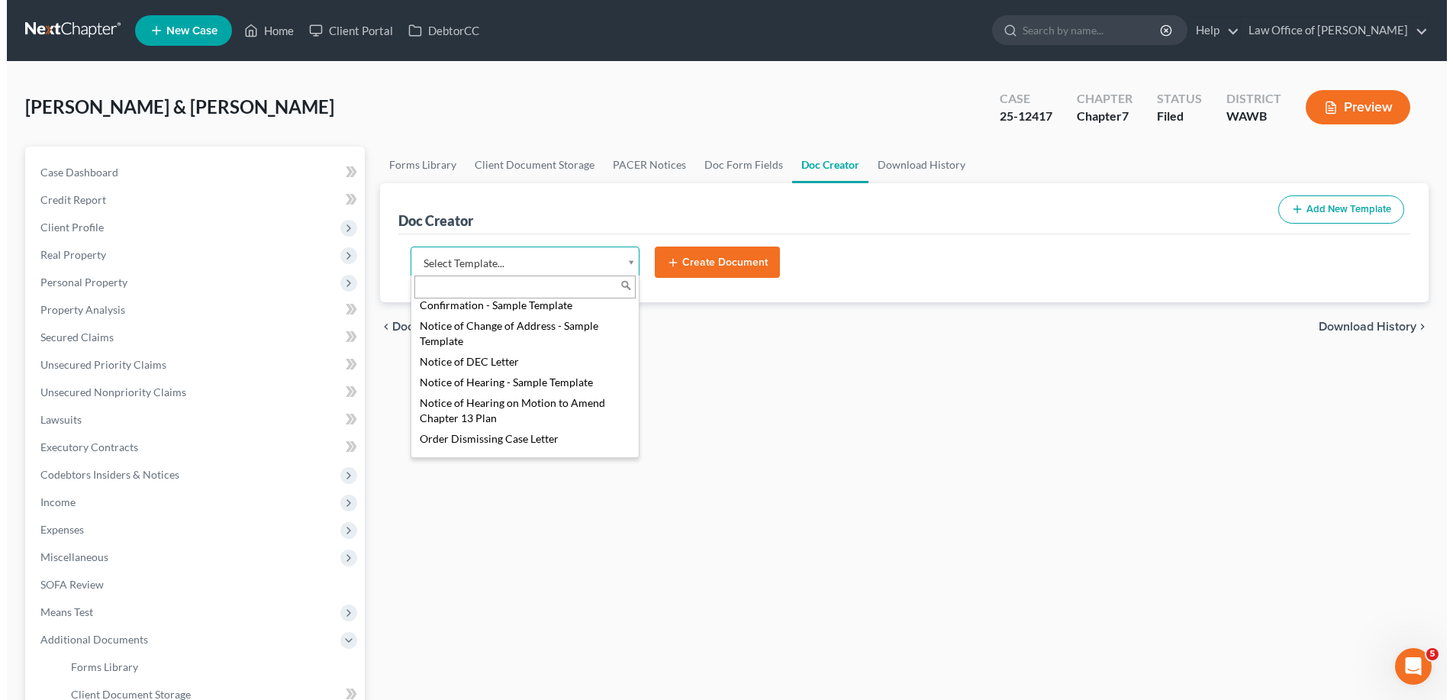
scroll to position [710, 0]
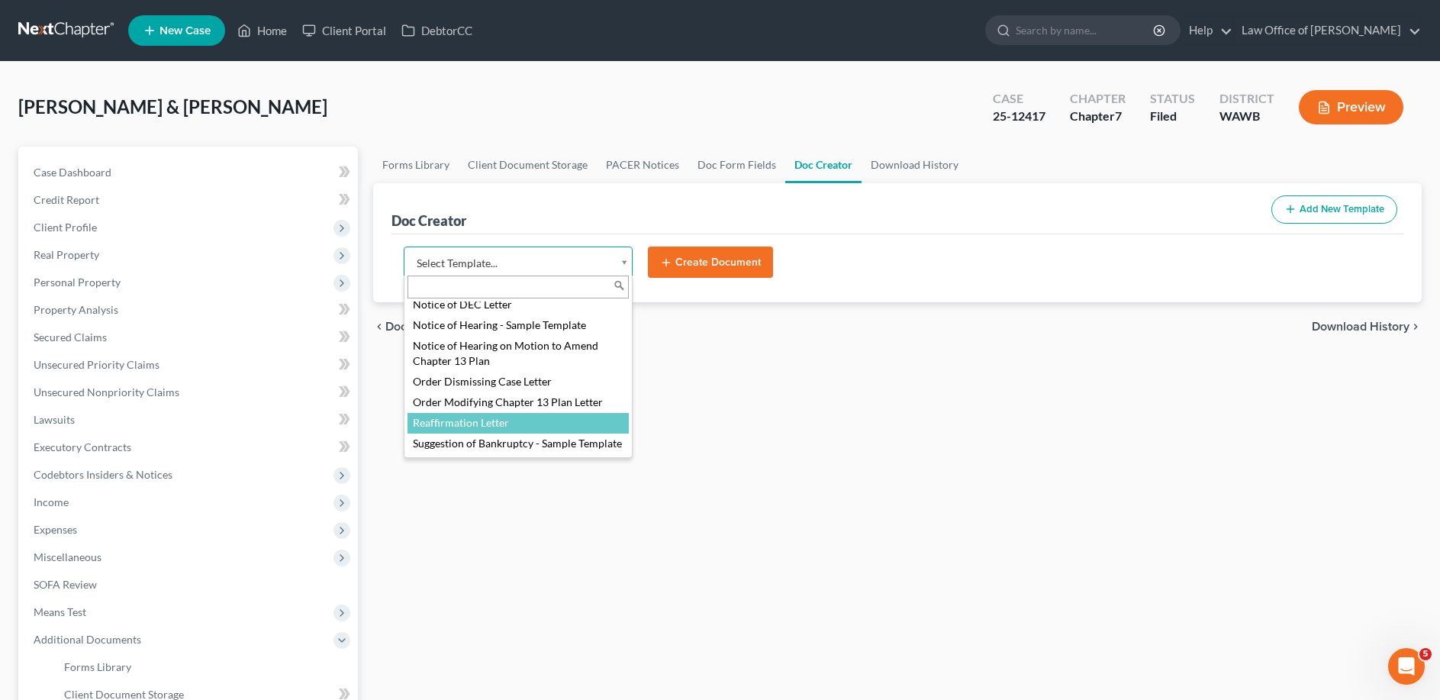
select select "104794"
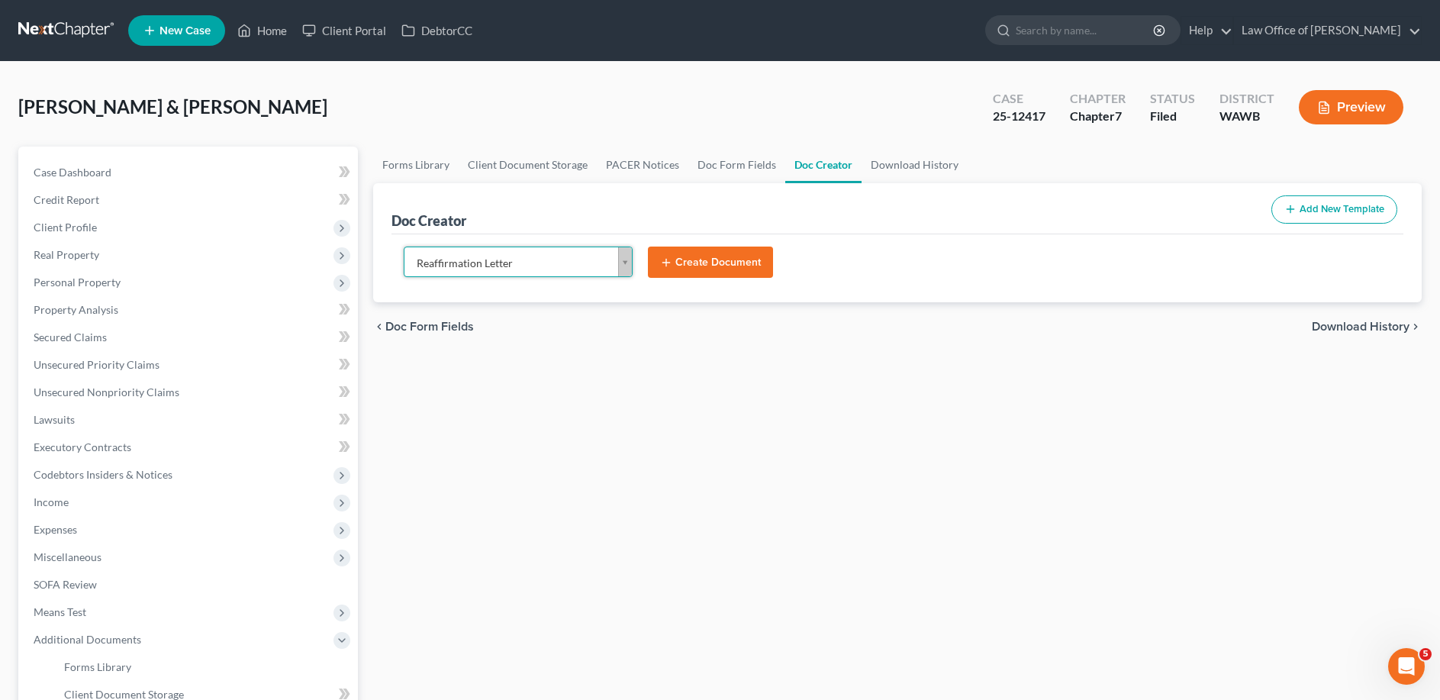
click at [684, 265] on button "Create Document" at bounding box center [710, 262] width 125 height 32
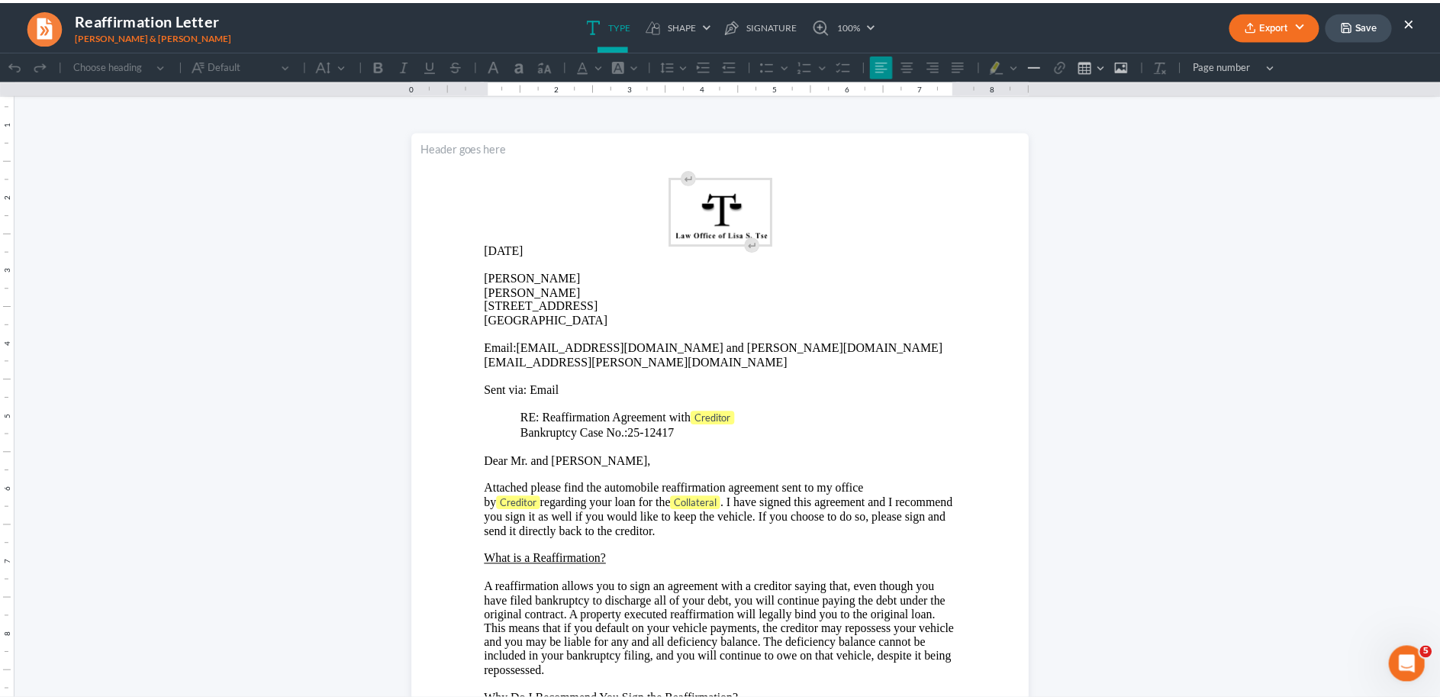
scroll to position [0, 0]
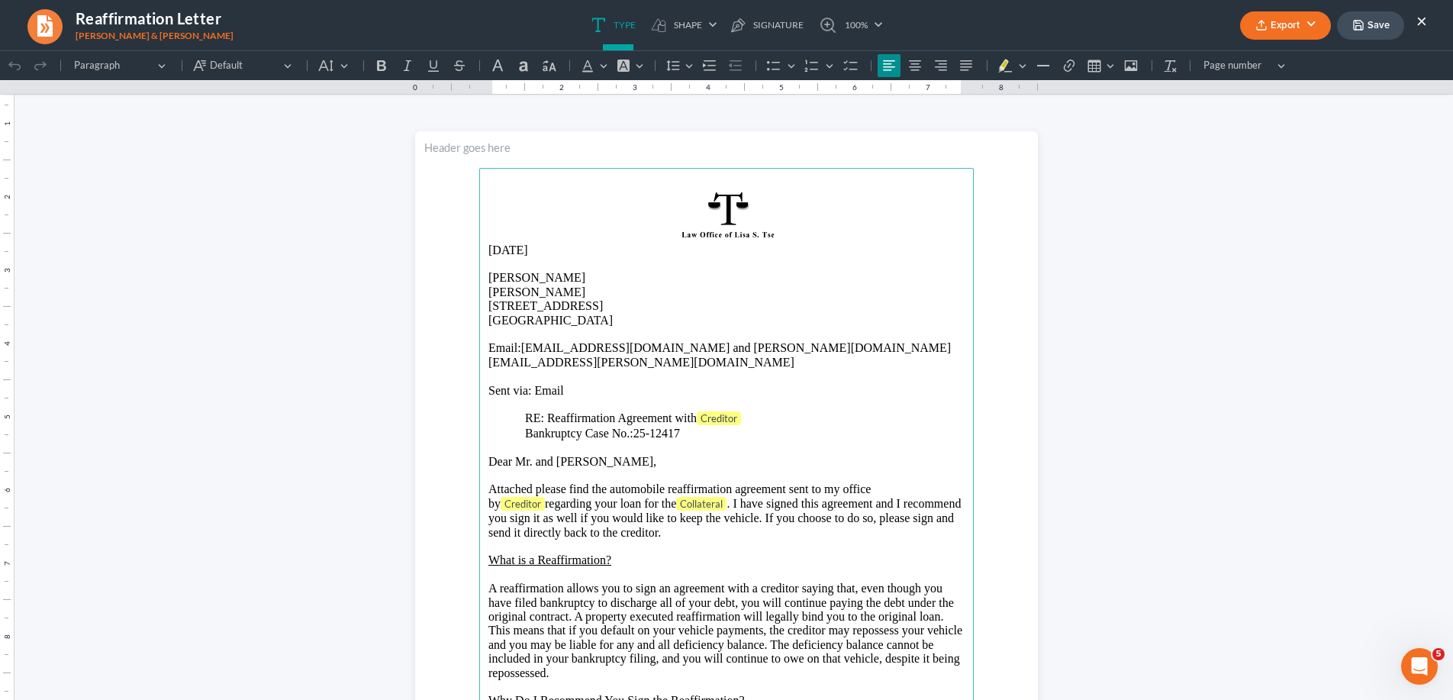
click at [751, 411] on p "RE: Reaffirmation Agreement with Creditor" at bounding box center [726, 418] width 476 height 15
click at [1414, 21] on ul "Export PDF Word Client Doc Storage Save ×" at bounding box center [1333, 25] width 187 height 33
click at [1425, 21] on button "×" at bounding box center [1421, 20] width 11 height 18
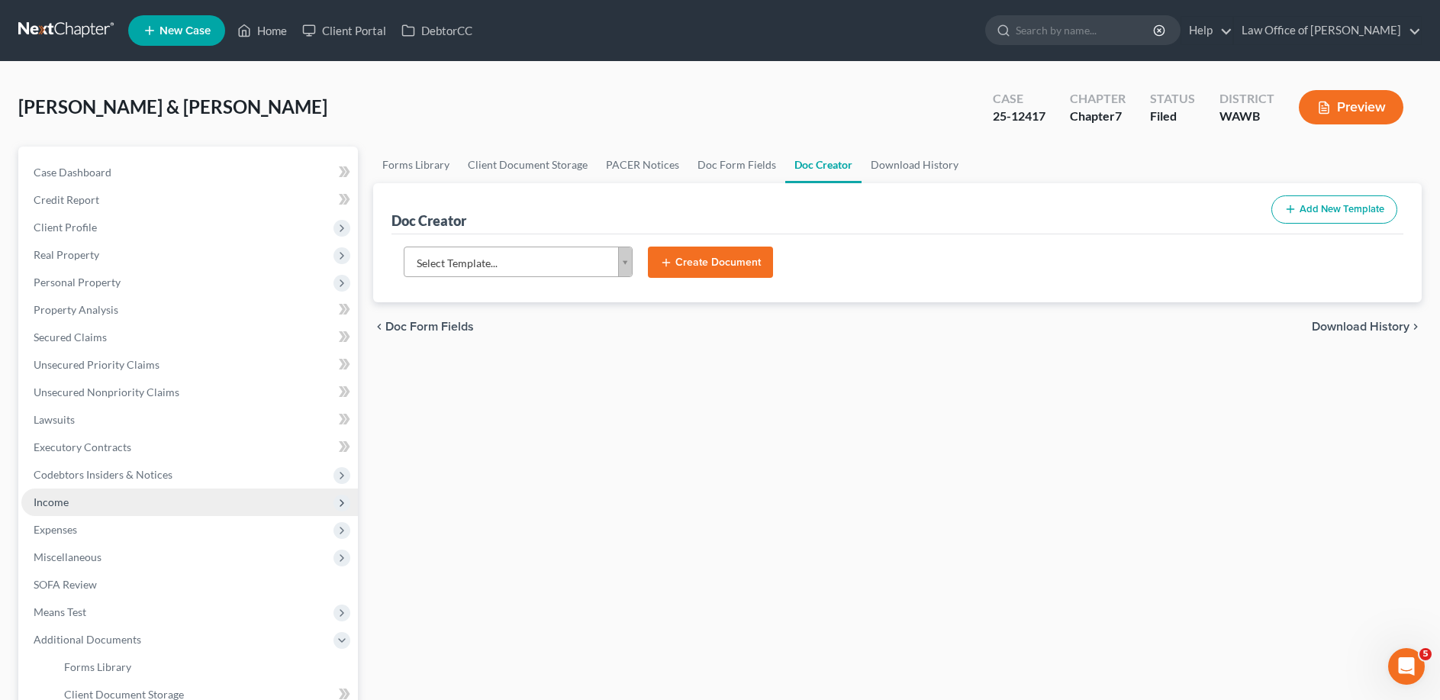
scroll to position [156, 0]
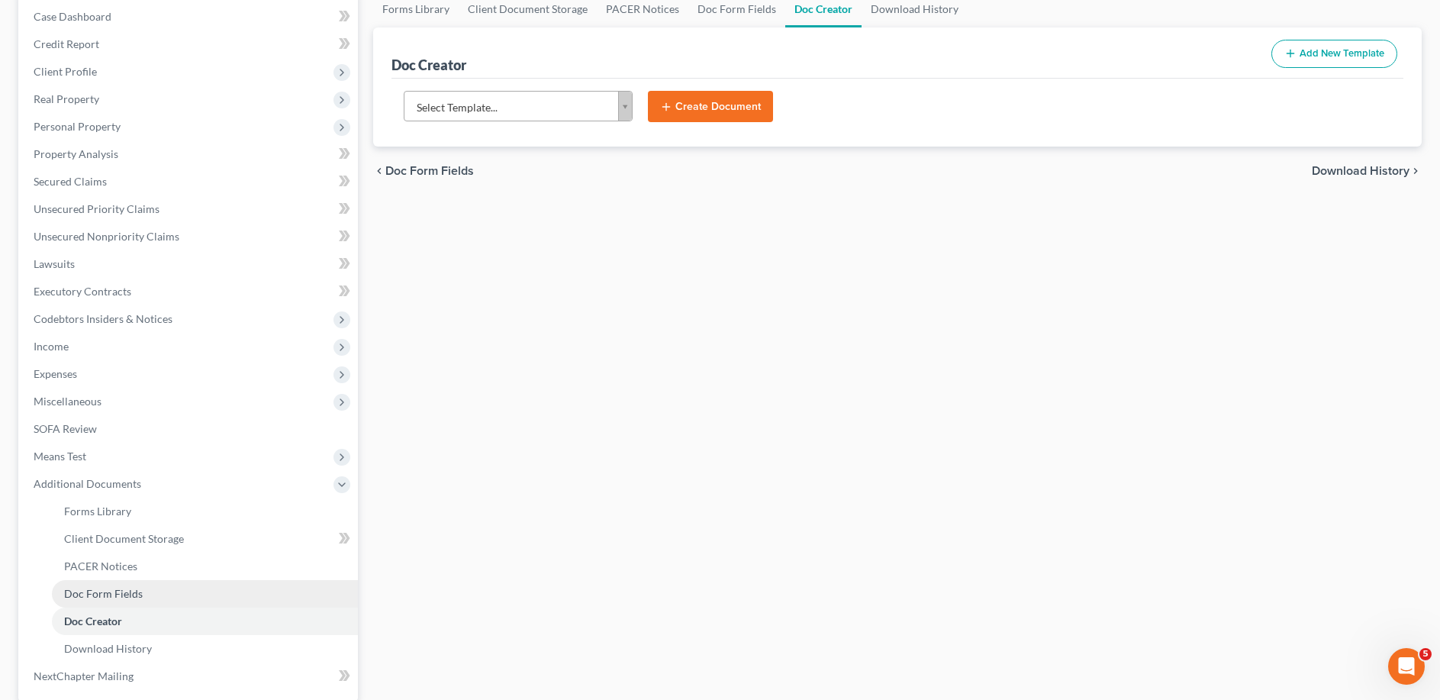
click at [113, 594] on span "Doc Form Fields" at bounding box center [103, 593] width 79 height 13
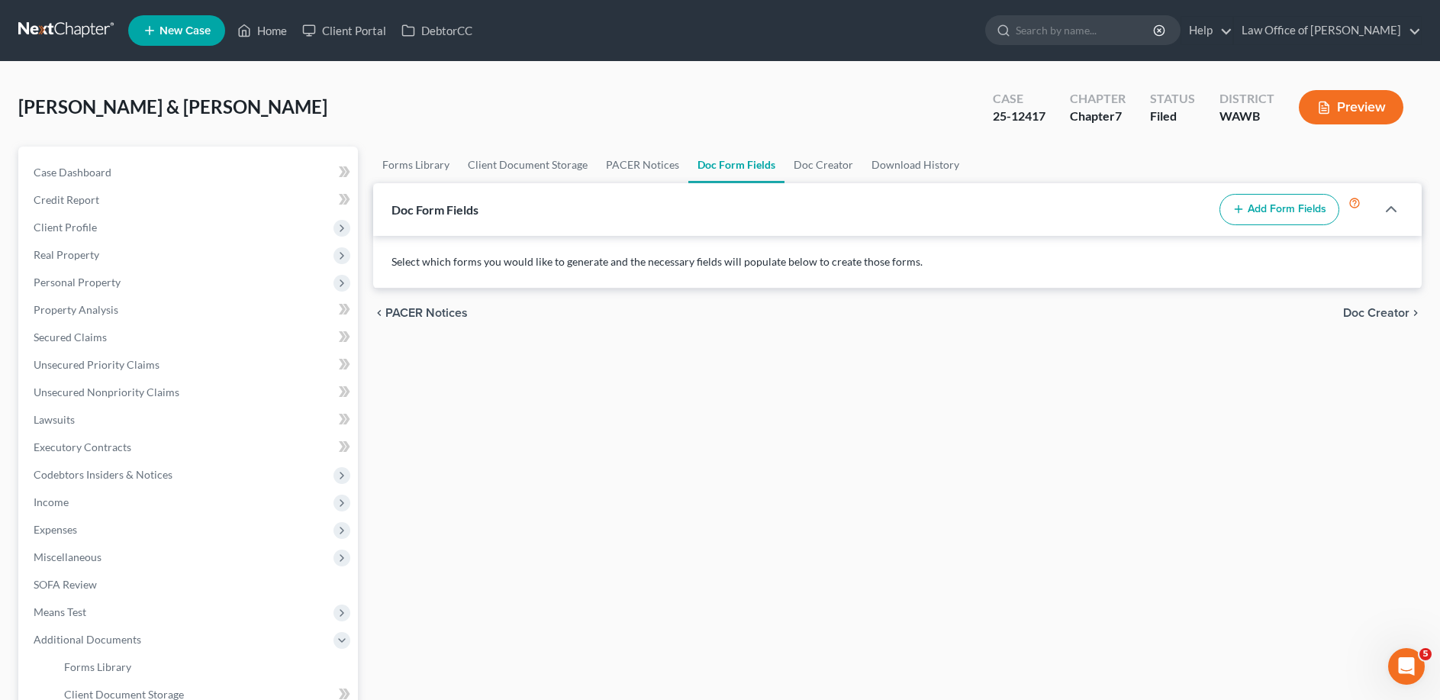
click at [1251, 204] on button "Add Form Fields" at bounding box center [1279, 210] width 120 height 32
select select
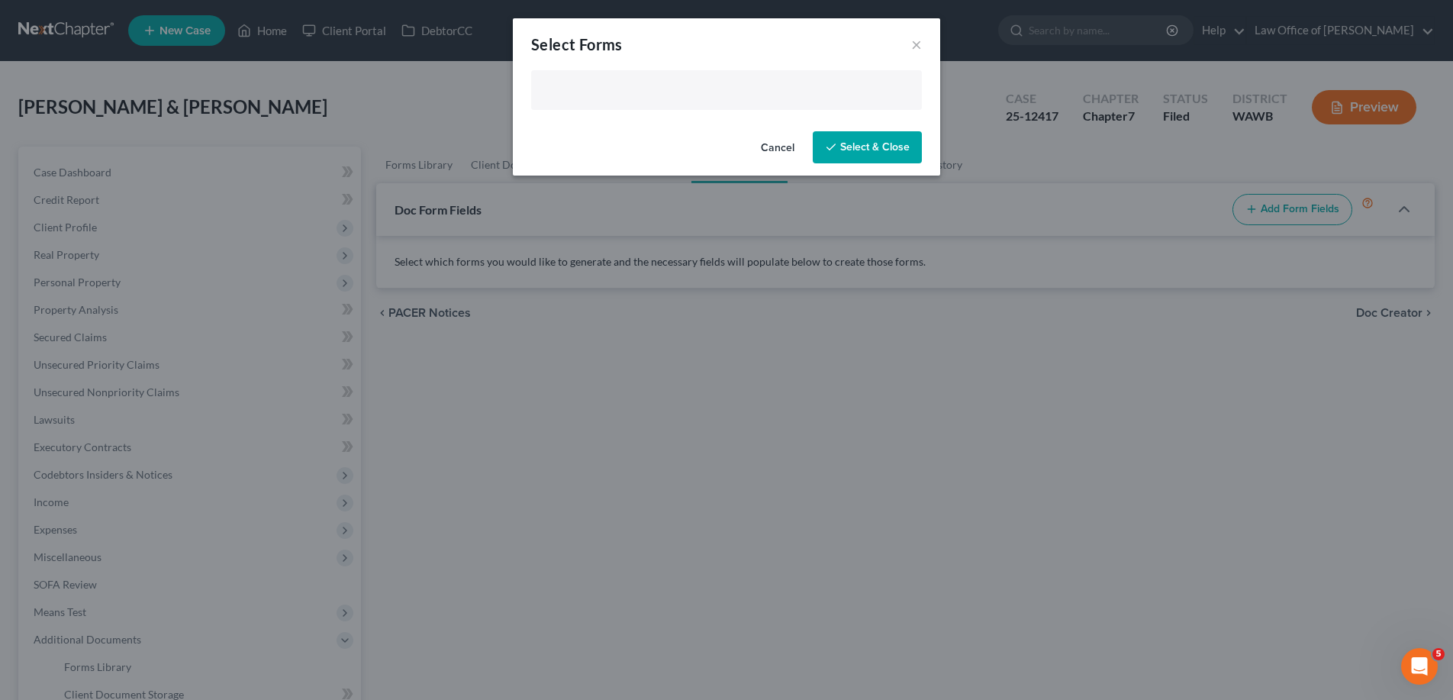
click at [565, 89] on input "text" at bounding box center [724, 91] width 369 height 23
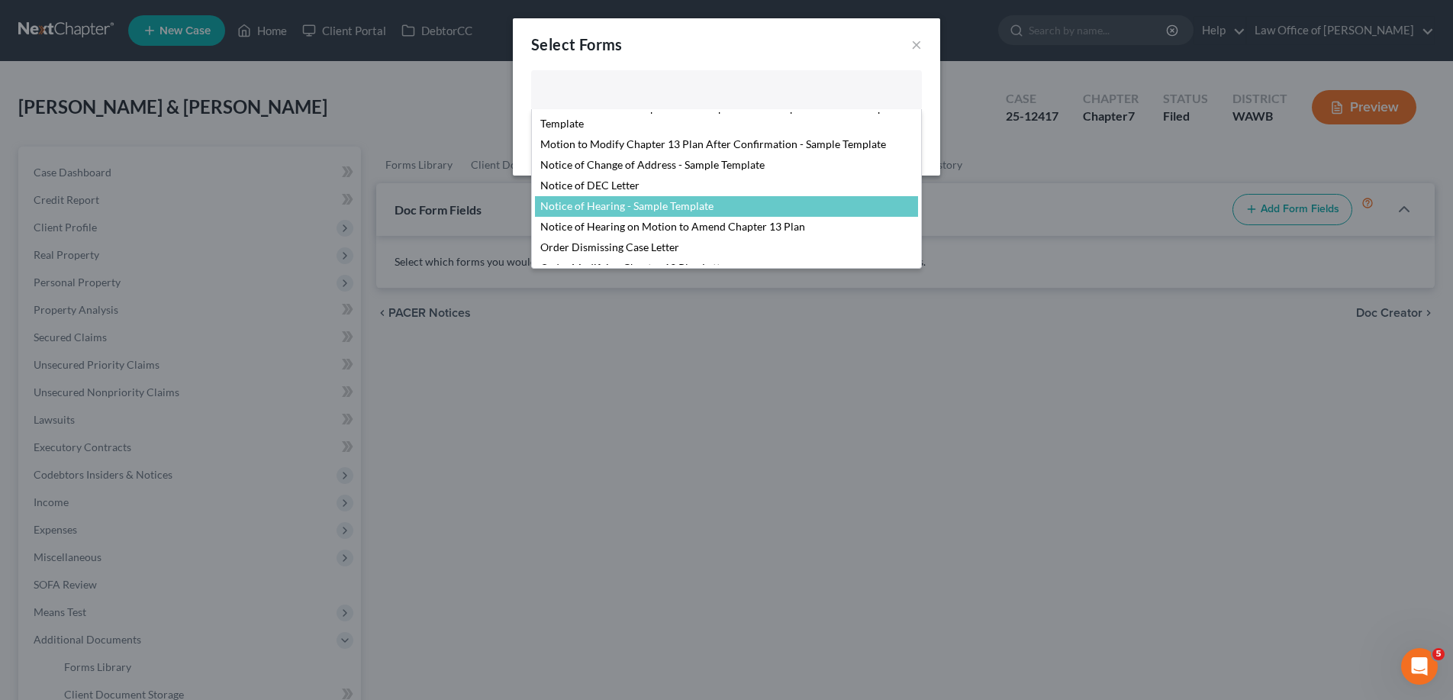
scroll to position [522, 0]
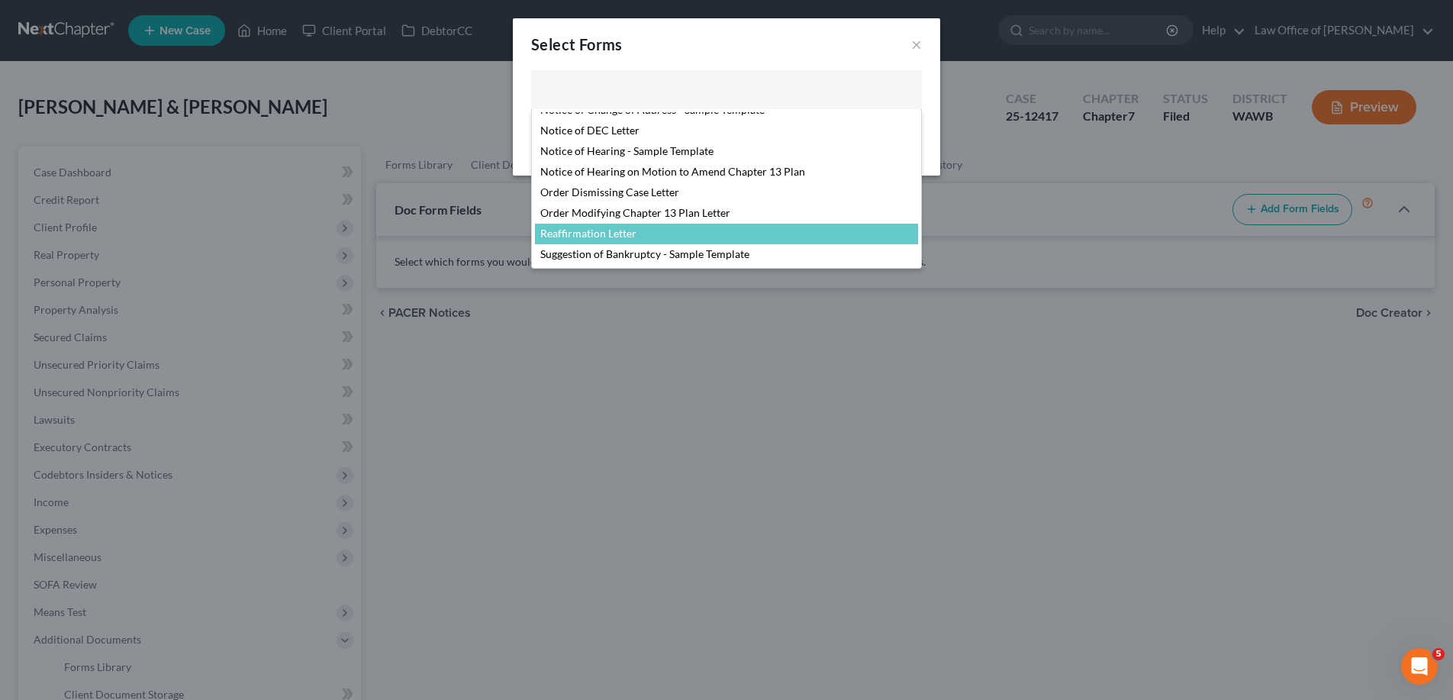
select select "104794"
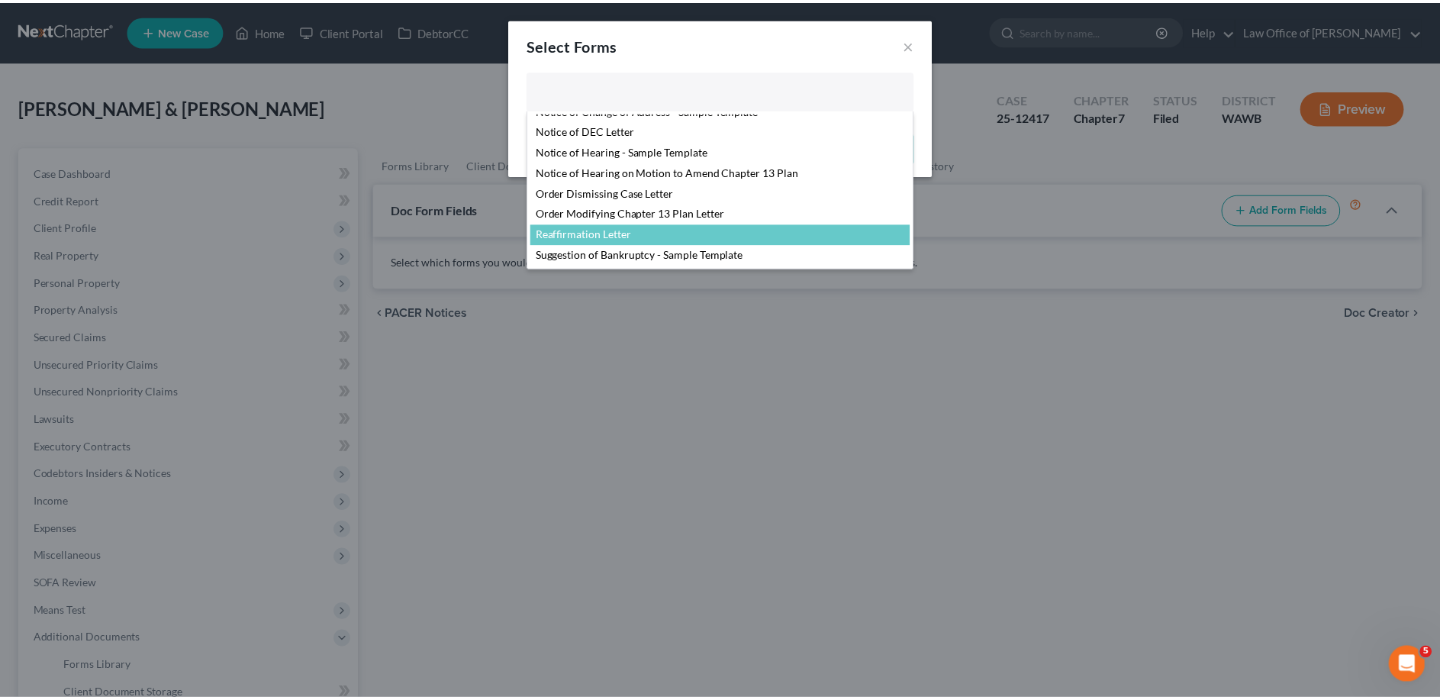
scroll to position [481, 0]
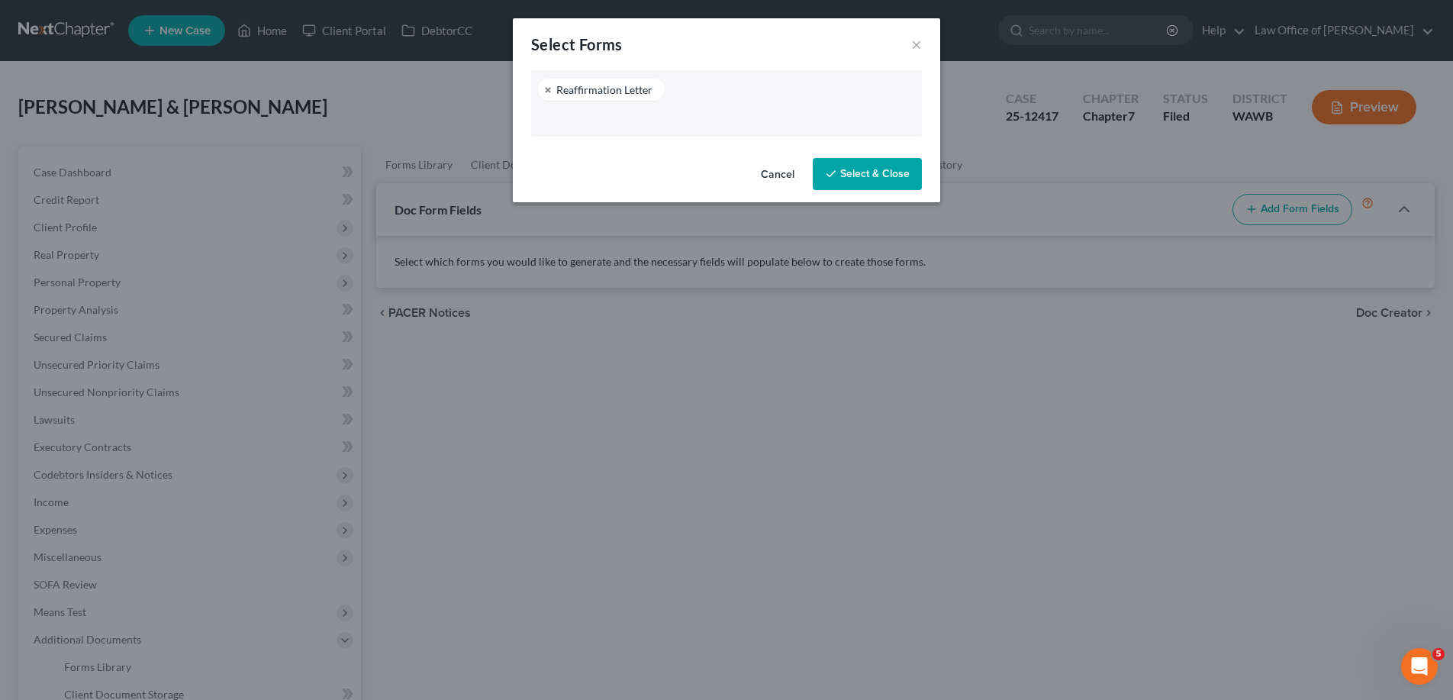
click at [845, 169] on button "Select & Close" at bounding box center [866, 174] width 109 height 32
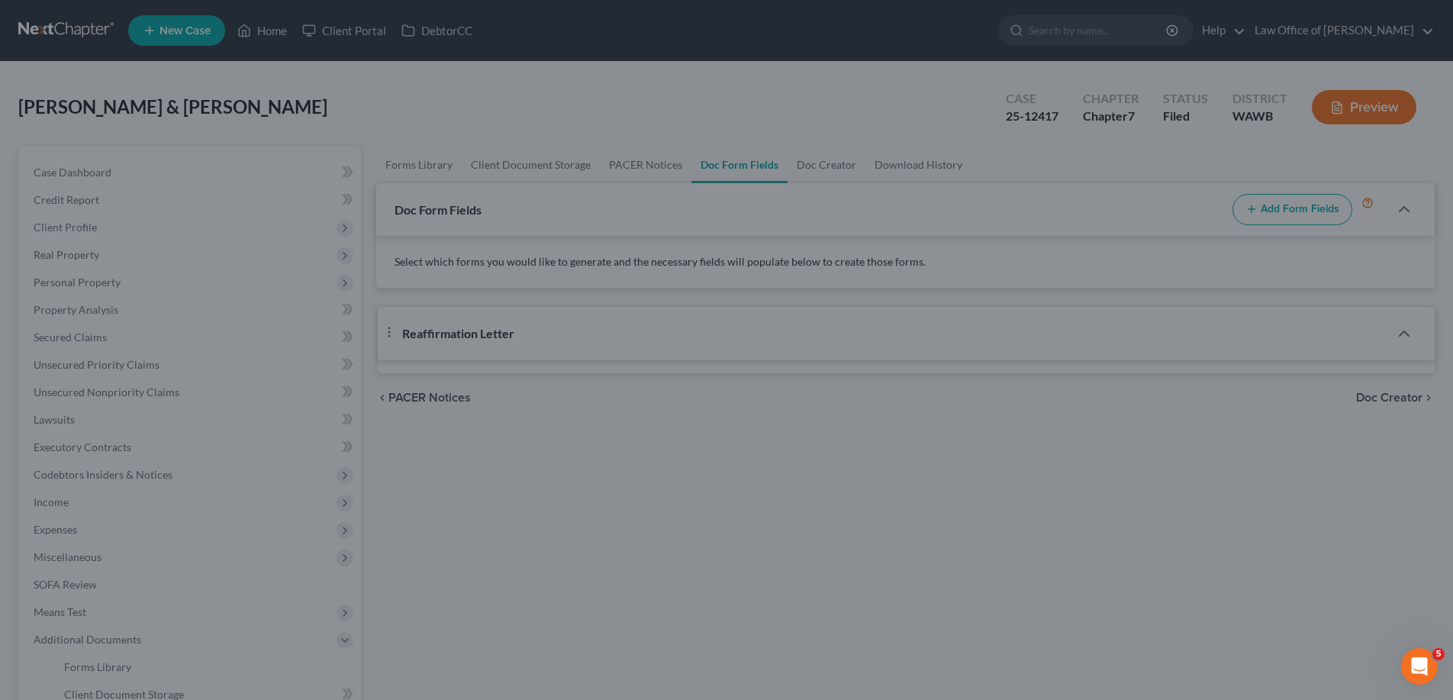
select select "2"
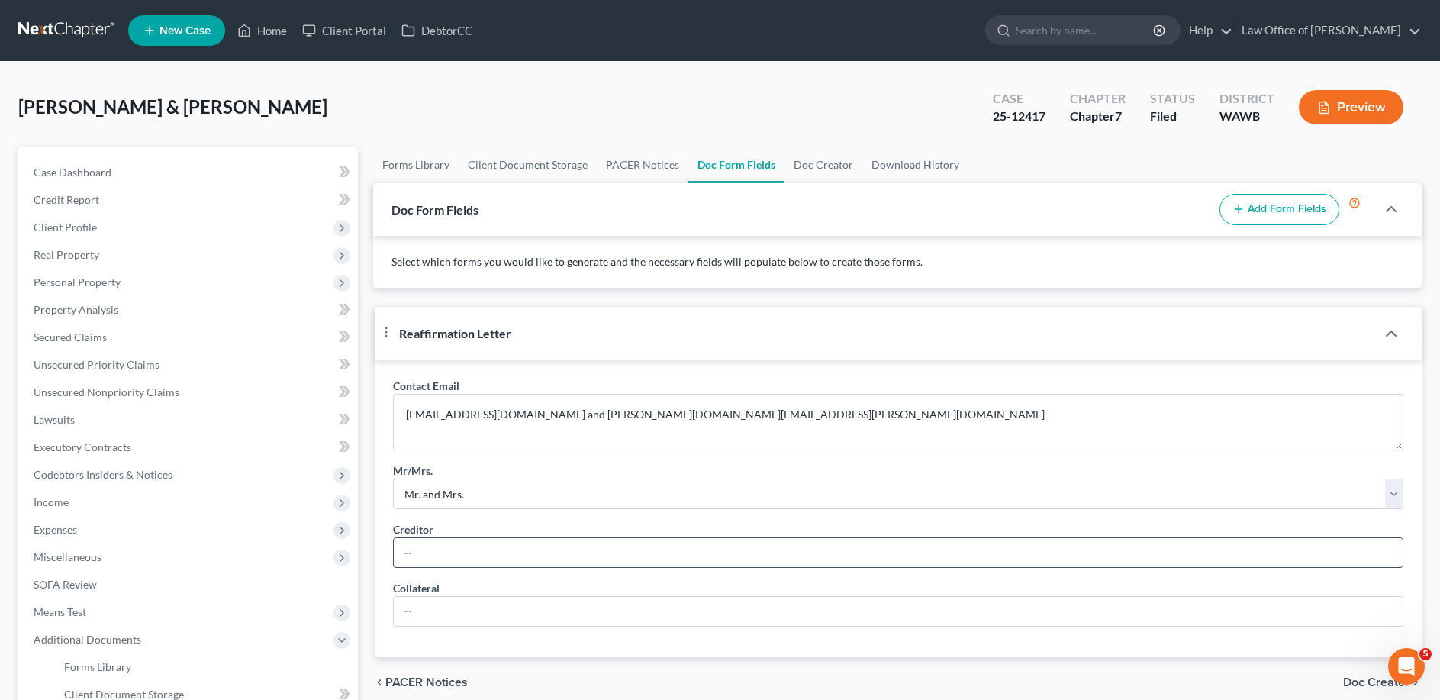
click at [434, 567] on input "text" at bounding box center [898, 552] width 1009 height 29
type input "o"
type input "Onemain Financial Group, Inc."
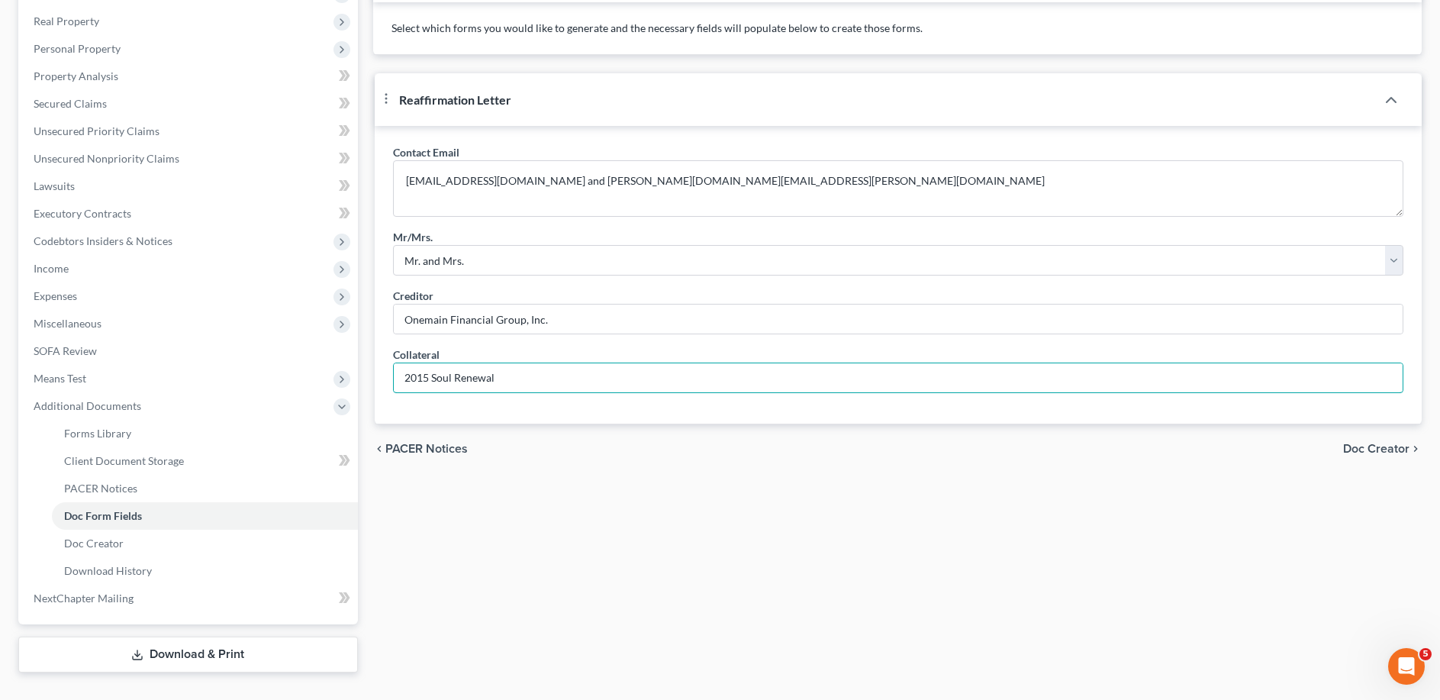
type input "2015 Soul Renewal"
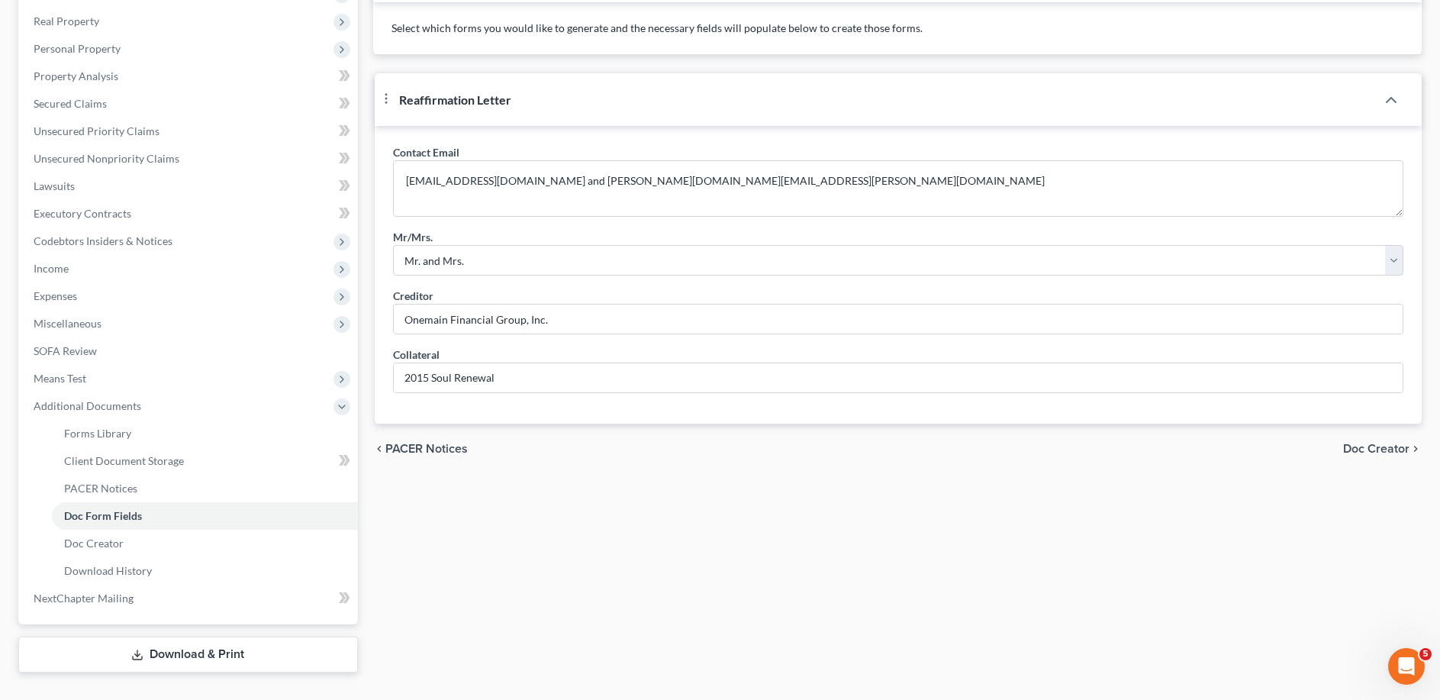
click at [1362, 455] on span "Doc Creator" at bounding box center [1376, 448] width 66 height 12
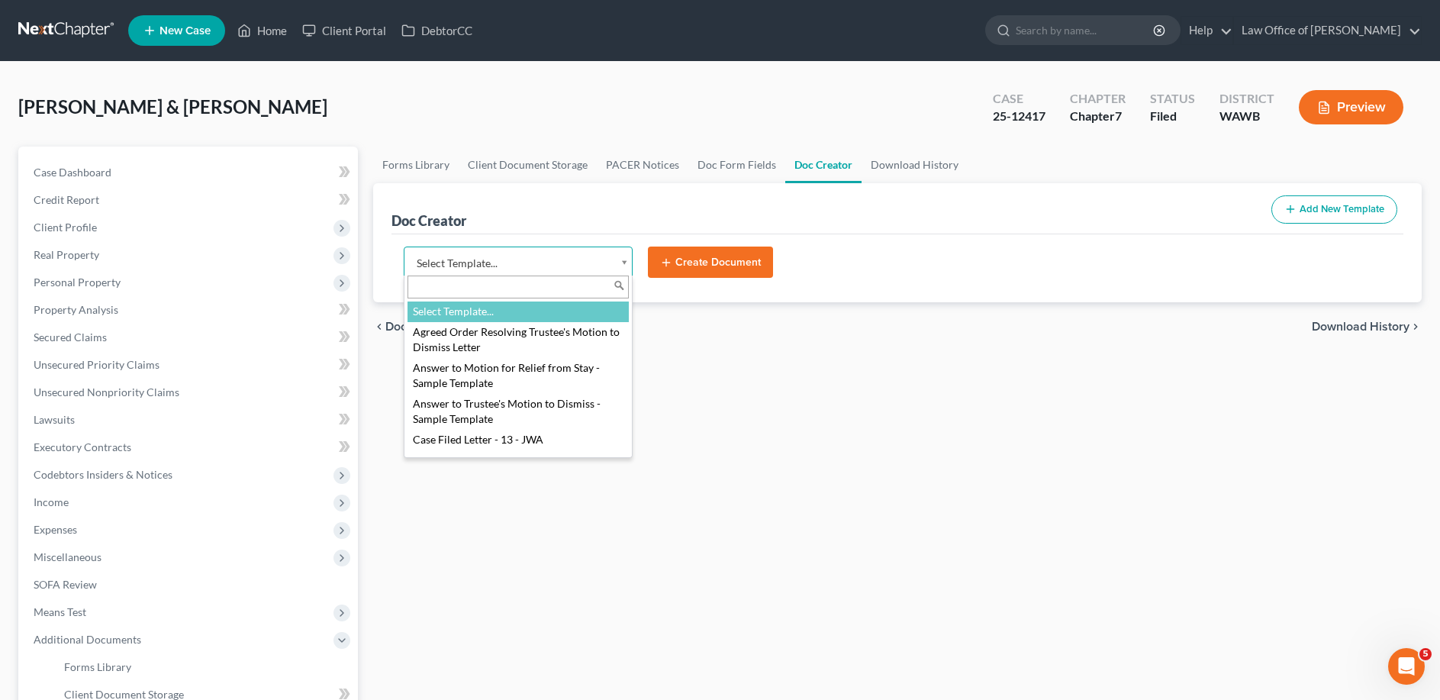
click at [532, 266] on body "Home New Case Client Portal DebtorCC Law Office of [PERSON_NAME] [EMAIL_ADDRESS…" at bounding box center [720, 482] width 1440 height 964
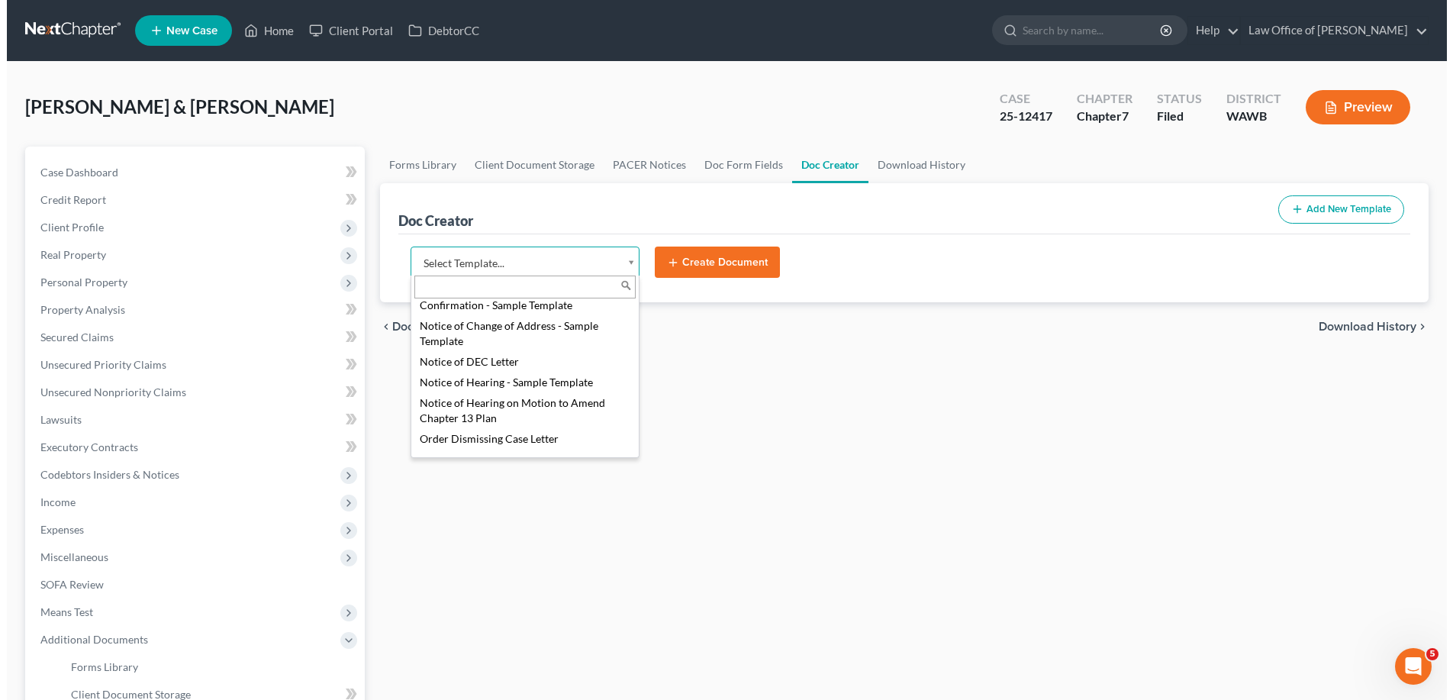
scroll to position [710, 0]
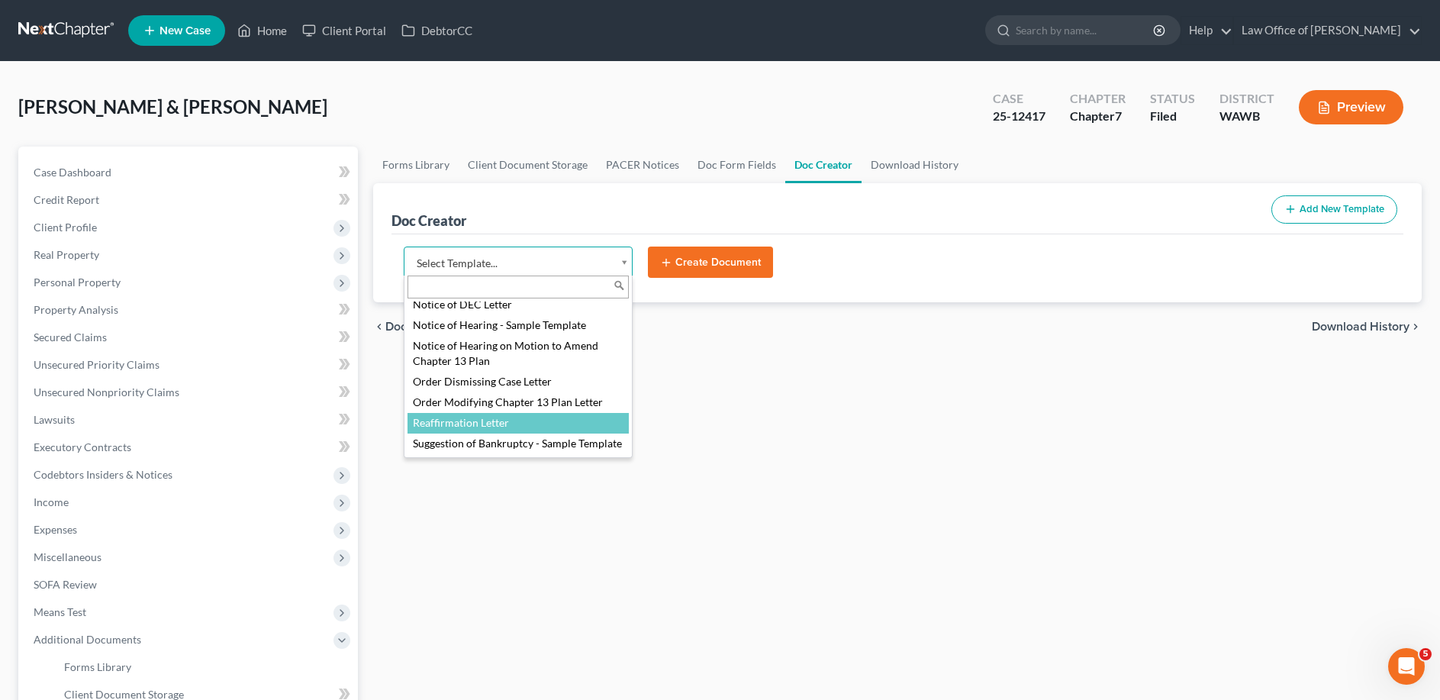
select select "104794"
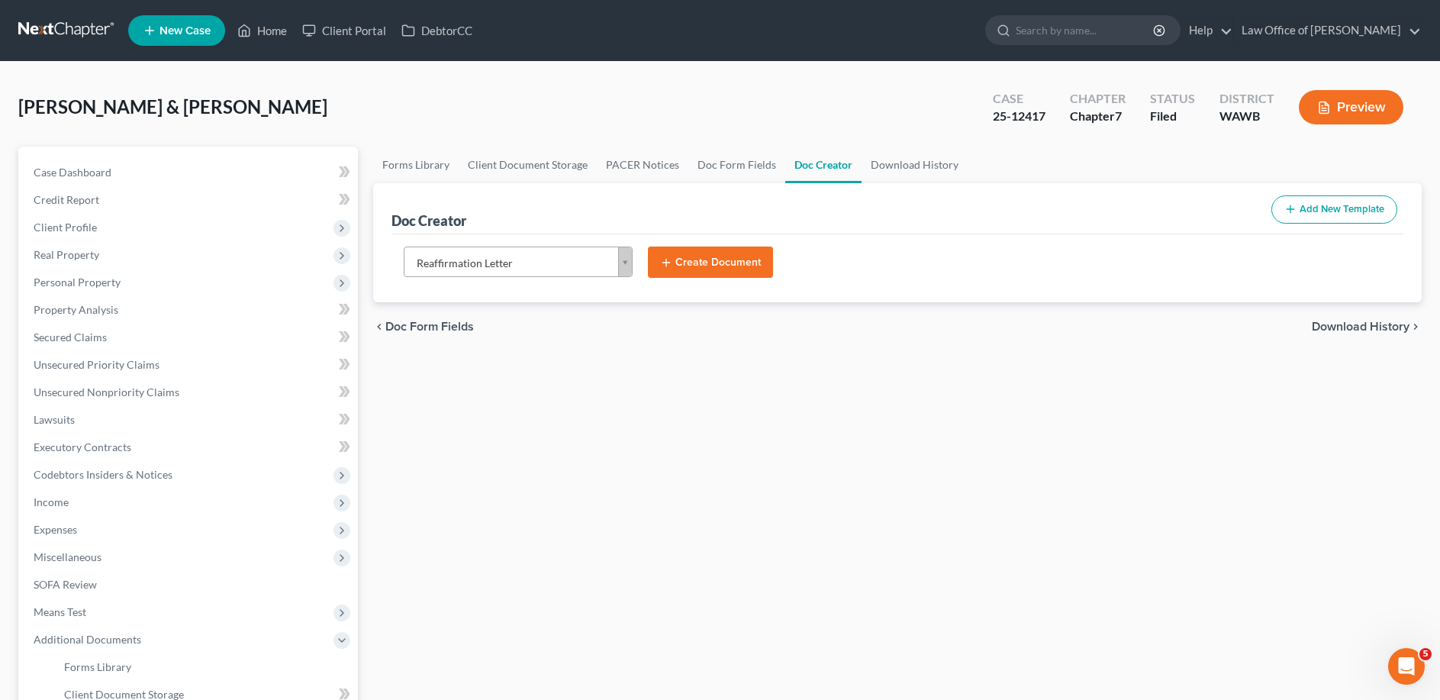
click at [713, 253] on button "Create Document" at bounding box center [710, 262] width 125 height 32
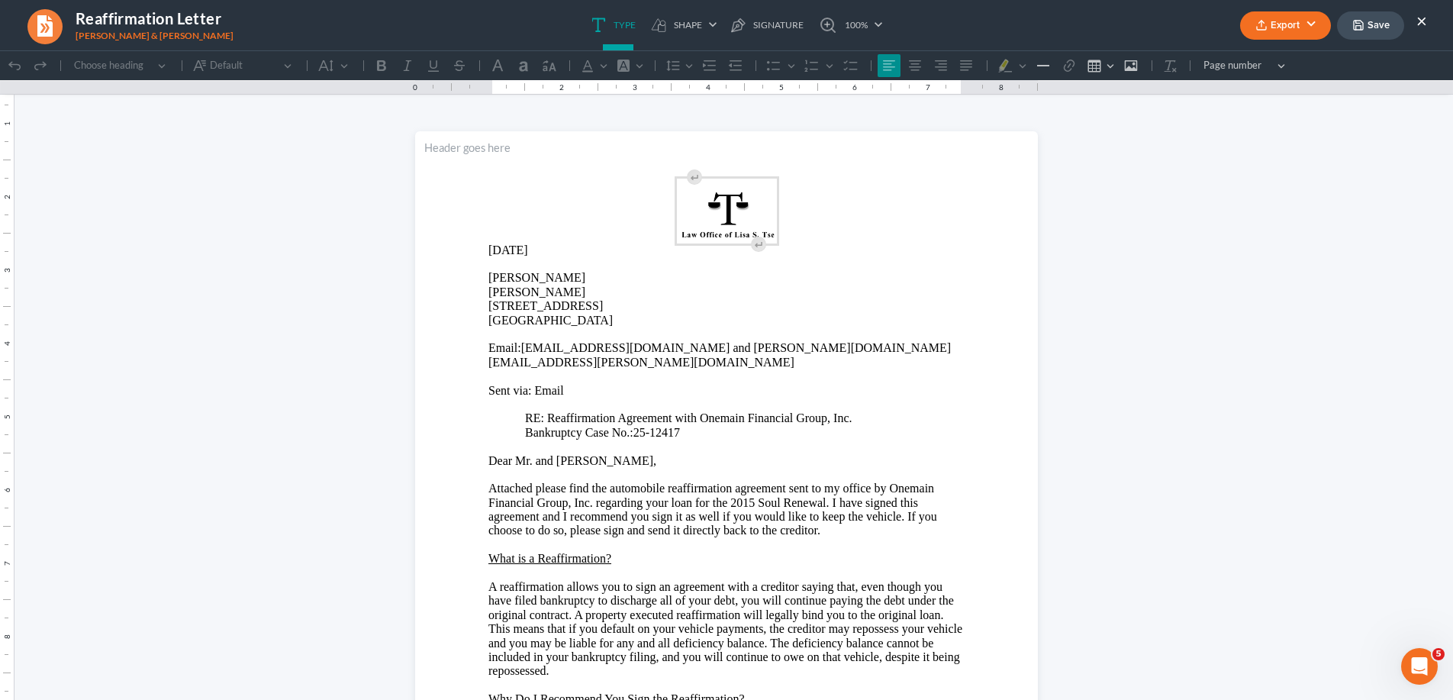
scroll to position [0, 0]
click at [581, 454] on p "Dear Mr. and [PERSON_NAME]," at bounding box center [726, 461] width 476 height 14
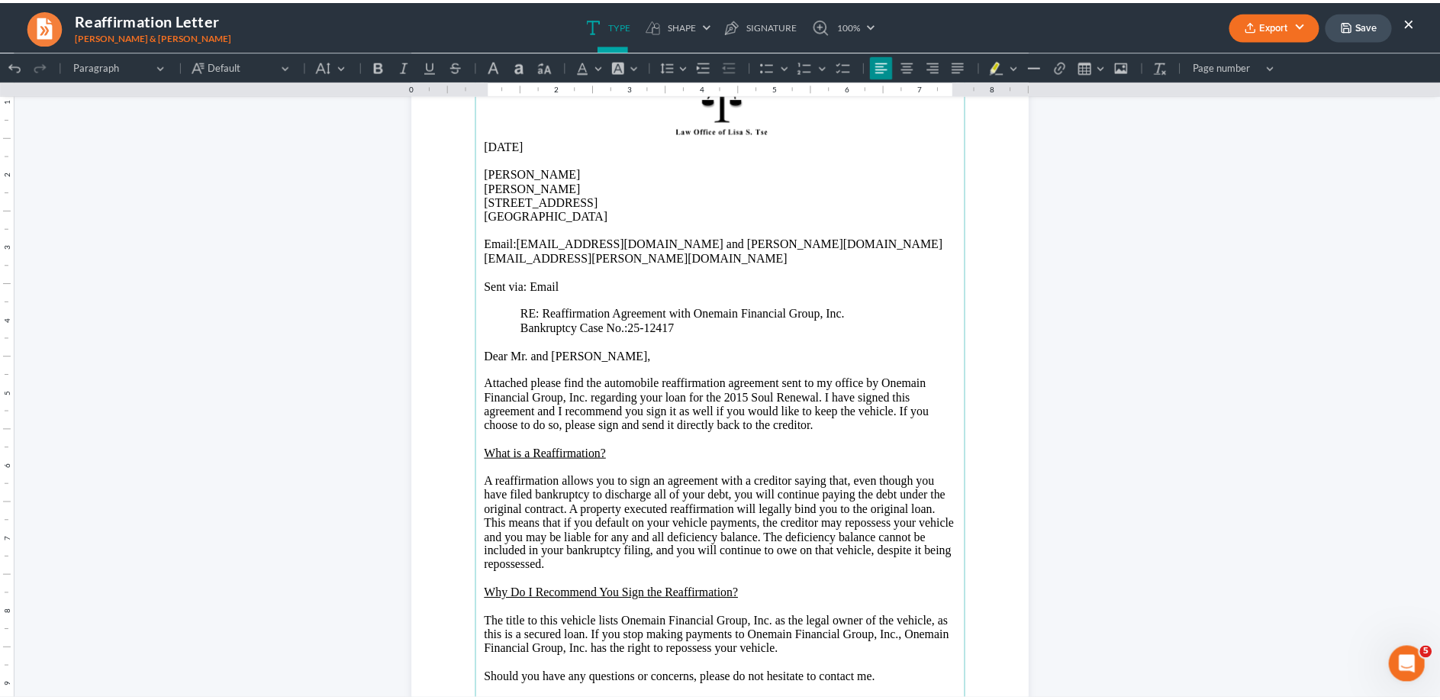
scroll to position [133, 0]
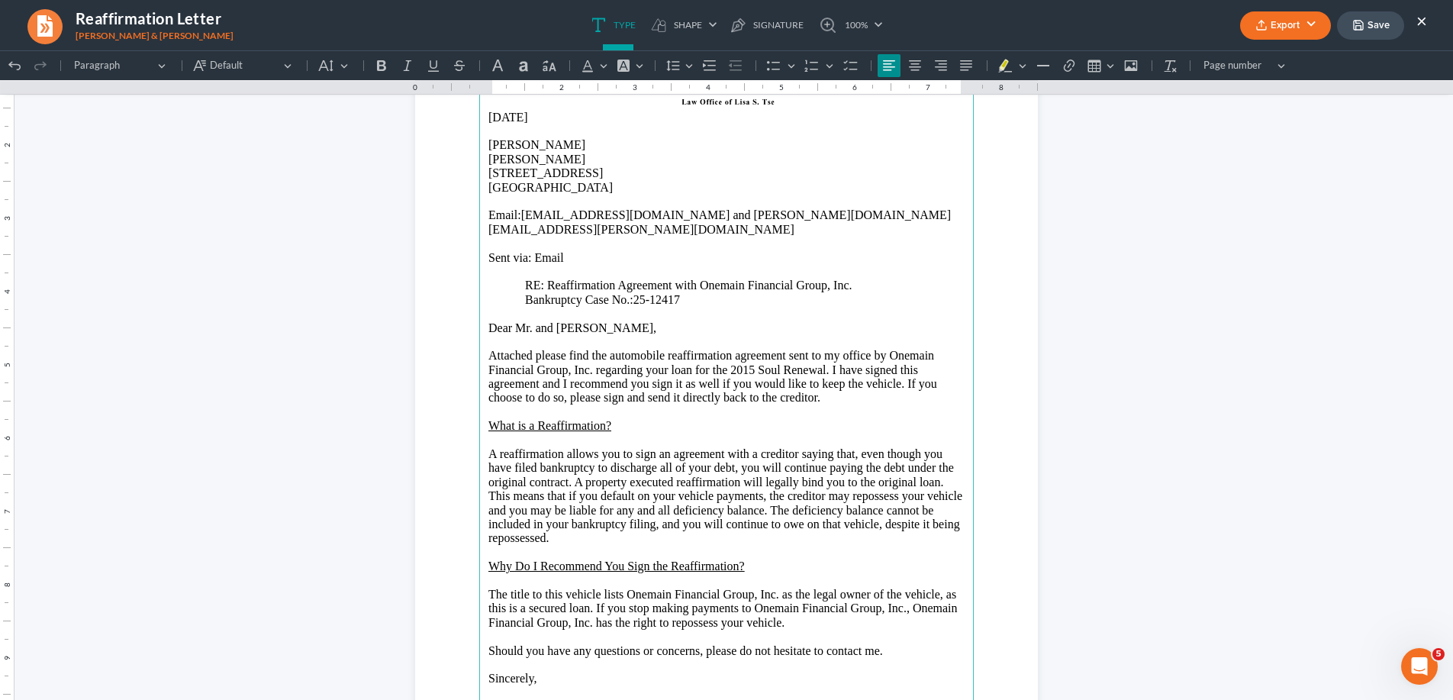
click at [1276, 25] on button "Export" at bounding box center [1285, 25] width 91 height 28
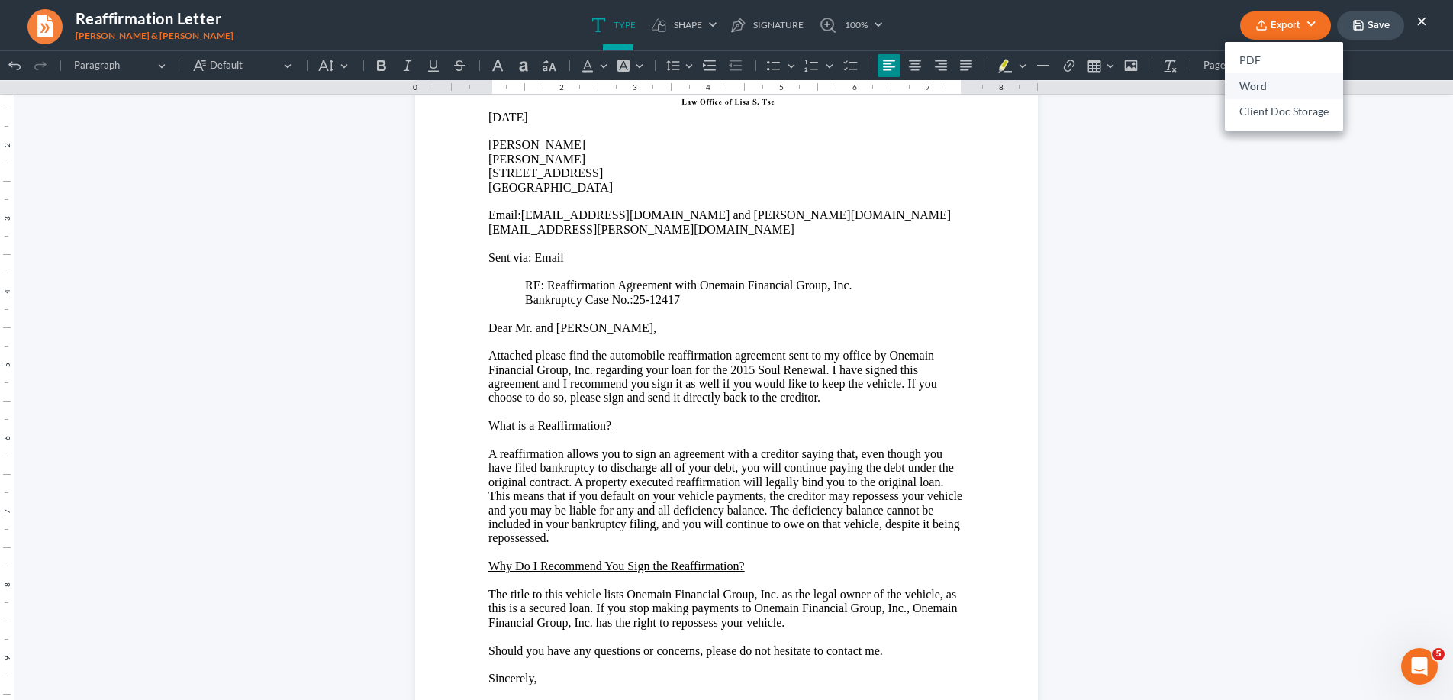
click at [1253, 82] on link "Word" at bounding box center [1283, 86] width 118 height 26
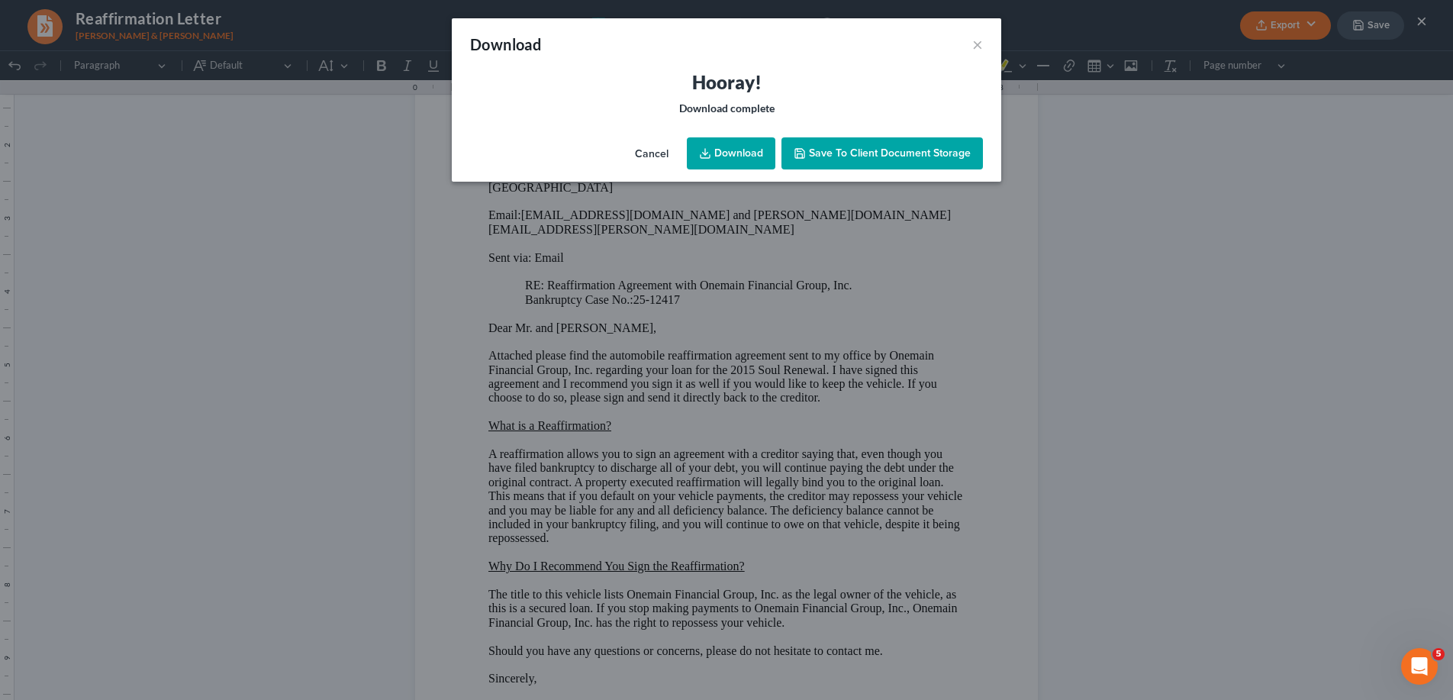
click at [729, 152] on link "Download" at bounding box center [731, 153] width 88 height 32
click at [981, 43] on button "×" at bounding box center [977, 44] width 11 height 18
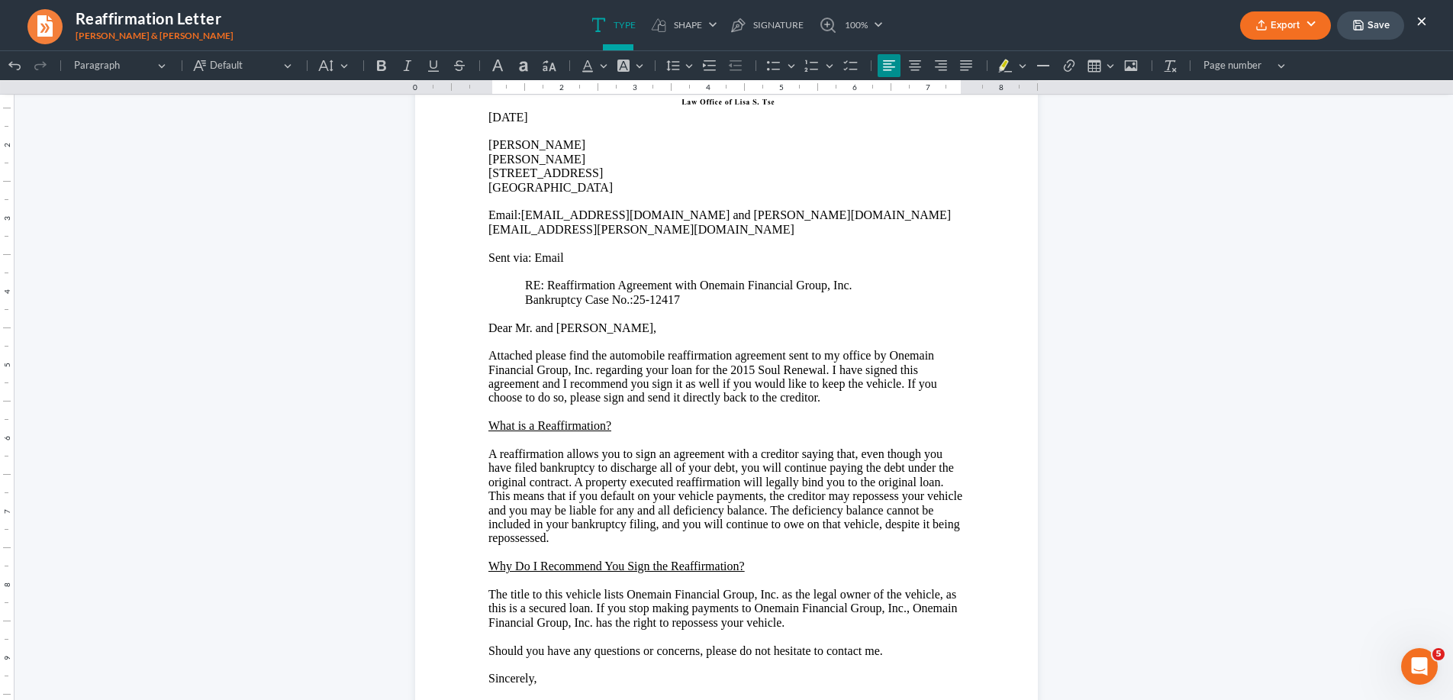
click at [1423, 18] on button "×" at bounding box center [1421, 20] width 11 height 18
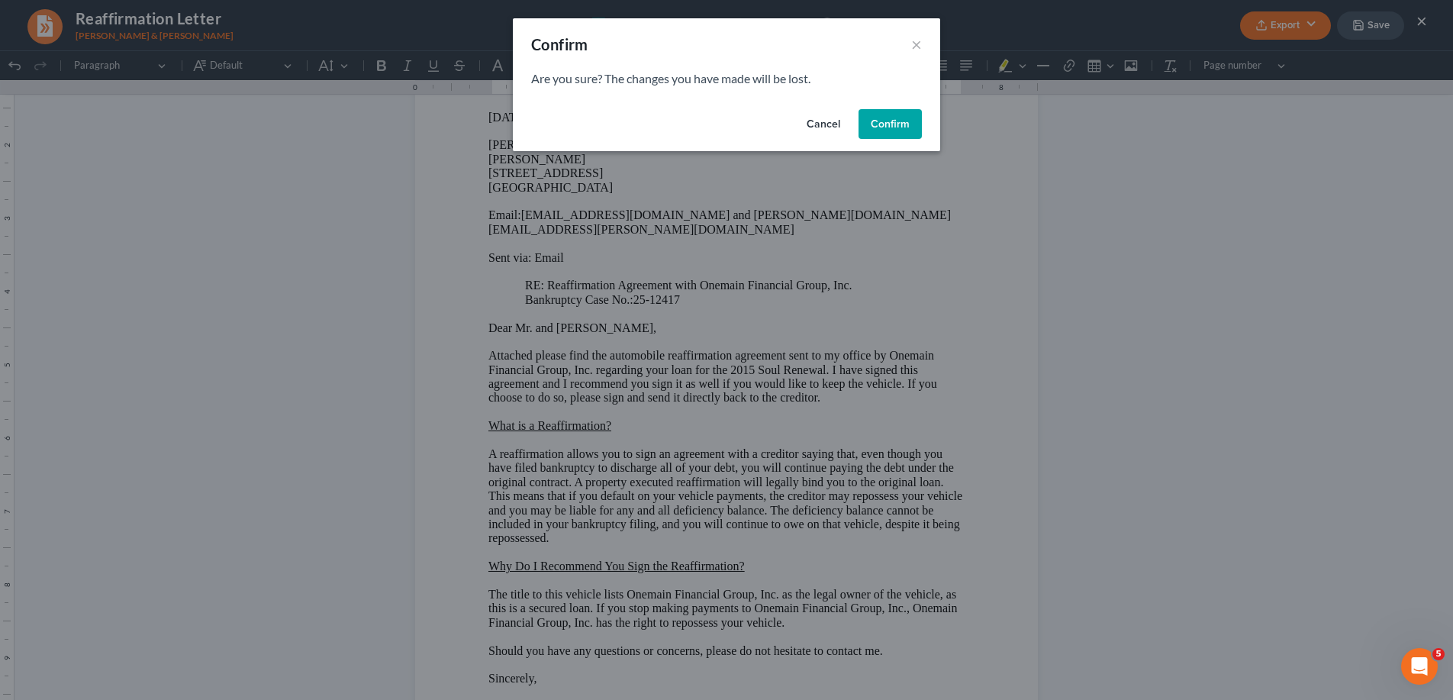
click at [901, 123] on button "Confirm" at bounding box center [889, 124] width 63 height 31
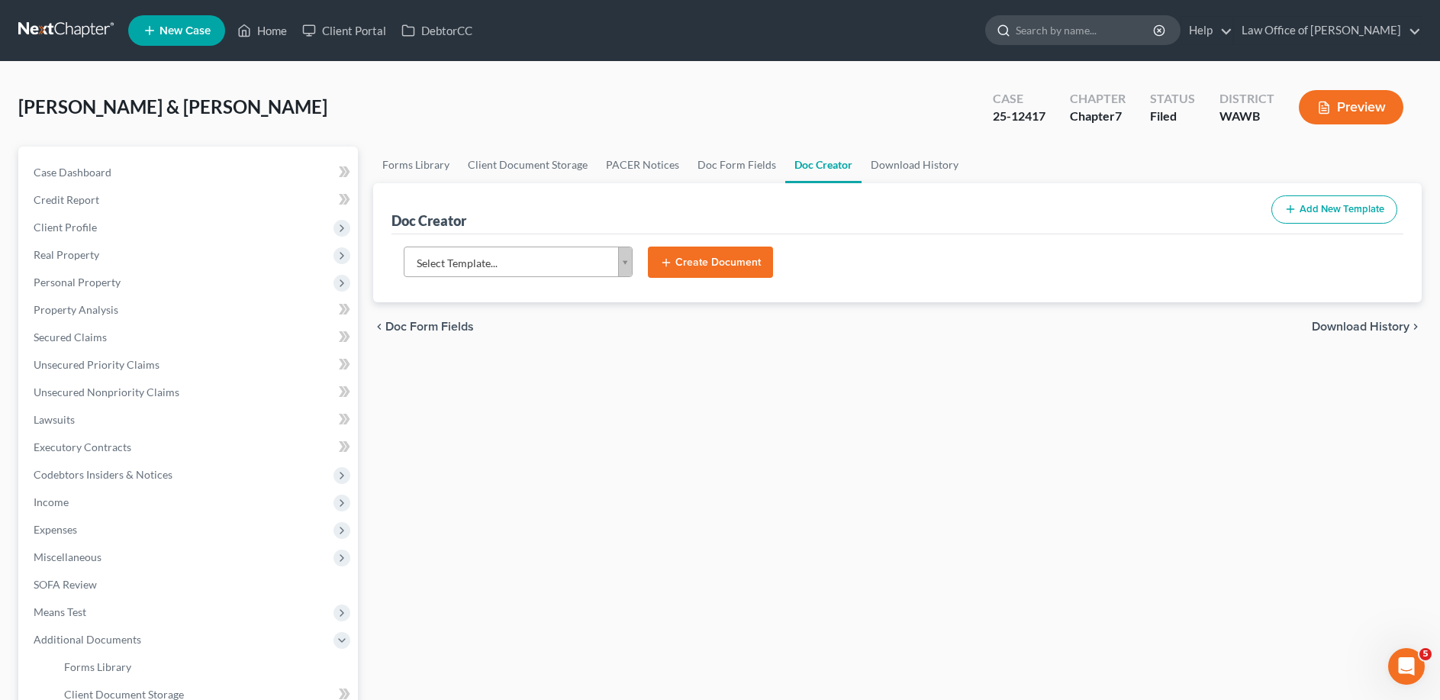
click at [1063, 25] on input "search" at bounding box center [1085, 30] width 140 height 28
click at [245, 29] on icon at bounding box center [244, 30] width 14 height 18
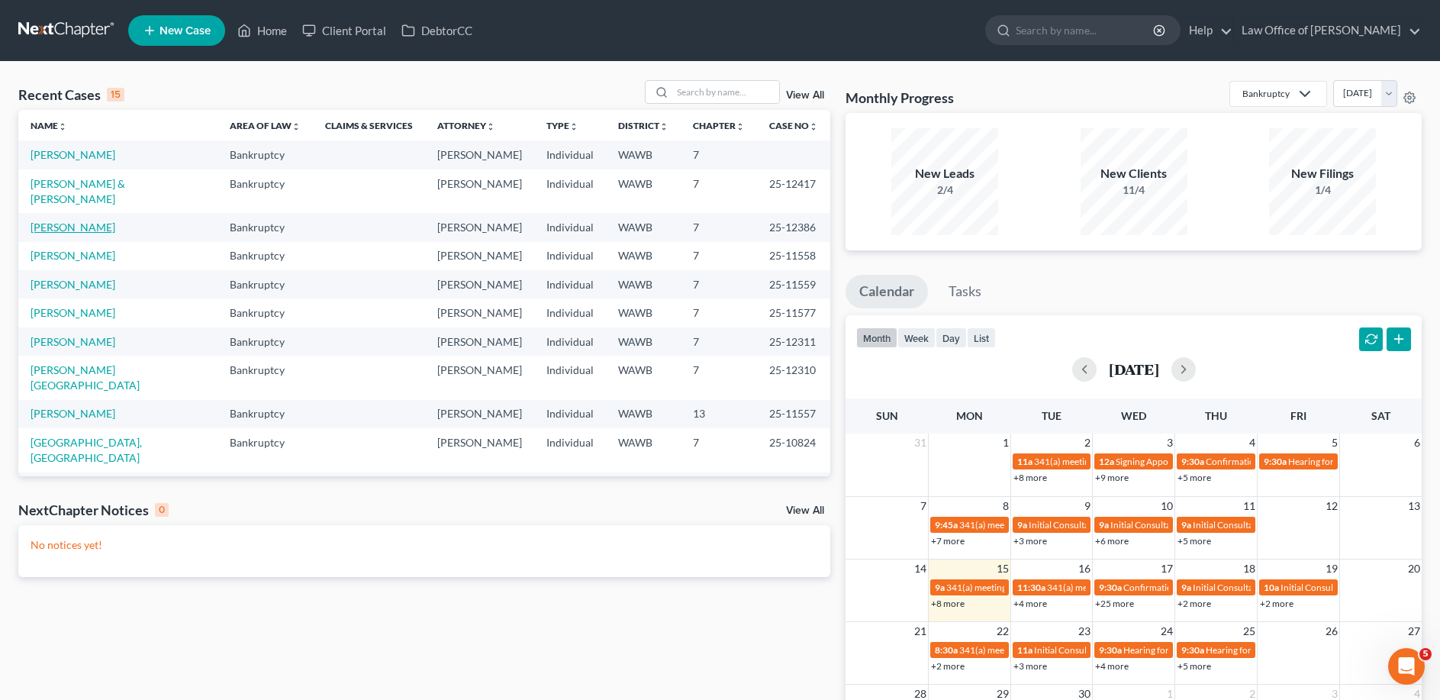
click at [90, 220] on link "[PERSON_NAME]" at bounding box center [73, 226] width 85 height 13
select select "6"
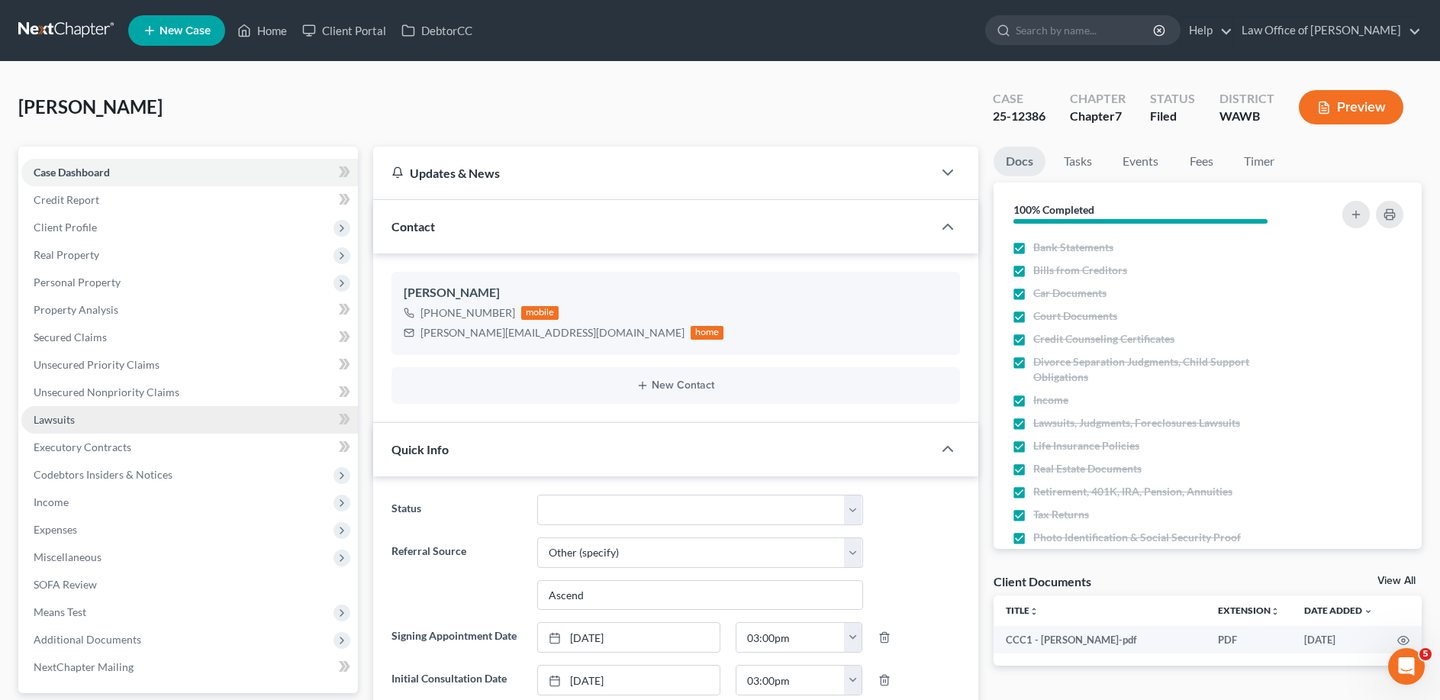
scroll to position [233, 0]
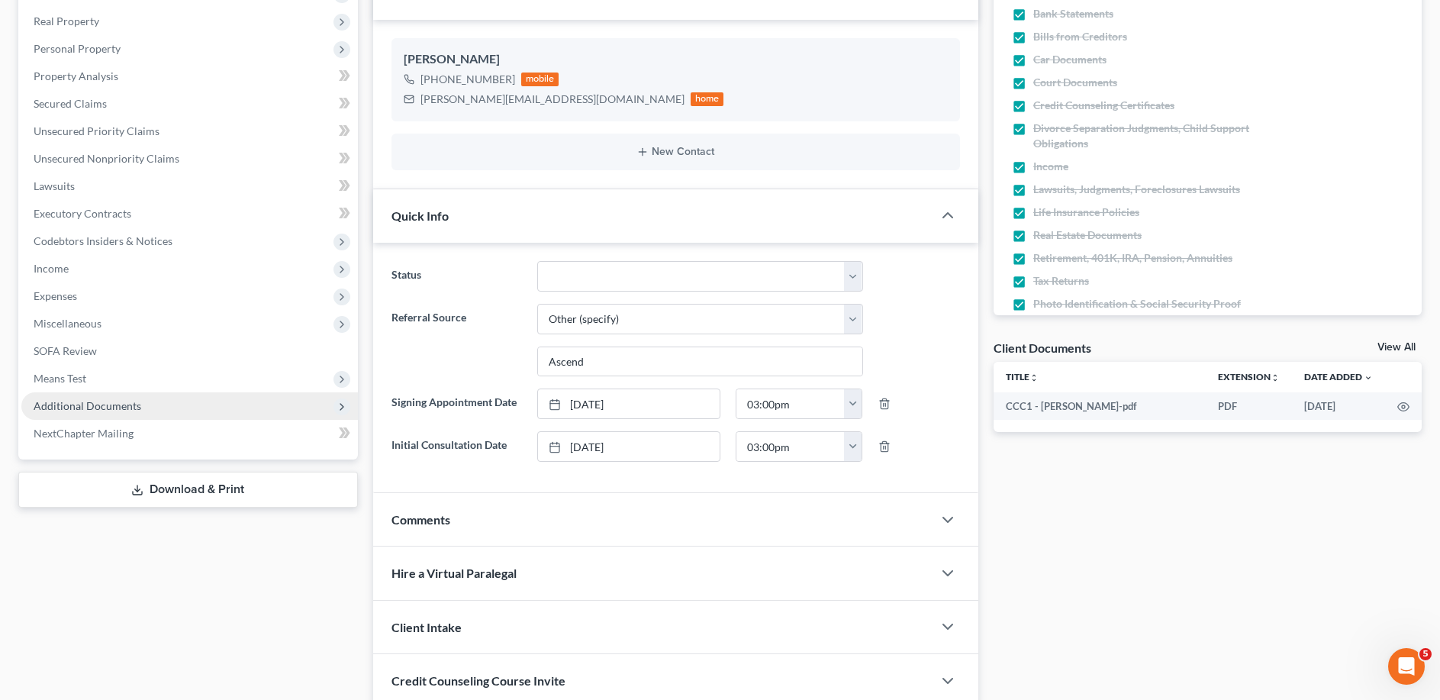
click at [107, 401] on span "Additional Documents" at bounding box center [88, 405] width 108 height 13
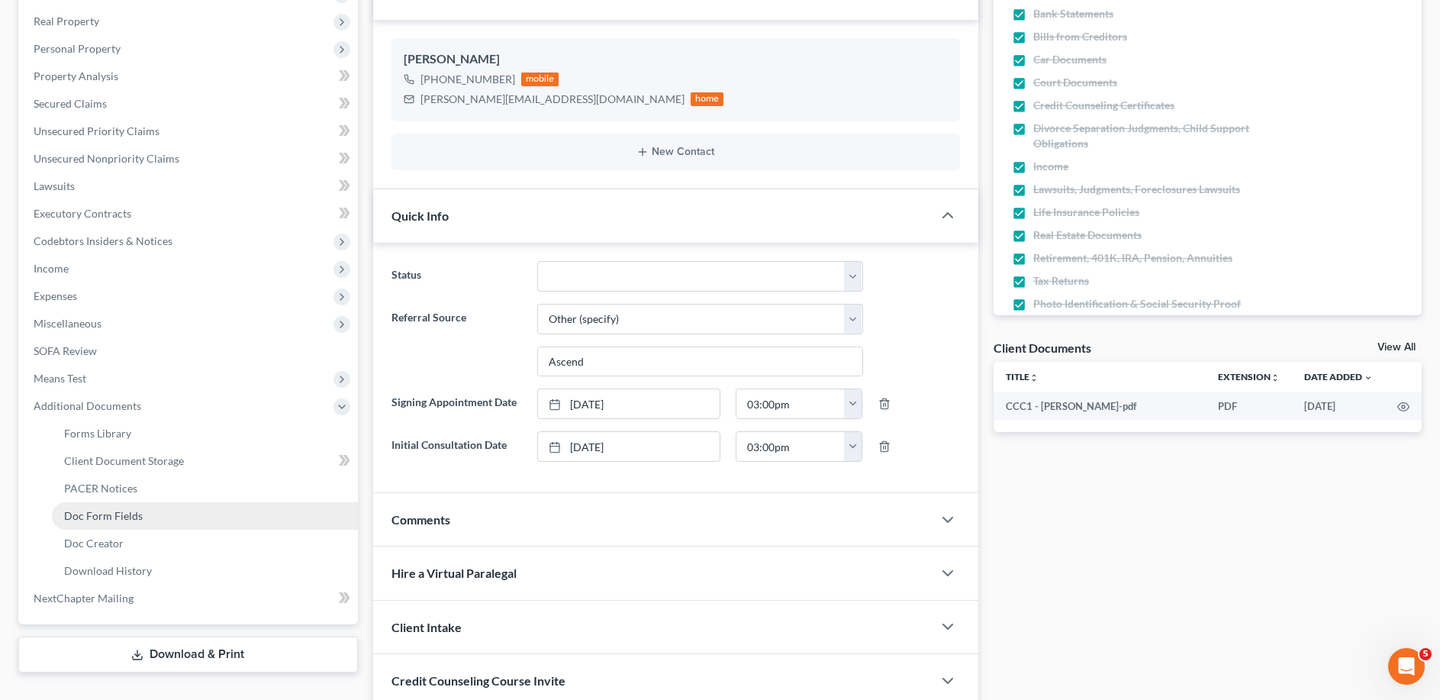
click at [88, 516] on span "Doc Form Fields" at bounding box center [103, 515] width 79 height 13
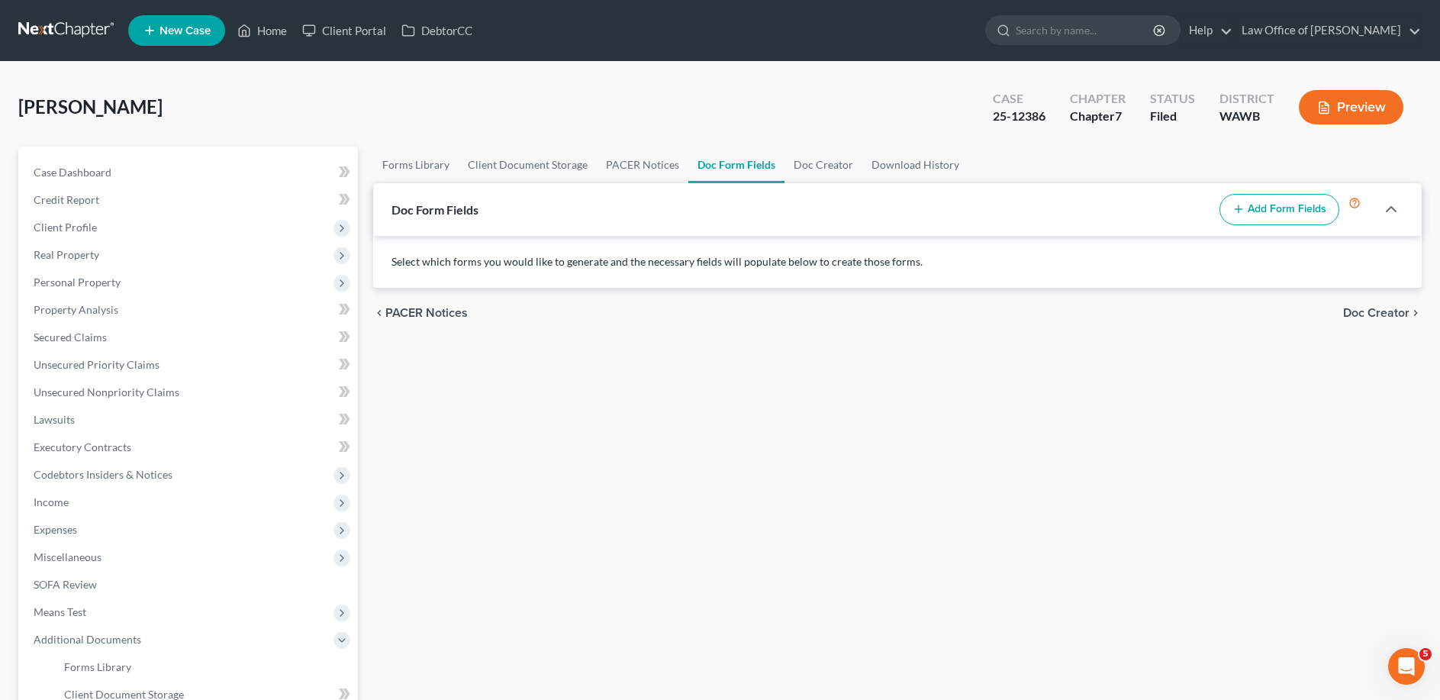
click at [1273, 209] on button "Add Form Fields" at bounding box center [1279, 210] width 120 height 32
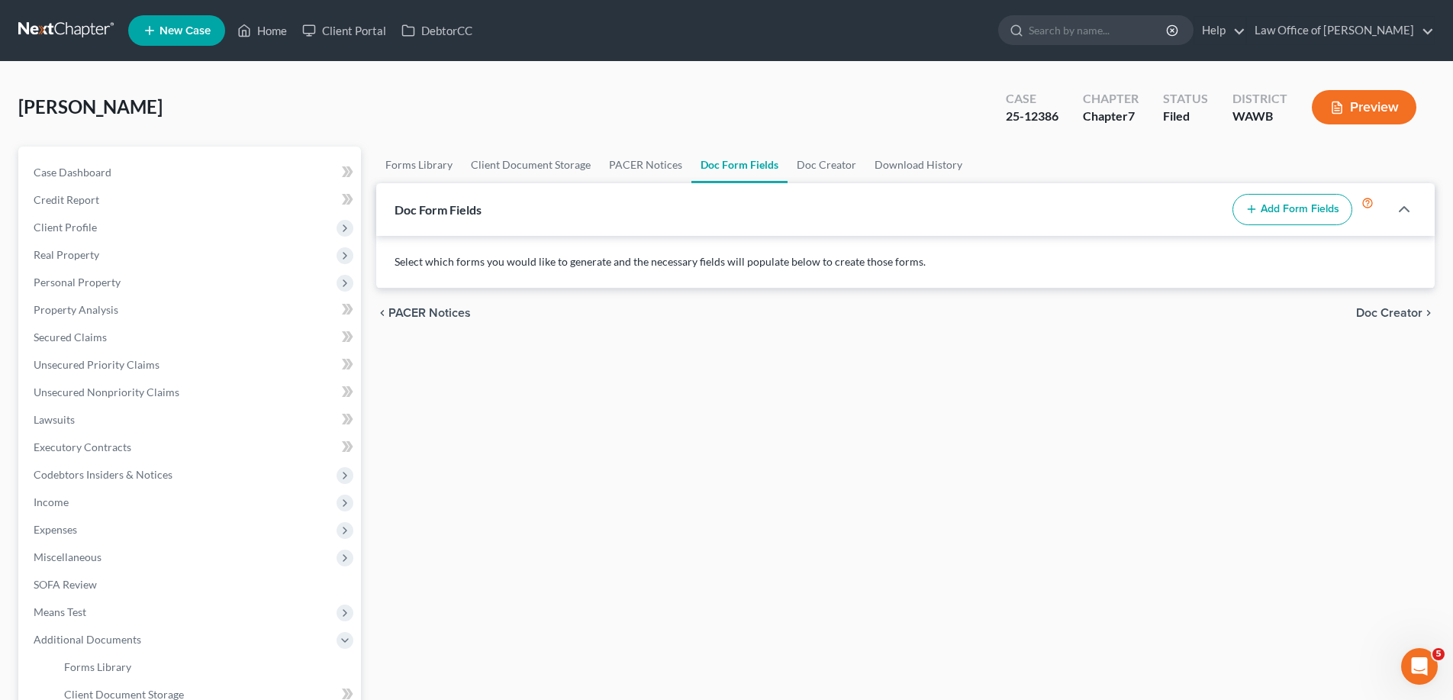
select select
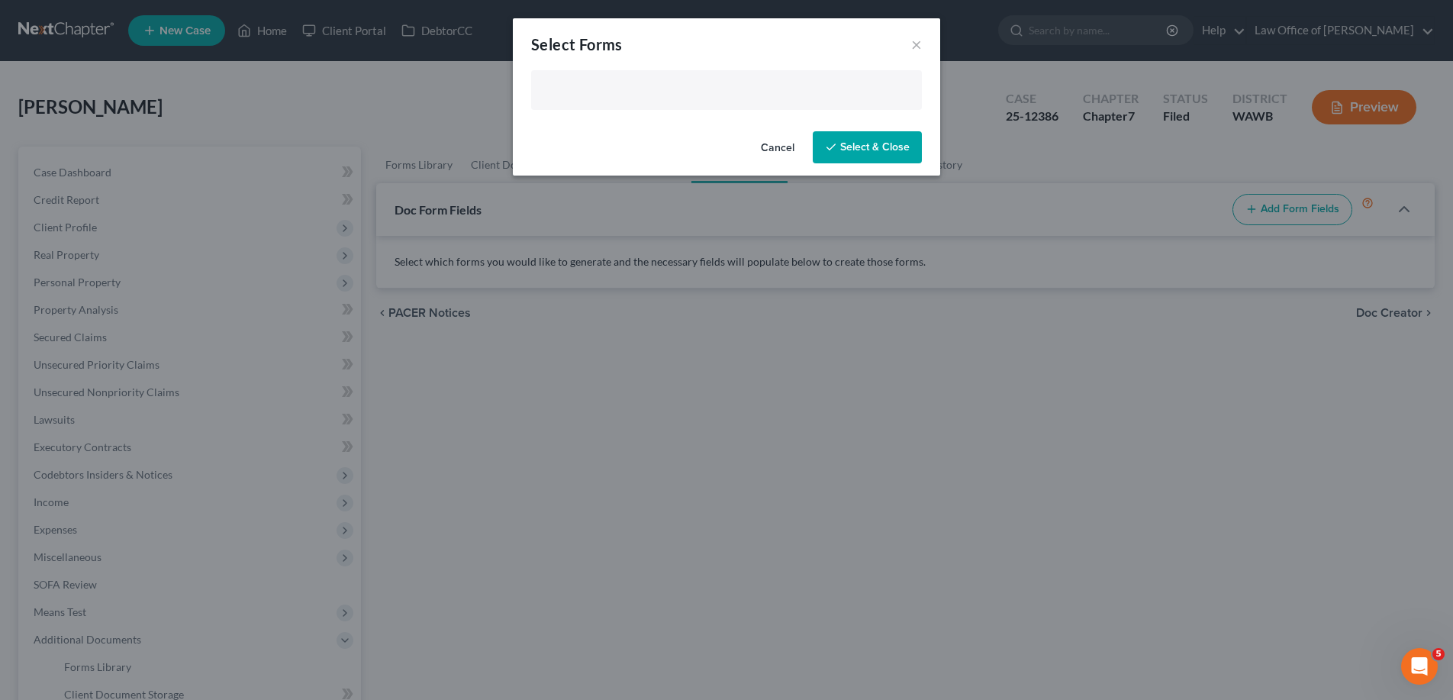
click at [644, 101] on input "text" at bounding box center [724, 91] width 369 height 23
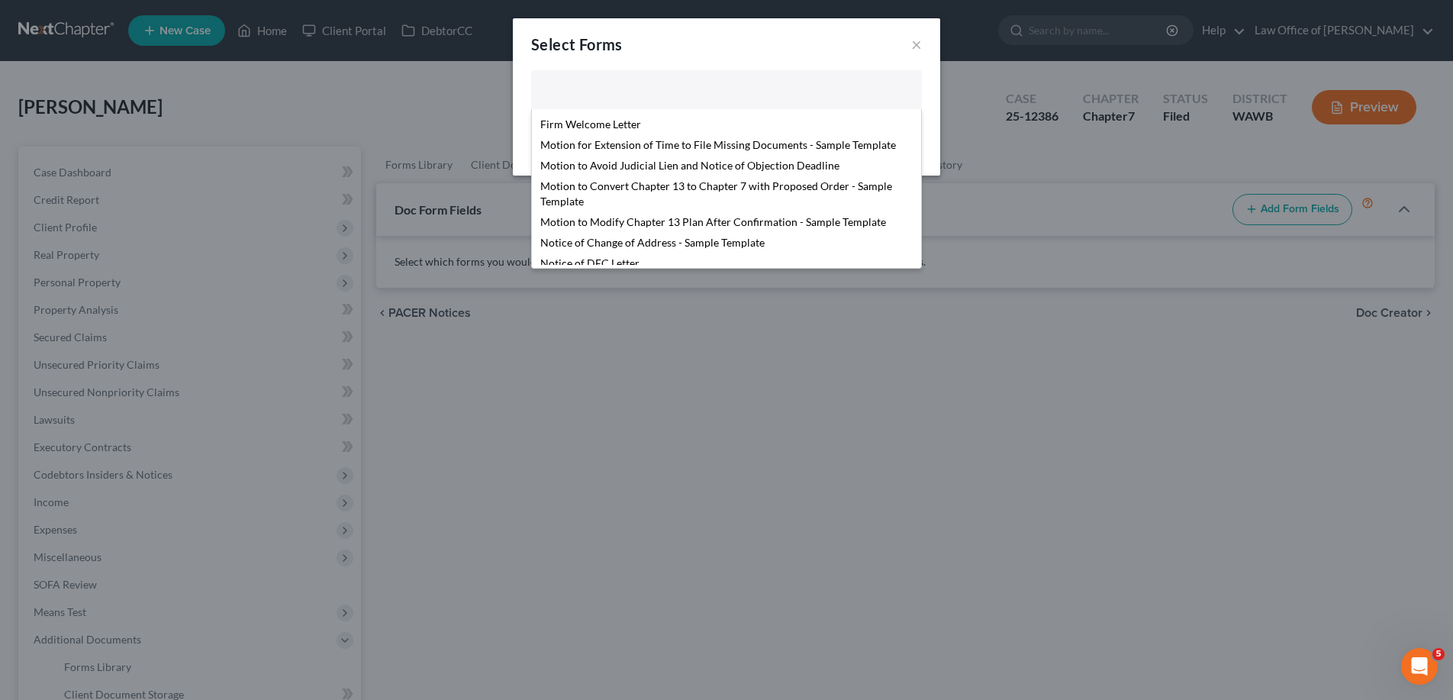
scroll to position [522, 0]
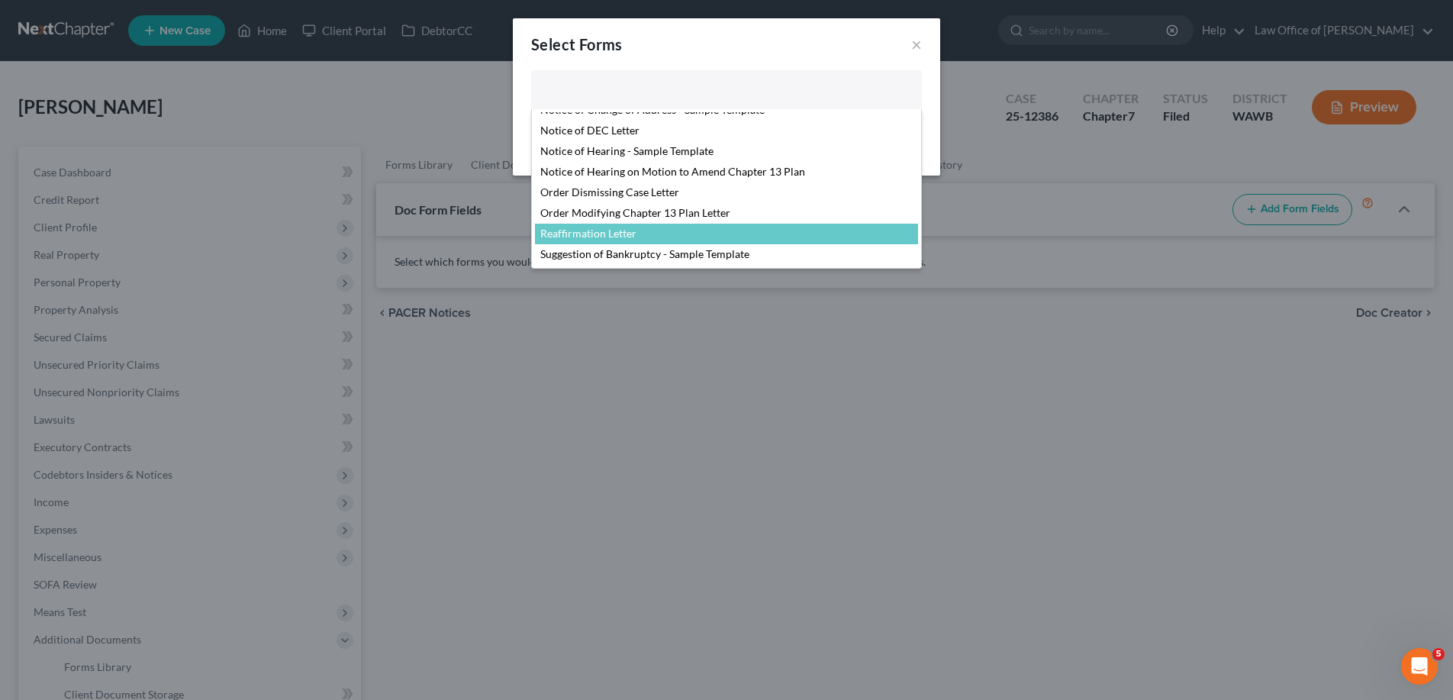
select select "104794"
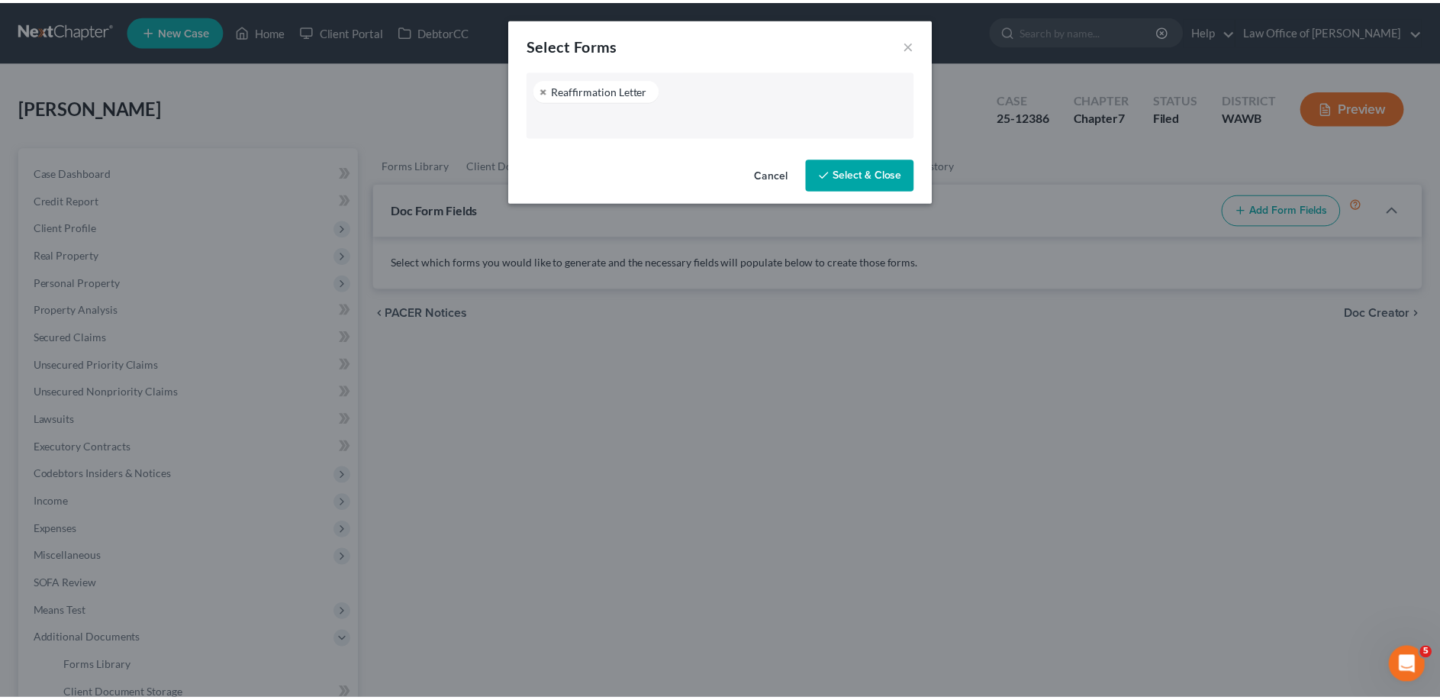
scroll to position [481, 0]
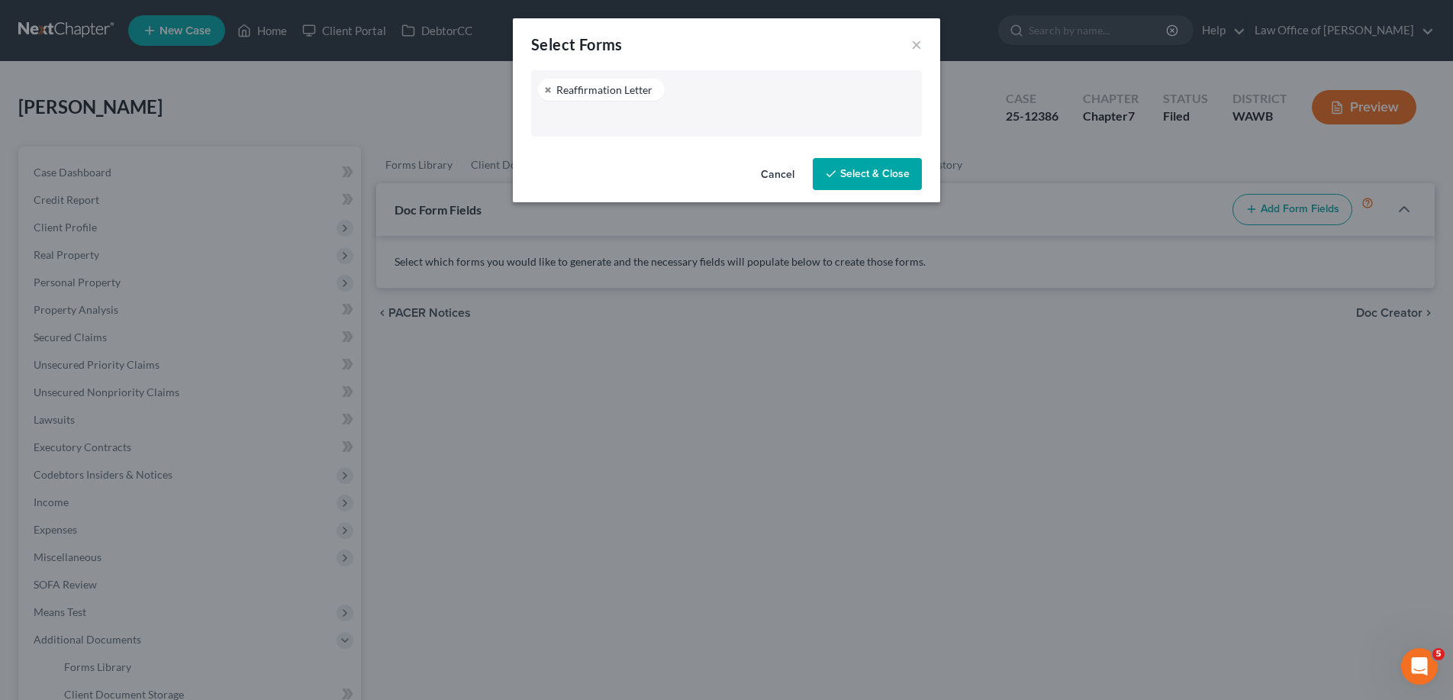
click at [878, 176] on button "Select & Close" at bounding box center [866, 174] width 109 height 32
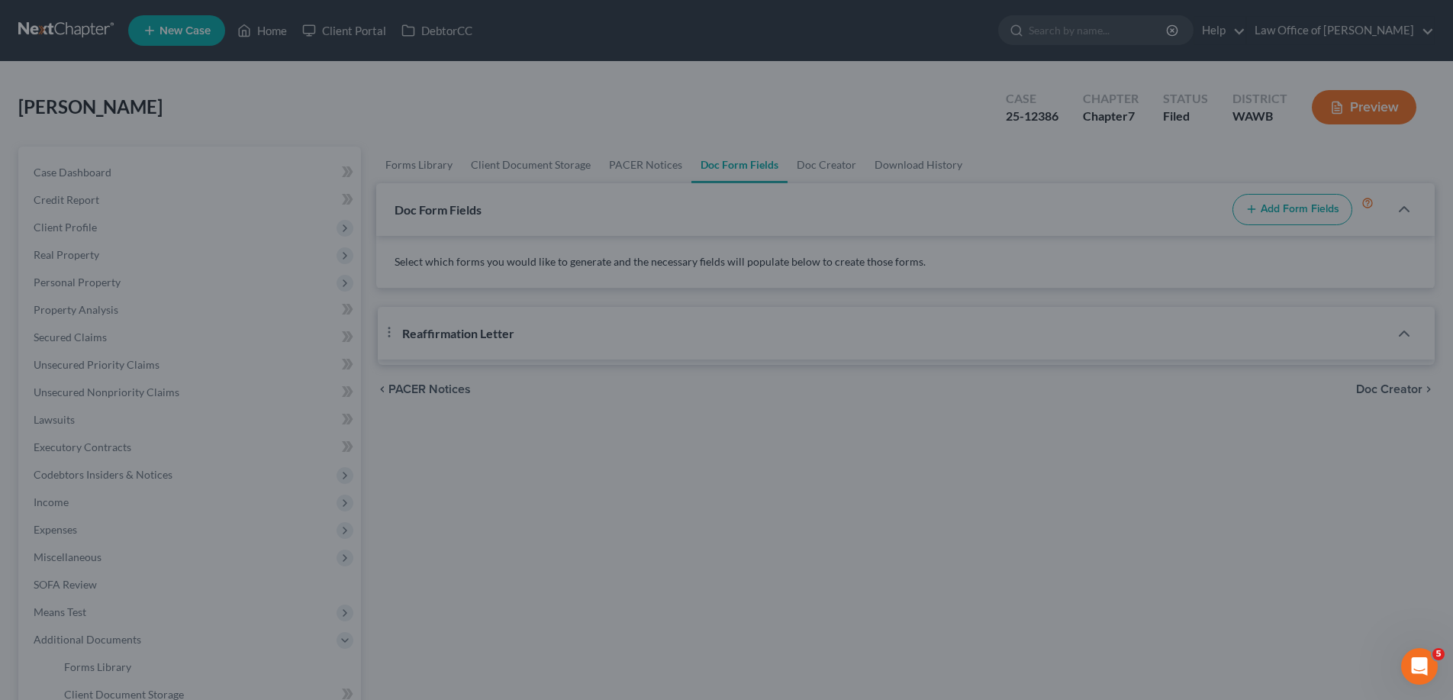
select select "0"
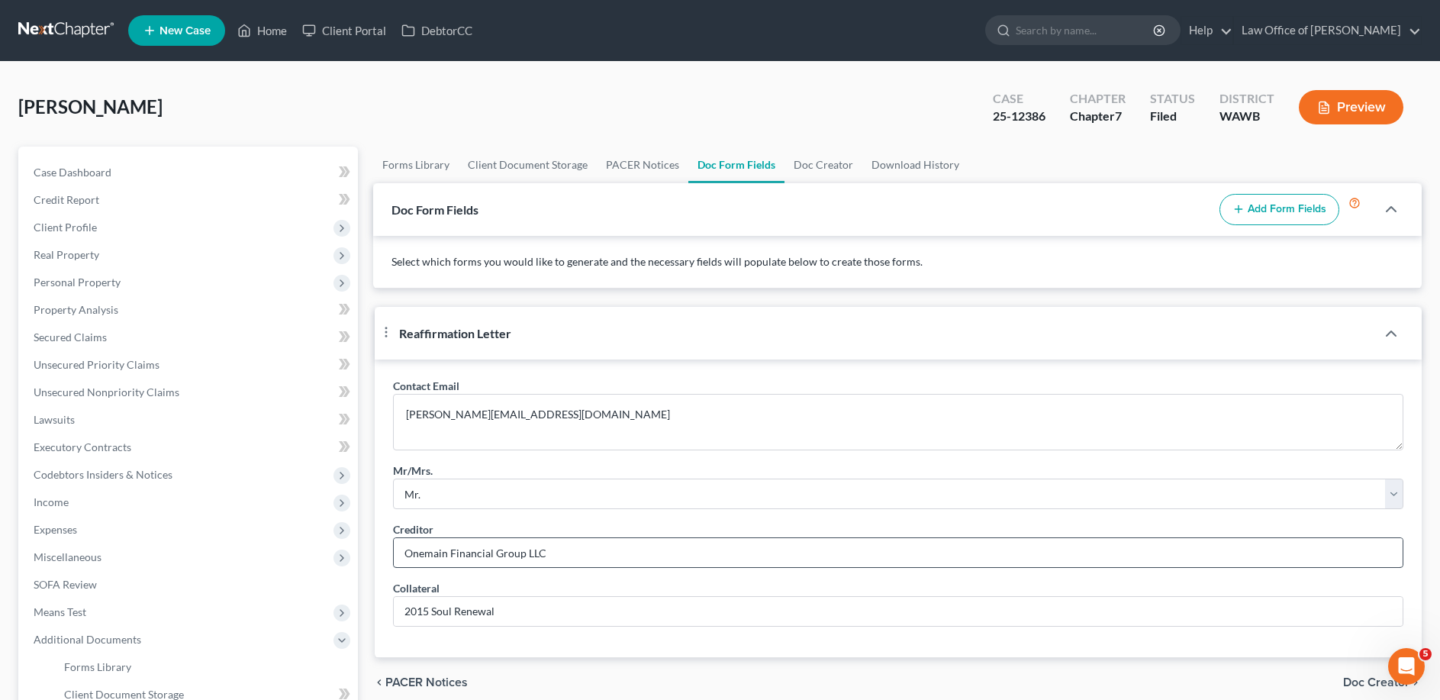
scroll to position [78, 0]
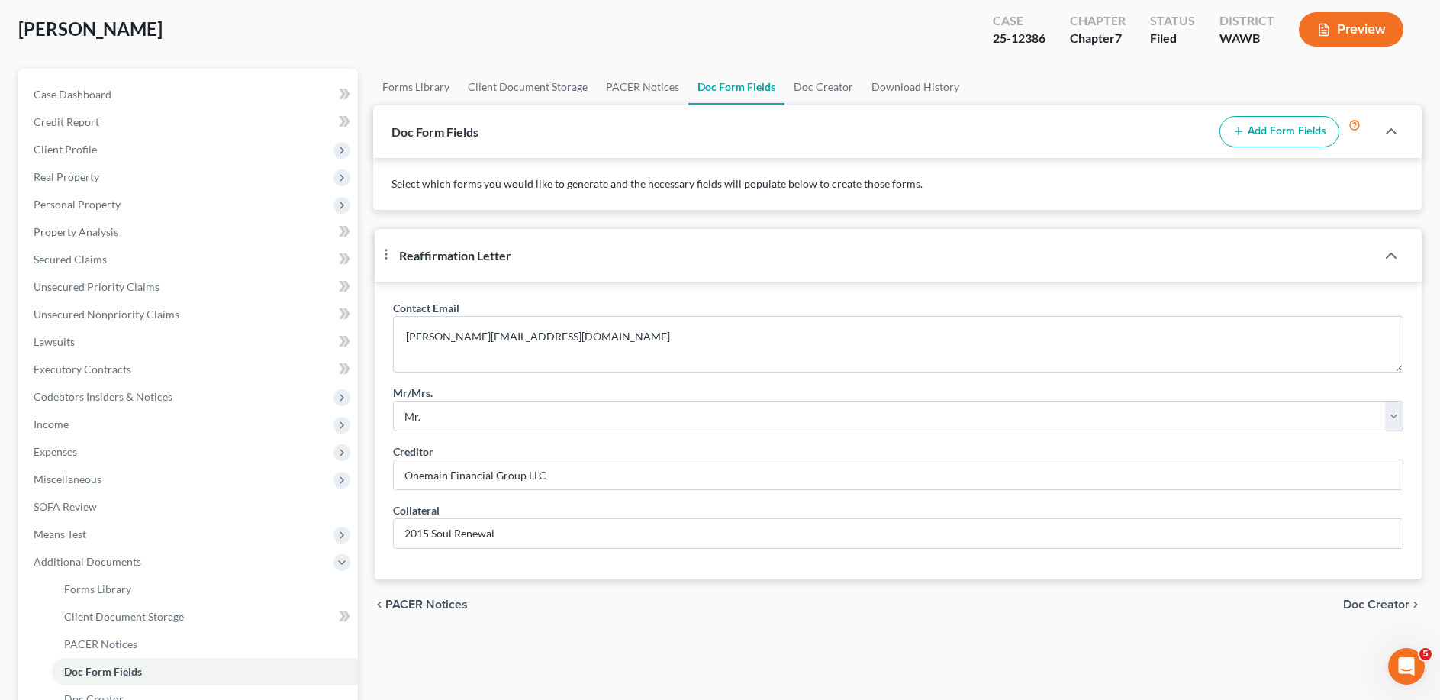
click at [1364, 610] on span "Doc Creator" at bounding box center [1376, 604] width 66 height 12
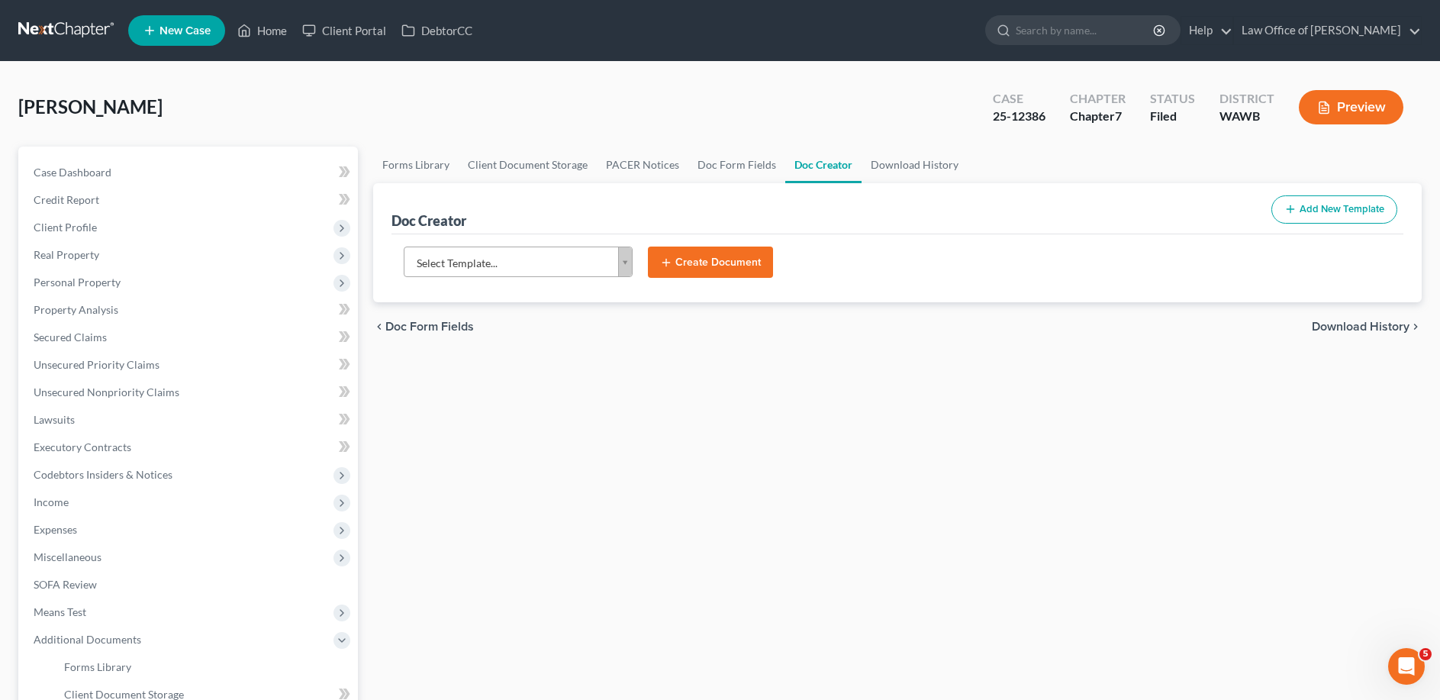
click at [577, 261] on body "Home New Case Client Portal DebtorCC Law Office of [PERSON_NAME] [EMAIL_ADDRESS…" at bounding box center [720, 482] width 1440 height 964
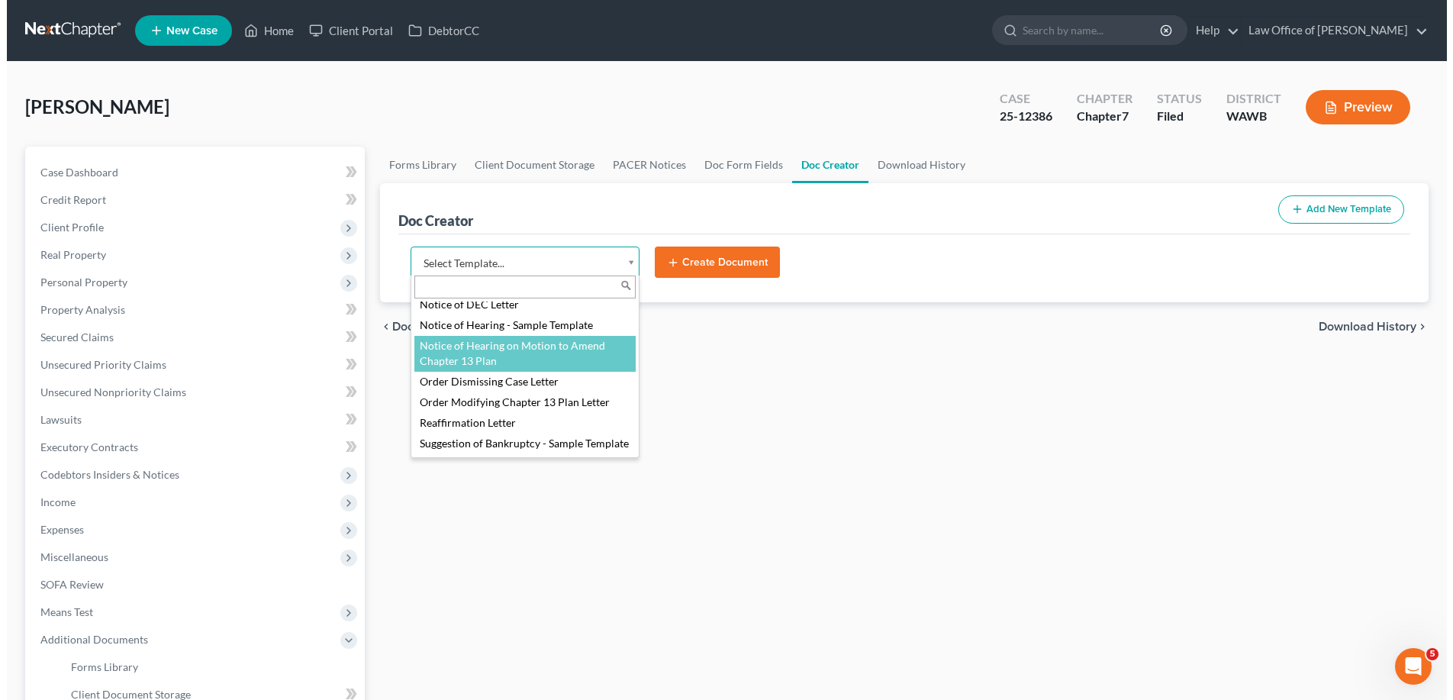
scroll to position [709, 0]
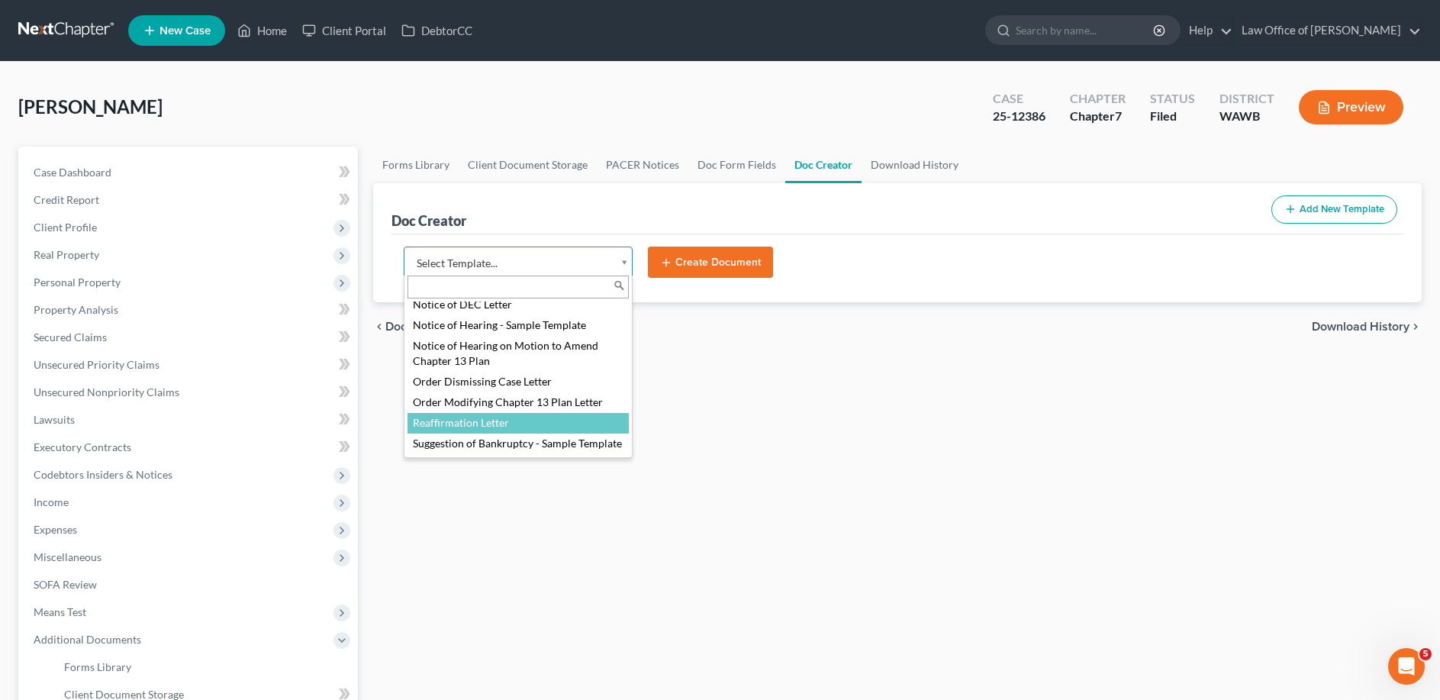
select select "104794"
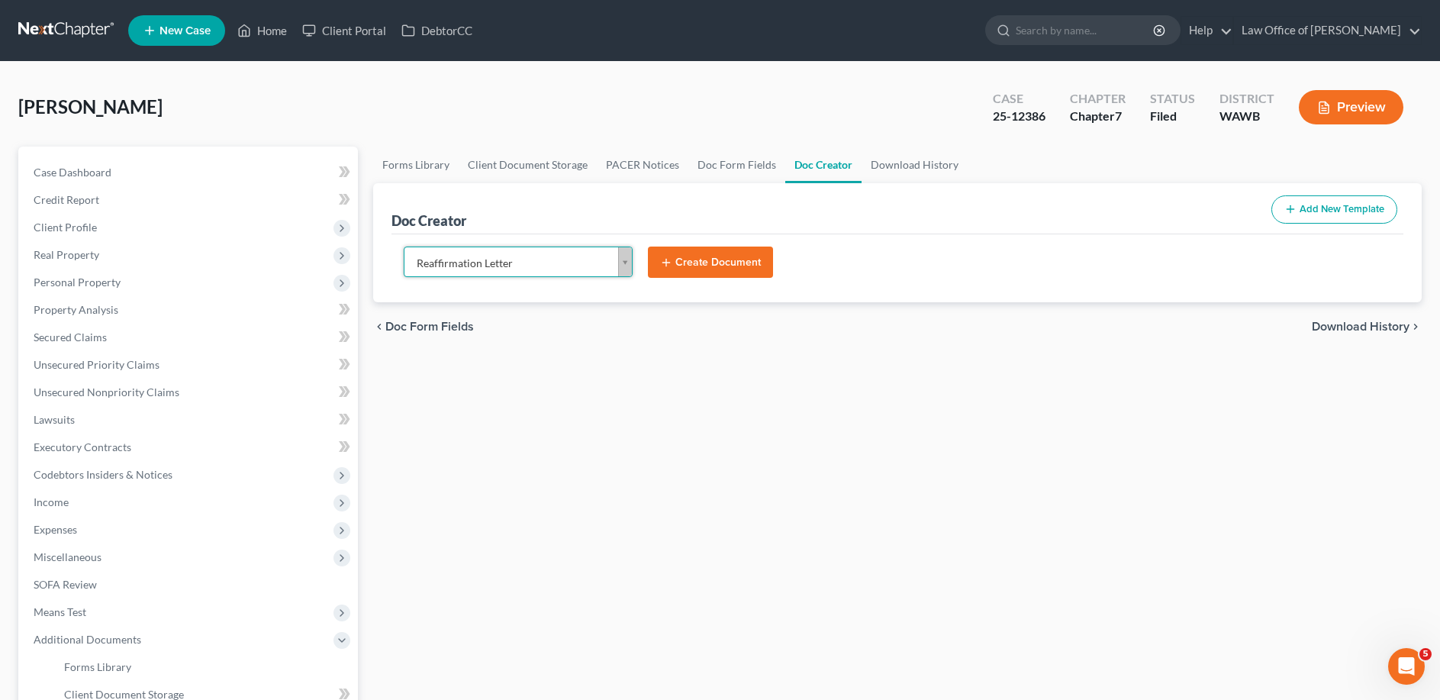
click at [710, 256] on button "Create Document" at bounding box center [710, 262] width 125 height 32
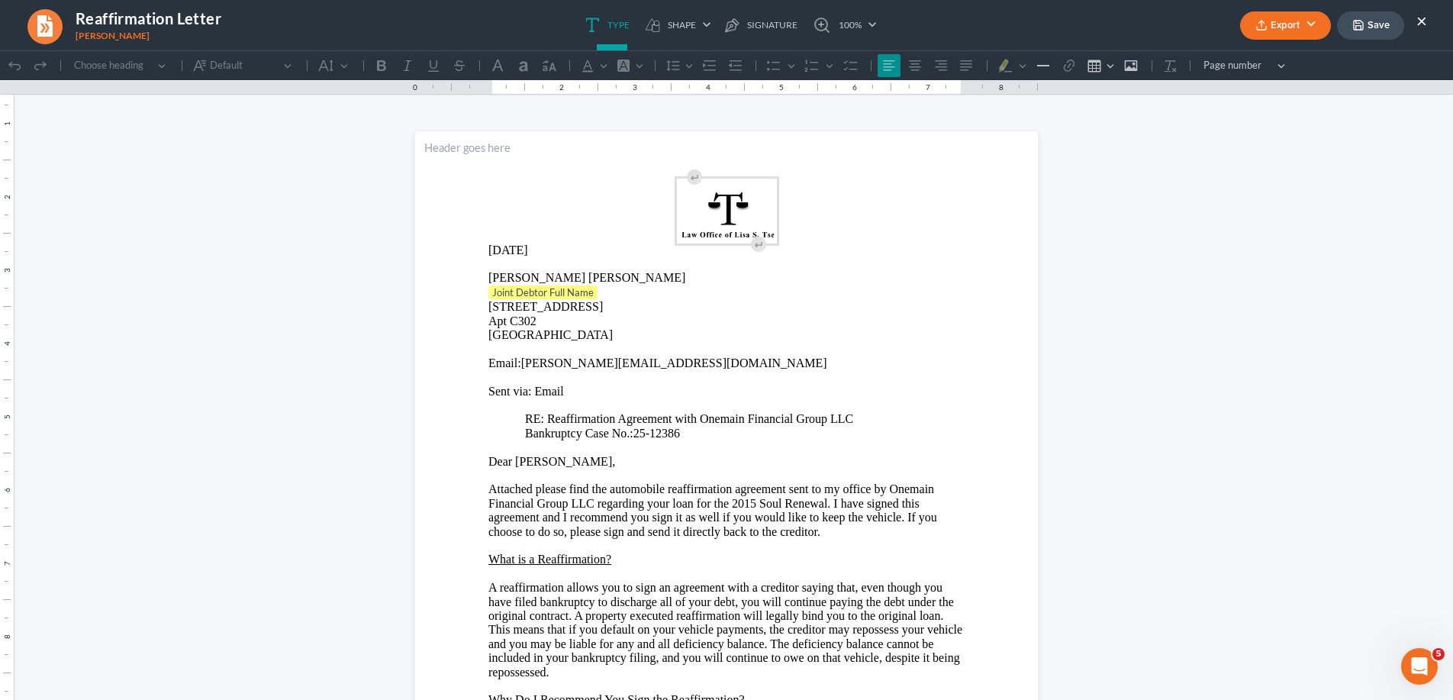
scroll to position [0, 0]
click at [603, 294] on p "Joint Debtor Full Name" at bounding box center [726, 292] width 476 height 15
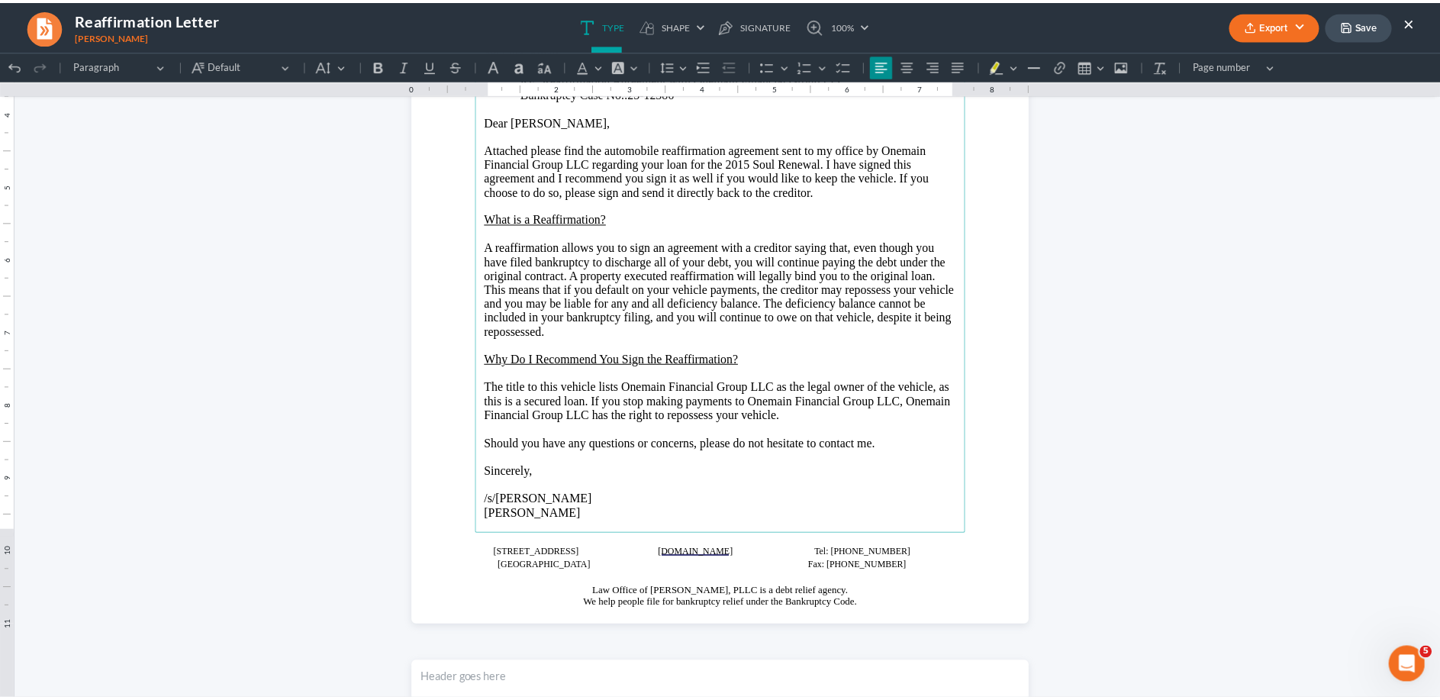
scroll to position [545, 0]
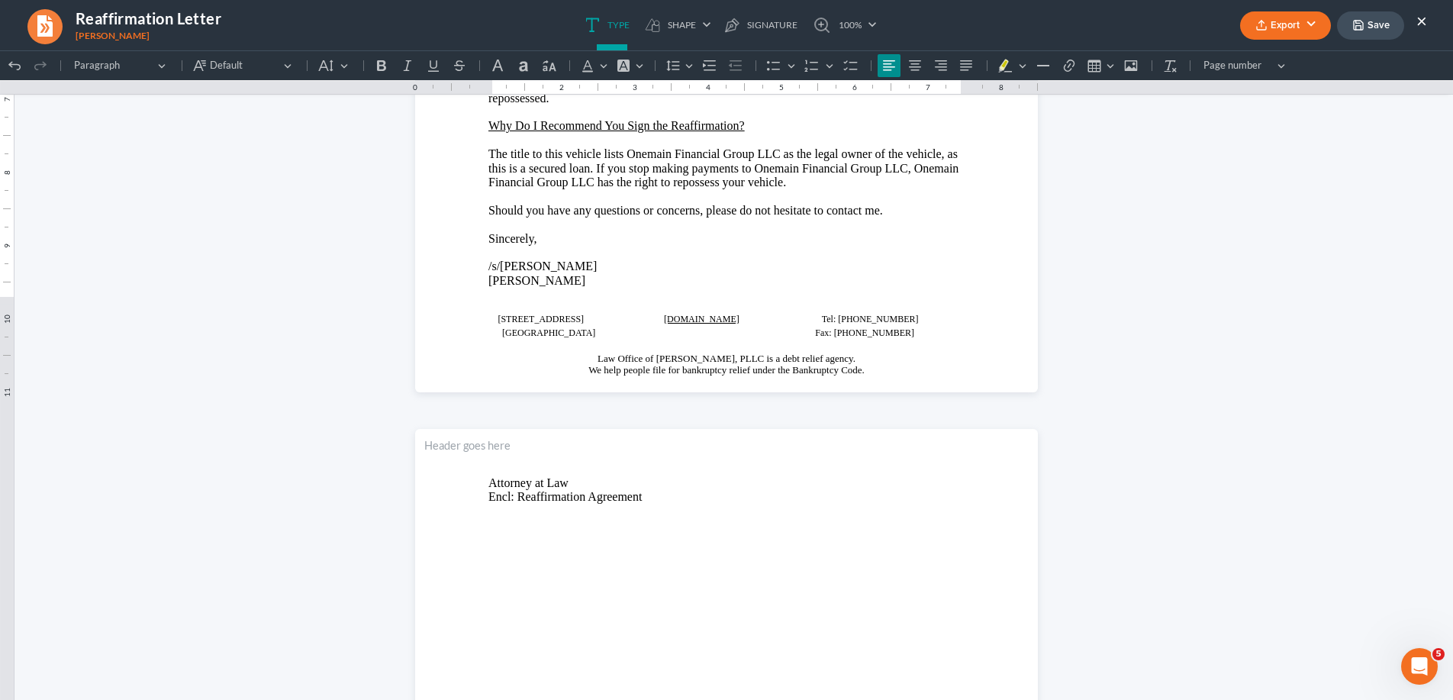
click at [1292, 21] on button "Export" at bounding box center [1285, 25] width 91 height 28
click at [1250, 82] on link "Word" at bounding box center [1283, 86] width 118 height 26
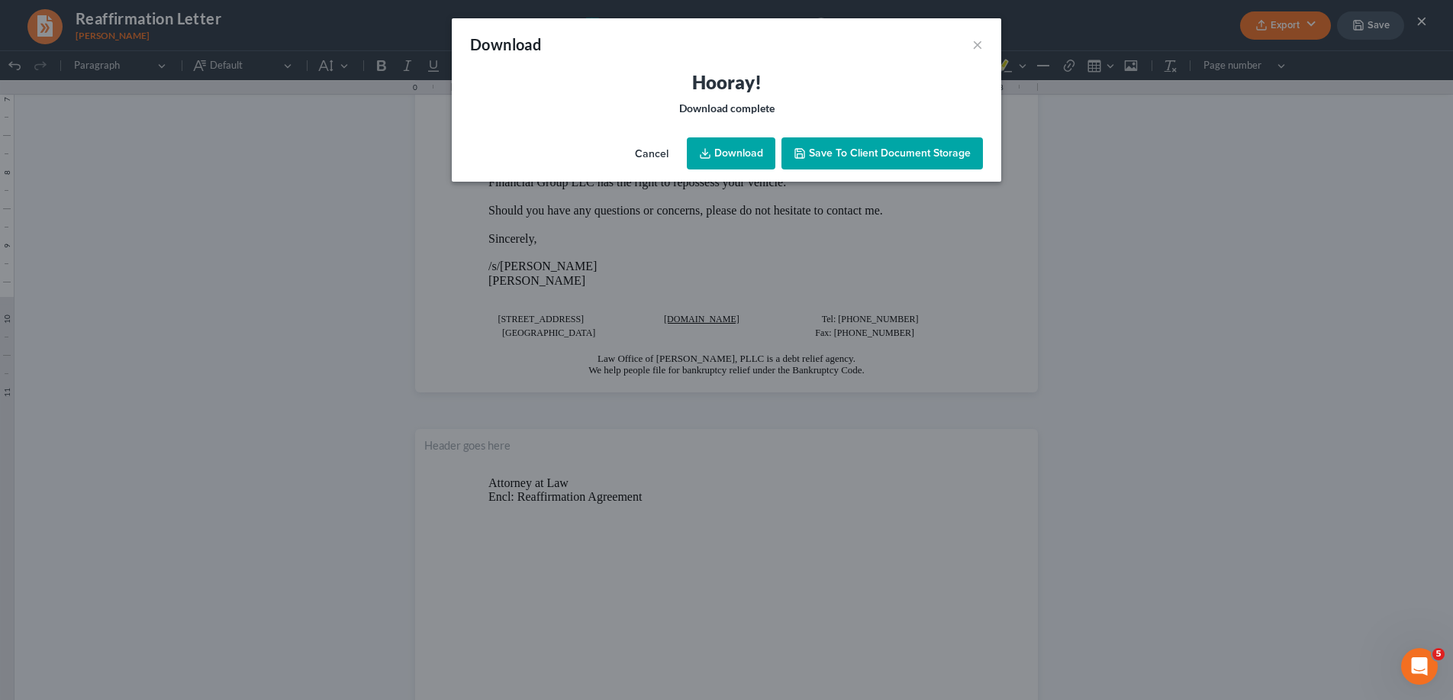
click at [743, 153] on link "Download" at bounding box center [731, 153] width 88 height 32
click at [980, 43] on button "×" at bounding box center [977, 44] width 11 height 18
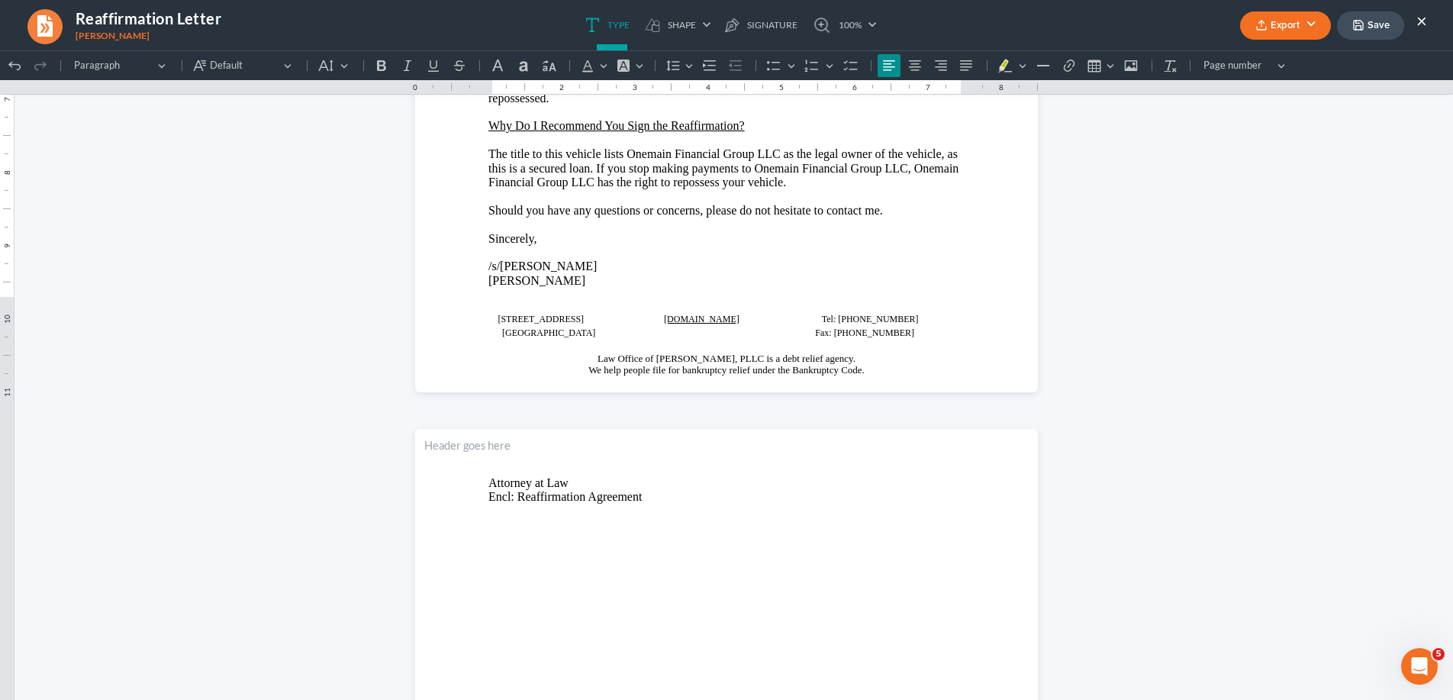
click at [1416, 18] on ul "Export PDF Word Client Doc Storage Save ×" at bounding box center [1333, 25] width 187 height 33
click at [1419, 20] on button "×" at bounding box center [1421, 20] width 11 height 18
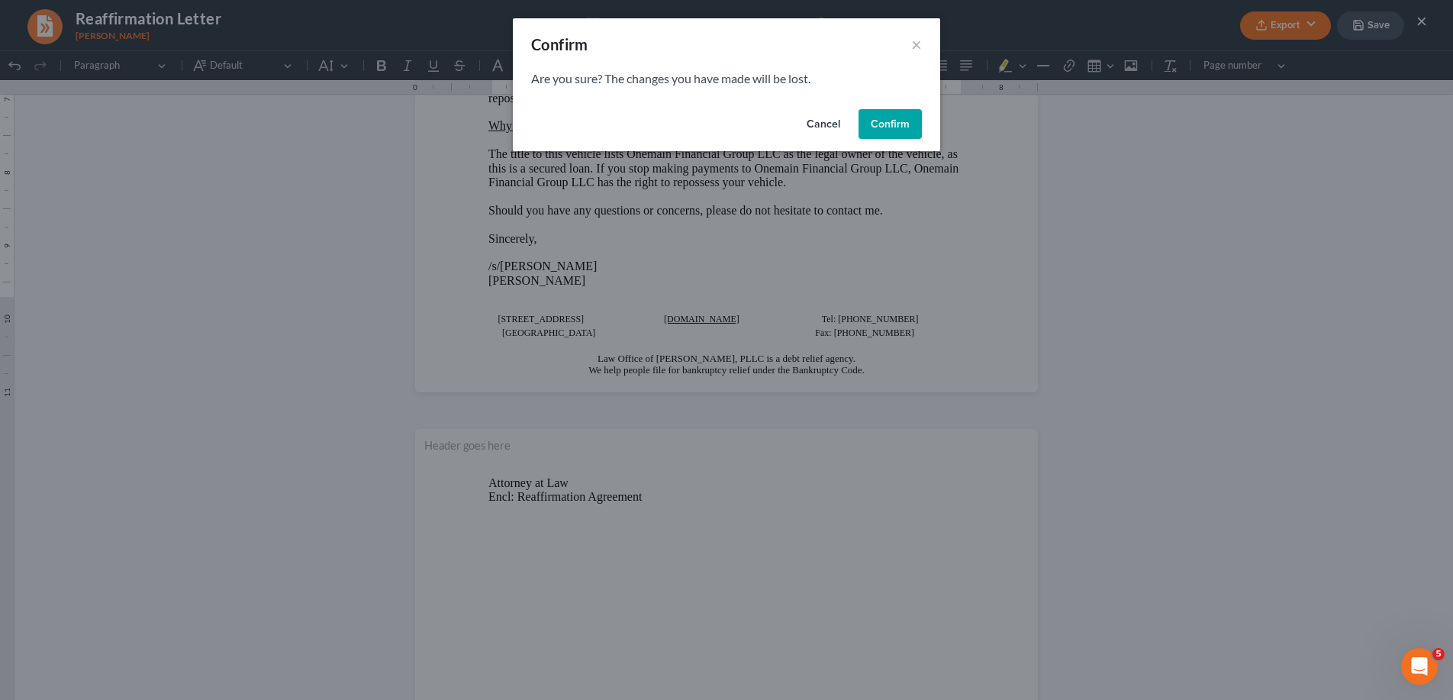
click at [874, 123] on button "Confirm" at bounding box center [889, 124] width 63 height 31
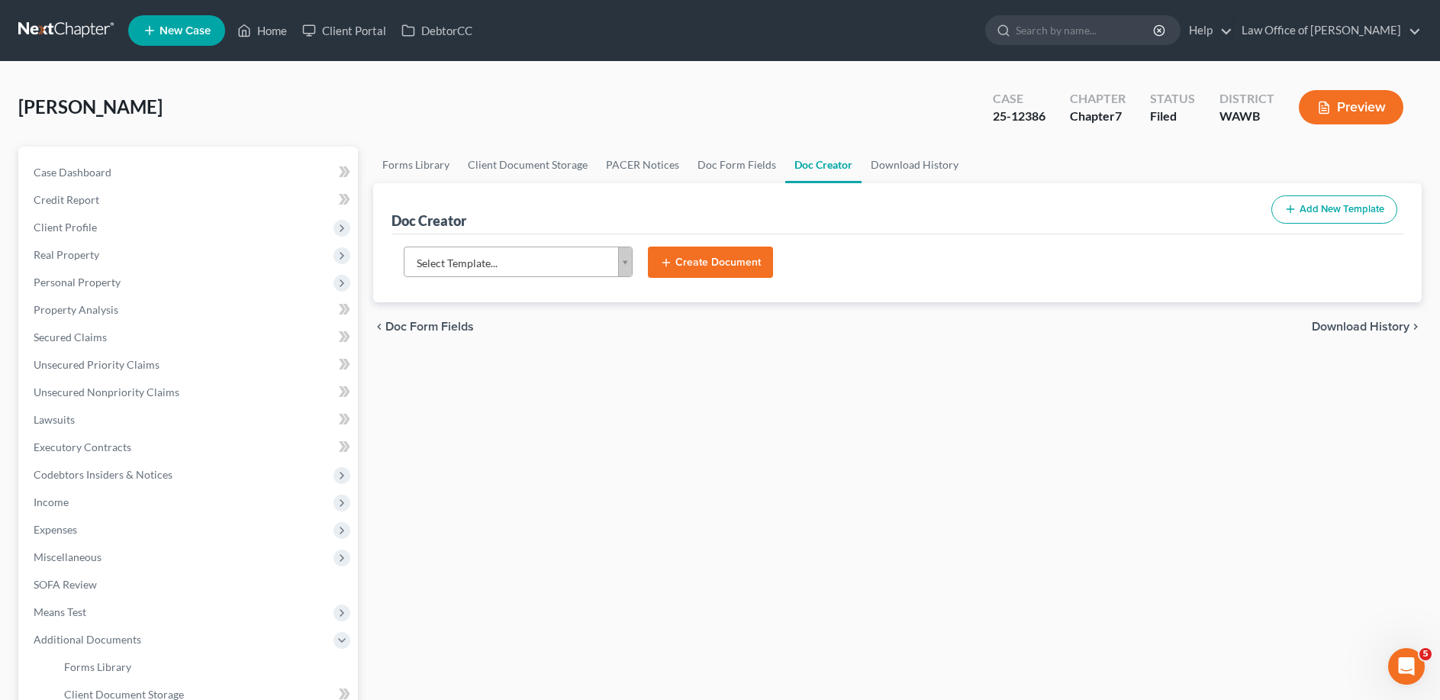
click at [626, 261] on body "Home New Case Client Portal DebtorCC Law Office of [PERSON_NAME] [EMAIL_ADDRESS…" at bounding box center [720, 482] width 1440 height 964
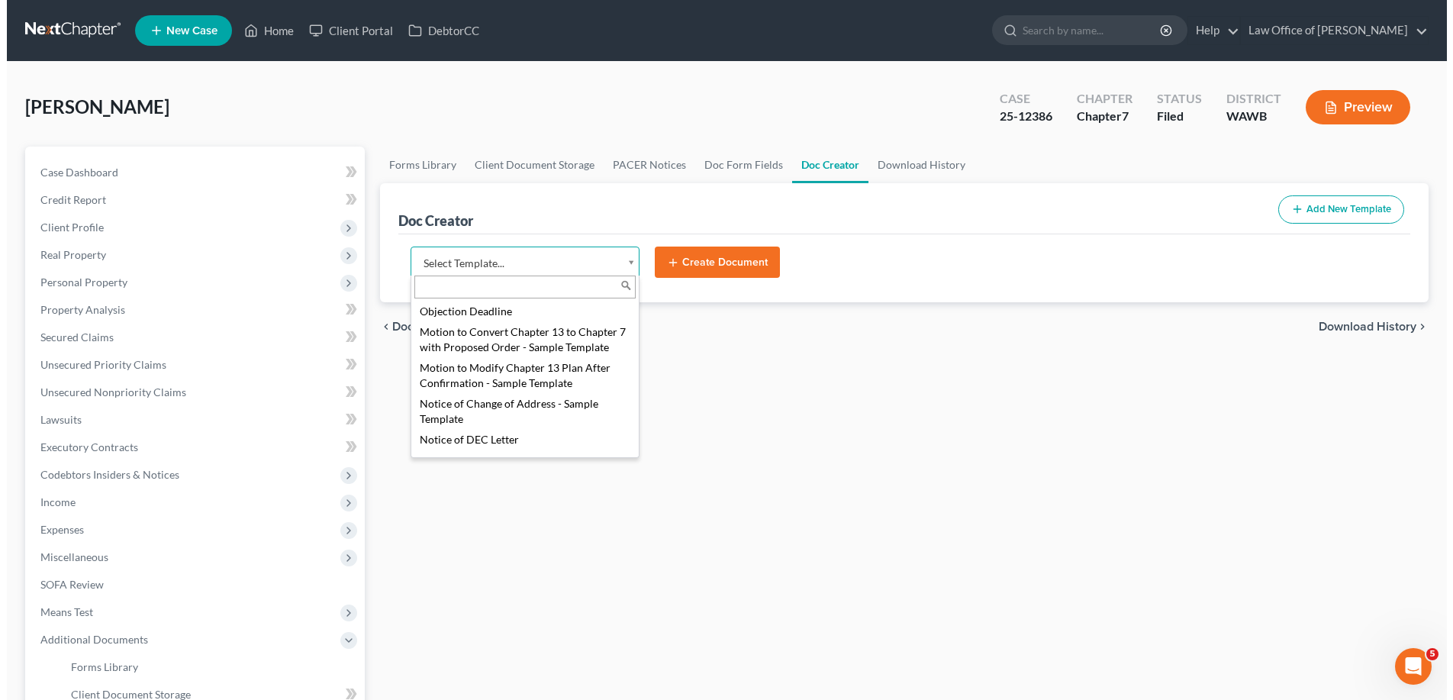
scroll to position [700, 0]
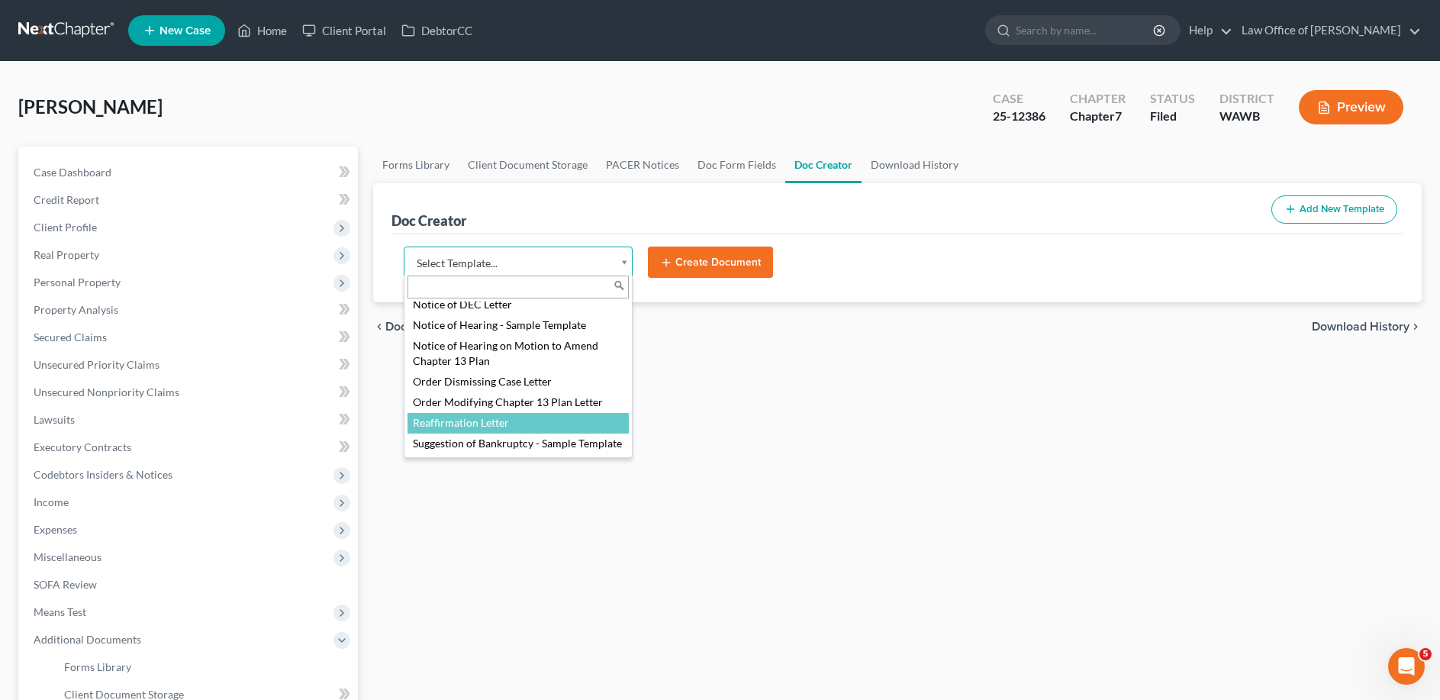
select select "104794"
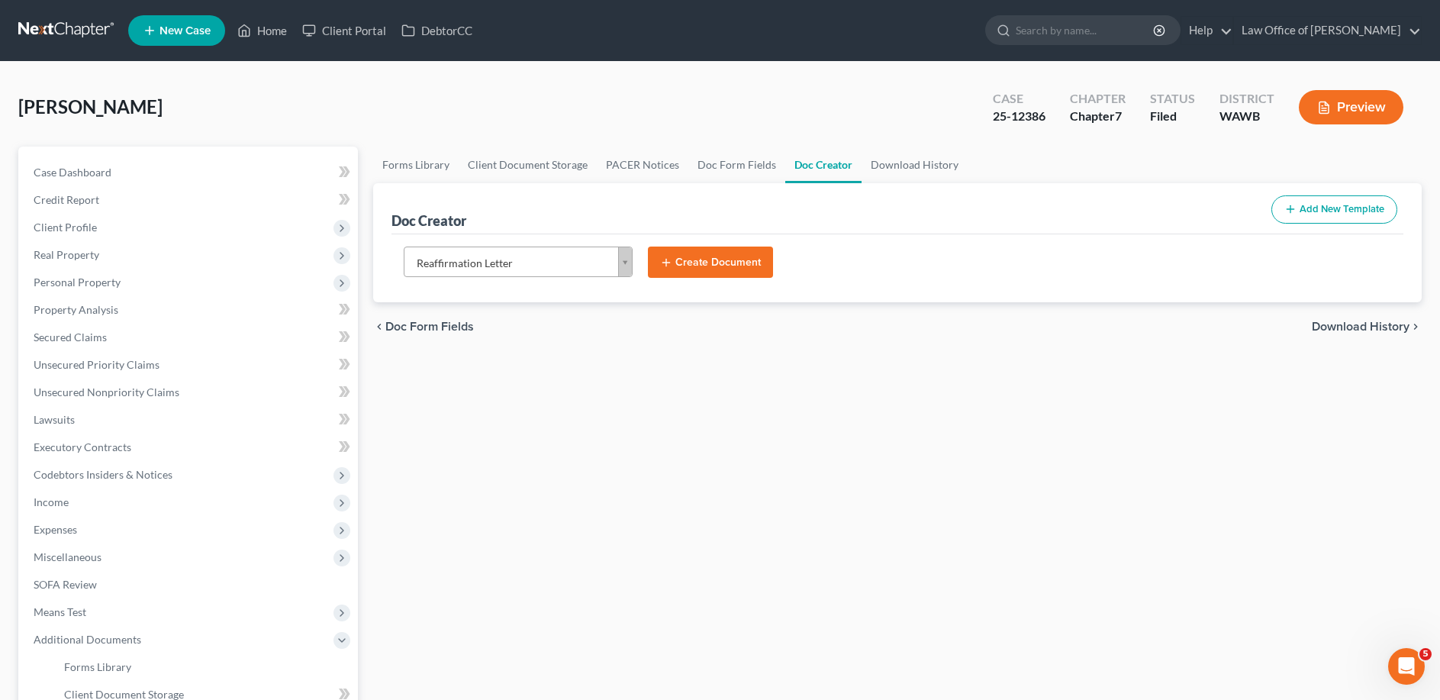
click at [710, 262] on button "Create Document" at bounding box center [710, 262] width 125 height 32
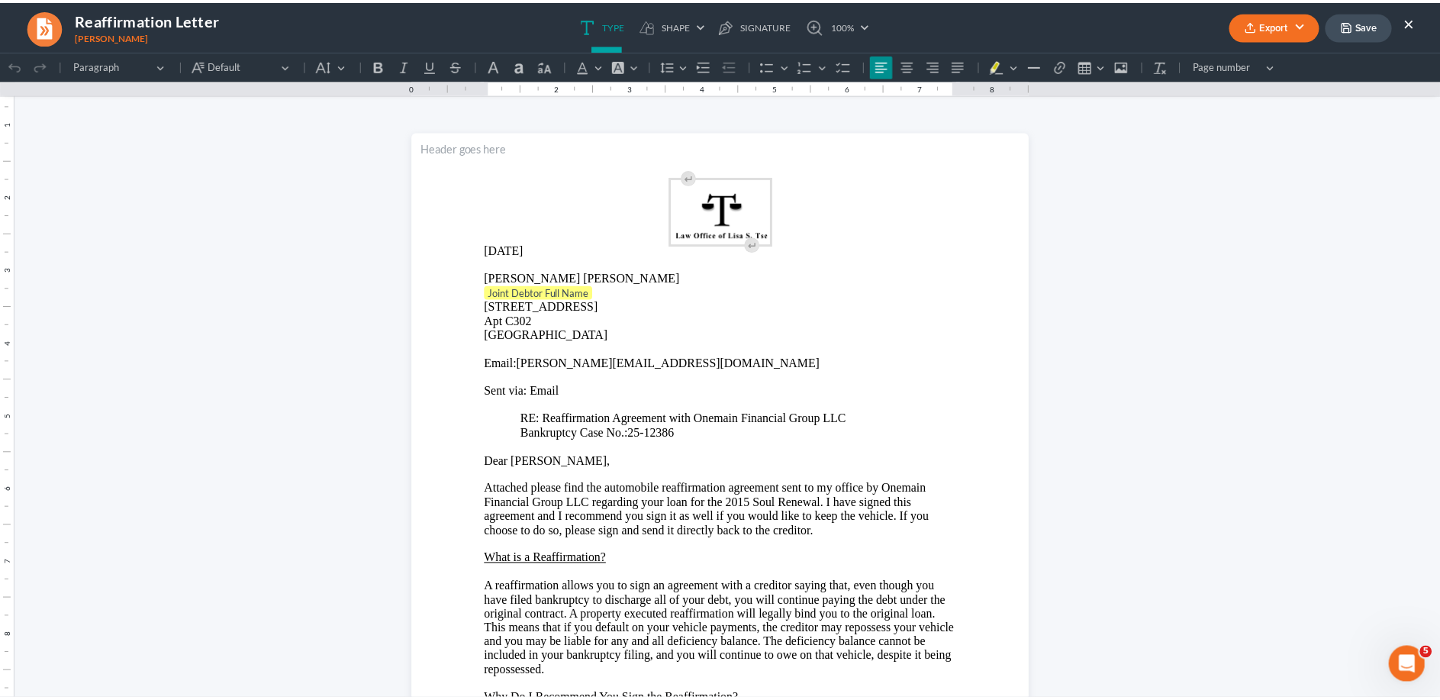
scroll to position [0, 0]
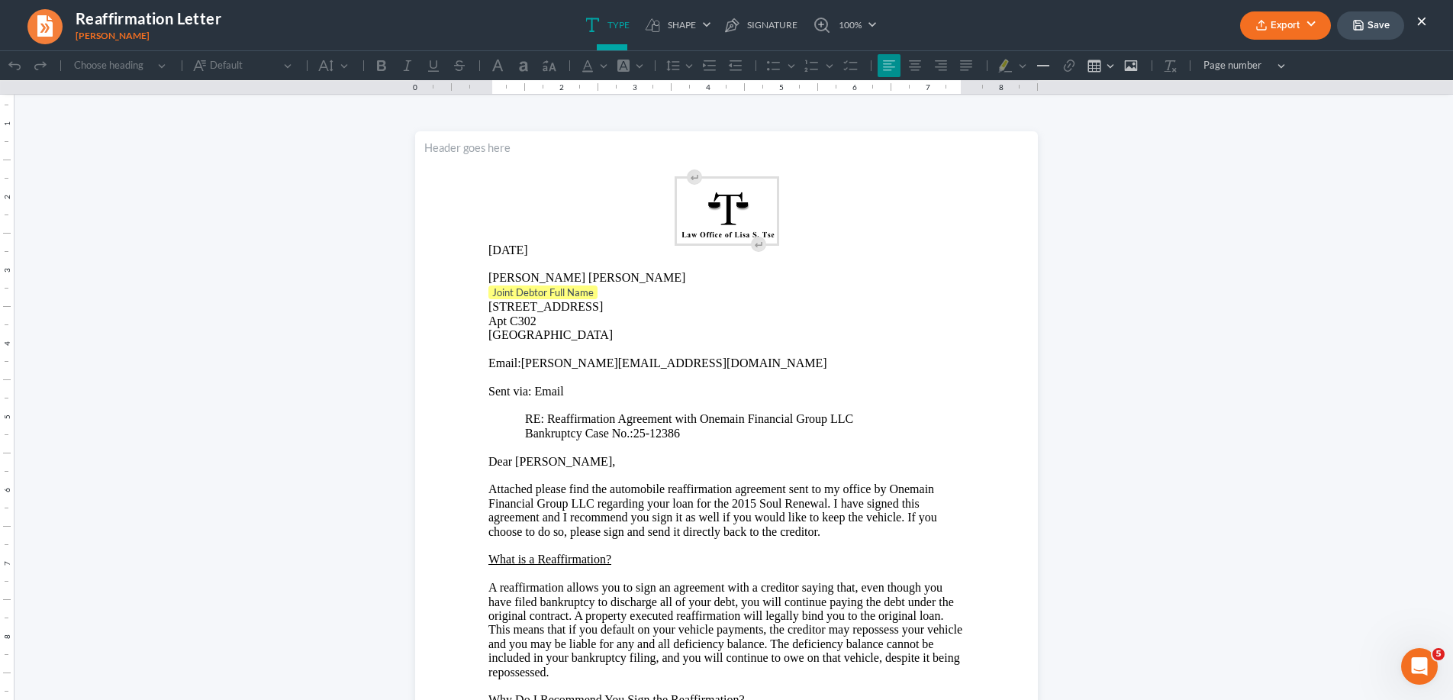
click at [1419, 17] on button "×" at bounding box center [1421, 20] width 11 height 18
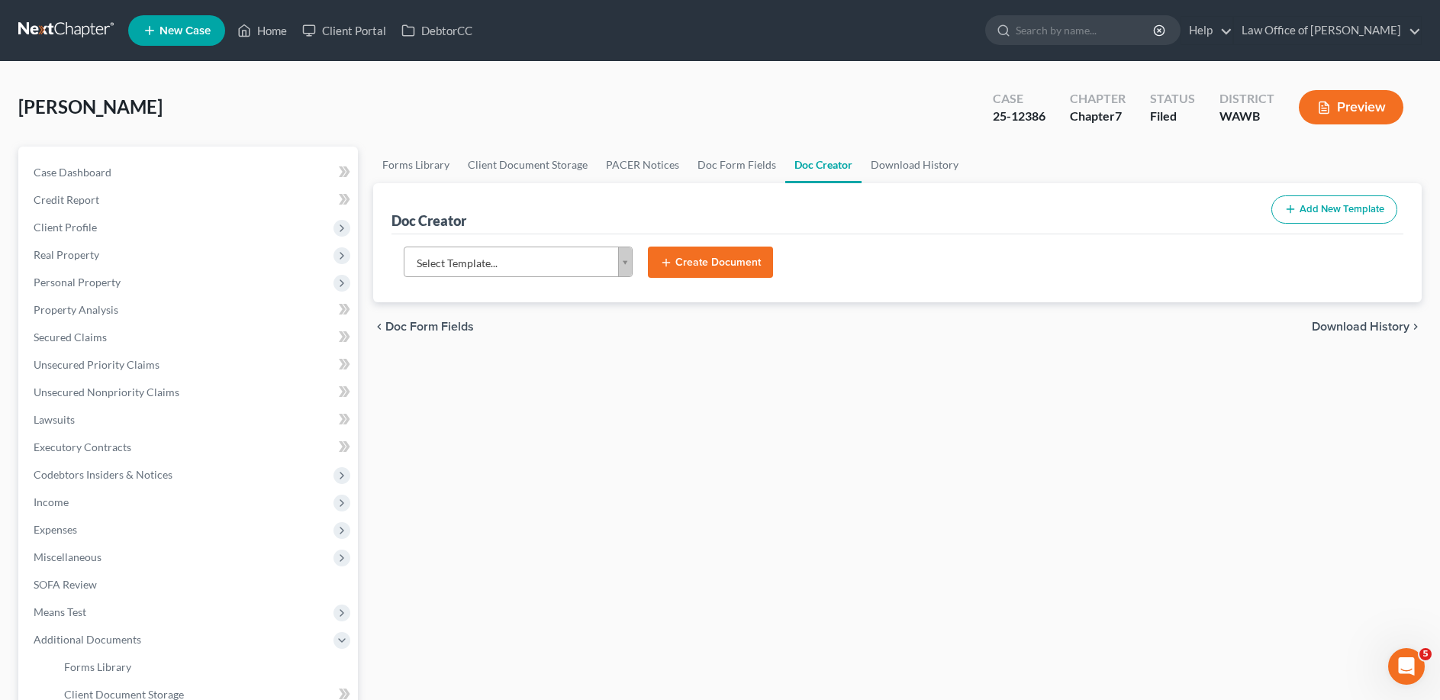
scroll to position [156, 0]
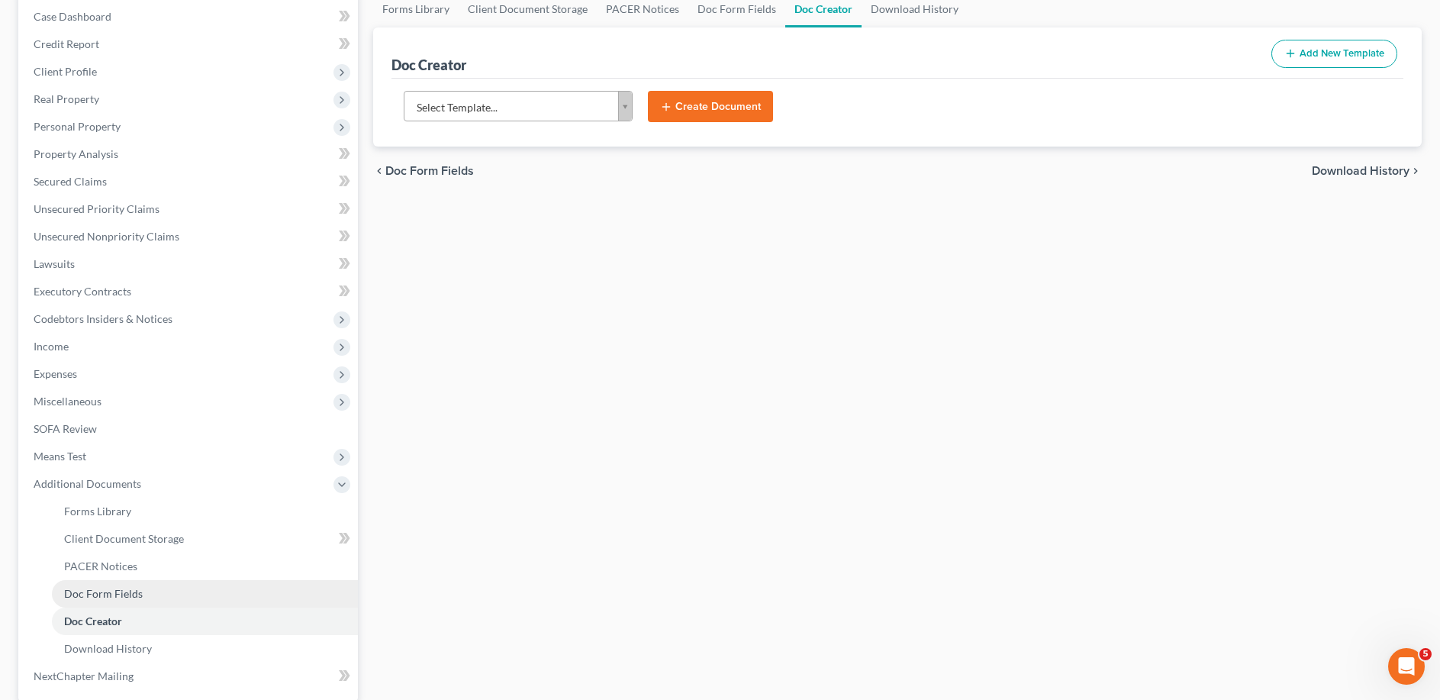
click at [107, 591] on span "Doc Form Fields" at bounding box center [103, 593] width 79 height 13
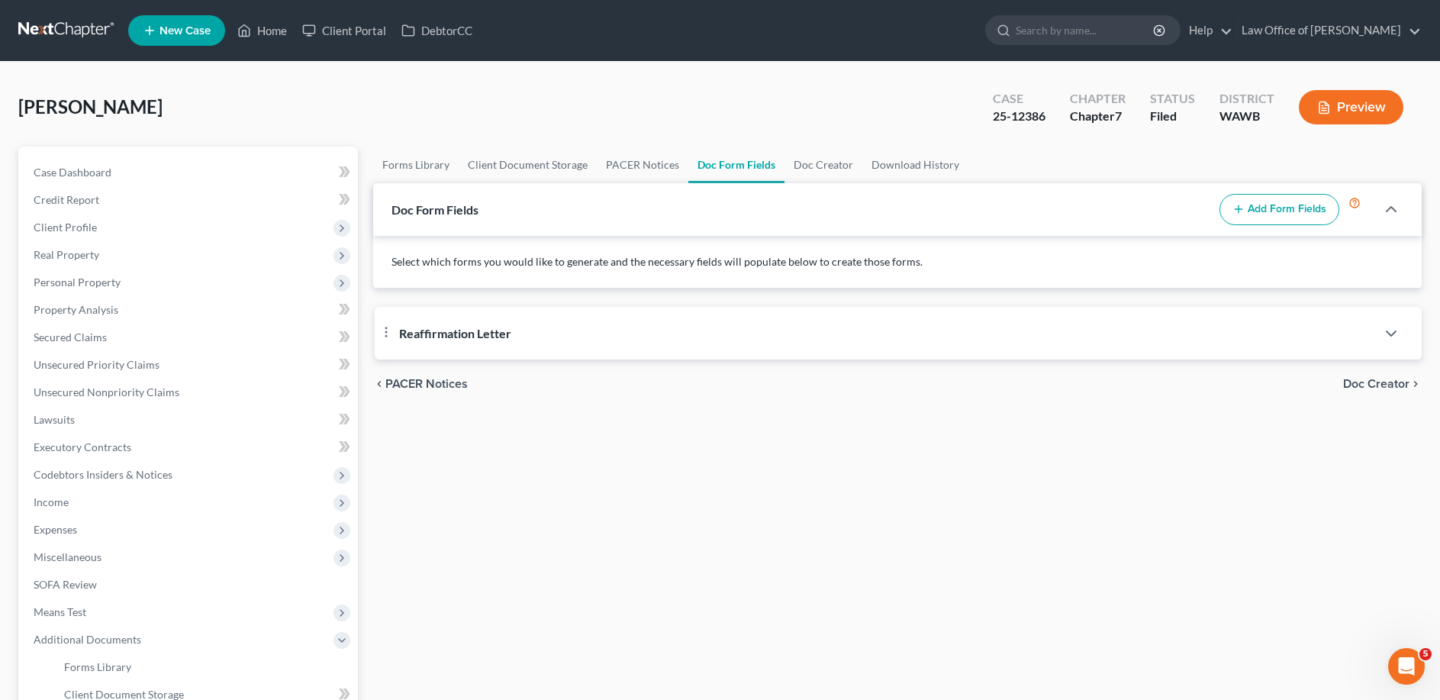
click at [1270, 206] on button "Add Form Fields" at bounding box center [1279, 210] width 120 height 32
select select "104794"
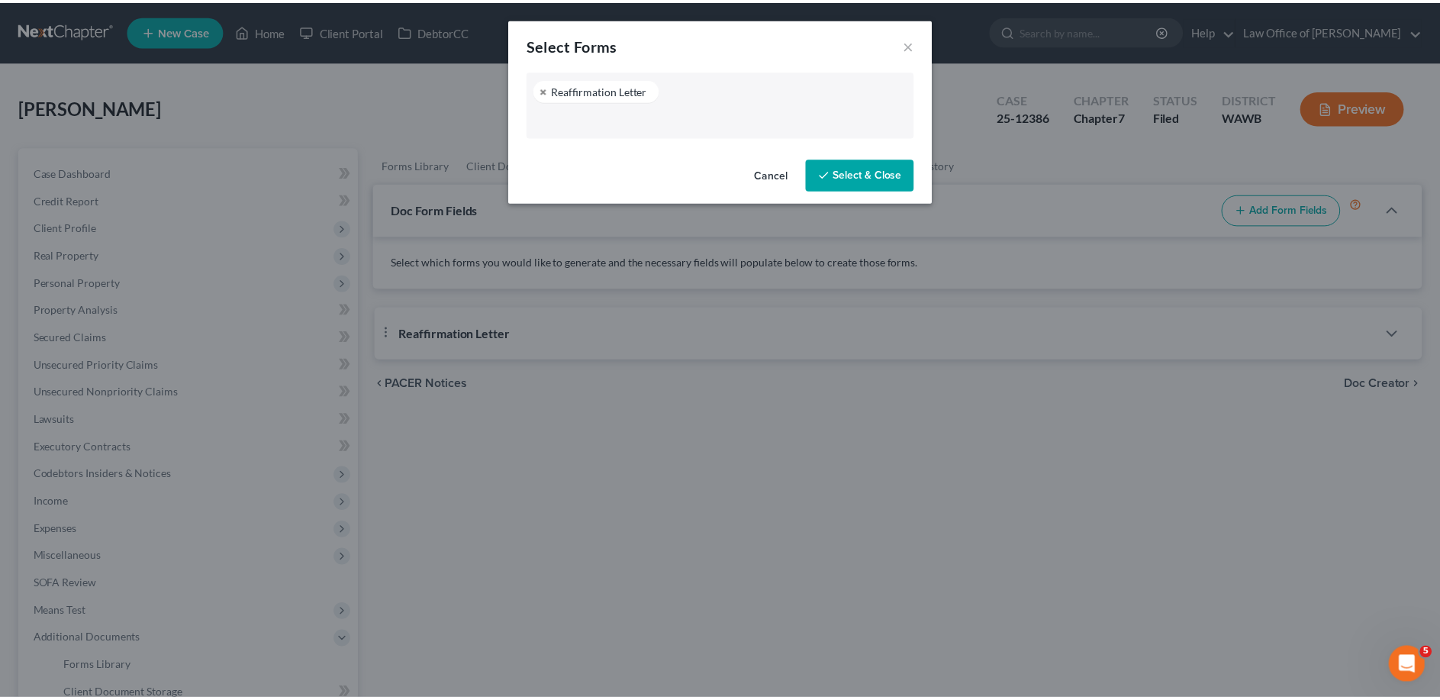
scroll to position [481, 0]
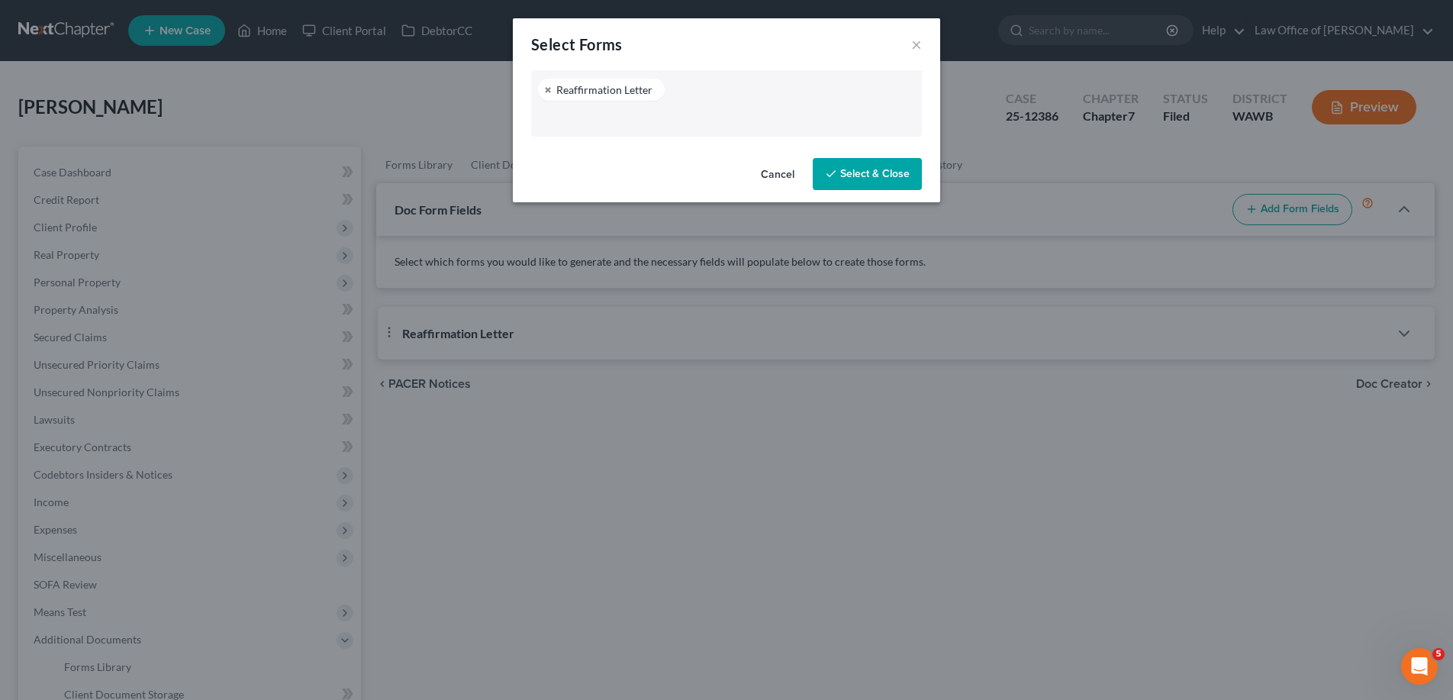
click at [850, 178] on button "Select & Close" at bounding box center [866, 174] width 109 height 32
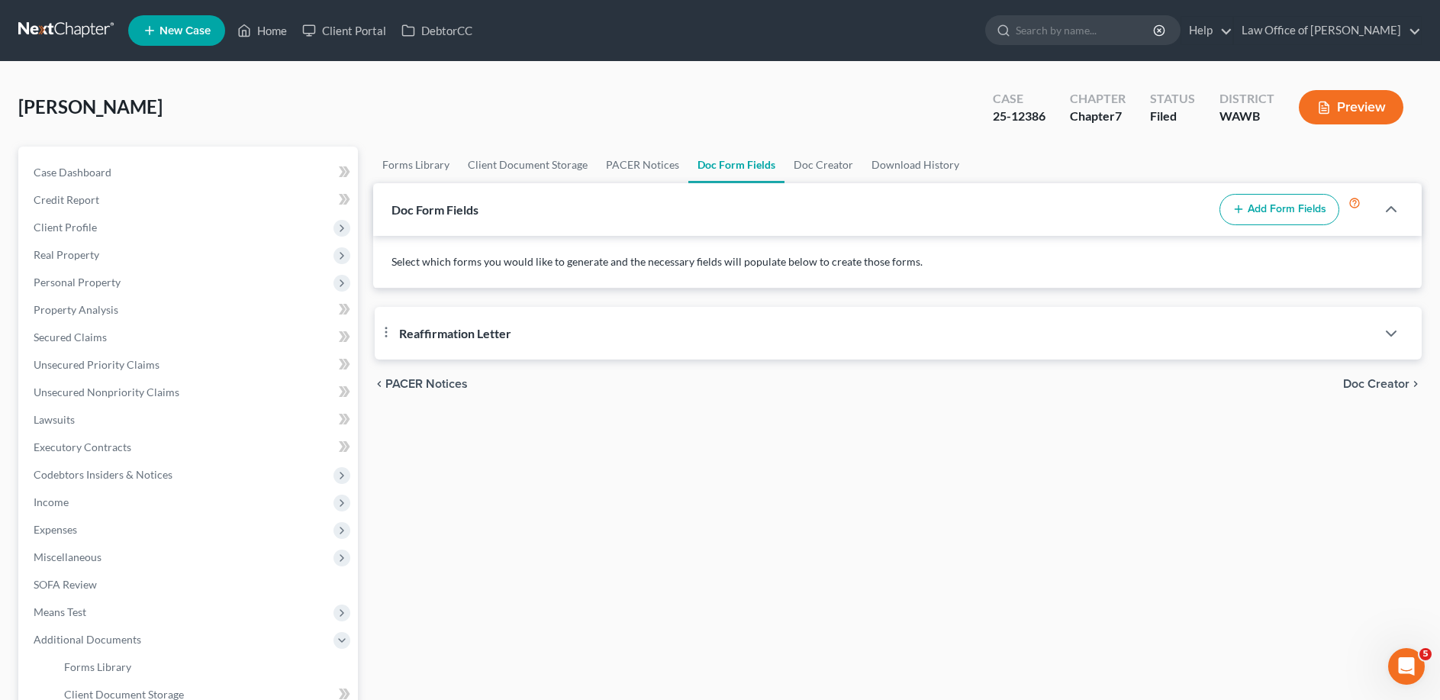
click at [477, 337] on span "Reaffirmation Letter" at bounding box center [455, 333] width 112 height 14
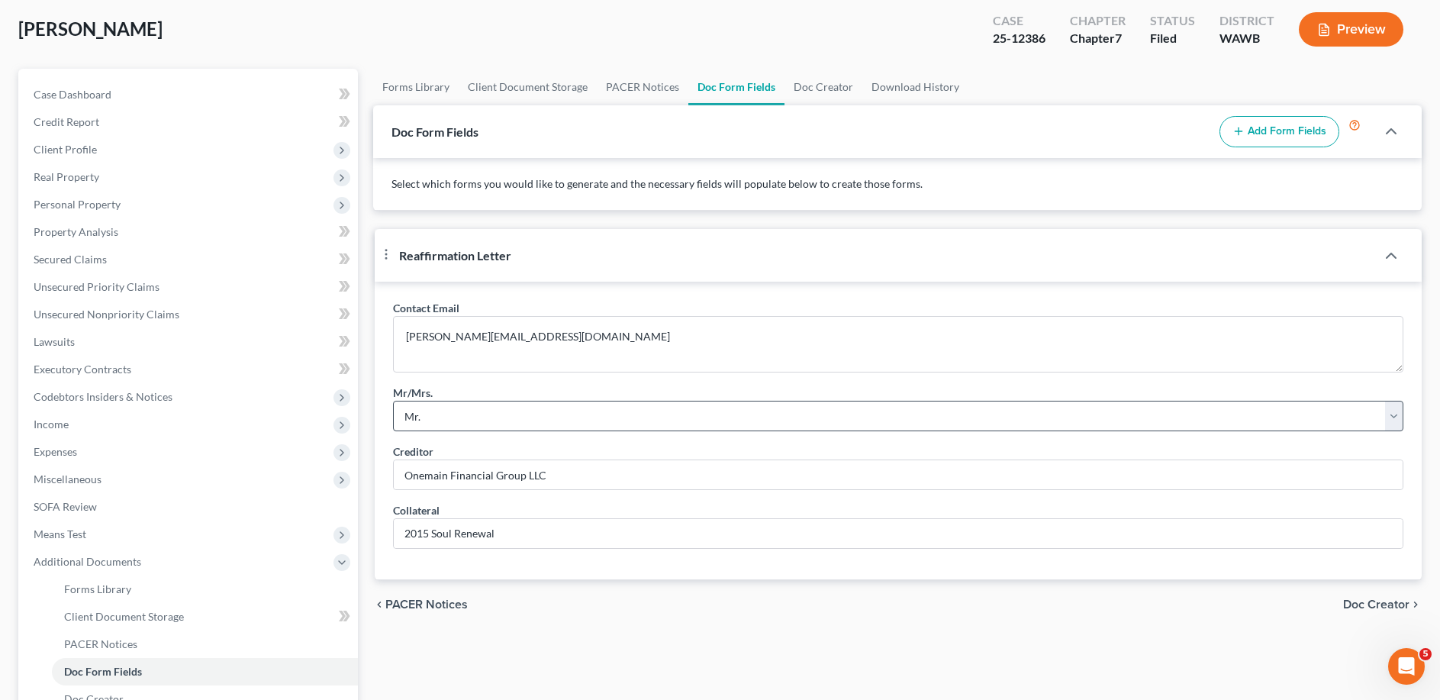
scroll to position [233, 0]
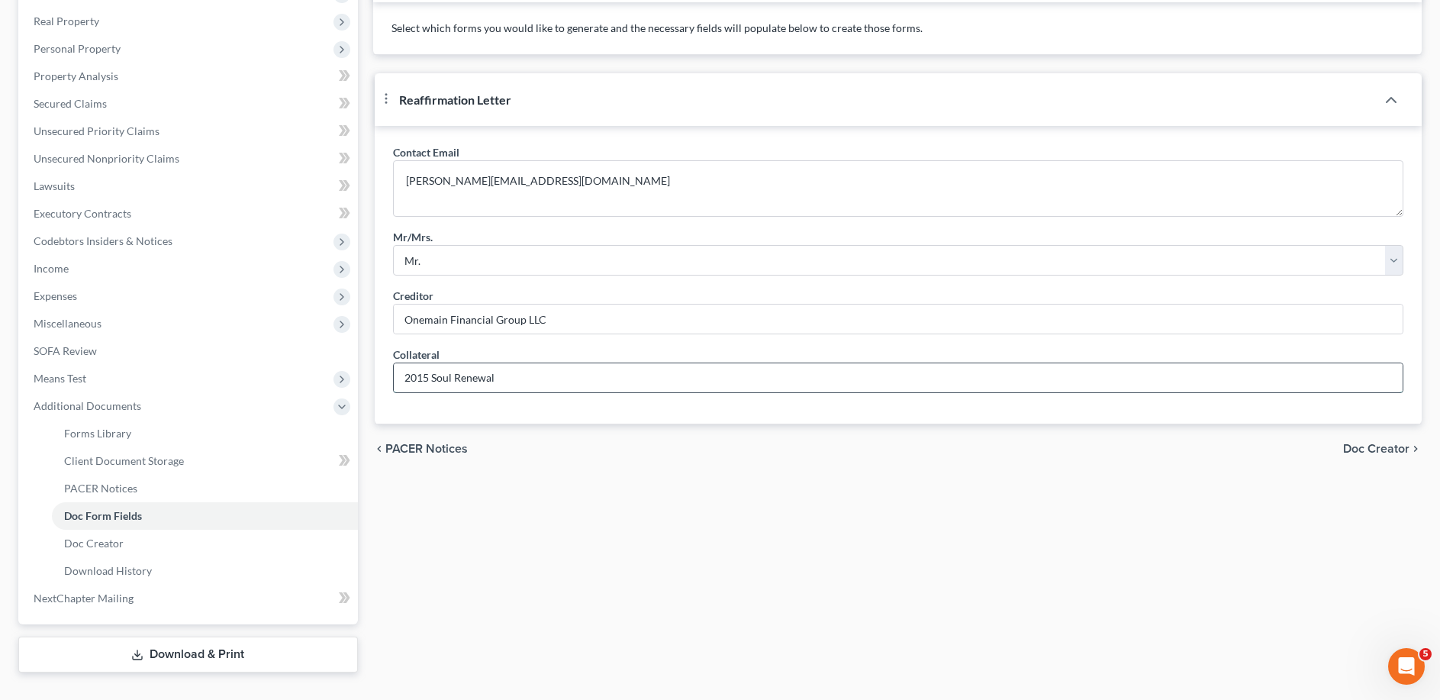
drag, startPoint x: 572, startPoint y: 439, endPoint x: 191, endPoint y: 442, distance: 381.5
click at [394, 392] on input "2015 Soul Renewal" at bounding box center [898, 377] width 1009 height 29
type input "2016 Cadillac"
drag, startPoint x: 568, startPoint y: 367, endPoint x: 275, endPoint y: 366, distance: 292.2
click at [394, 333] on input "Onemain Financial Group LLC" at bounding box center [898, 318] width 1009 height 29
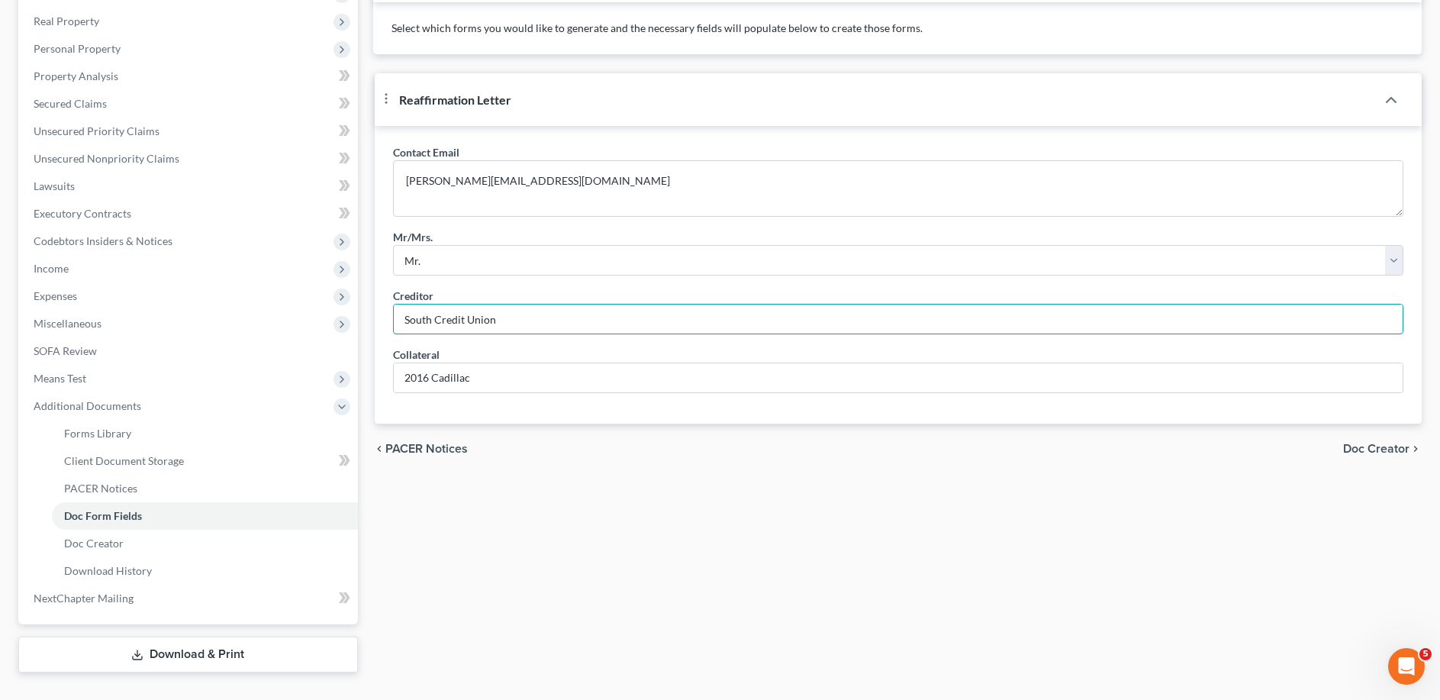
type input "South Credit Union"
click at [1351, 455] on span "Doc Creator" at bounding box center [1376, 448] width 66 height 12
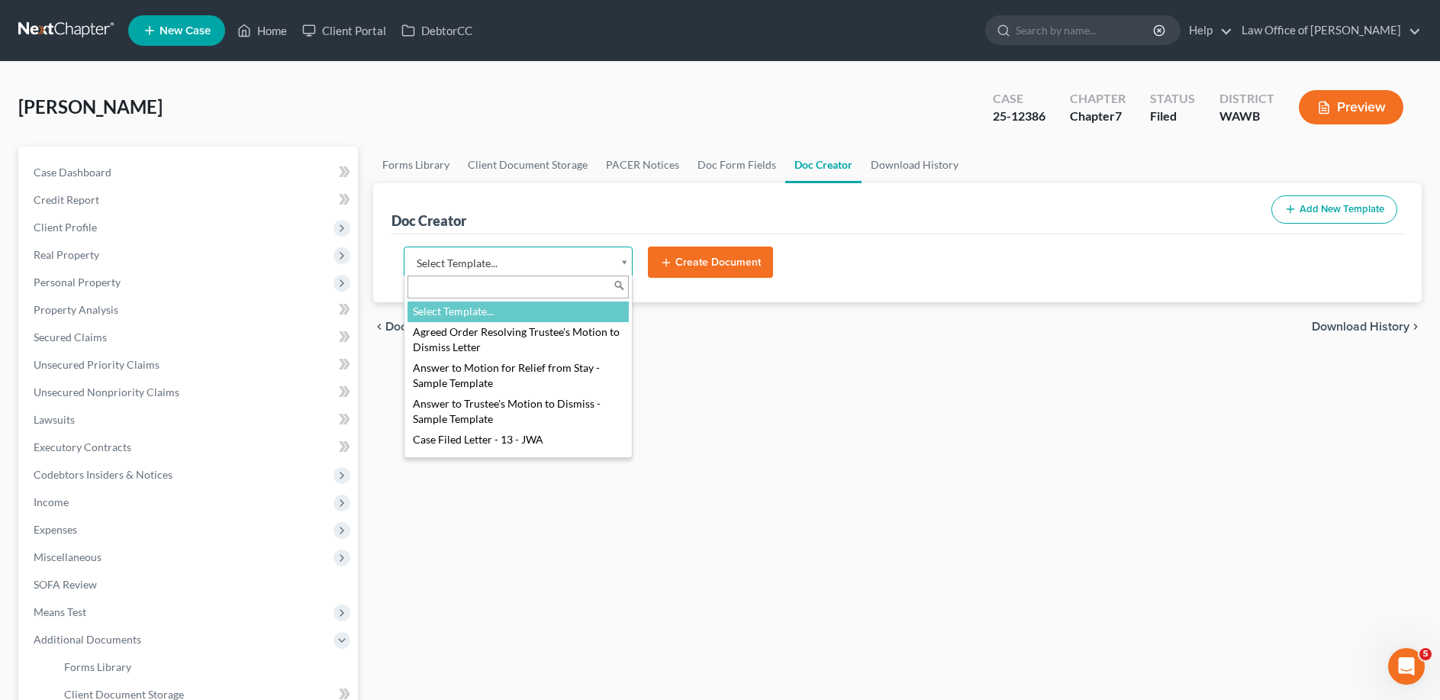
click at [486, 259] on body "Home New Case Client Portal DebtorCC Law Office of [PERSON_NAME] [EMAIL_ADDRESS…" at bounding box center [720, 482] width 1440 height 964
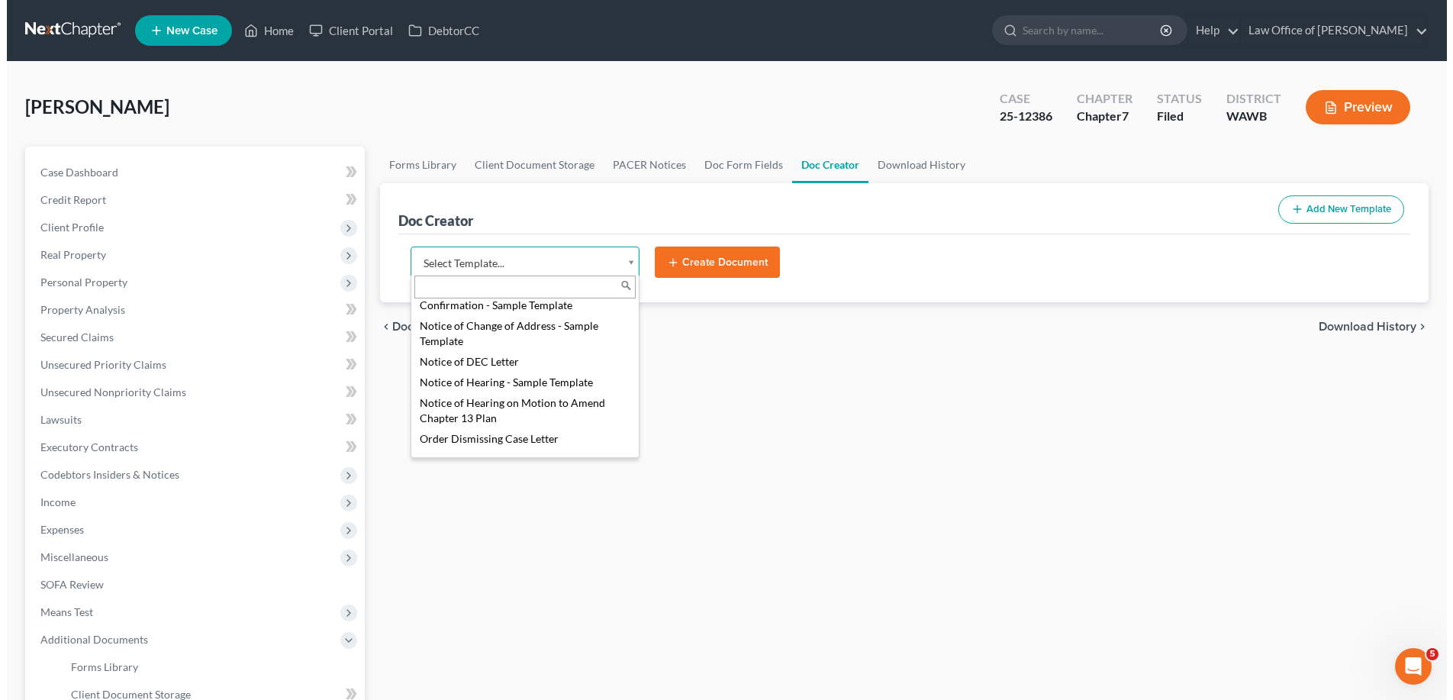
scroll to position [700, 0]
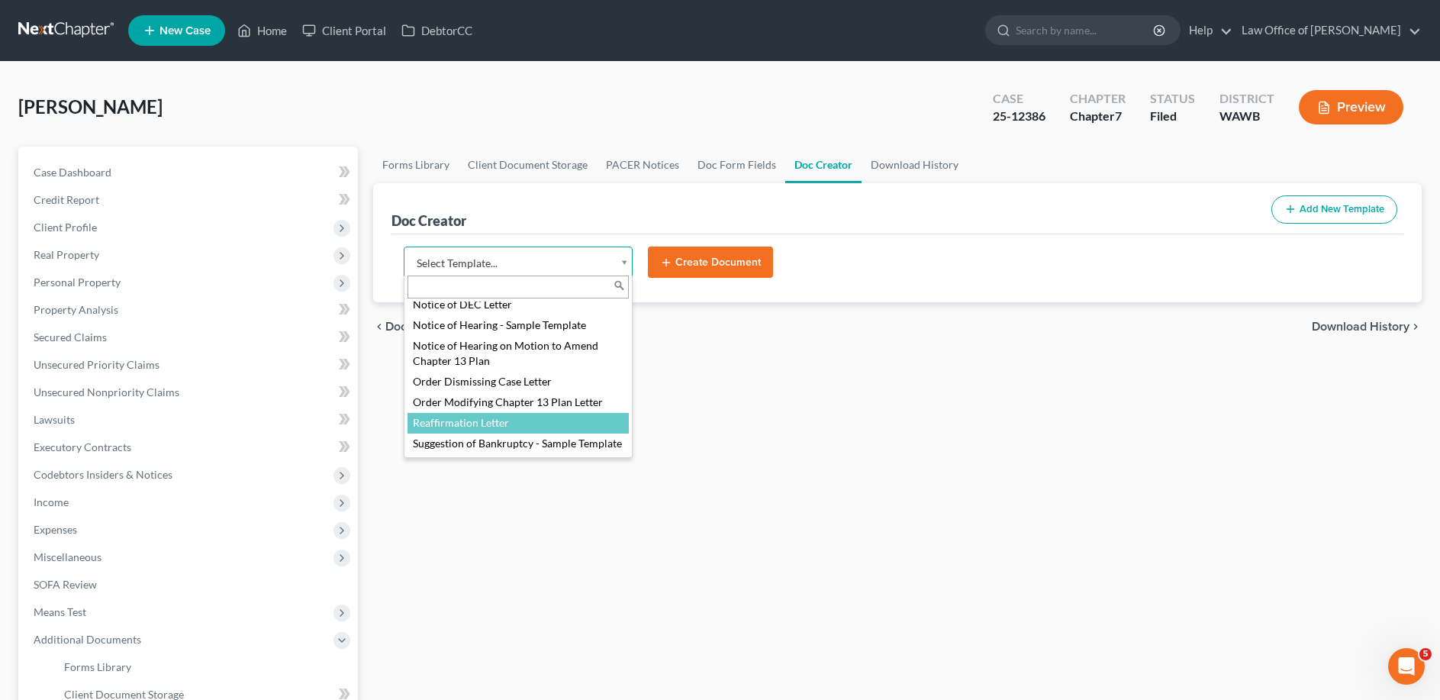
select select "104794"
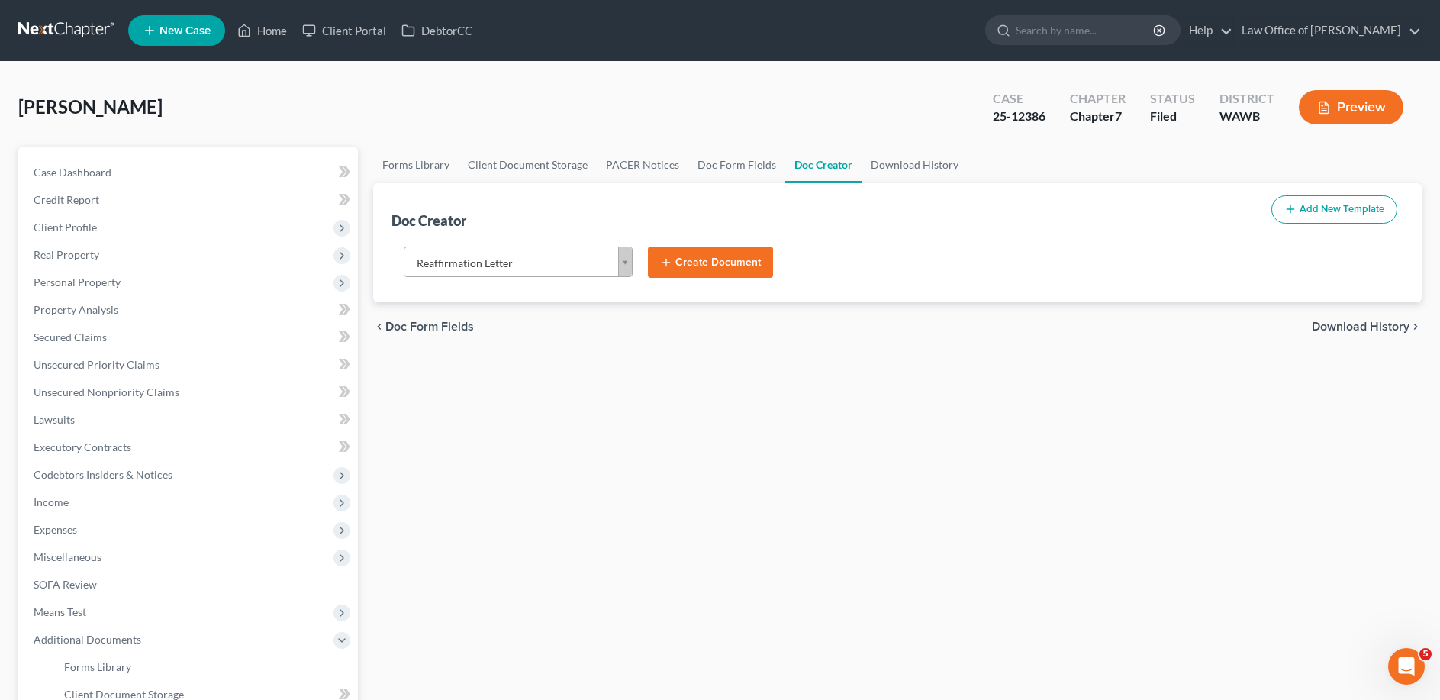
click at [700, 263] on button "Create Document" at bounding box center [710, 262] width 125 height 32
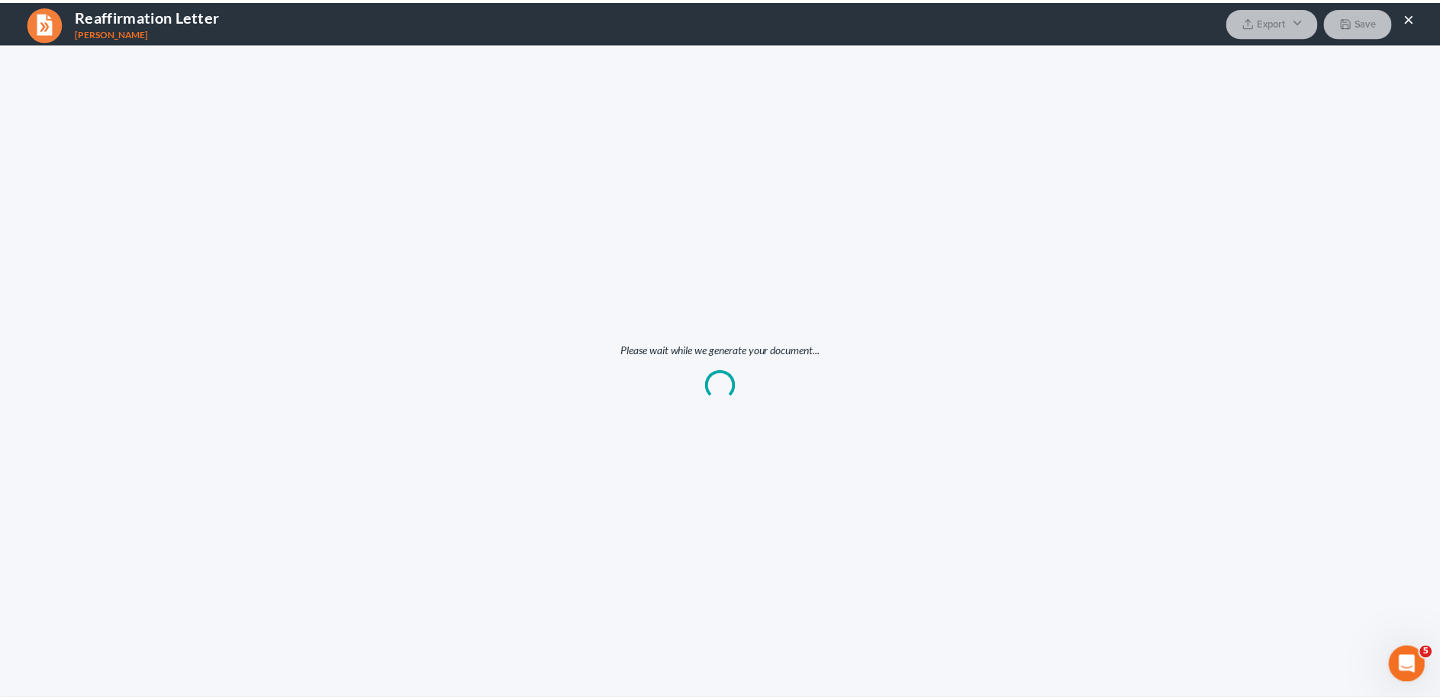
scroll to position [0, 0]
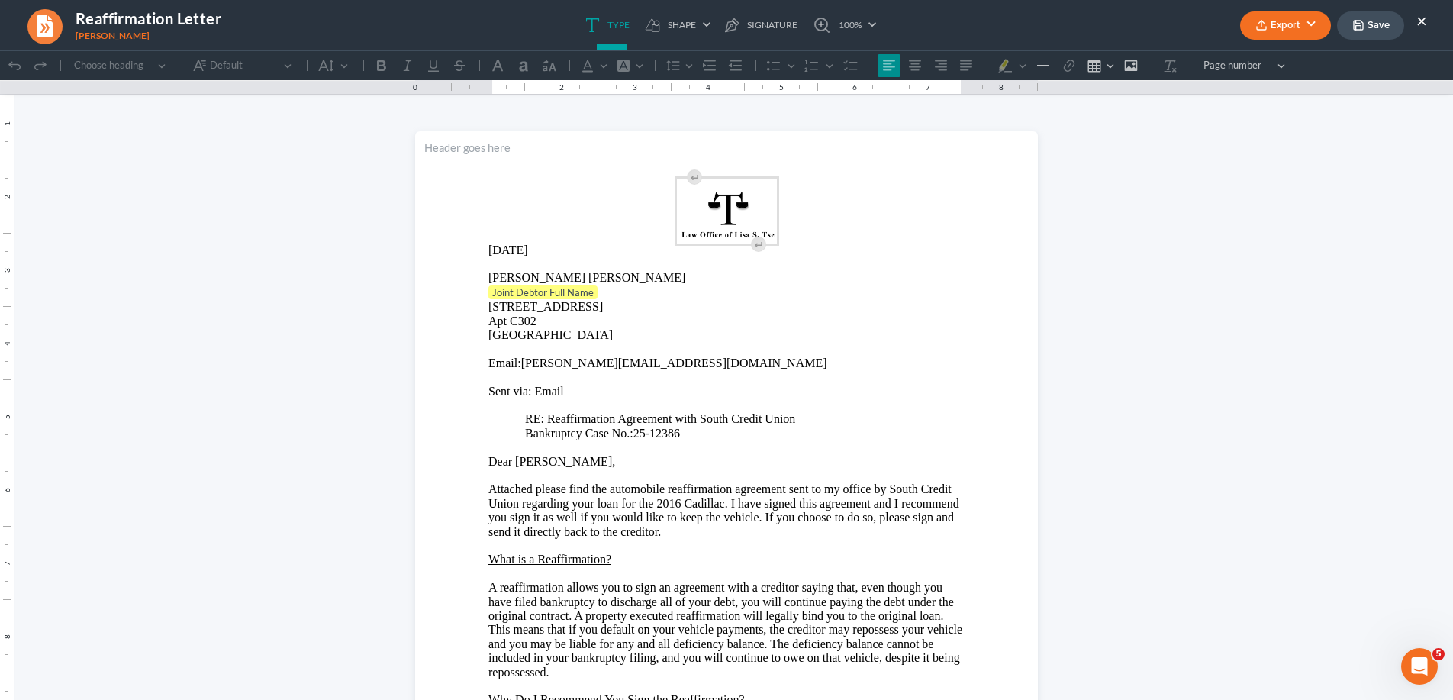
click at [603, 297] on p "Joint Debtor Full Name" at bounding box center [726, 292] width 476 height 15
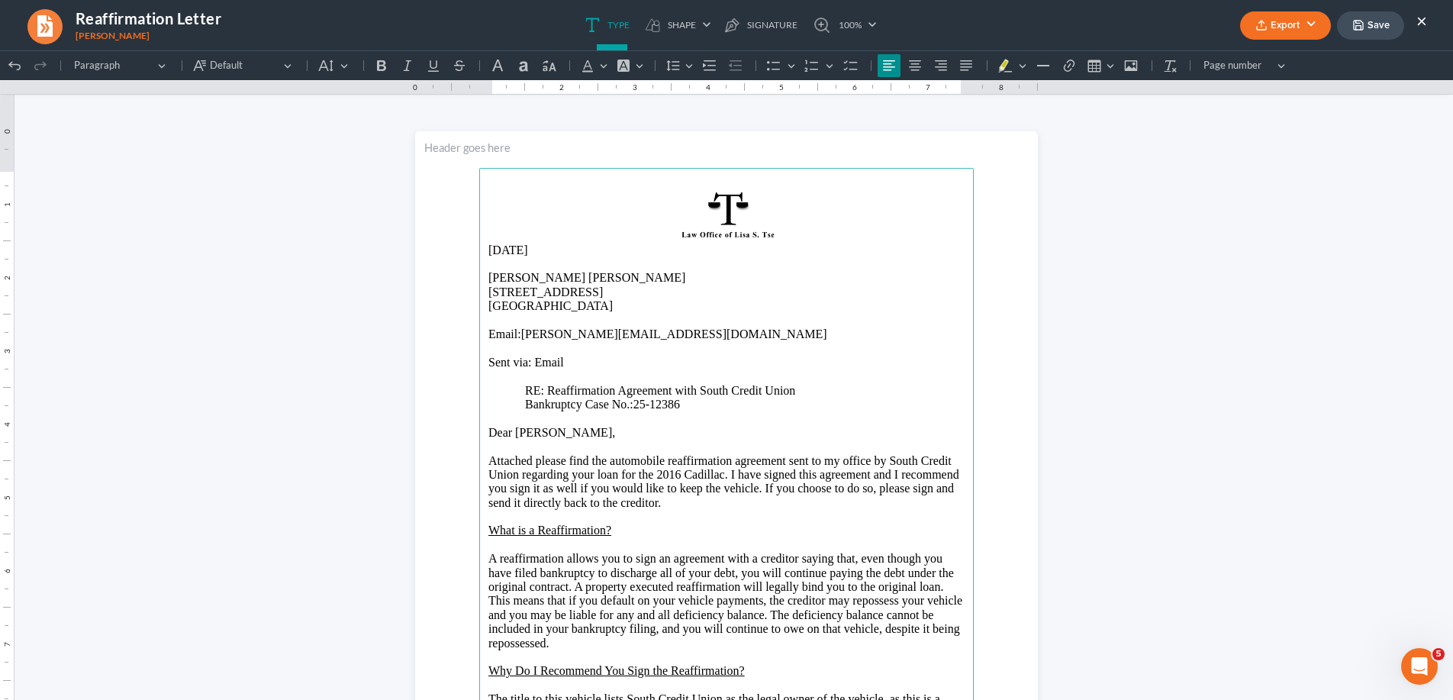
click at [1292, 21] on button "Export" at bounding box center [1285, 25] width 91 height 28
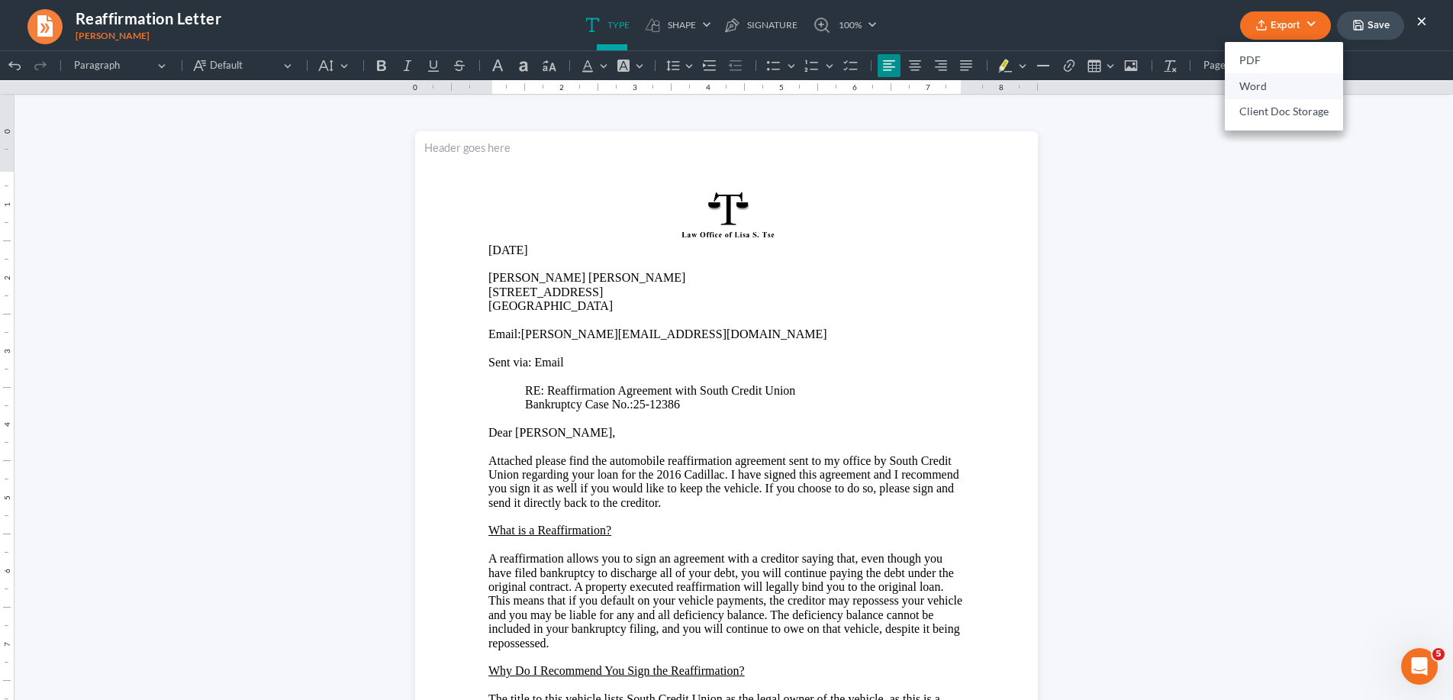
click at [1247, 88] on link "Word" at bounding box center [1283, 86] width 118 height 26
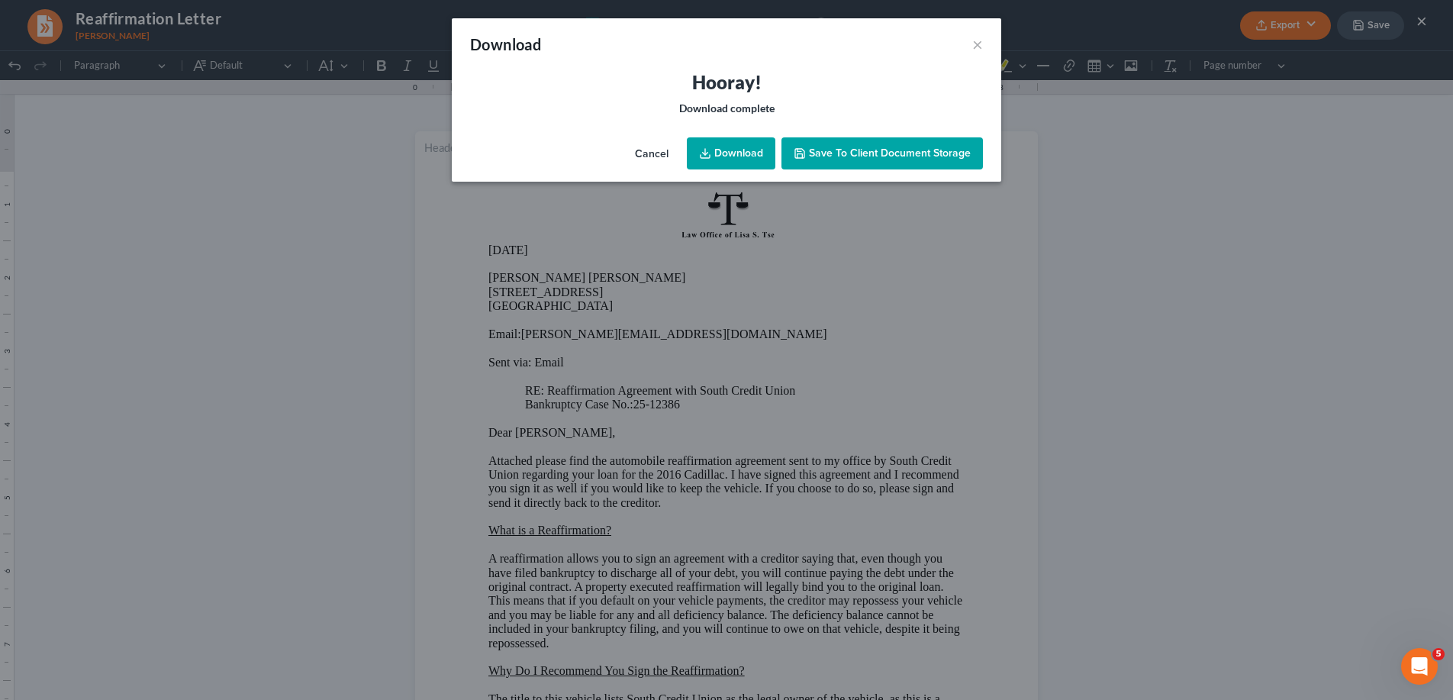
click at [734, 150] on link "Download" at bounding box center [731, 153] width 88 height 32
click at [976, 44] on button "×" at bounding box center [977, 44] width 11 height 18
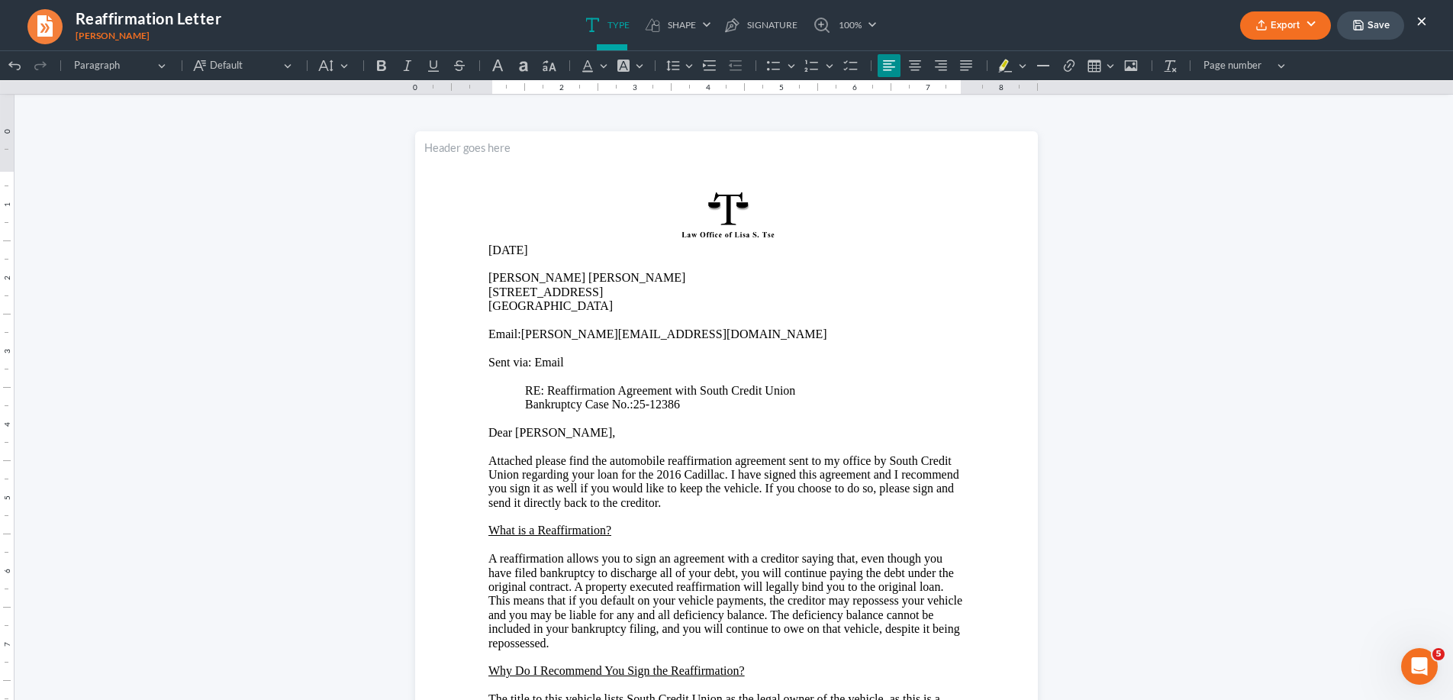
click at [1423, 21] on button "×" at bounding box center [1421, 20] width 11 height 18
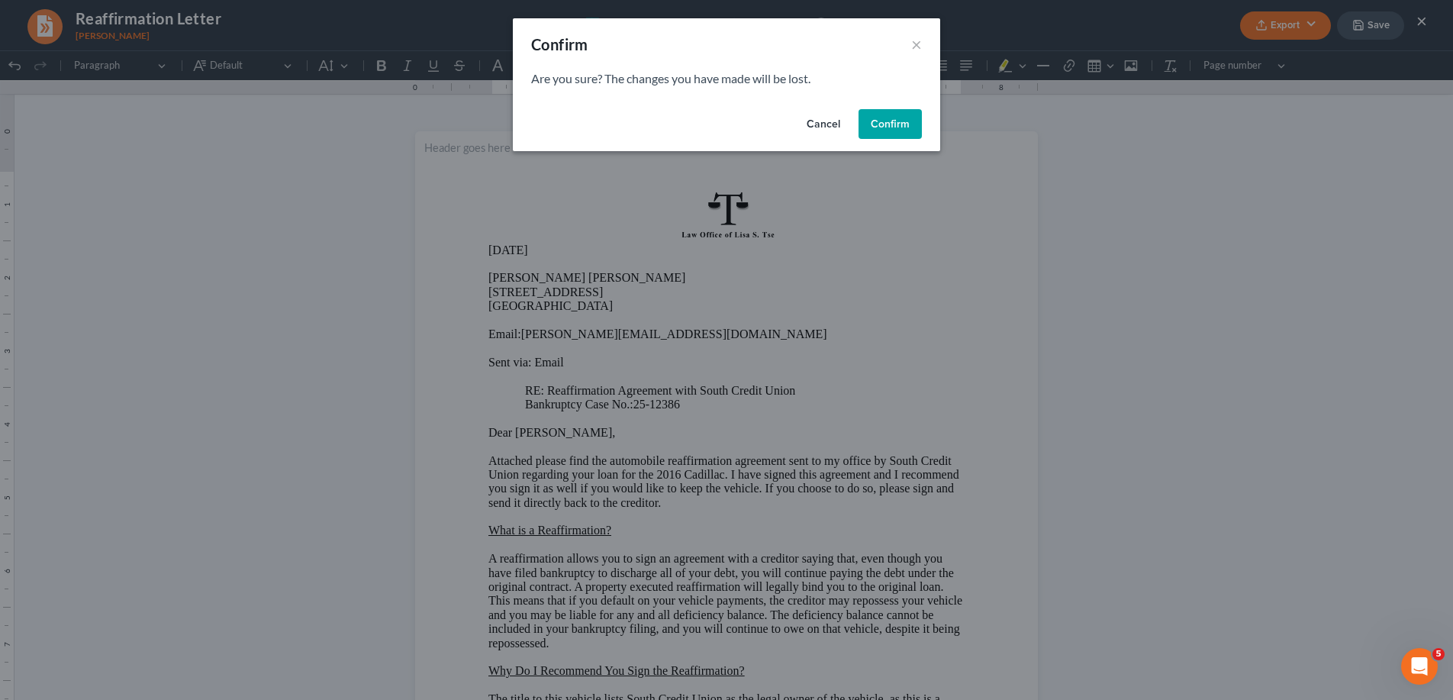
click at [890, 121] on button "Confirm" at bounding box center [889, 124] width 63 height 31
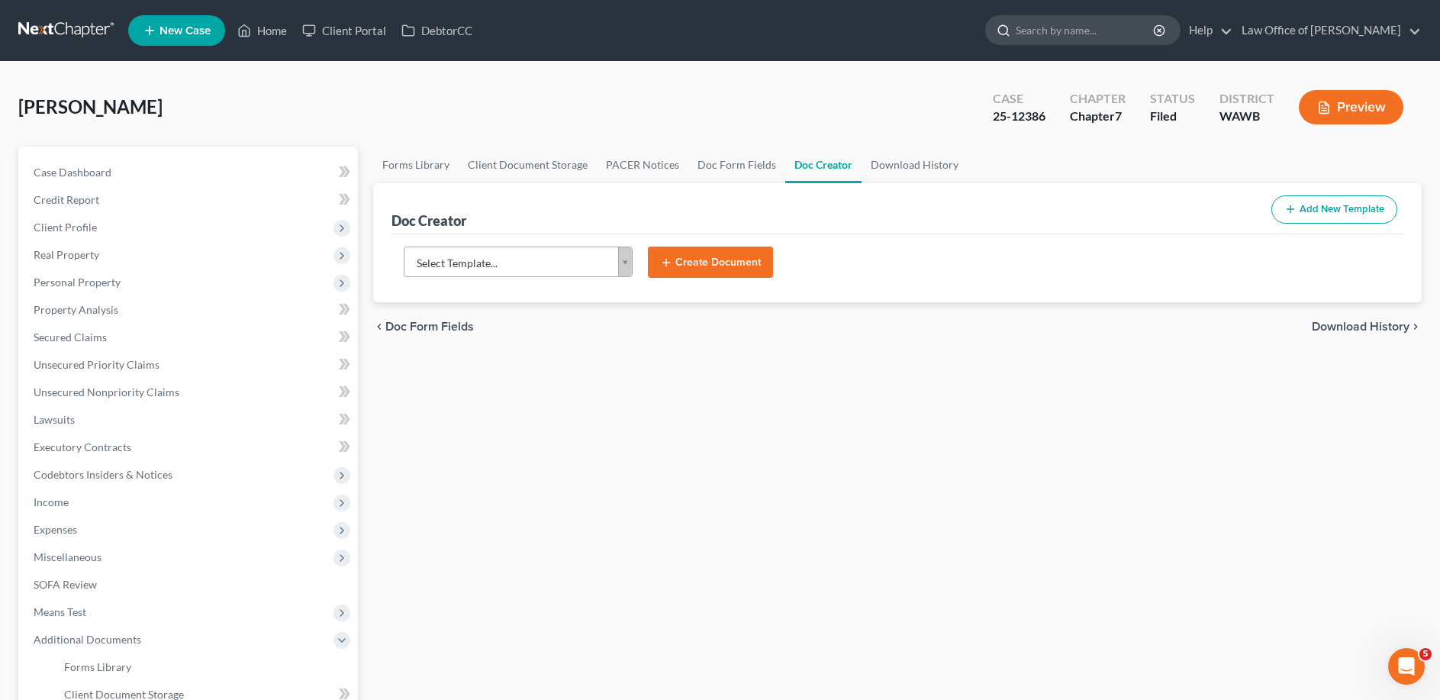
click at [1093, 27] on input "search" at bounding box center [1085, 30] width 140 height 28
type input "kaschube"
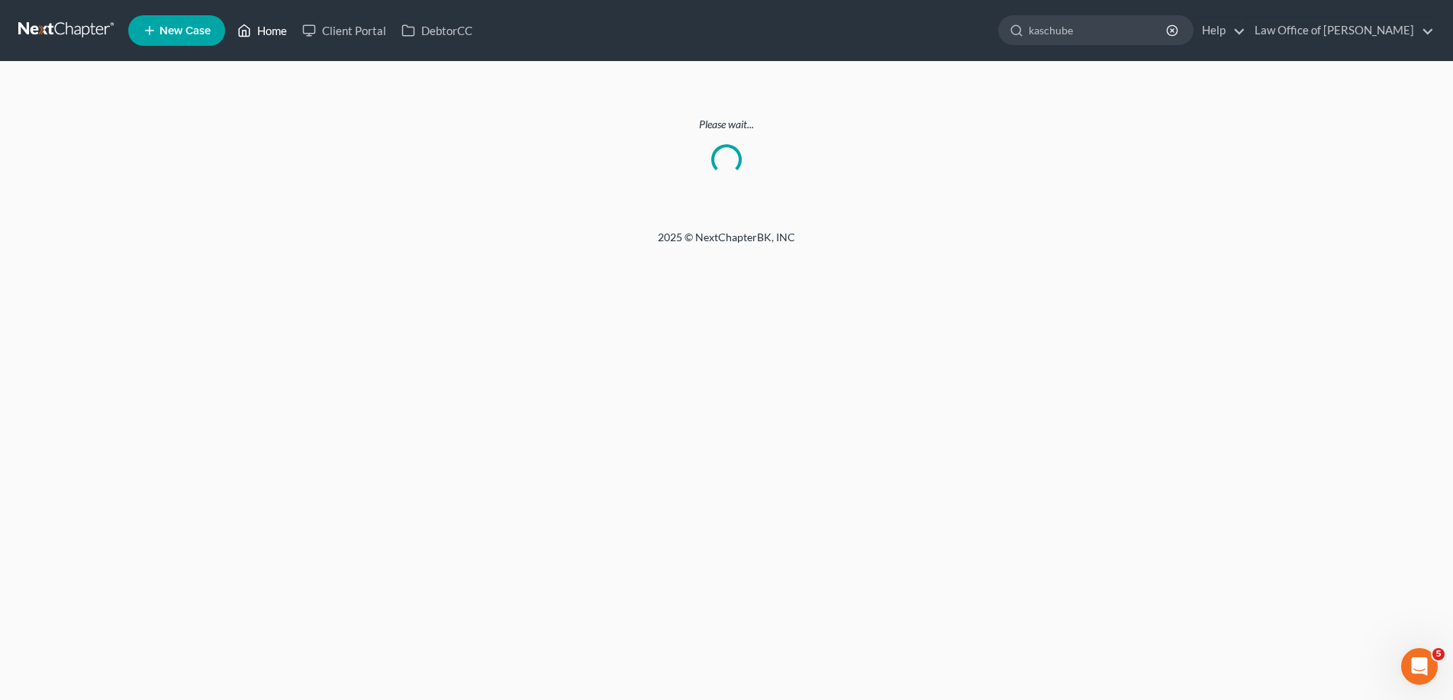
click at [261, 25] on link "Home" at bounding box center [262, 30] width 65 height 27
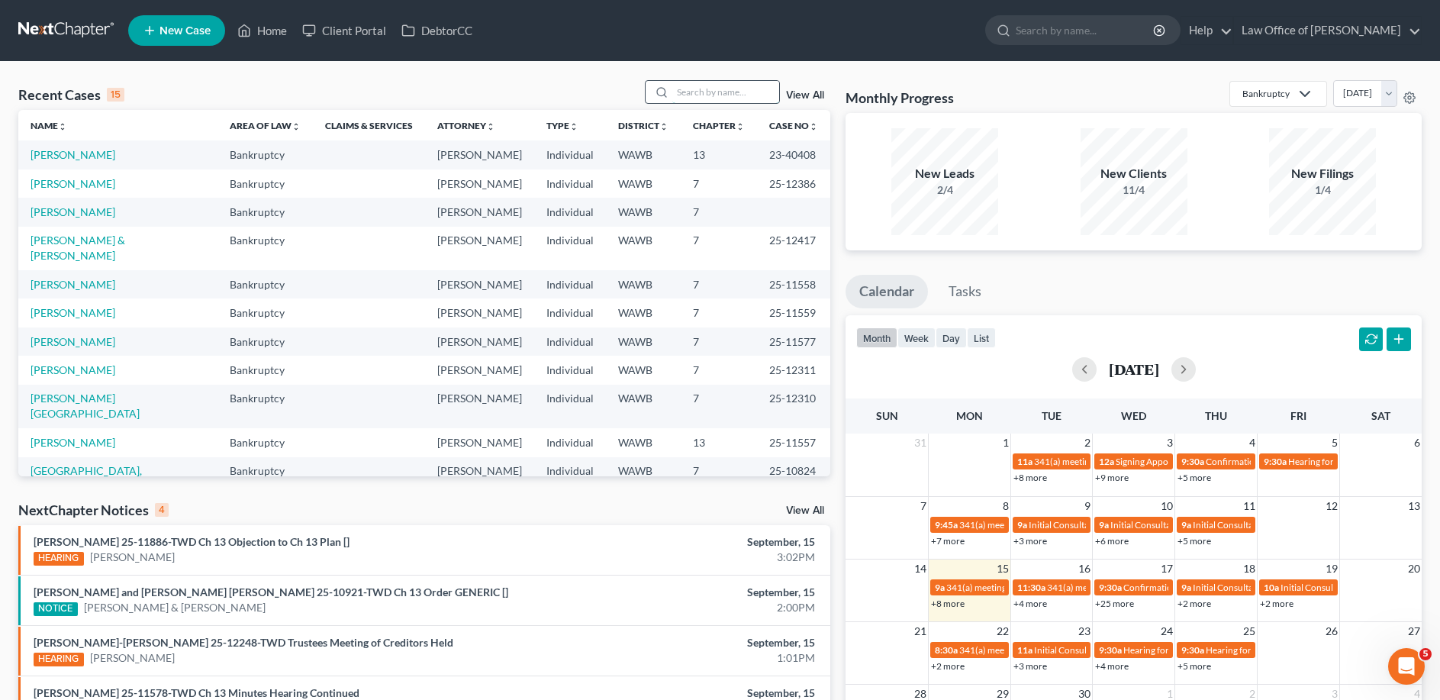
click at [738, 90] on input "search" at bounding box center [725, 92] width 107 height 22
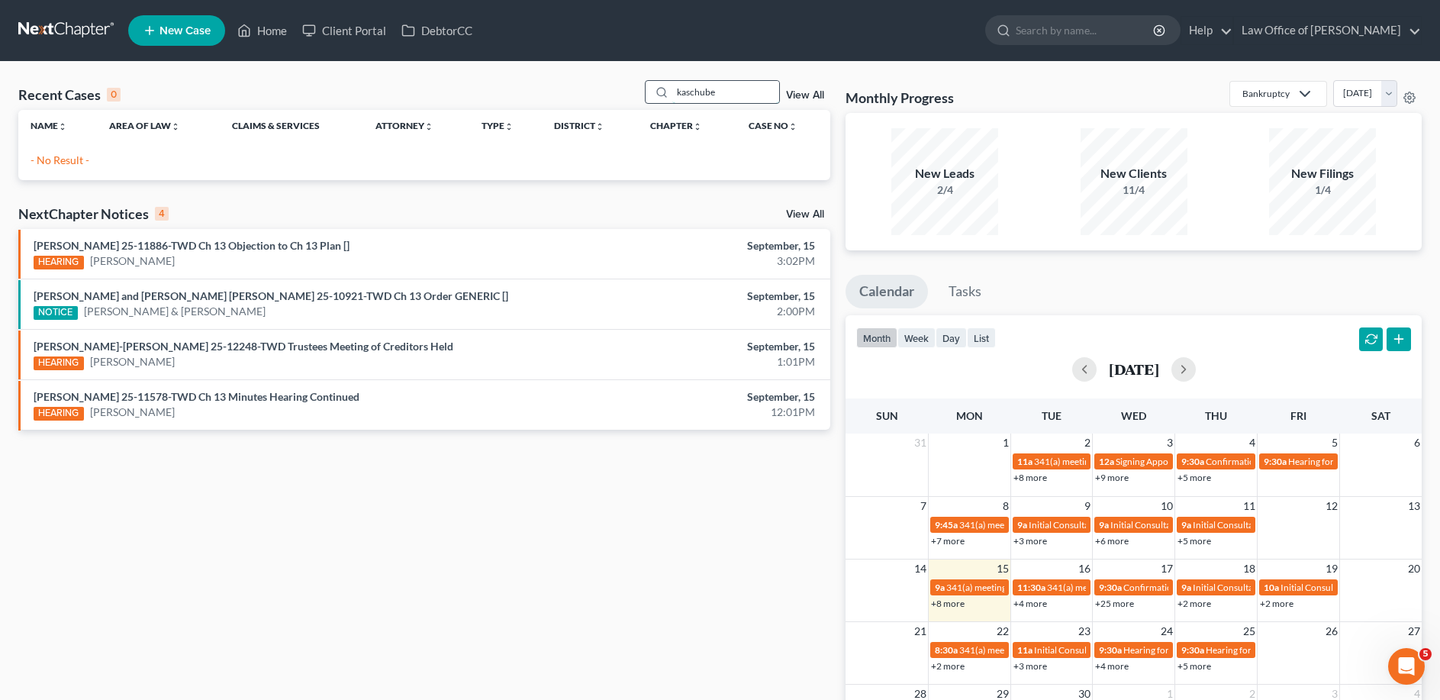
type input "kaschube"
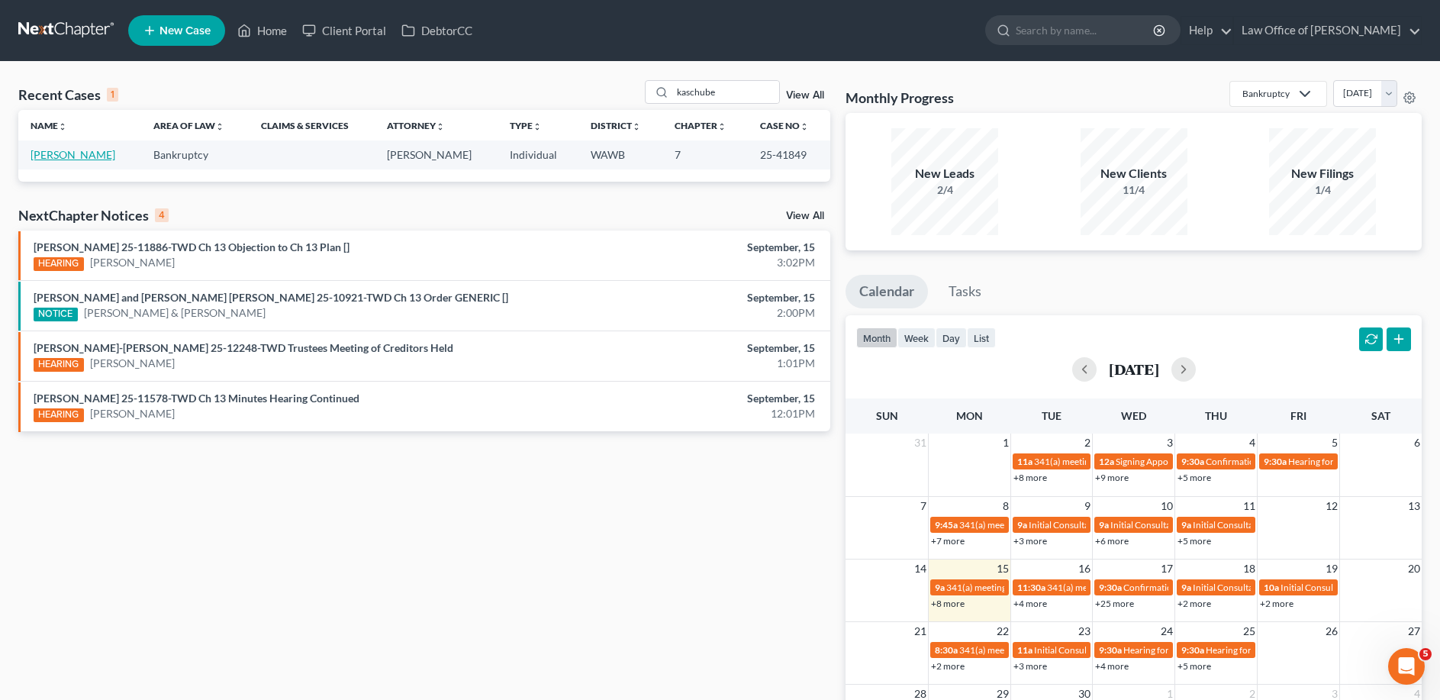
click at [99, 156] on link "[PERSON_NAME]" at bounding box center [73, 154] width 85 height 13
select select "6"
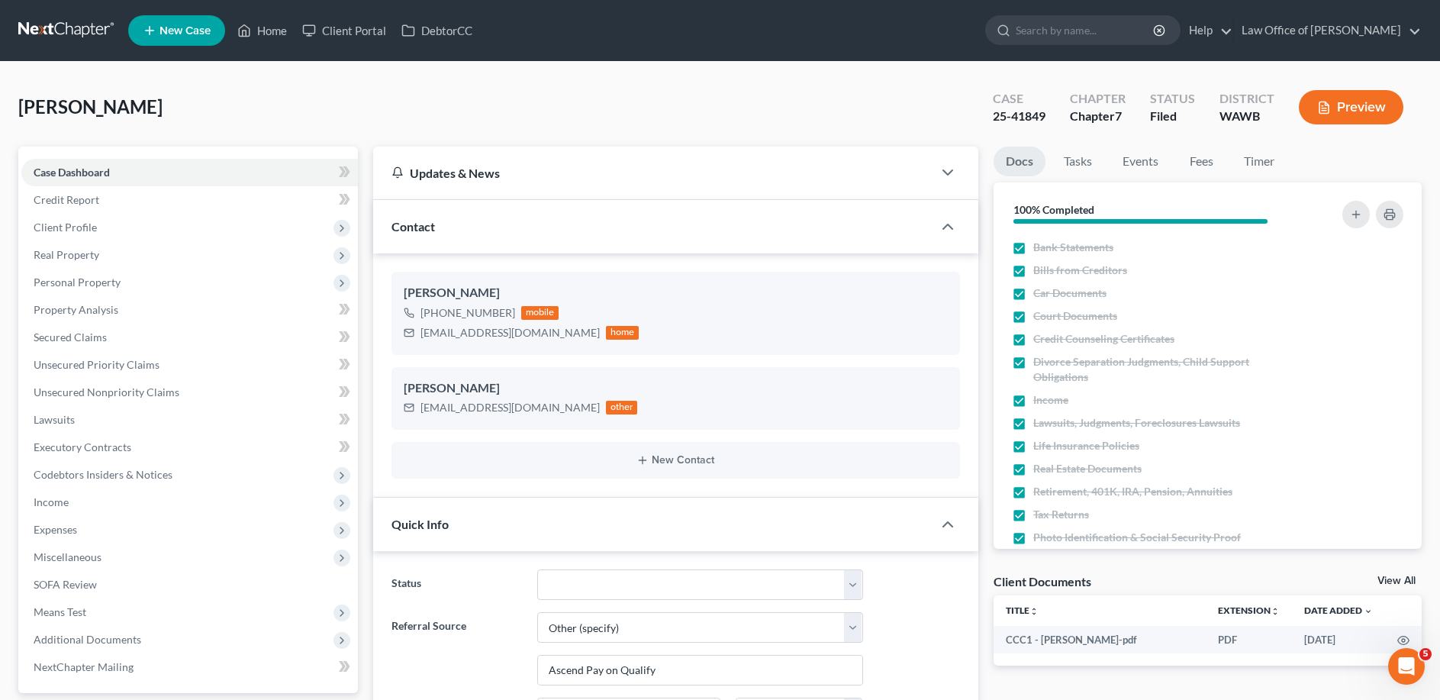
click at [1347, 101] on button "Preview" at bounding box center [1350, 107] width 105 height 34
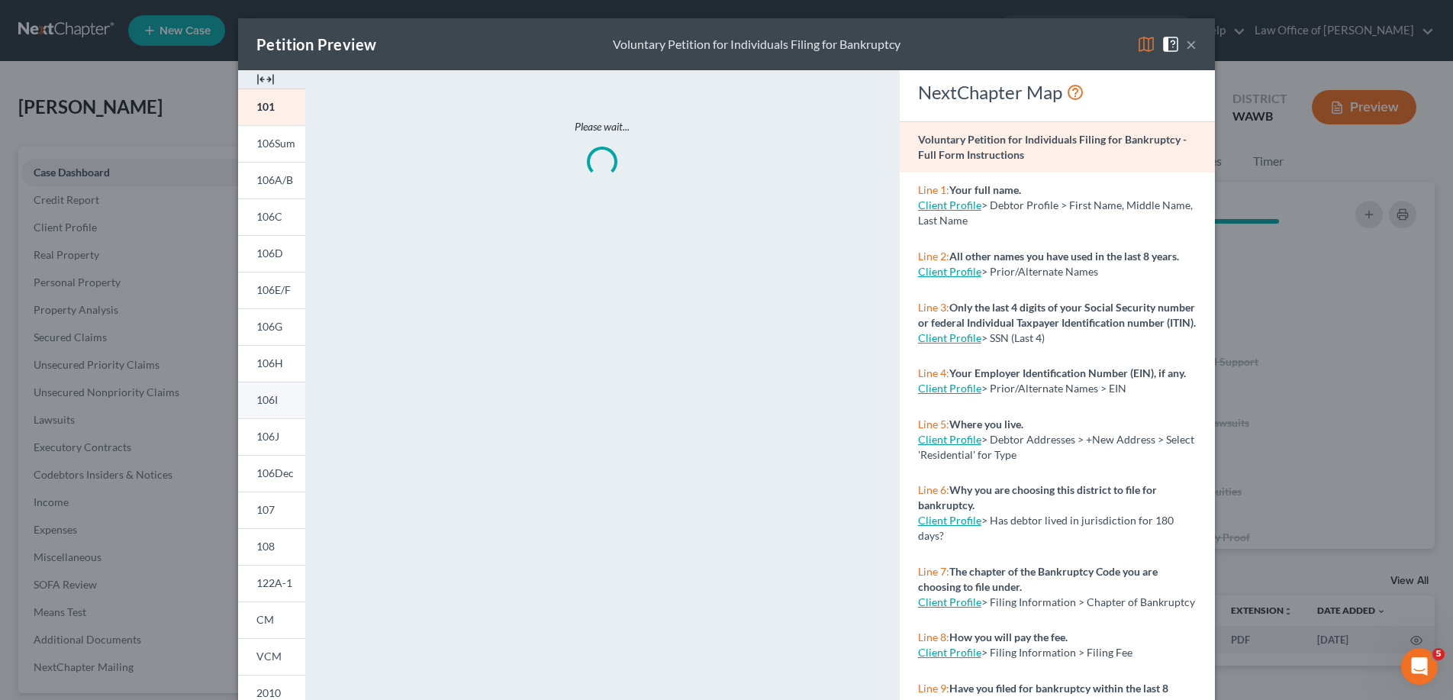
click at [258, 396] on span "106I" at bounding box center [266, 399] width 21 height 13
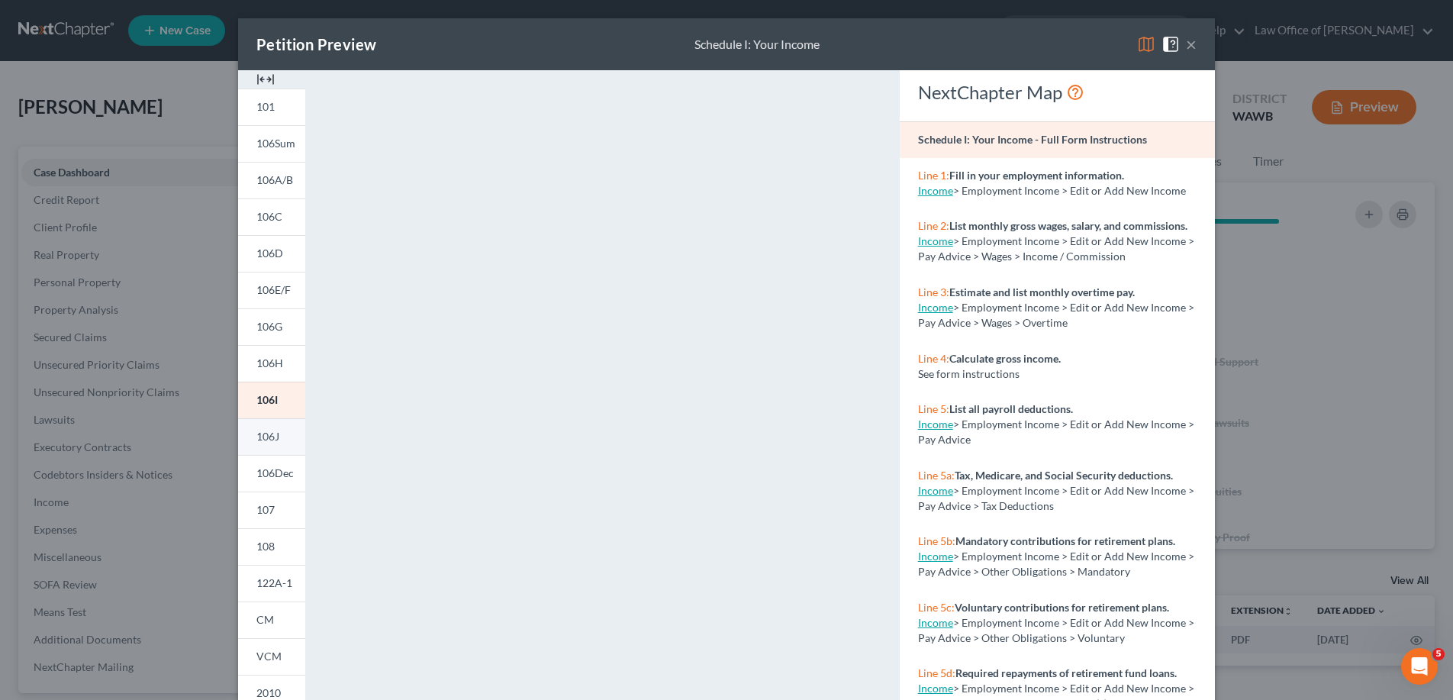
click at [271, 433] on span "106J" at bounding box center [267, 436] width 23 height 13
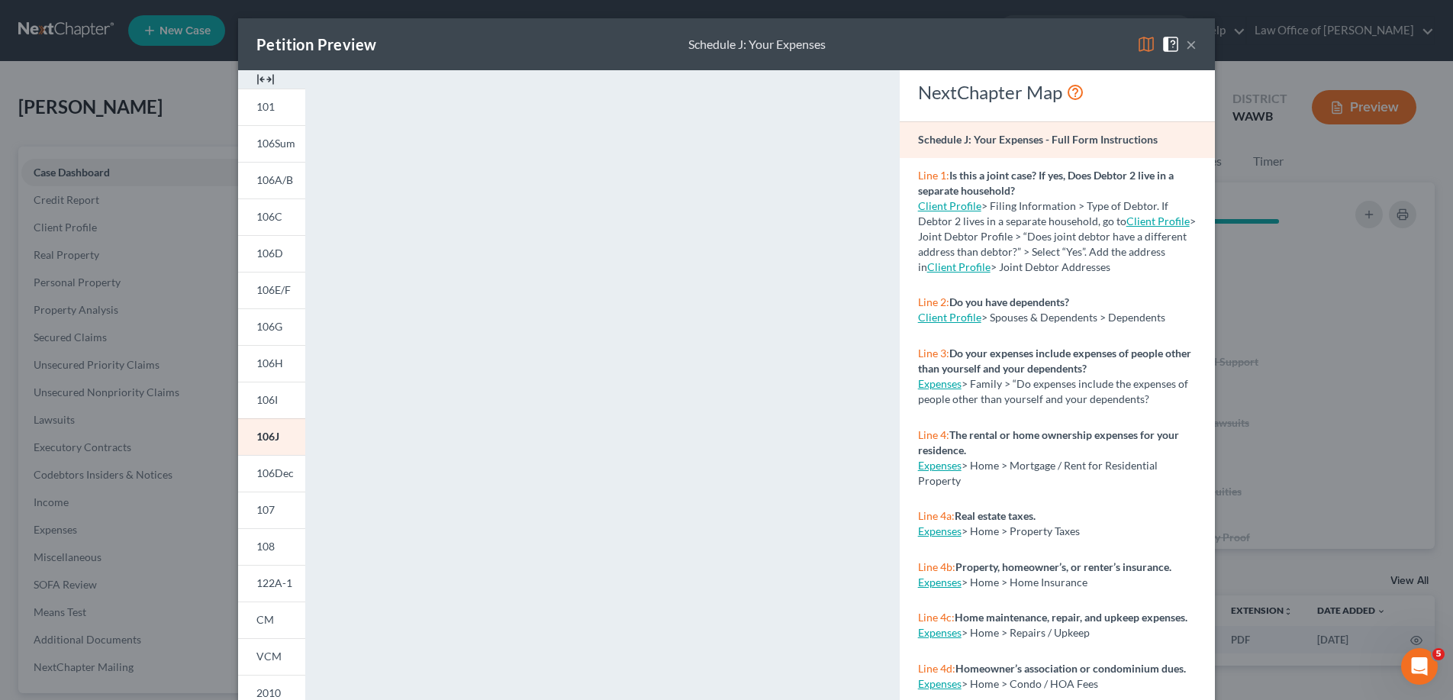
click at [1186, 39] on button "×" at bounding box center [1191, 44] width 11 height 18
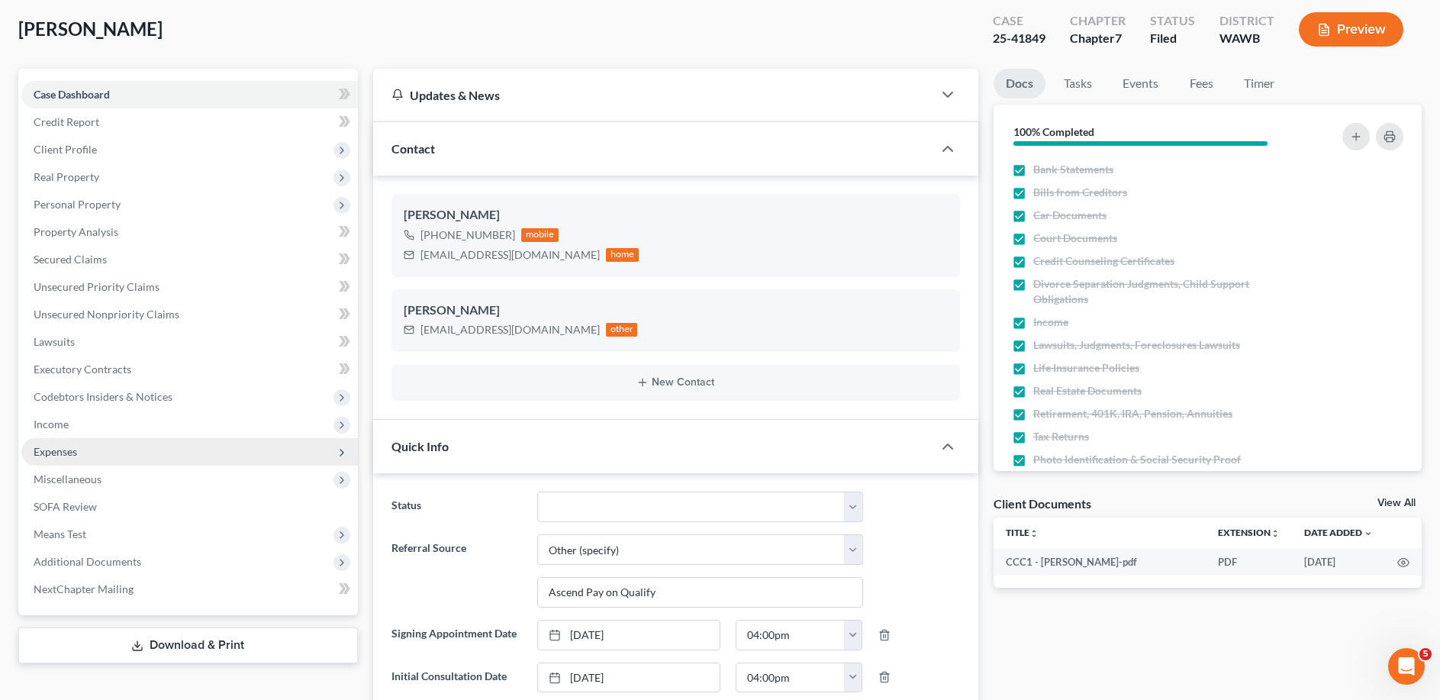
scroll to position [311, 0]
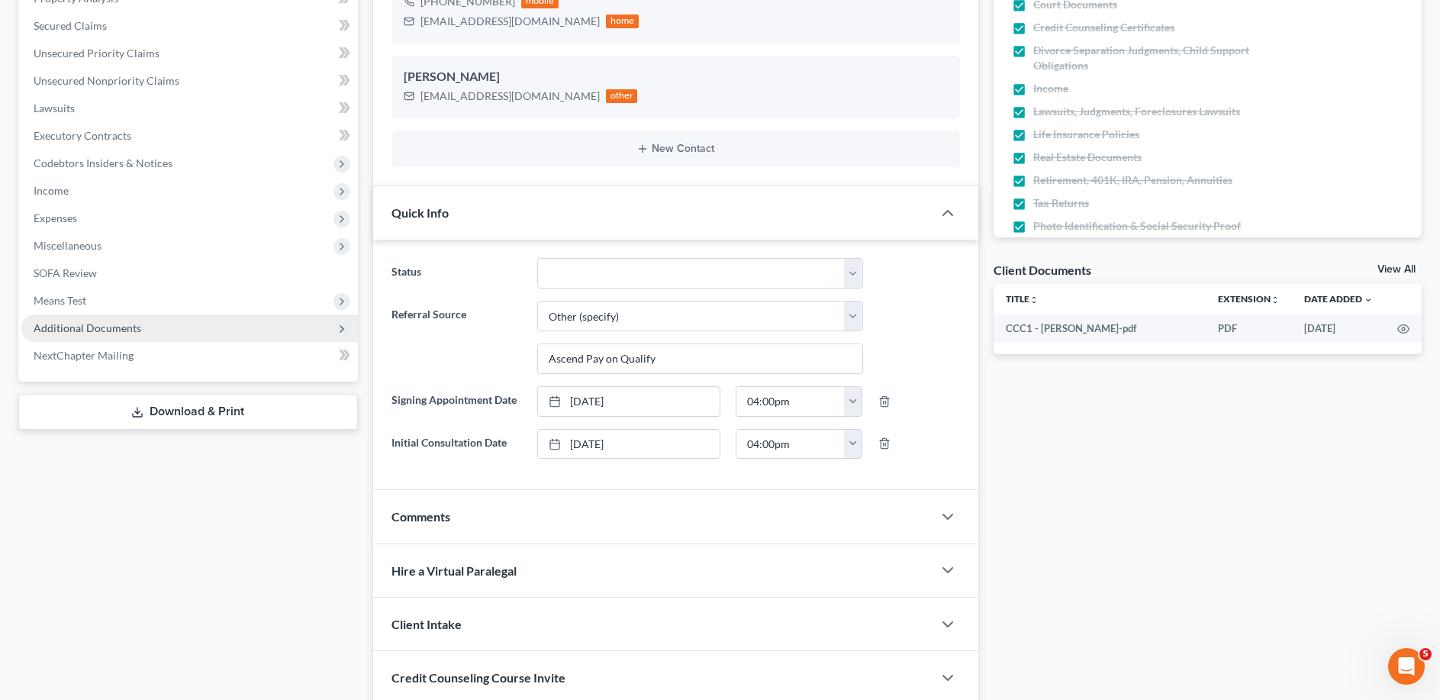
click at [57, 320] on span "Additional Documents" at bounding box center [189, 327] width 336 height 27
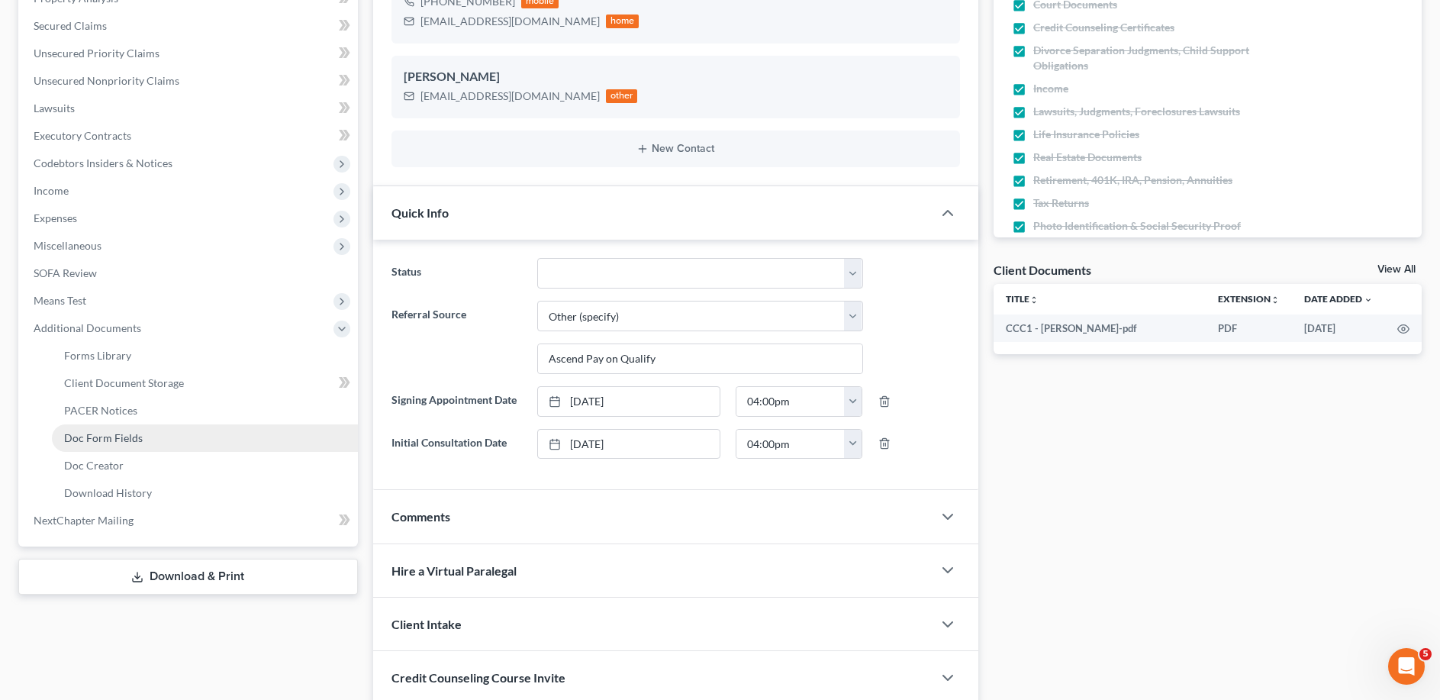
click at [87, 432] on span "Doc Form Fields" at bounding box center [103, 437] width 79 height 13
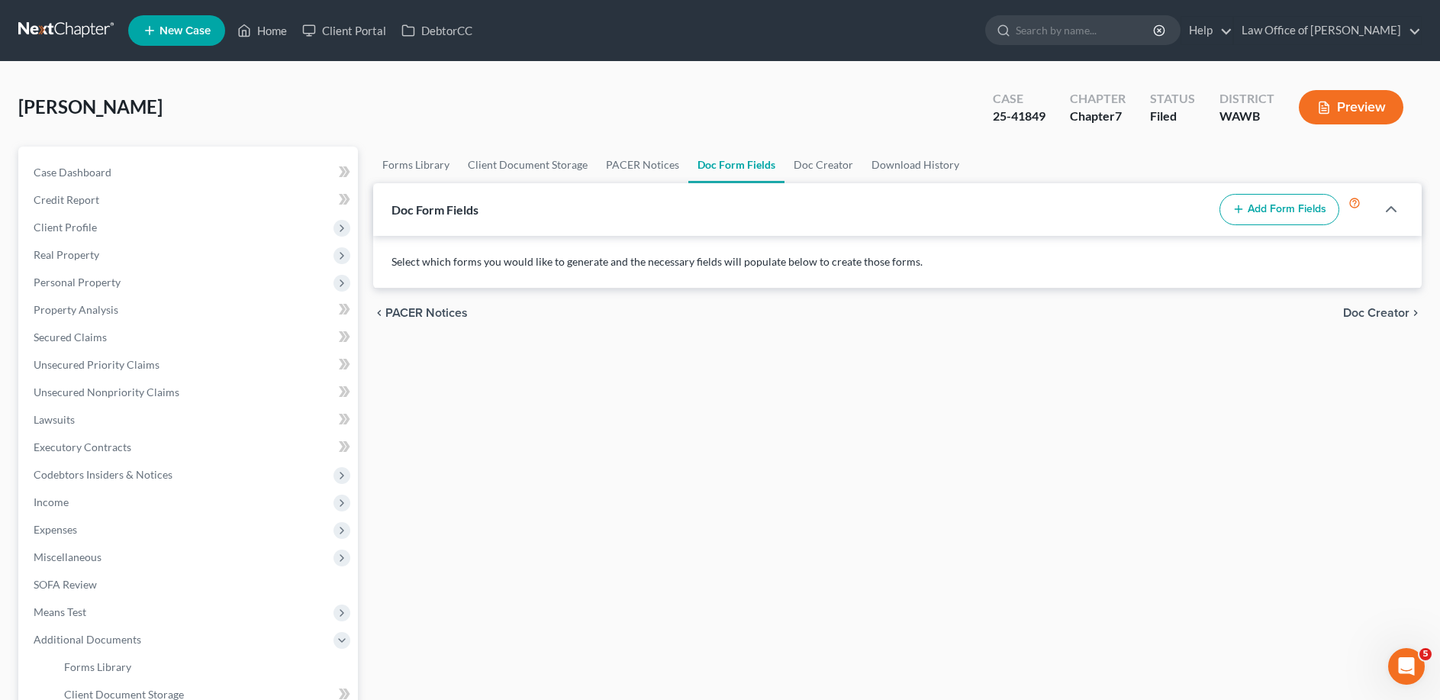
click at [1262, 211] on button "Add Form Fields" at bounding box center [1279, 210] width 120 height 32
select select
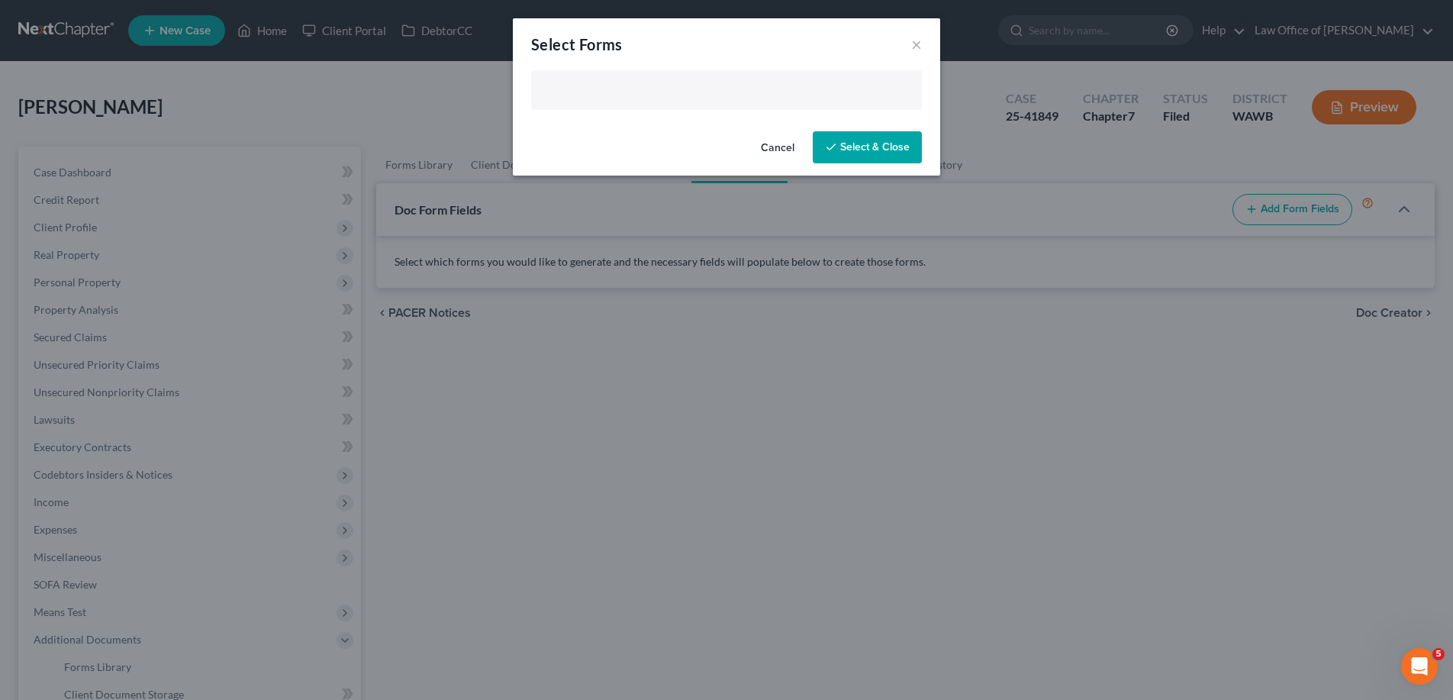
click at [545, 101] on input "text" at bounding box center [724, 91] width 369 height 23
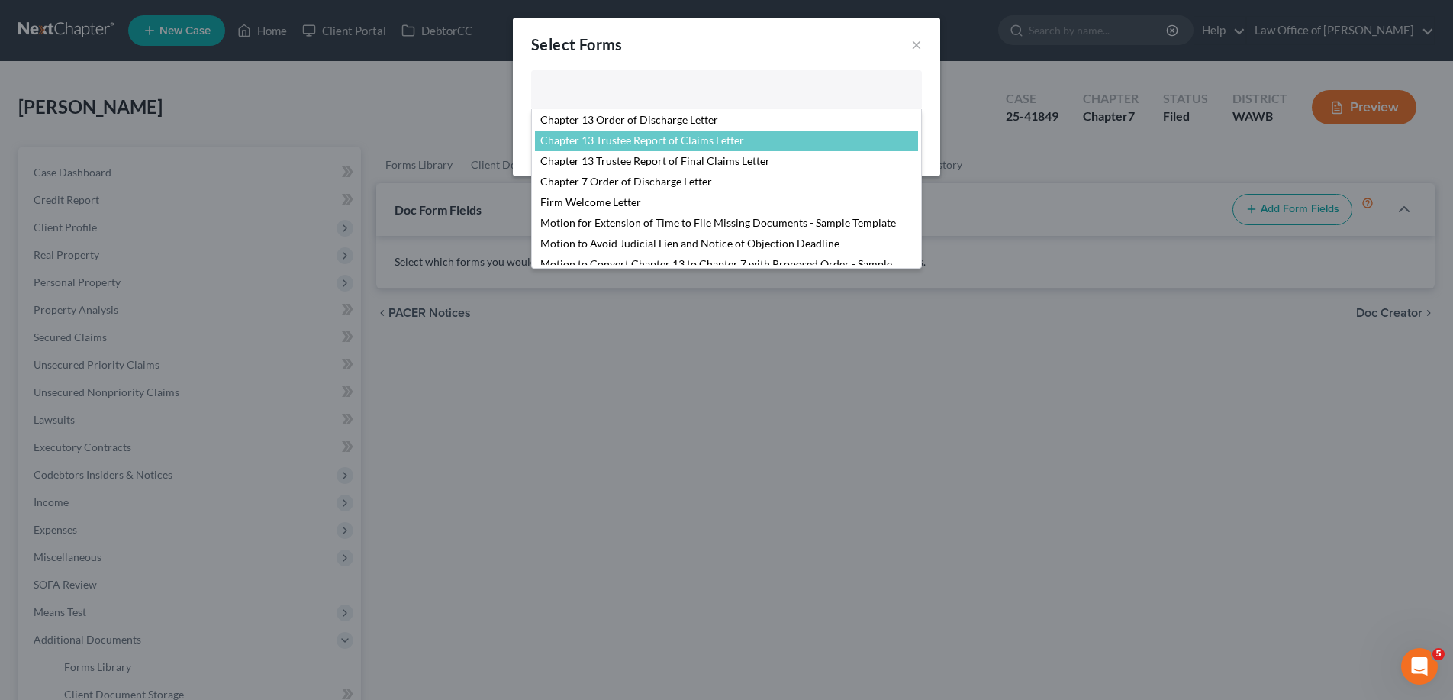
scroll to position [522, 0]
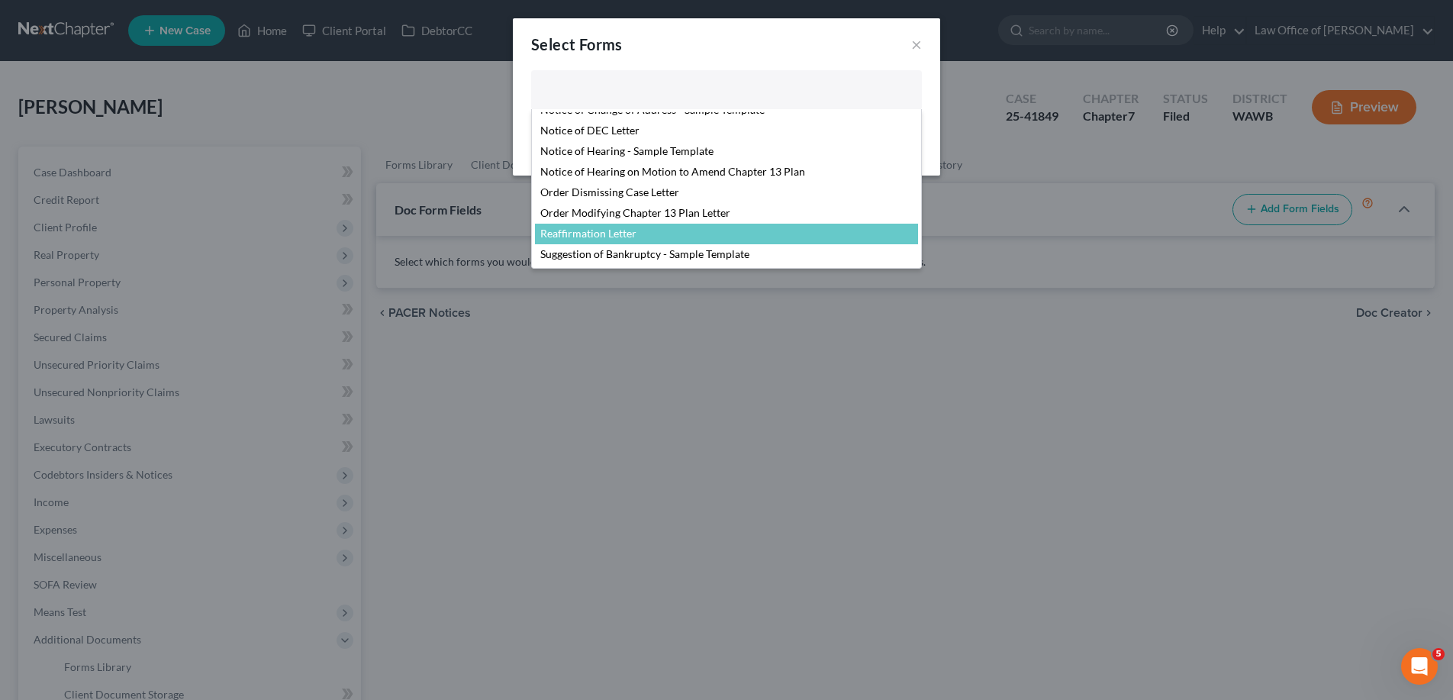
select select "104794"
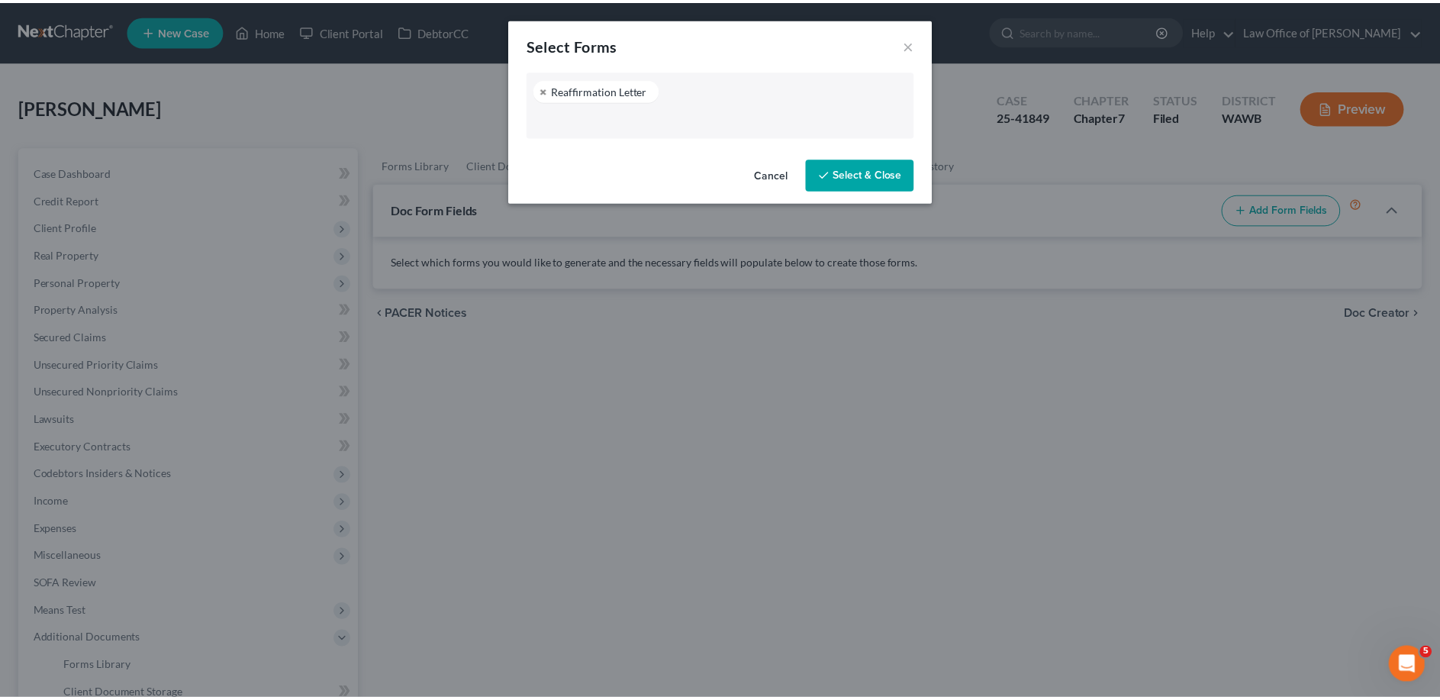
scroll to position [481, 0]
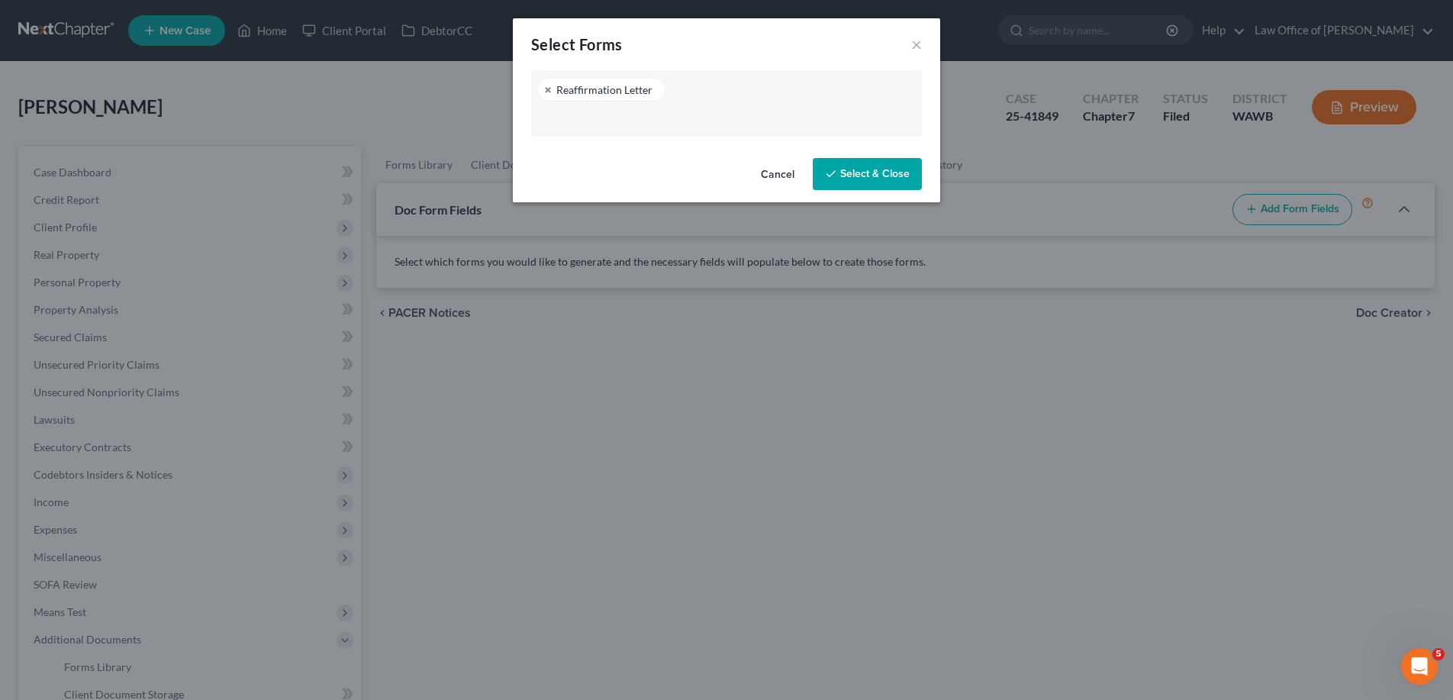
click at [844, 180] on button "Select & Close" at bounding box center [866, 174] width 109 height 32
select select "0"
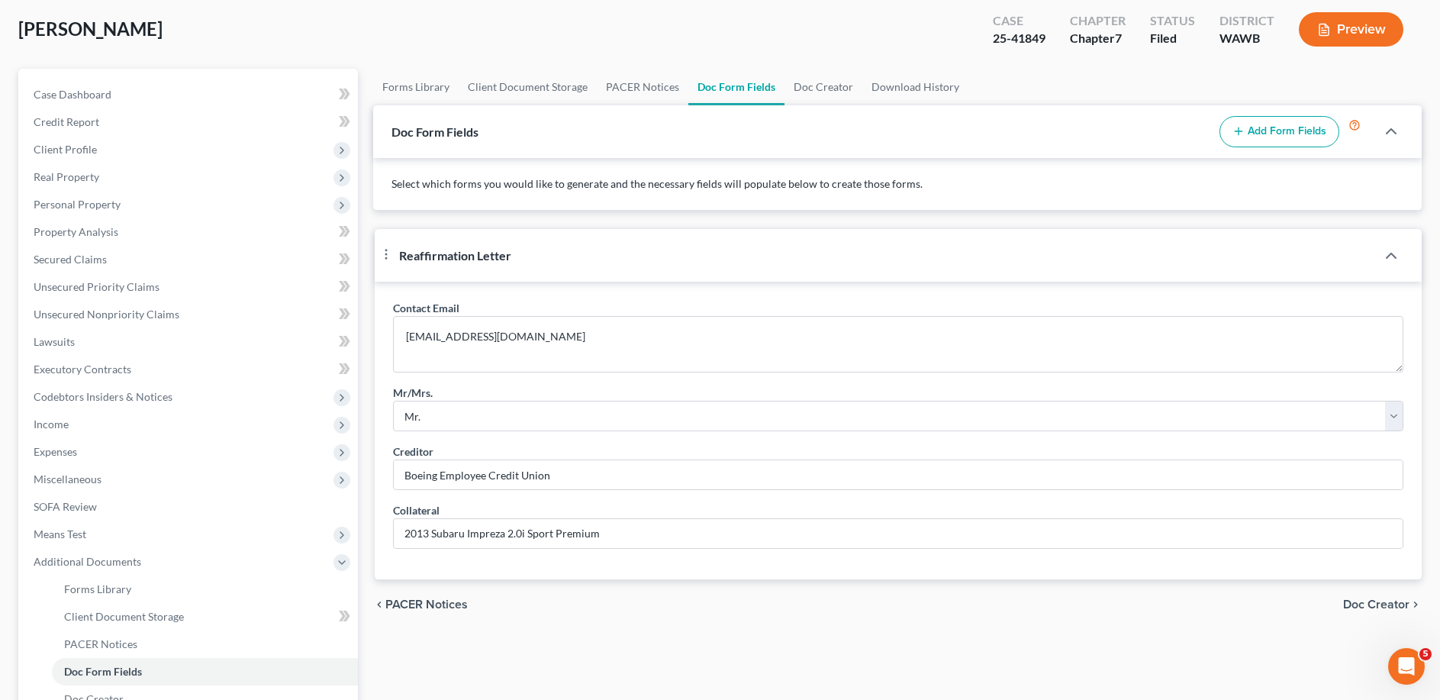
scroll to position [233, 0]
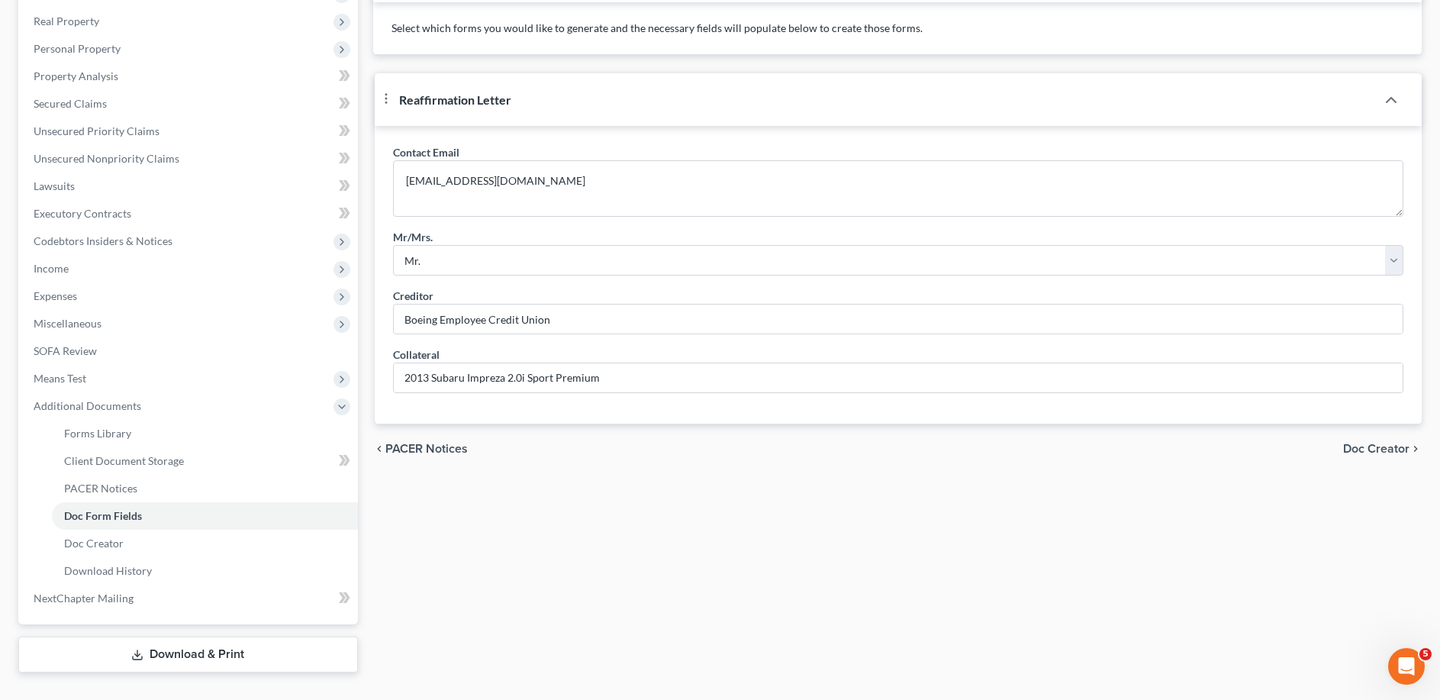
click at [1358, 455] on span "Doc Creator" at bounding box center [1376, 448] width 66 height 12
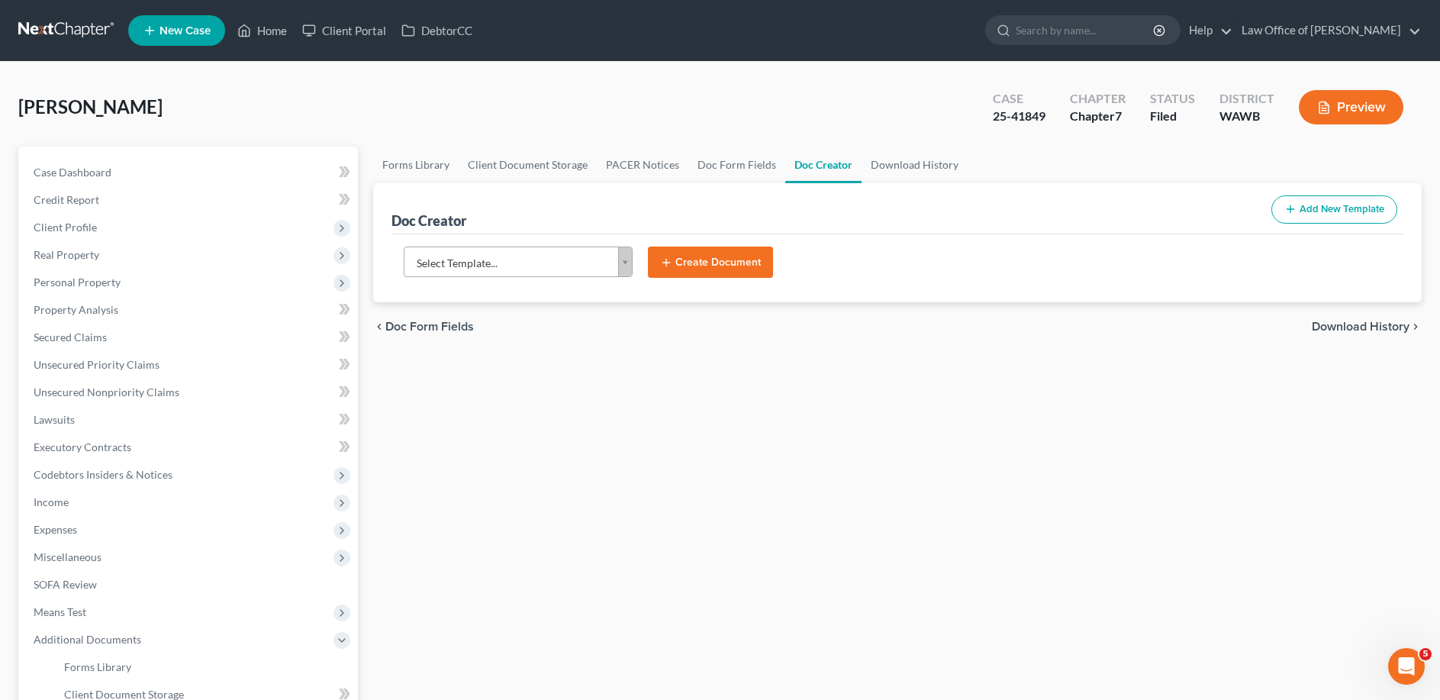
click at [462, 259] on body "Home New Case Client Portal DebtorCC Law Office of [PERSON_NAME] [EMAIL_ADDRESS…" at bounding box center [720, 482] width 1440 height 964
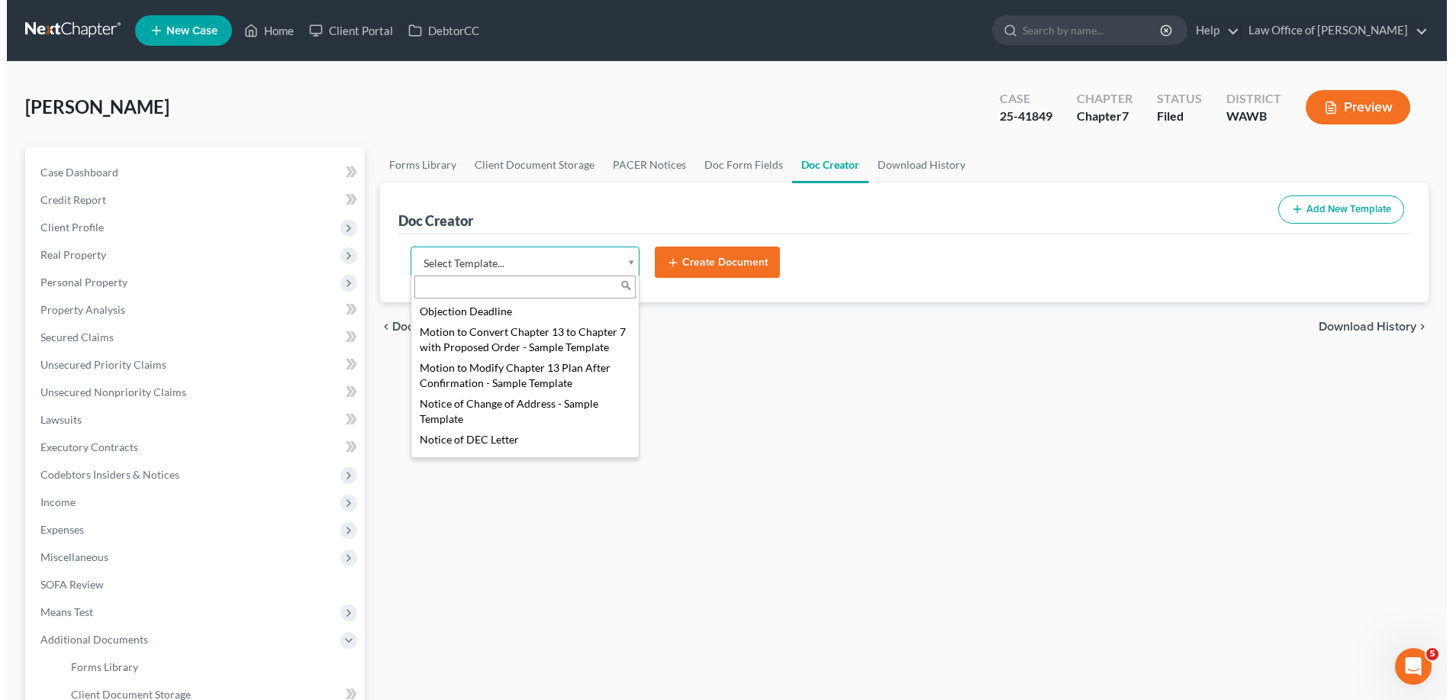
scroll to position [700, 0]
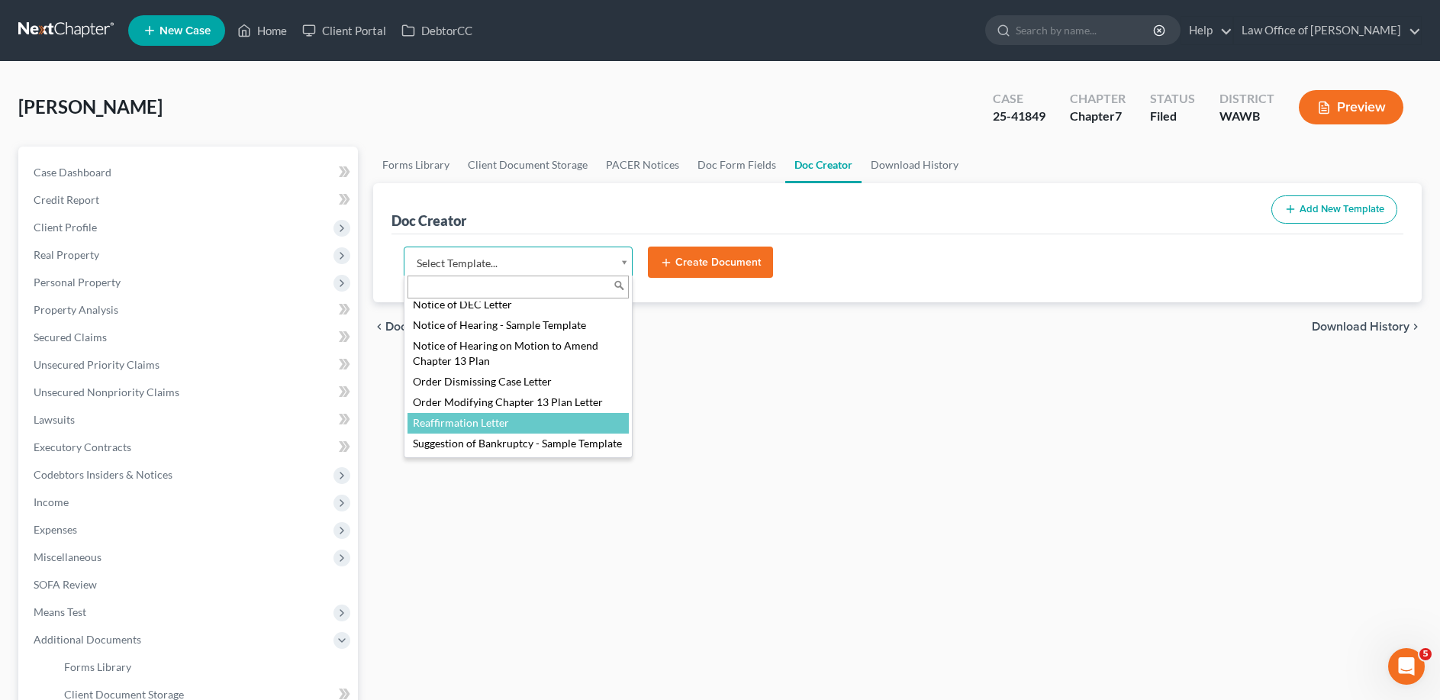
select select "104794"
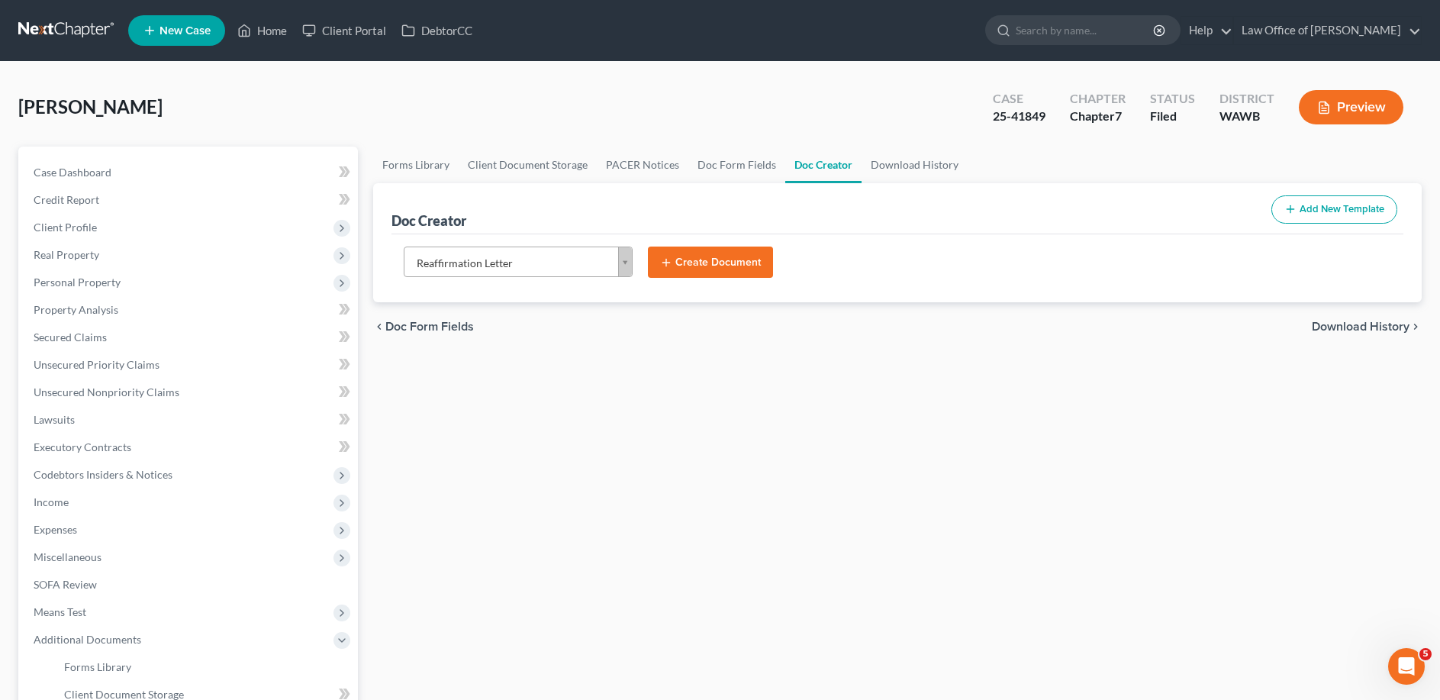
click at [689, 266] on button "Create Document" at bounding box center [710, 262] width 125 height 32
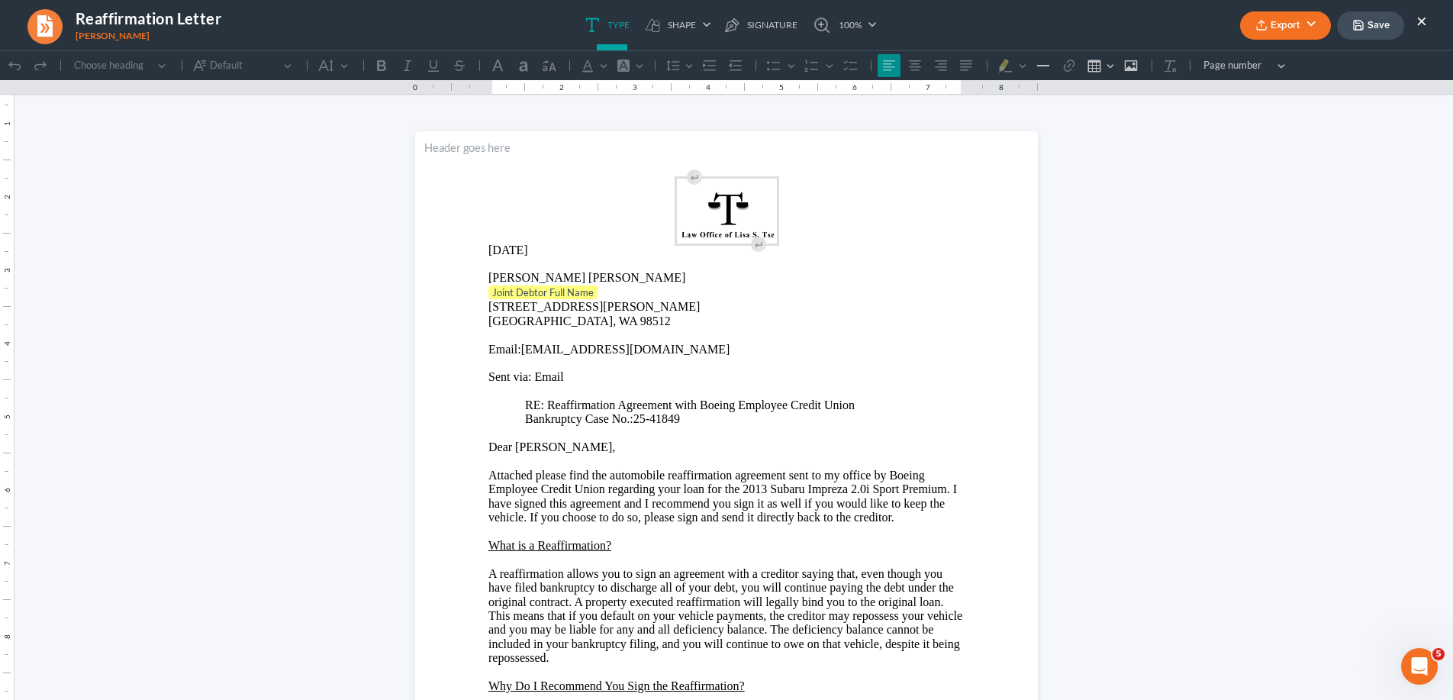
scroll to position [0, 0]
click at [613, 296] on p "Joint Debtor Full Name" at bounding box center [726, 292] width 476 height 15
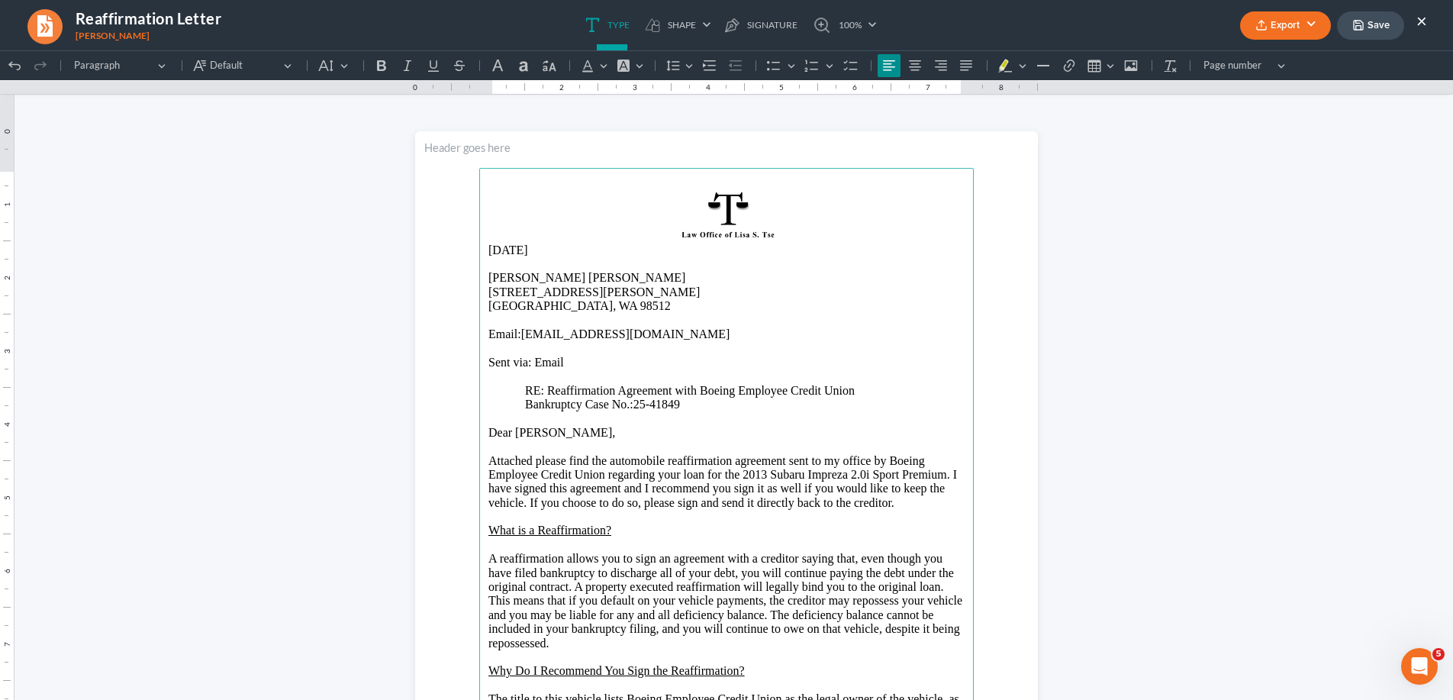
click at [1295, 27] on button "Export" at bounding box center [1285, 25] width 91 height 28
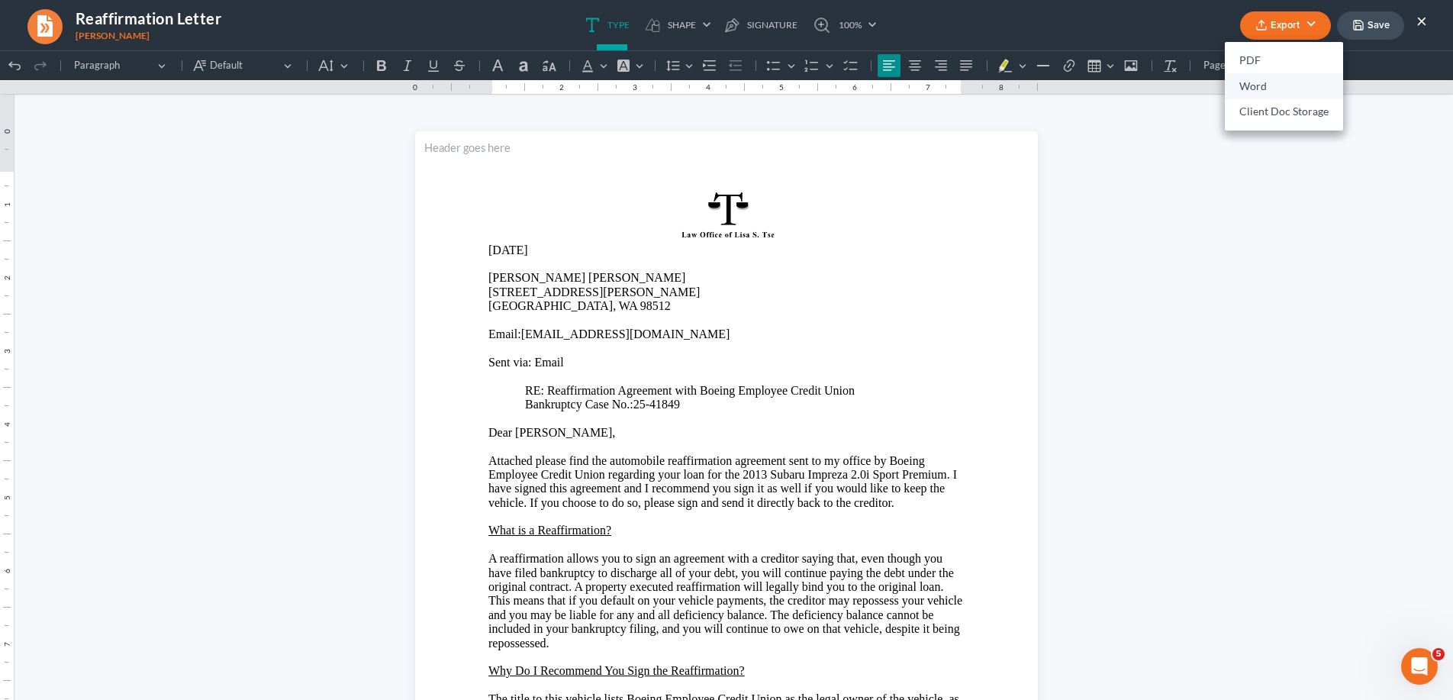
click at [1265, 82] on link "Word" at bounding box center [1283, 86] width 118 height 26
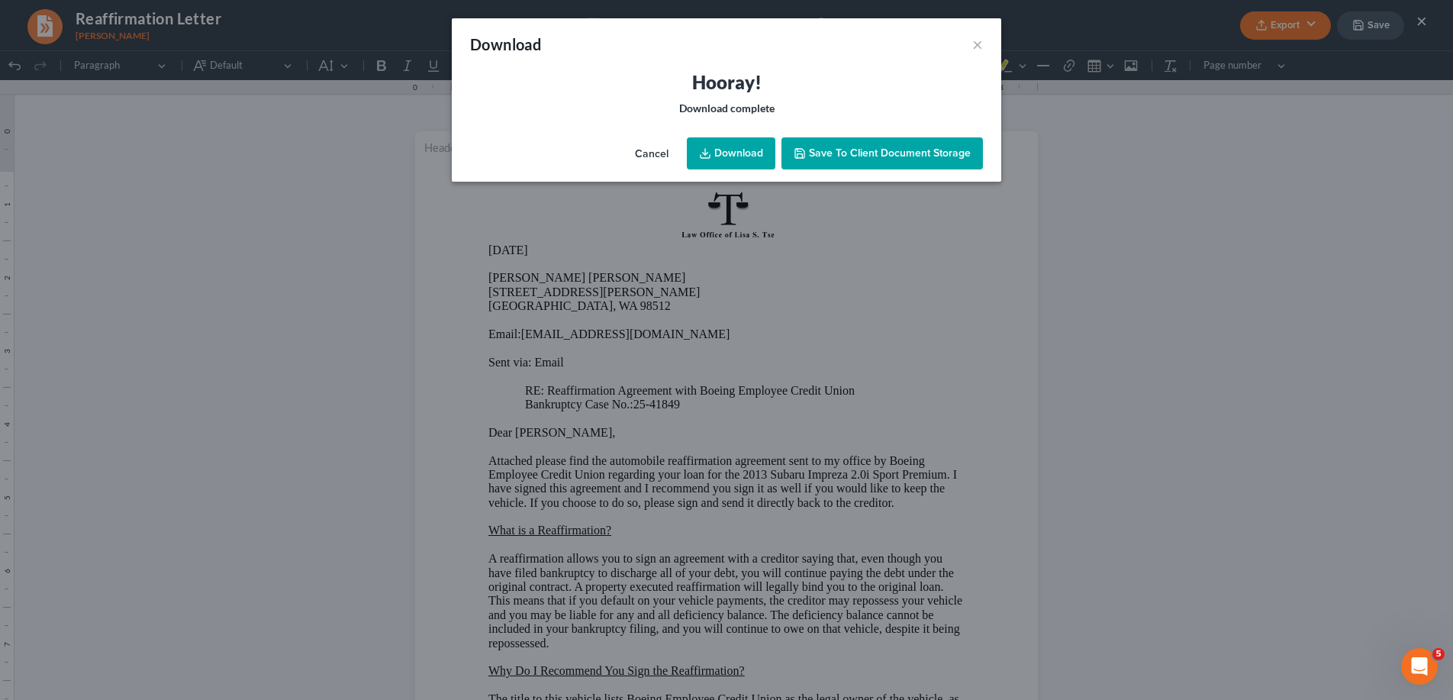
click at [722, 147] on link "Download" at bounding box center [731, 153] width 88 height 32
click at [979, 43] on button "×" at bounding box center [977, 44] width 11 height 18
